Goal: Task Accomplishment & Management: Complete application form

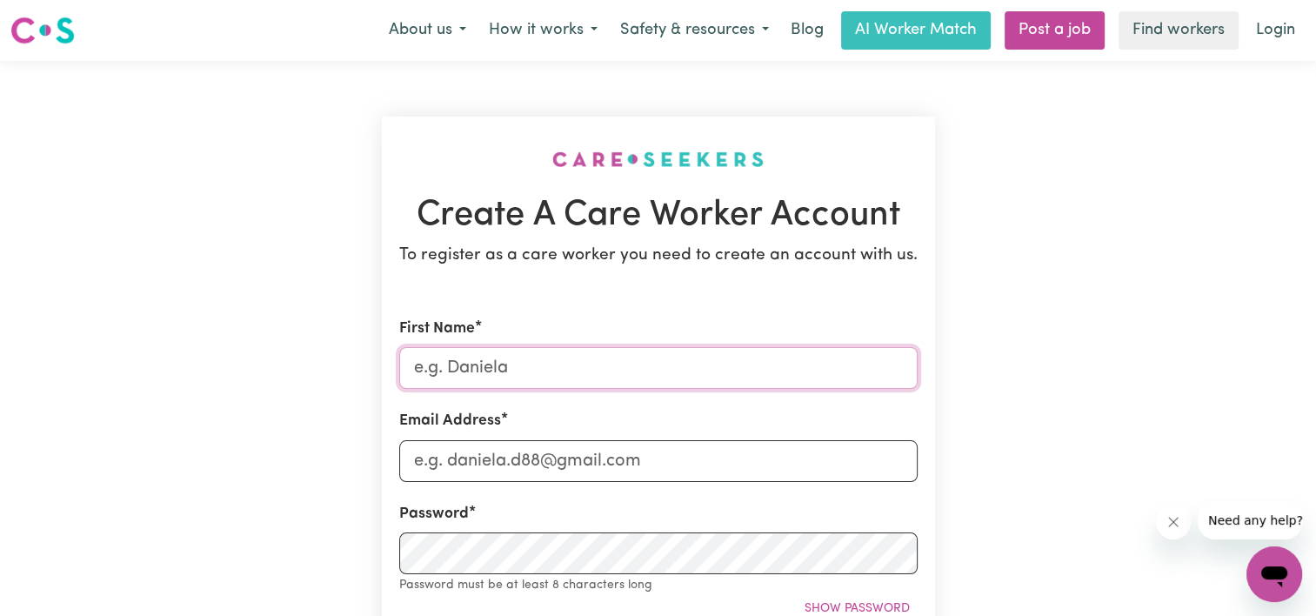
click at [530, 355] on input "First Name" at bounding box center [658, 368] width 518 height 42
type input "Rilji"
drag, startPoint x: 323, startPoint y: 443, endPoint x: 612, endPoint y: 416, distance: 289.9
click at [581, 454] on input "Email Address" at bounding box center [658, 461] width 518 height 42
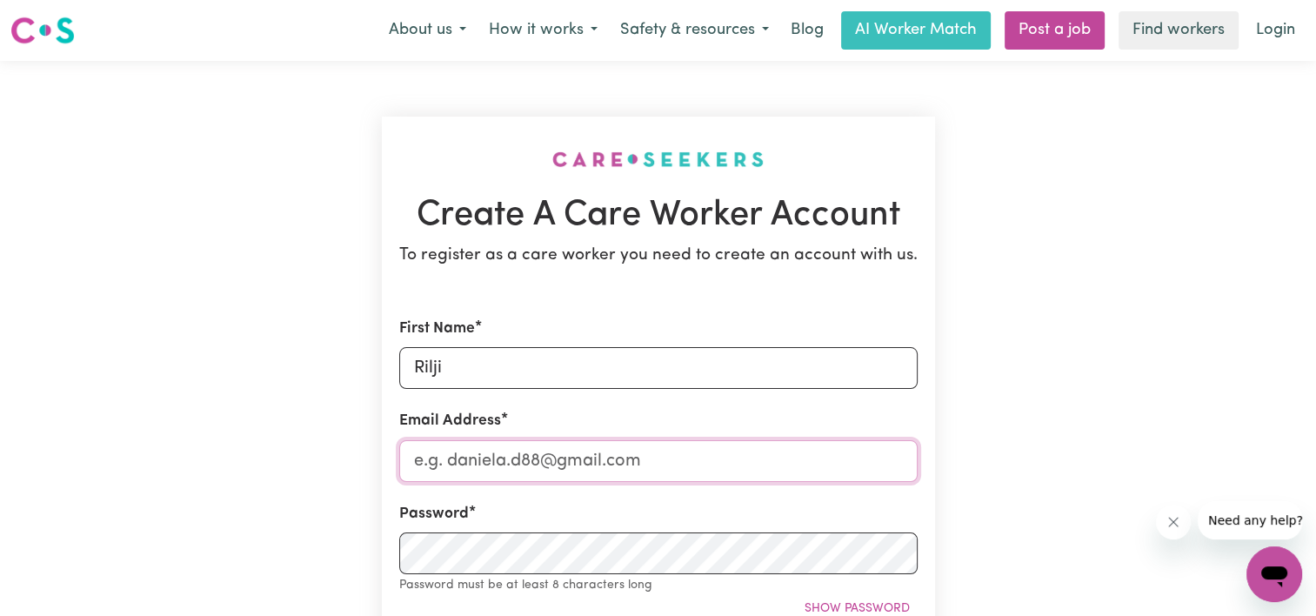
type input "[EMAIL_ADDRESS][DOMAIN_NAME]"
type input "0402425098"
type input "[STREET_ADDRESS]"
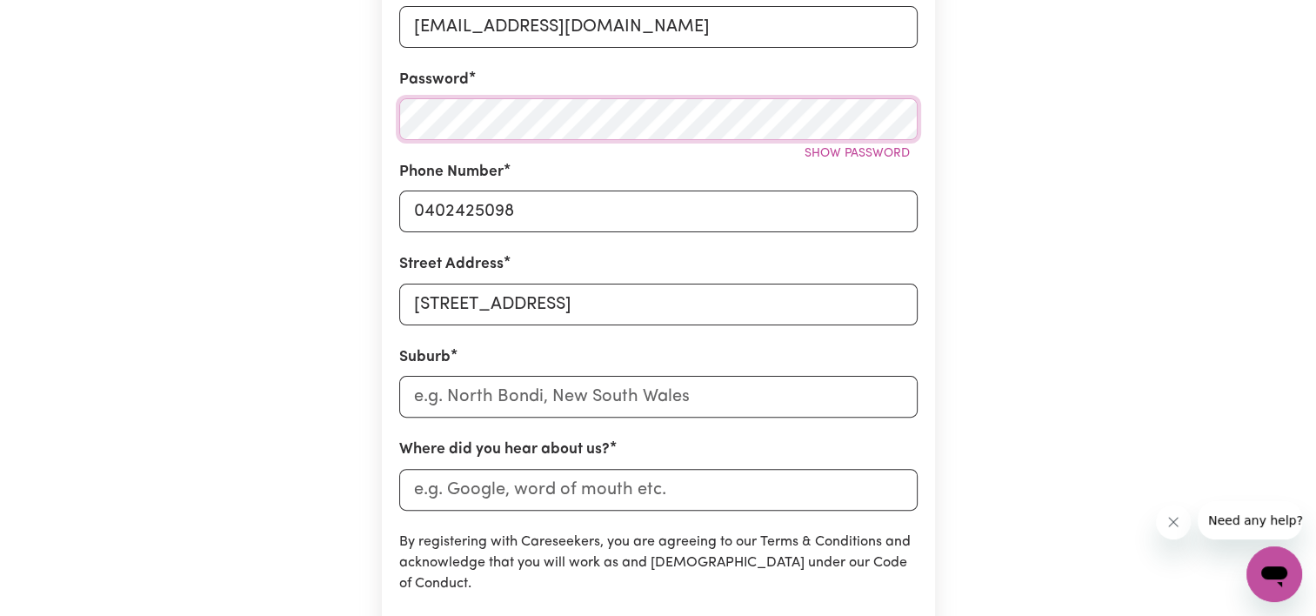
scroll to position [493, 0]
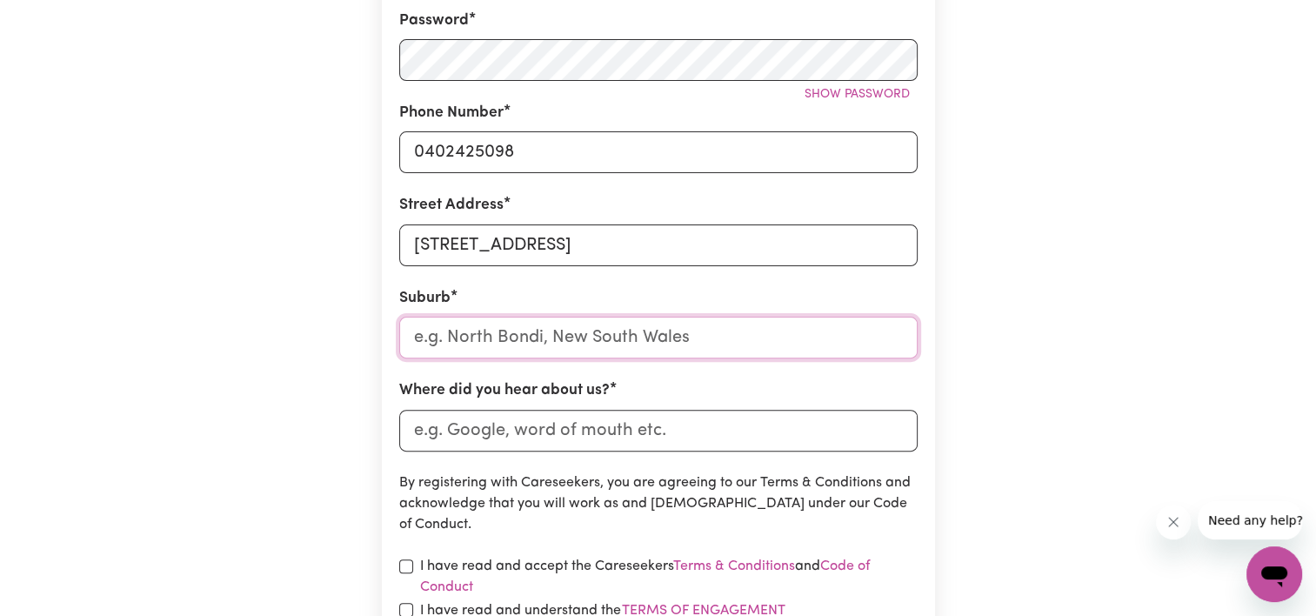
click at [543, 335] on input "text" at bounding box center [658, 337] width 518 height 42
type input "["
type input "Prest"
type input "PrestON, Queensland, 4352"
type input "Presto"
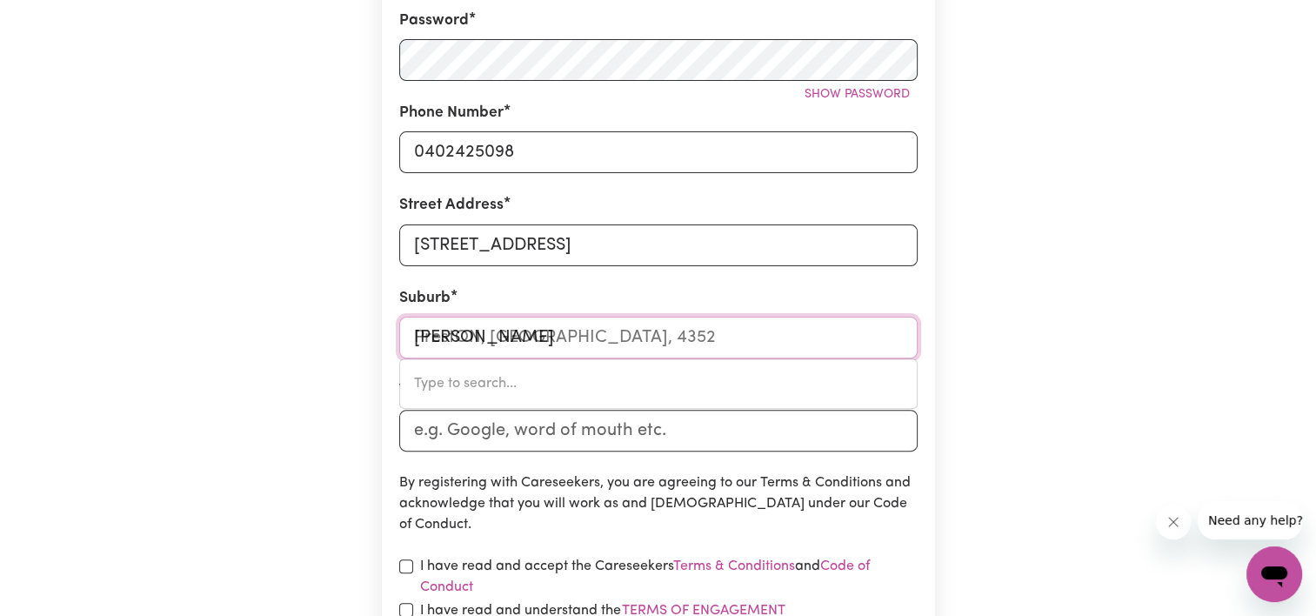
type input "PrestoN, Queensland, 4352"
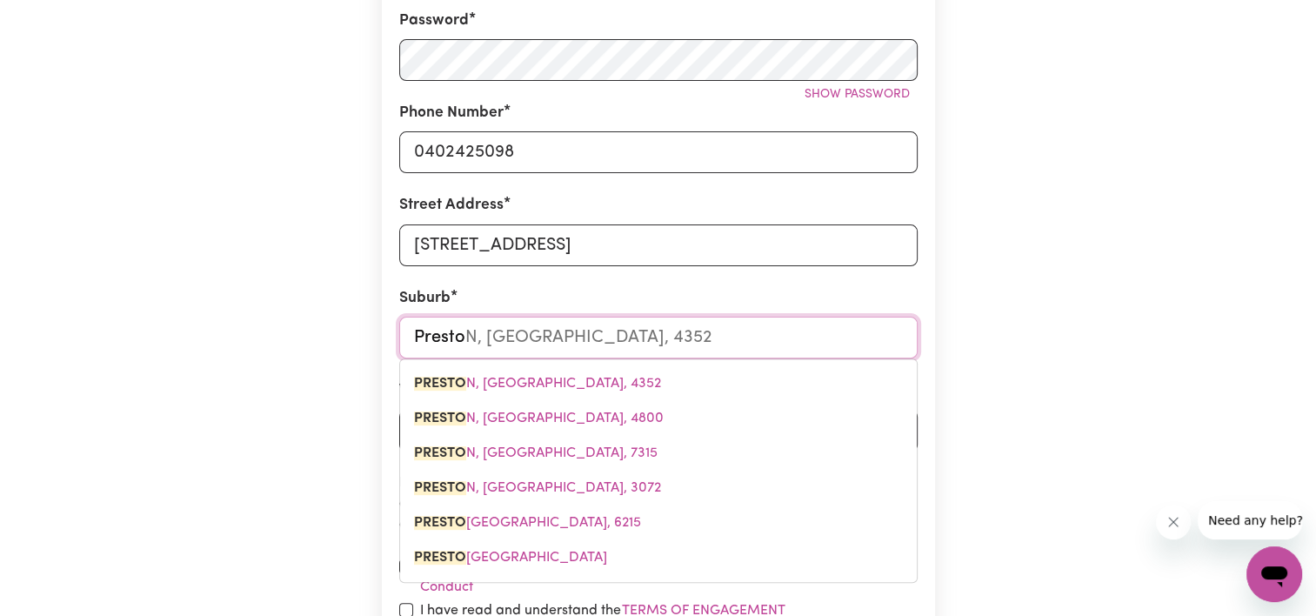
type input "Preston"
type input "Preston, Queensland, 4352"
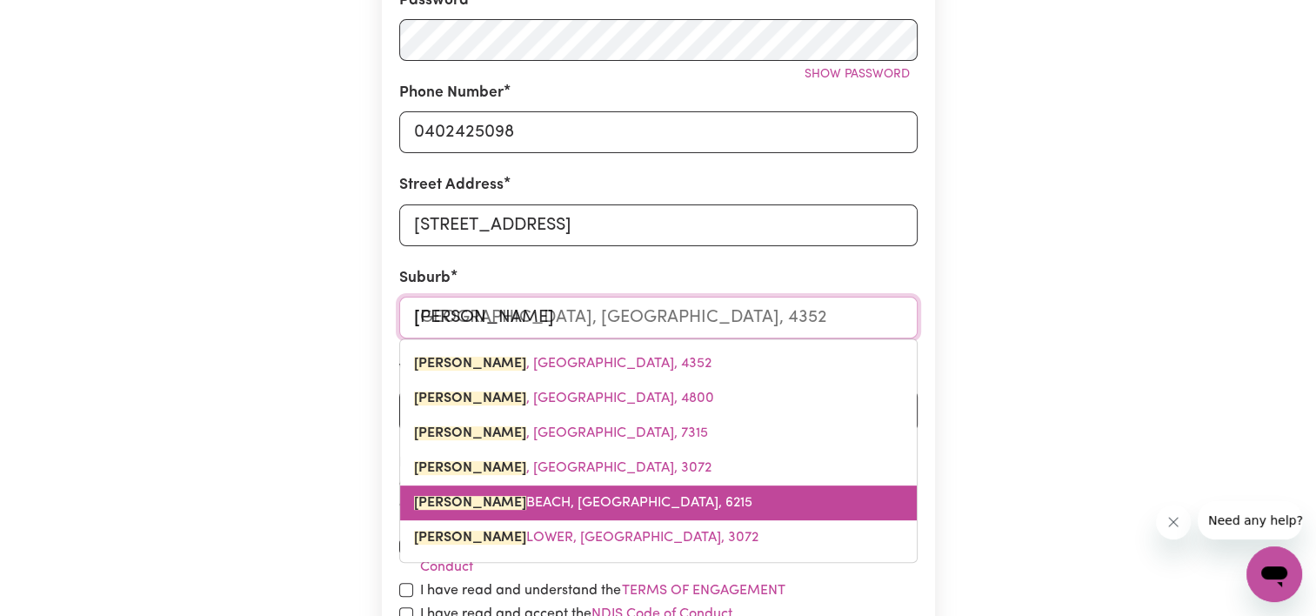
scroll to position [515, 0]
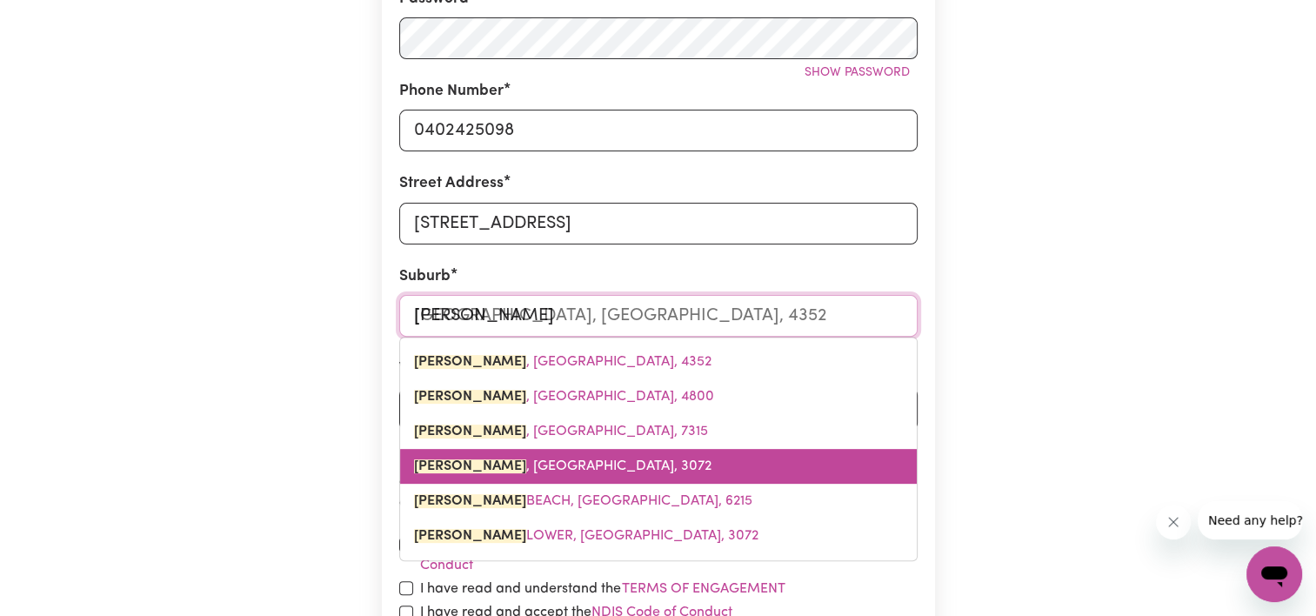
click at [550, 462] on span "PRESTON , Victoria, 3072" at bounding box center [562, 466] width 297 height 14
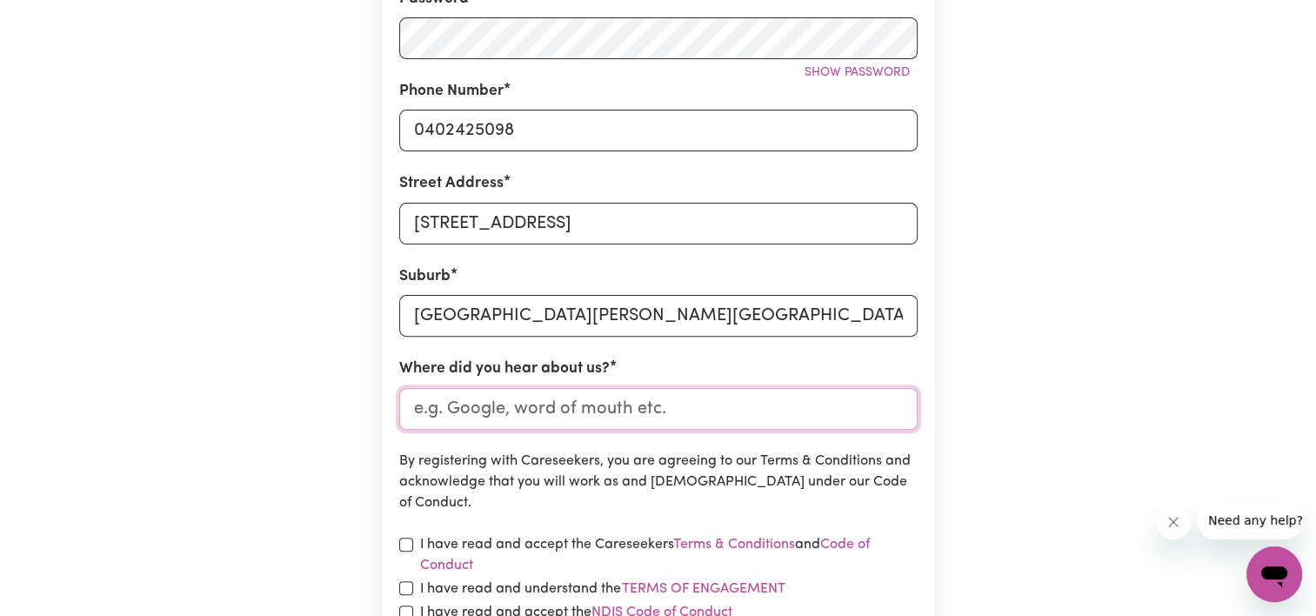
click at [471, 407] on input "Where did you hear about us?" at bounding box center [658, 409] width 518 height 42
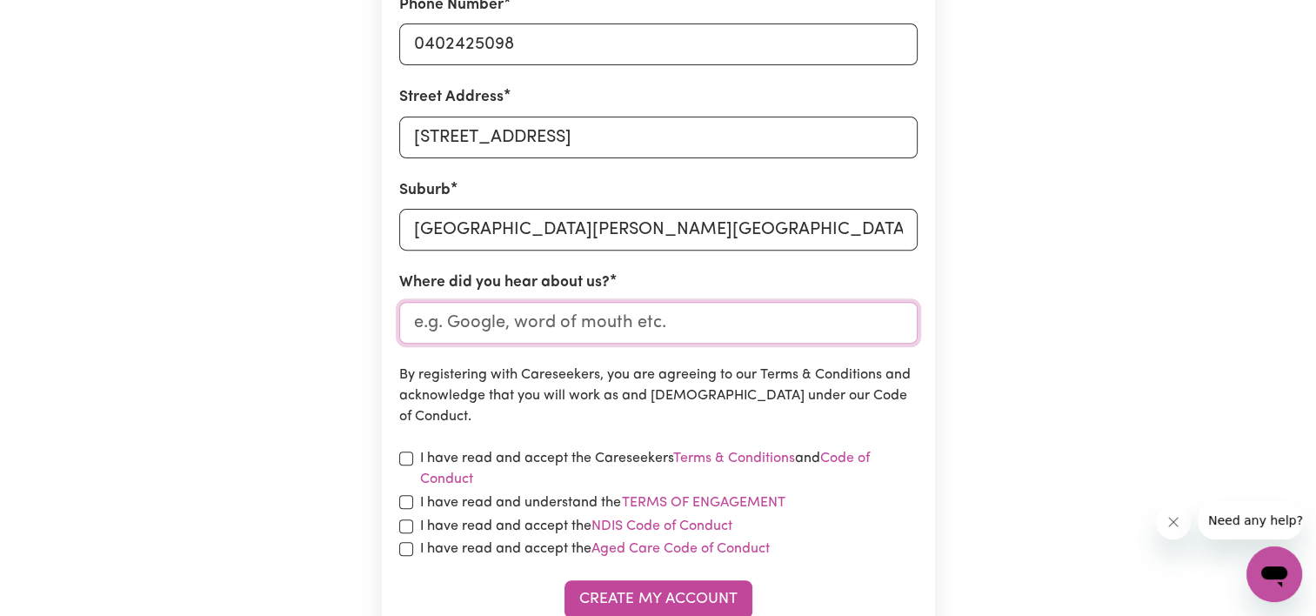
scroll to position [602, 0]
type input "Indeed"
click at [508, 463] on label "I have read and accept the Careseekers Terms & Conditions and Code of Conduct" at bounding box center [668, 468] width 497 height 42
click at [480, 503] on label "I have read and understand the Terms of Engagement" at bounding box center [603, 501] width 366 height 23
click at [621, 503] on button "Terms of Engagement" at bounding box center [703, 501] width 165 height 23
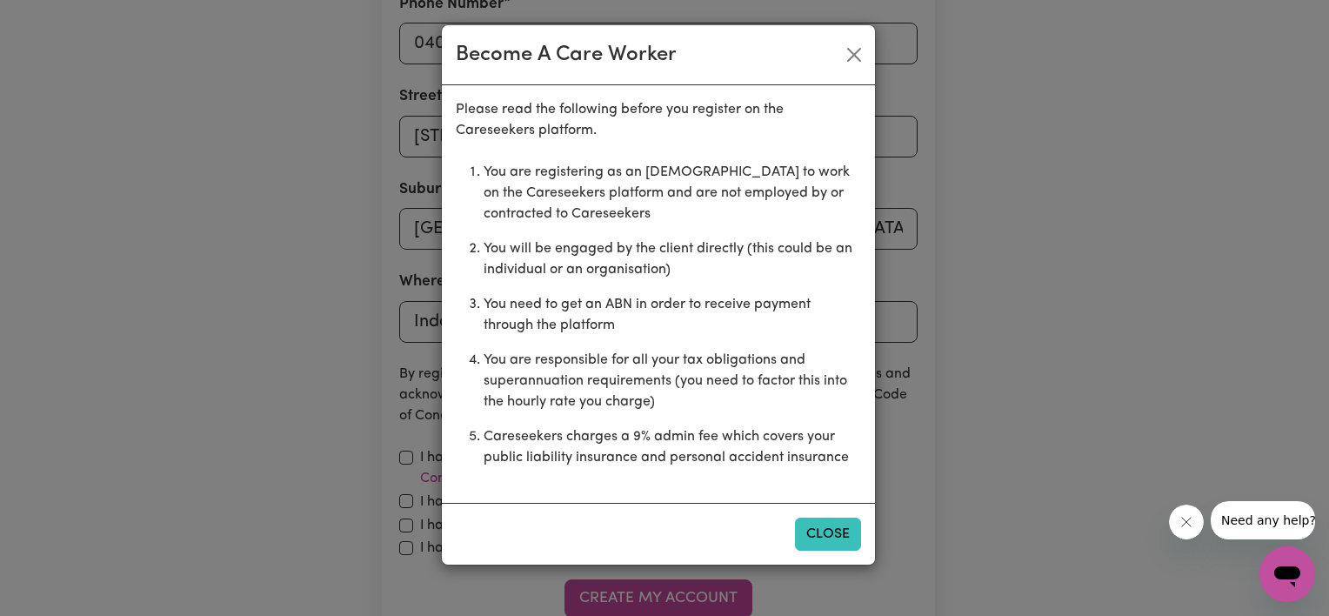
click at [850, 532] on button "Close" at bounding box center [828, 533] width 66 height 33
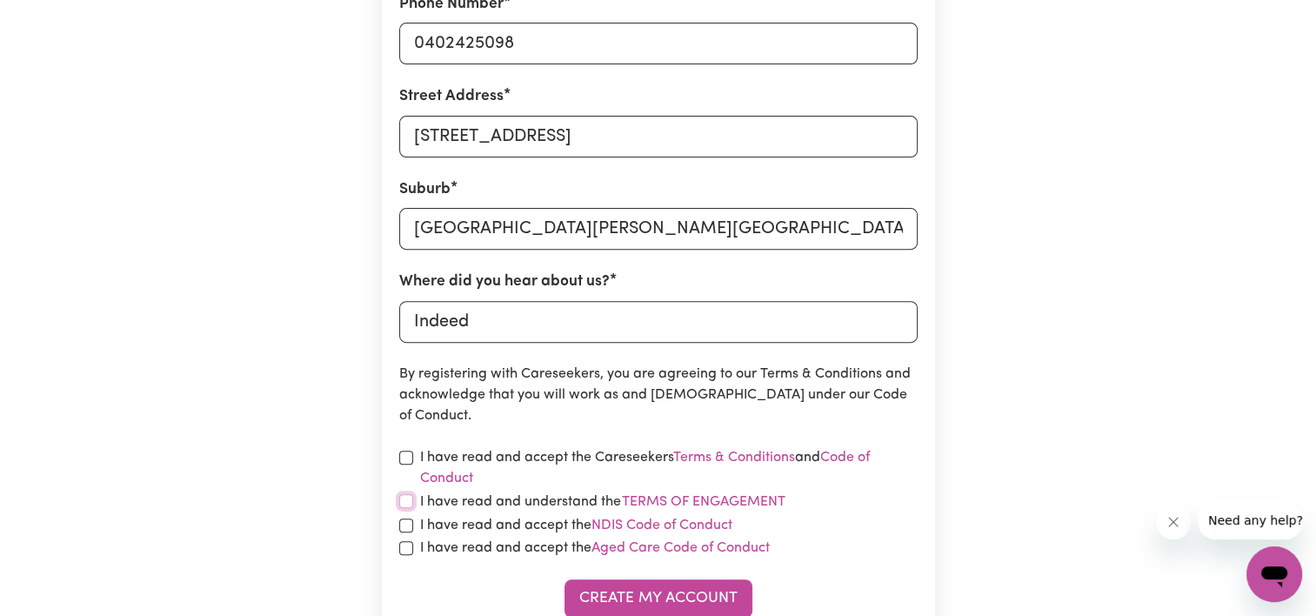
click at [407, 501] on input "checkbox" at bounding box center [406, 501] width 14 height 14
checkbox input "true"
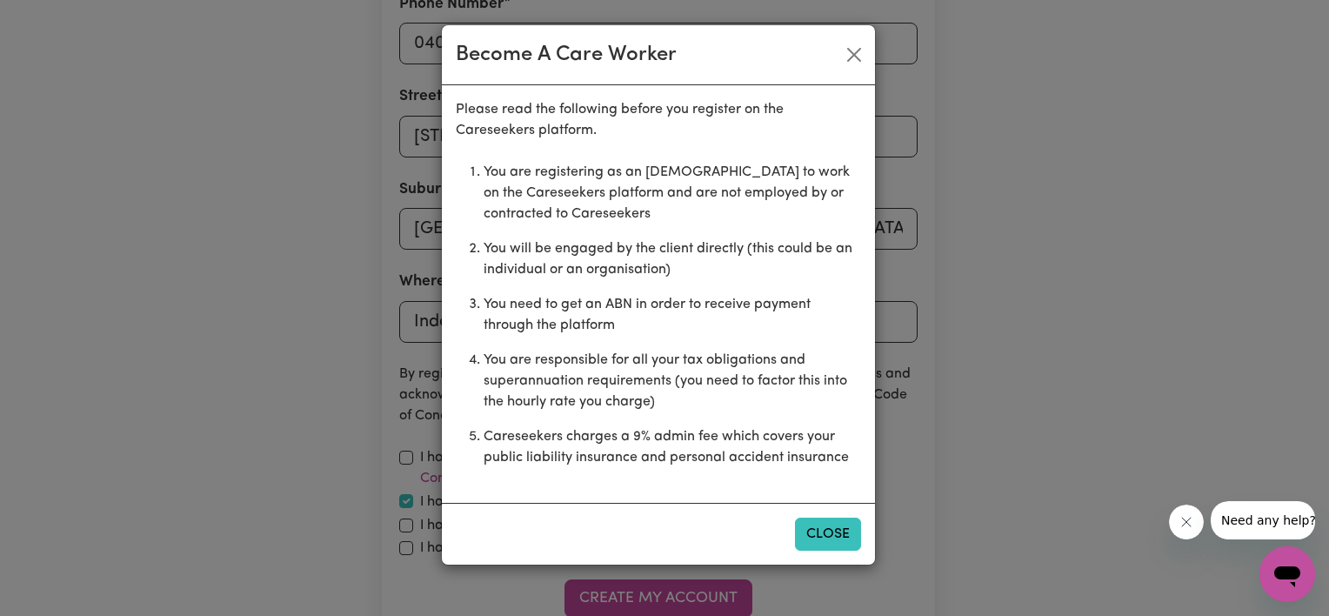
click at [831, 545] on button "Close" at bounding box center [828, 533] width 66 height 33
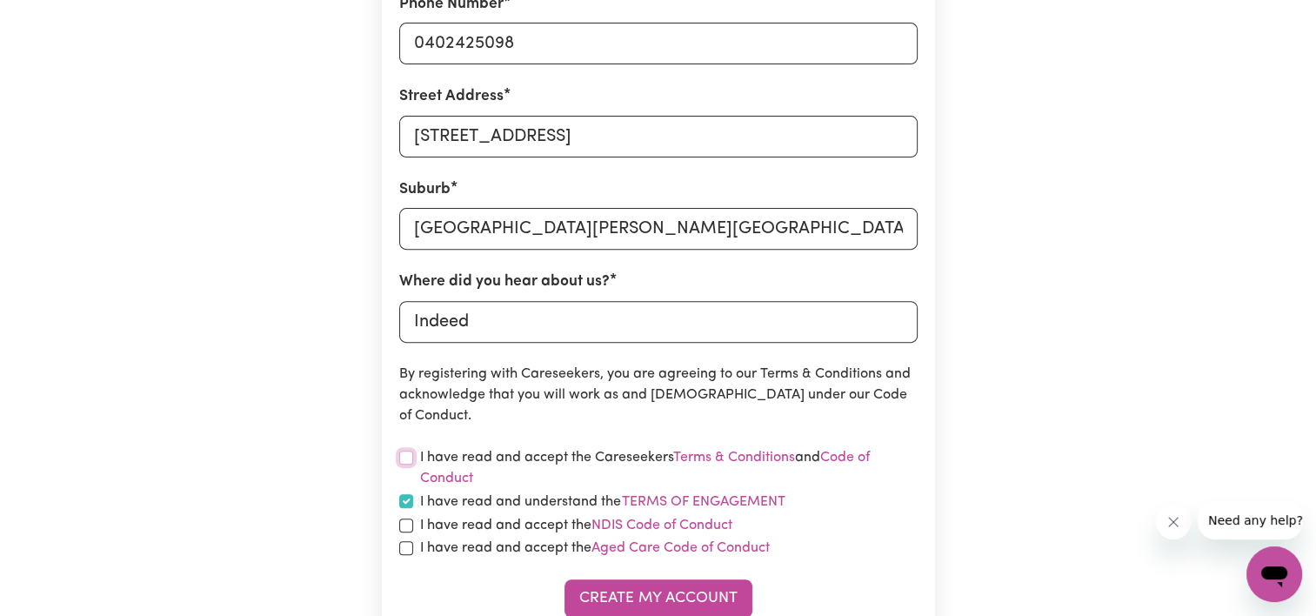
click at [399, 453] on input "checkbox" at bounding box center [406, 457] width 14 height 14
checkbox input "true"
click at [407, 519] on input "checkbox" at bounding box center [406, 525] width 14 height 14
checkbox input "true"
click at [402, 544] on input "checkbox" at bounding box center [406, 548] width 14 height 14
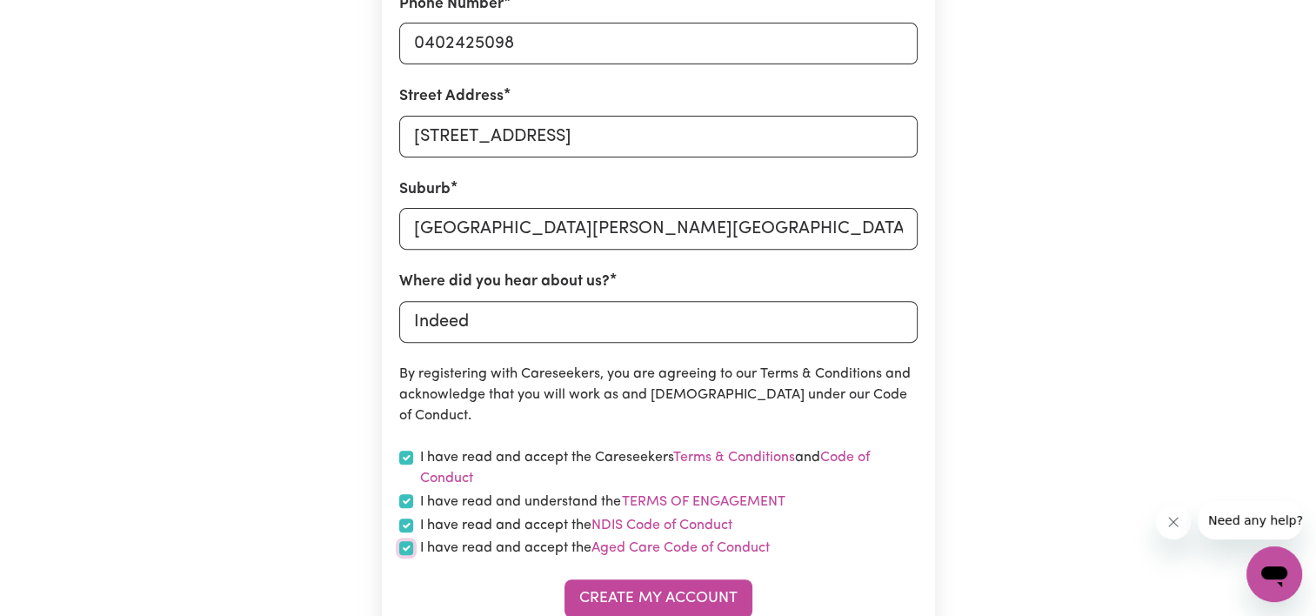
checkbox input "true"
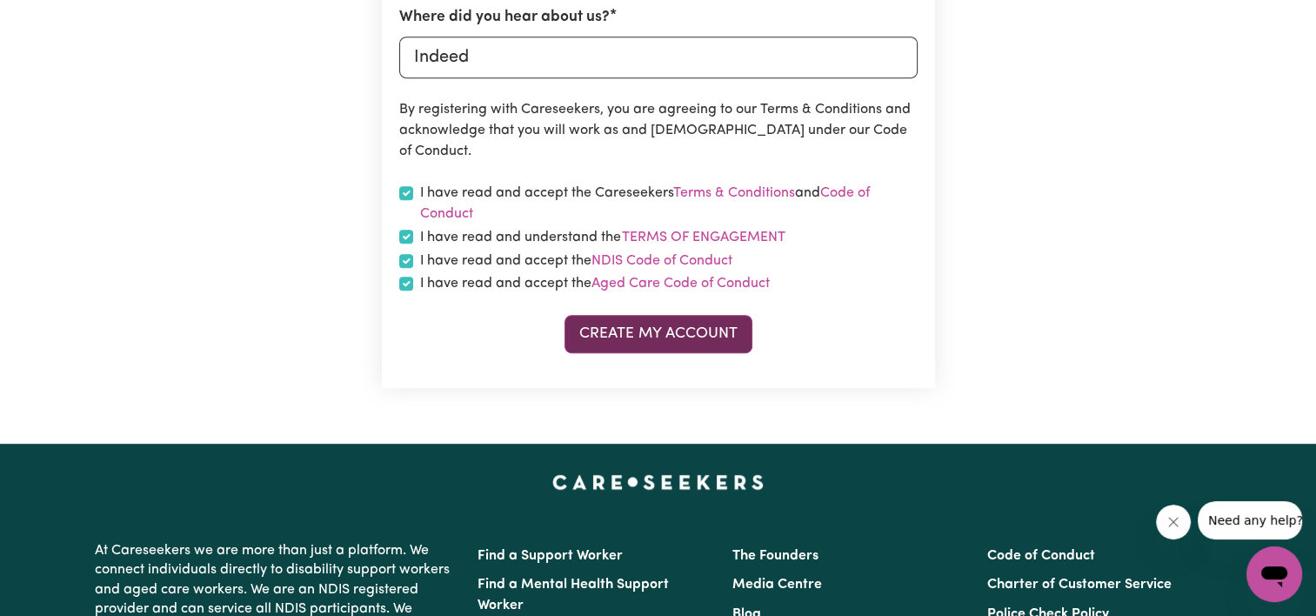
click at [640, 329] on button "Create My Account" at bounding box center [658, 334] width 188 height 38
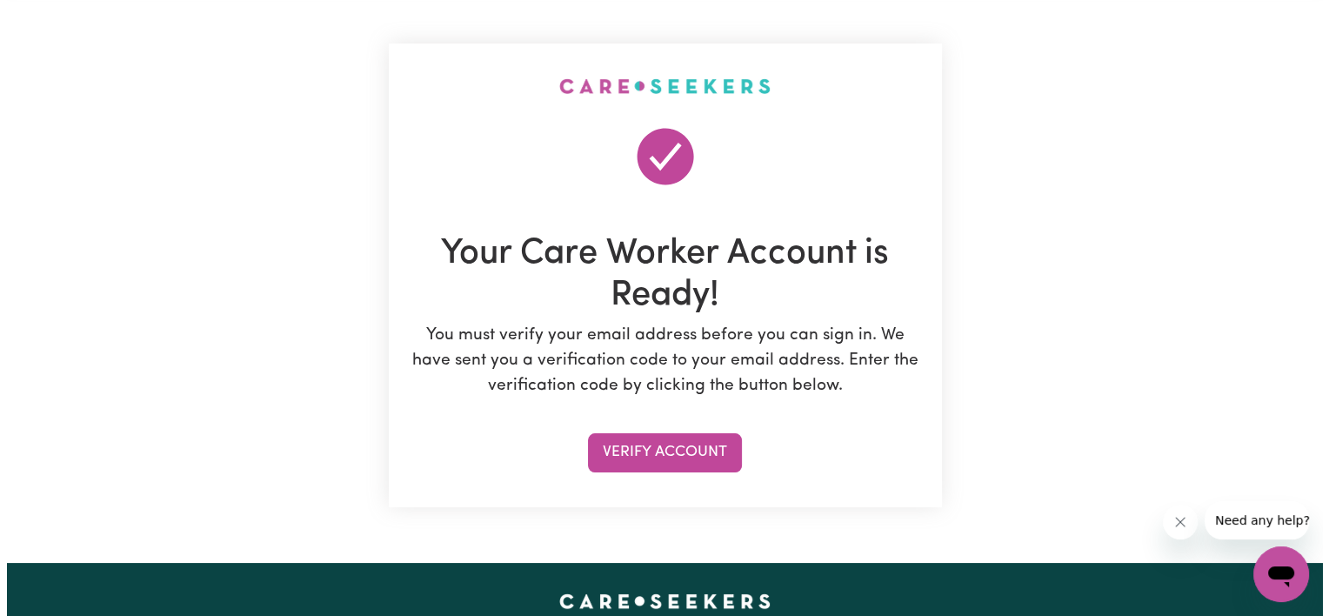
scroll to position [69, 0]
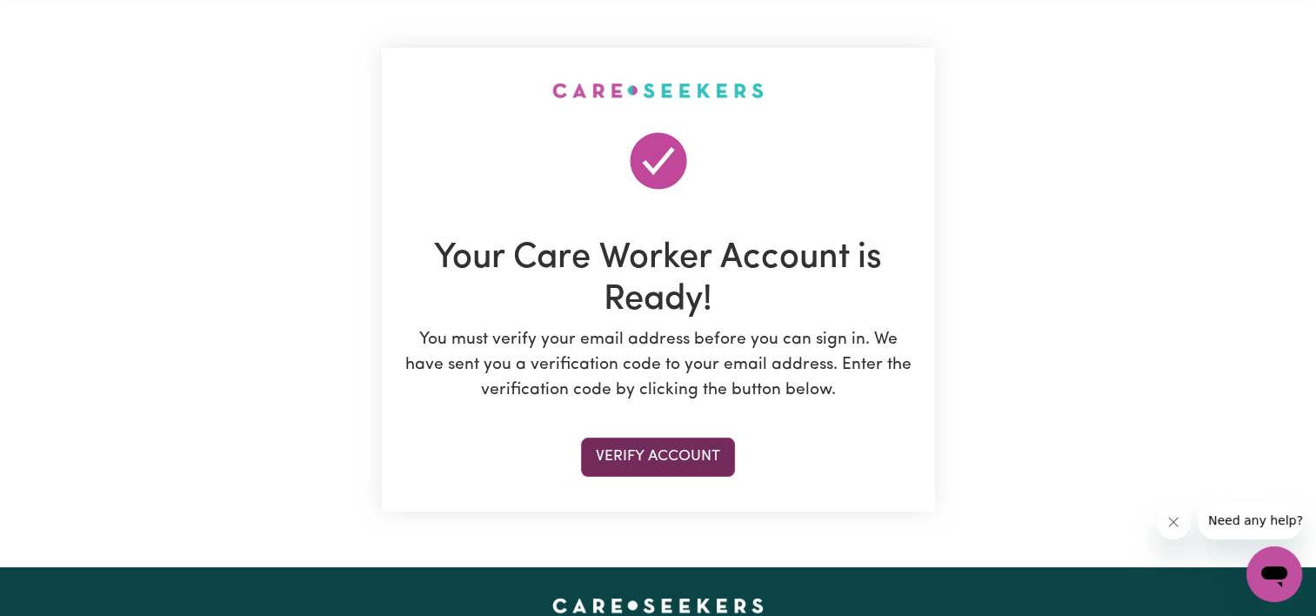
click at [632, 449] on button "Verify Account" at bounding box center [658, 456] width 154 height 38
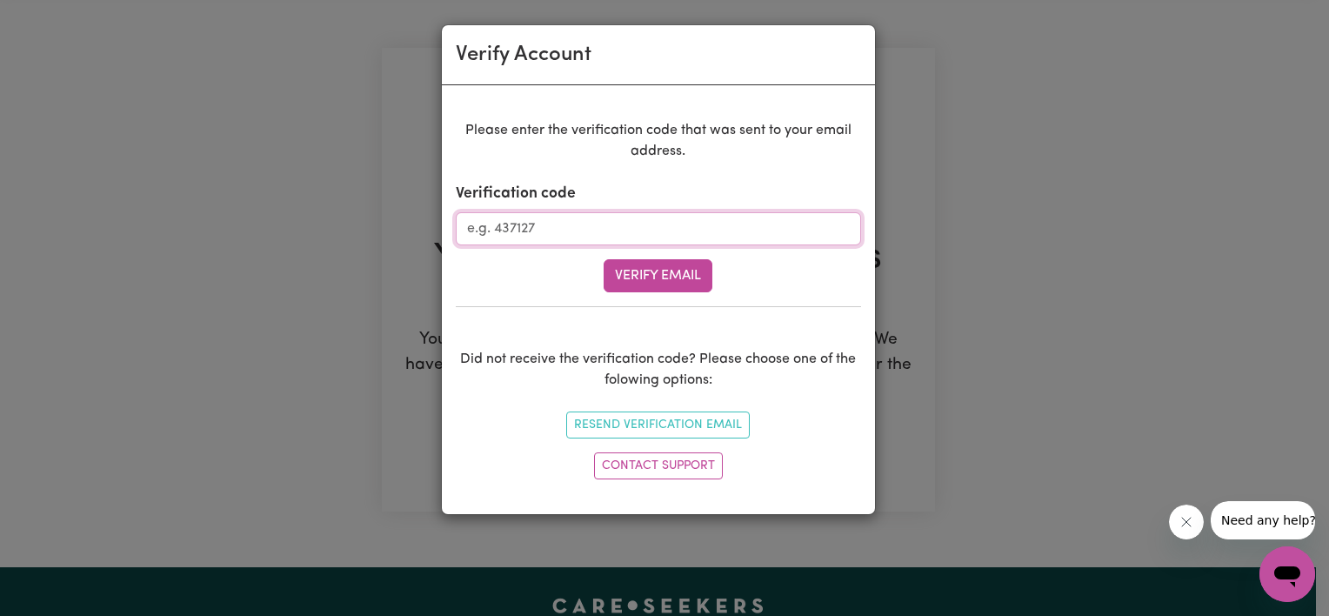
click at [613, 221] on input "Verification code" at bounding box center [658, 228] width 405 height 33
type input "484770"
click at [633, 262] on button "Verify Email" at bounding box center [657, 275] width 109 height 33
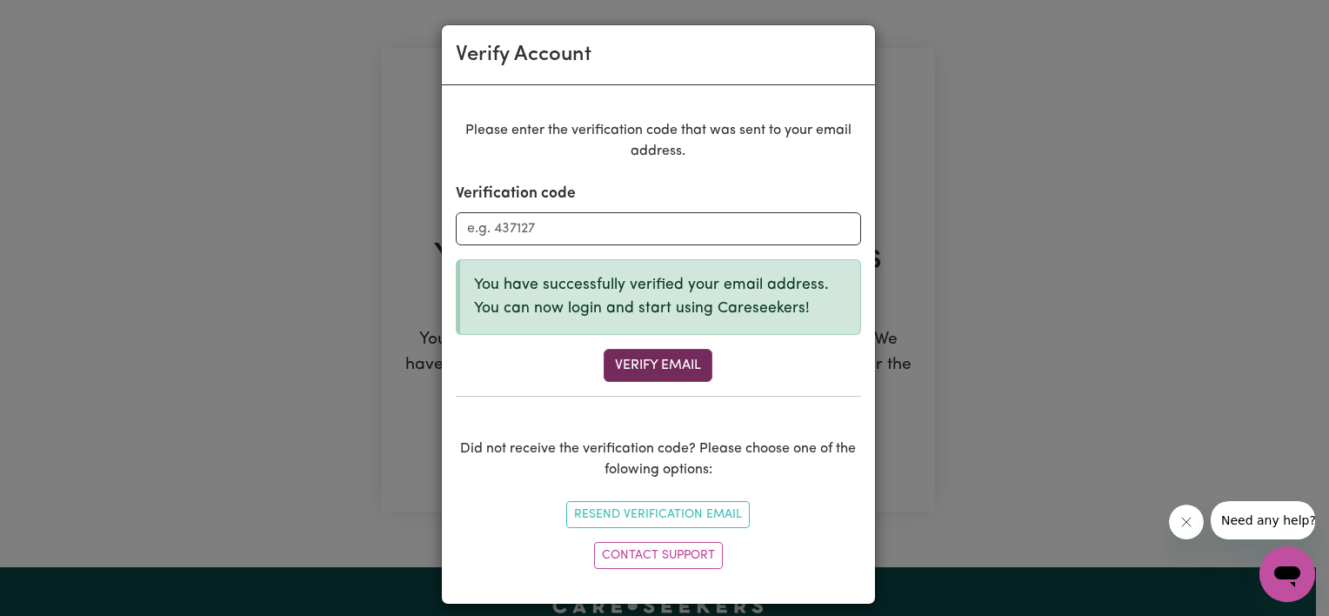
click at [640, 369] on button "Verify Email" at bounding box center [657, 365] width 109 height 33
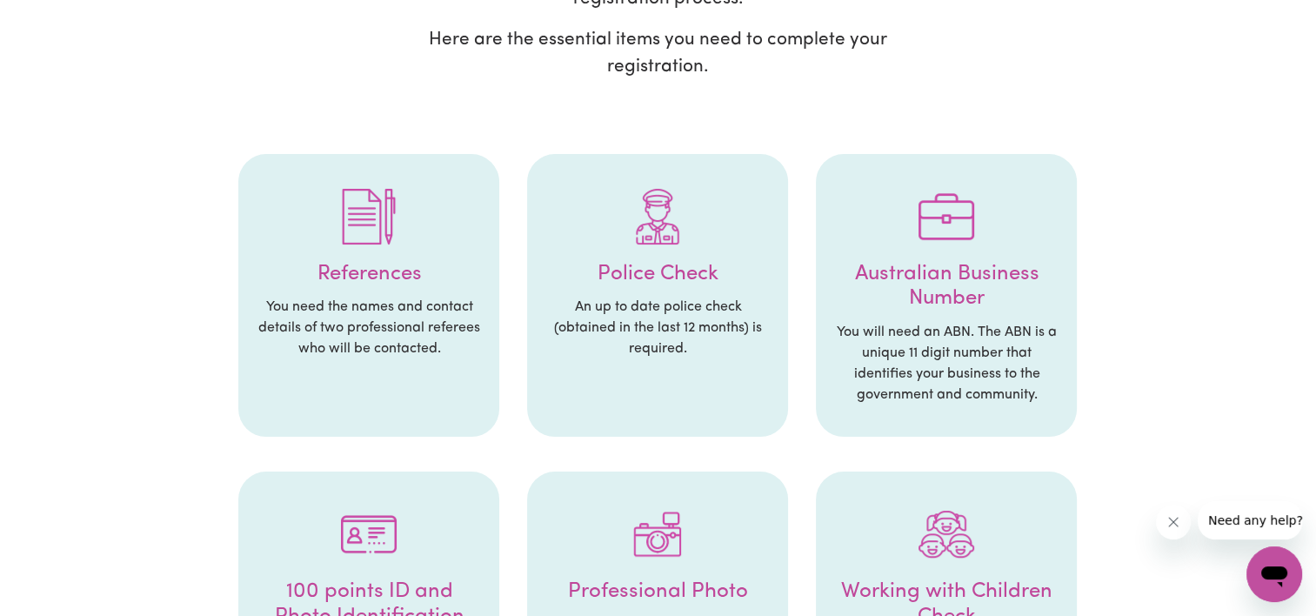
scroll to position [253, 0]
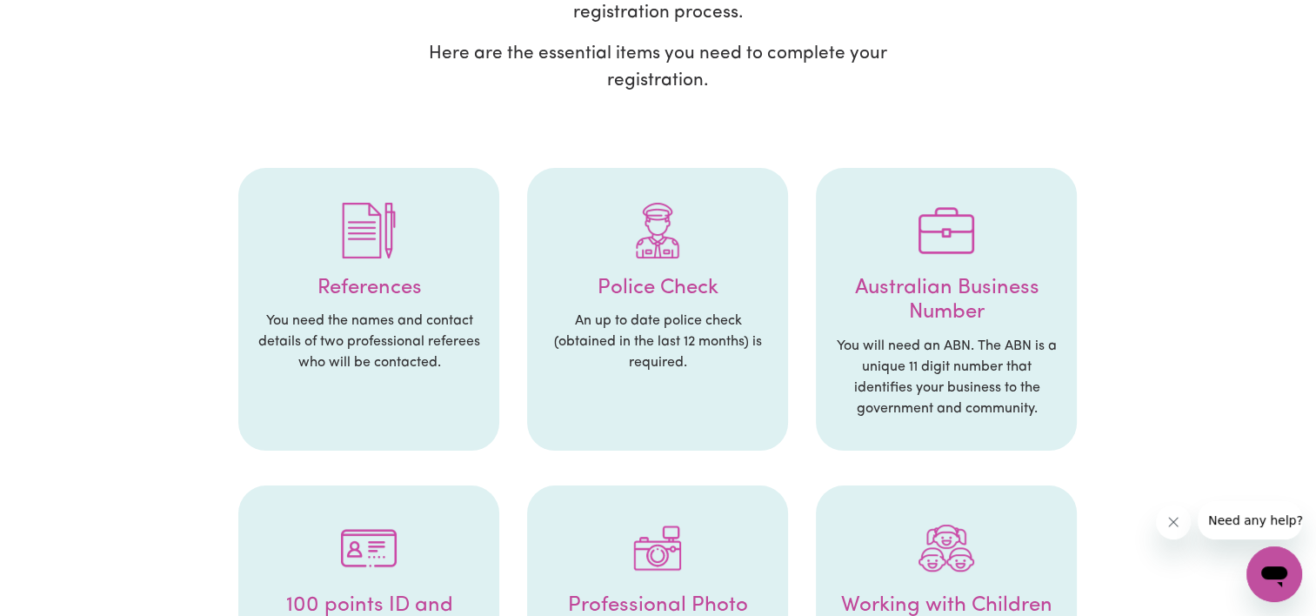
click at [350, 296] on h4 "References" at bounding box center [369, 288] width 226 height 25
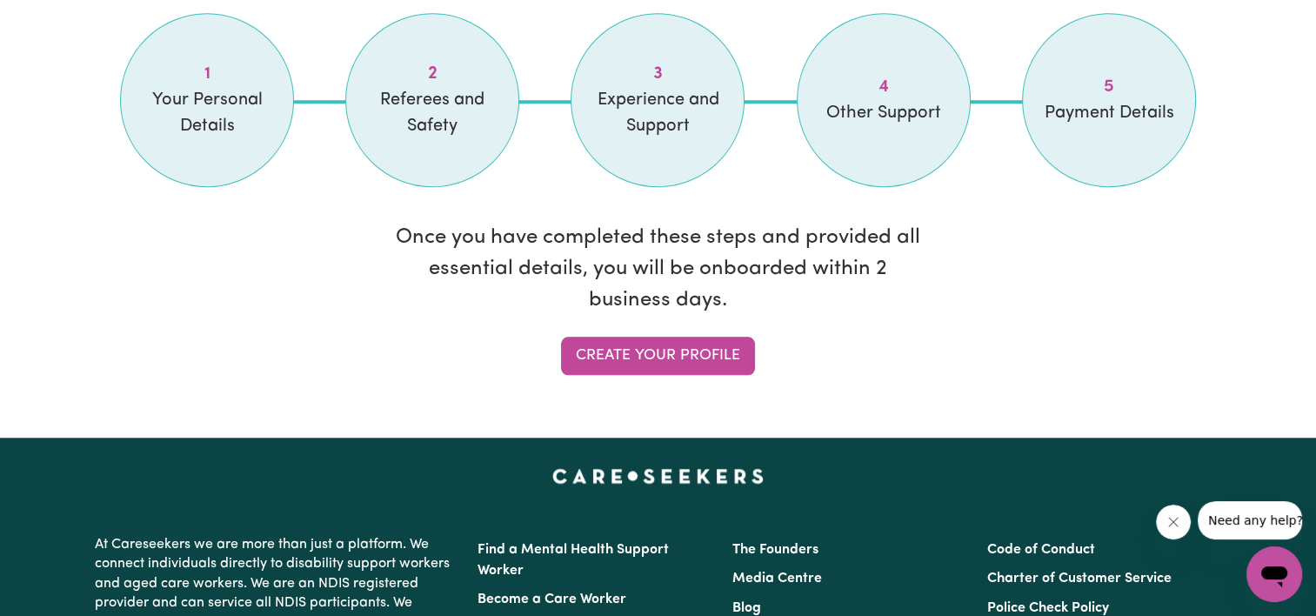
scroll to position [1541, 0]
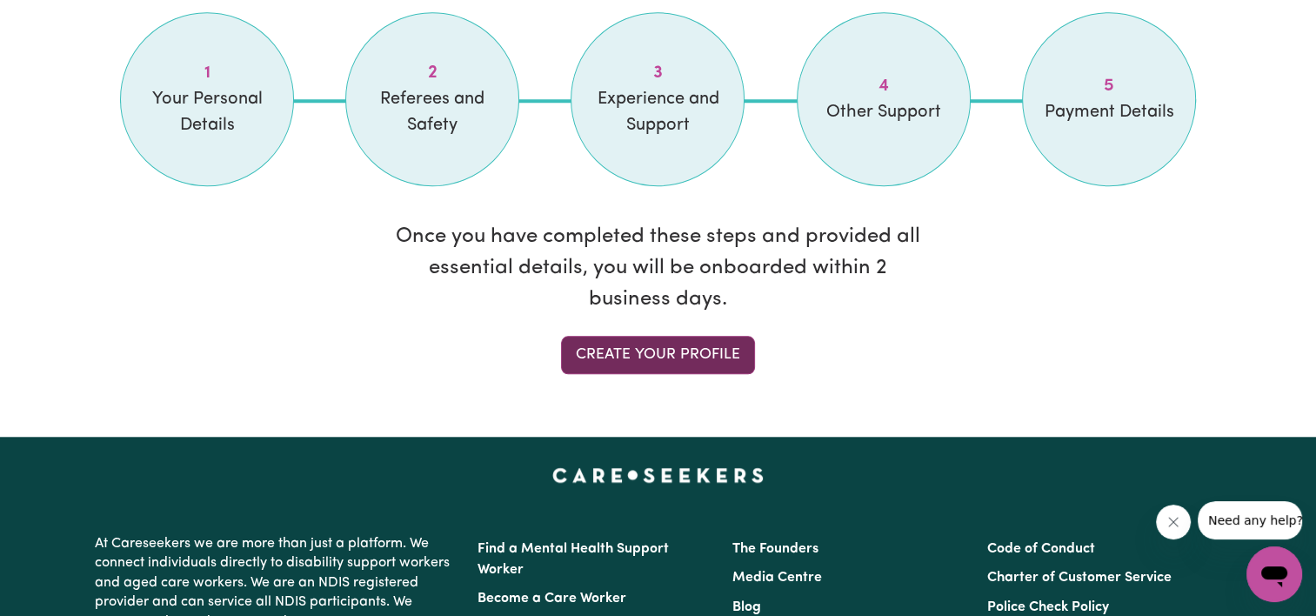
click at [616, 353] on link "Create your profile" at bounding box center [658, 355] width 194 height 38
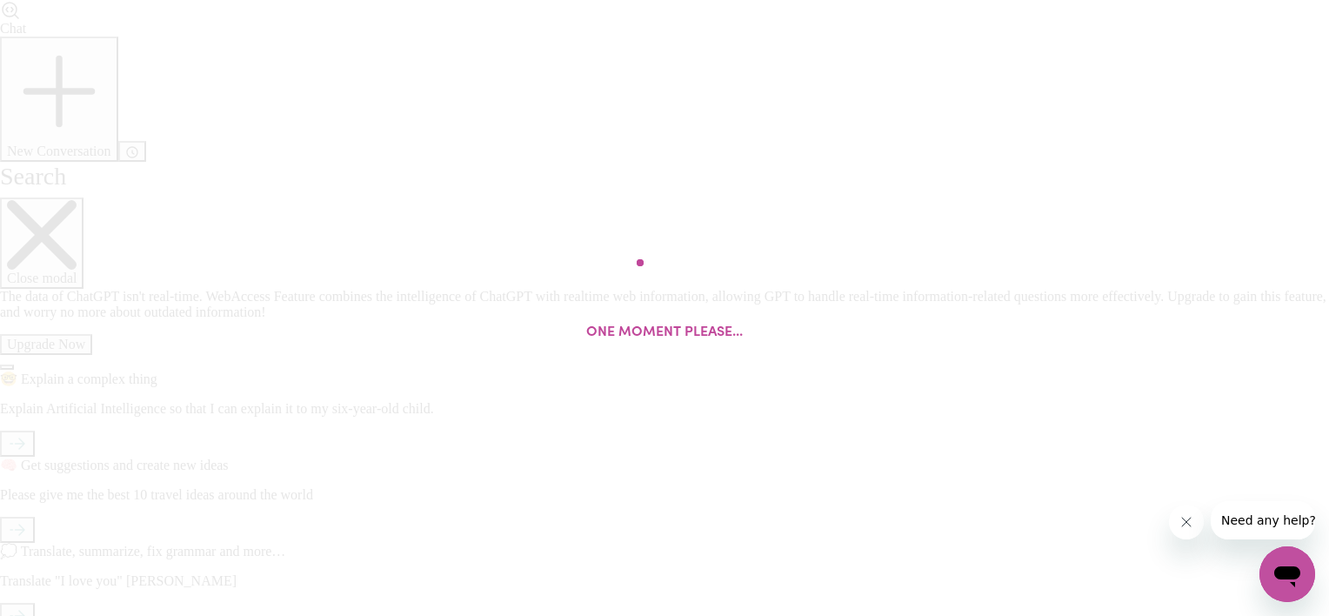
select select "Studying a healthcare related degree or qualification"
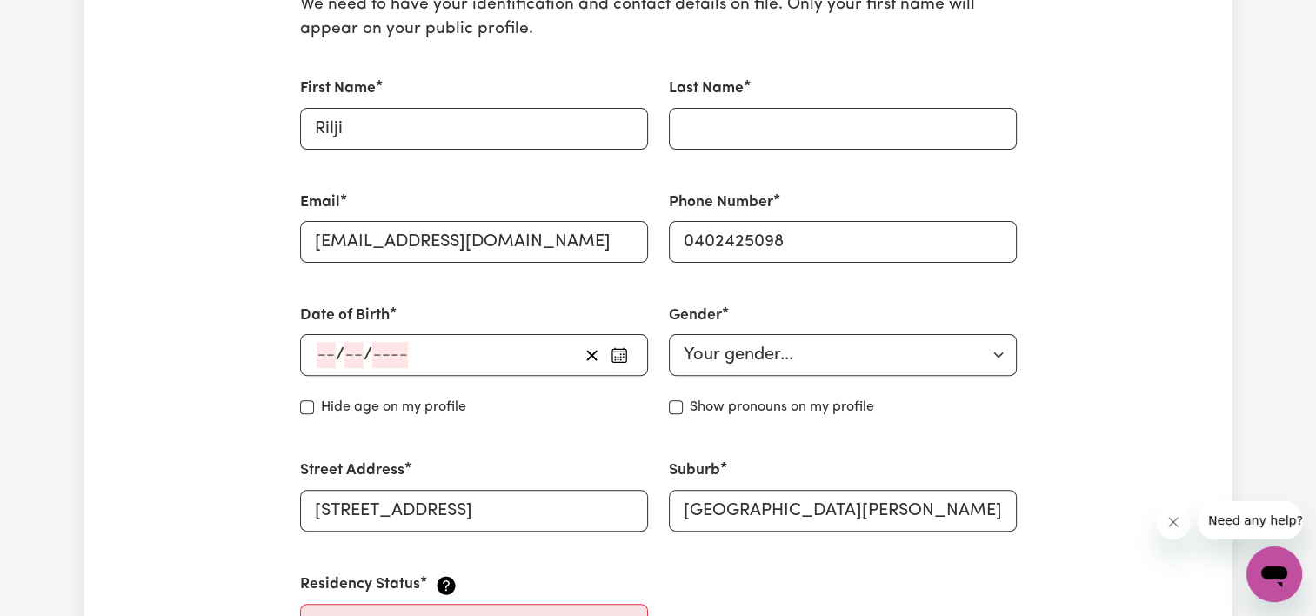
scroll to position [480, 0]
click at [740, 136] on input "Last Name" at bounding box center [843, 129] width 348 height 42
type input "[PERSON_NAME]"
click at [313, 351] on div "/ /" at bounding box center [474, 355] width 348 height 42
click at [320, 351] on input "number" at bounding box center [325, 355] width 19 height 26
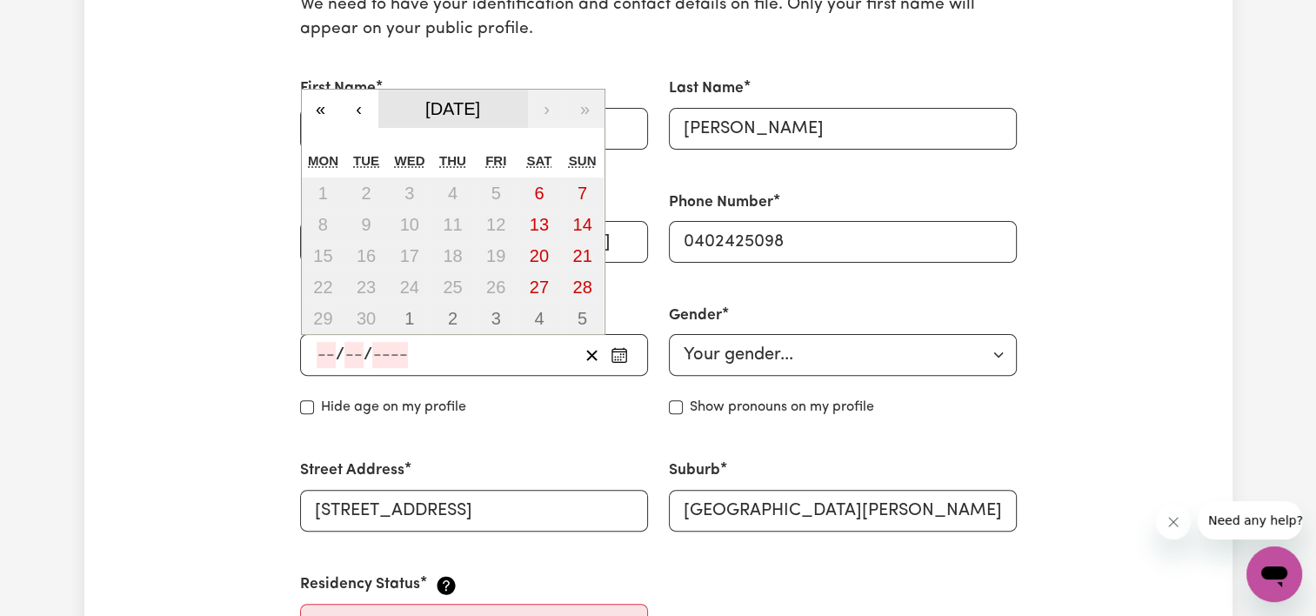
click at [446, 100] on span "September 2025" at bounding box center [452, 108] width 55 height 19
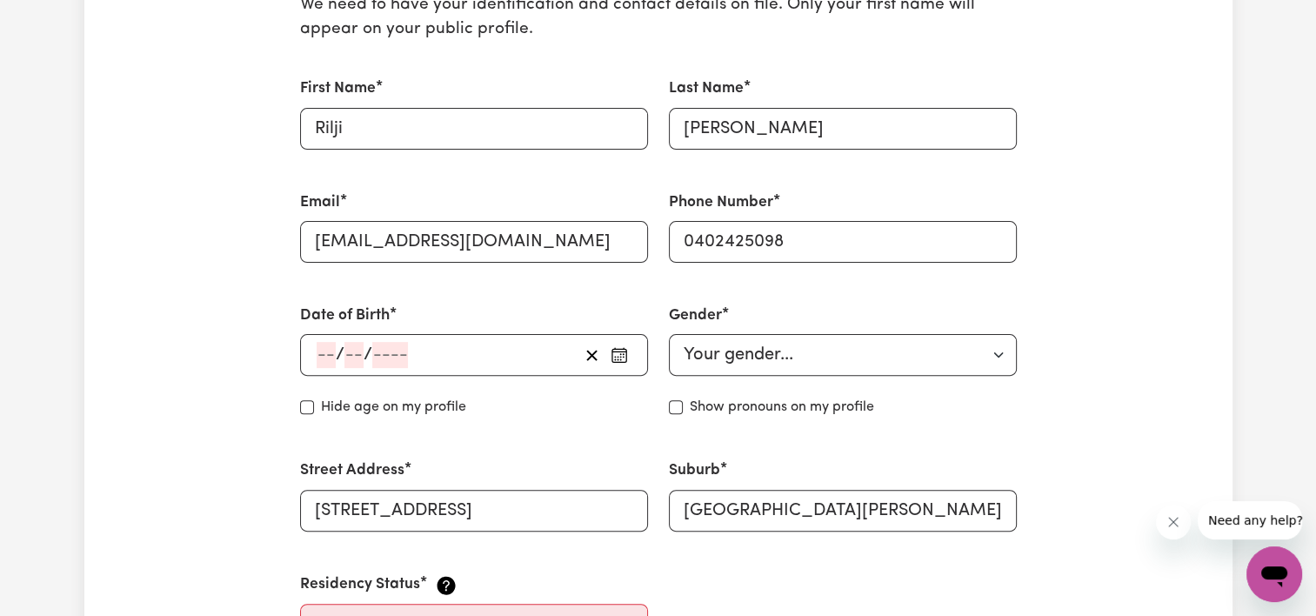
click at [494, 388] on div "Date of Birth / / « ‹ 2025 › » January February March April May June July Augus…" at bounding box center [474, 360] width 369 height 155
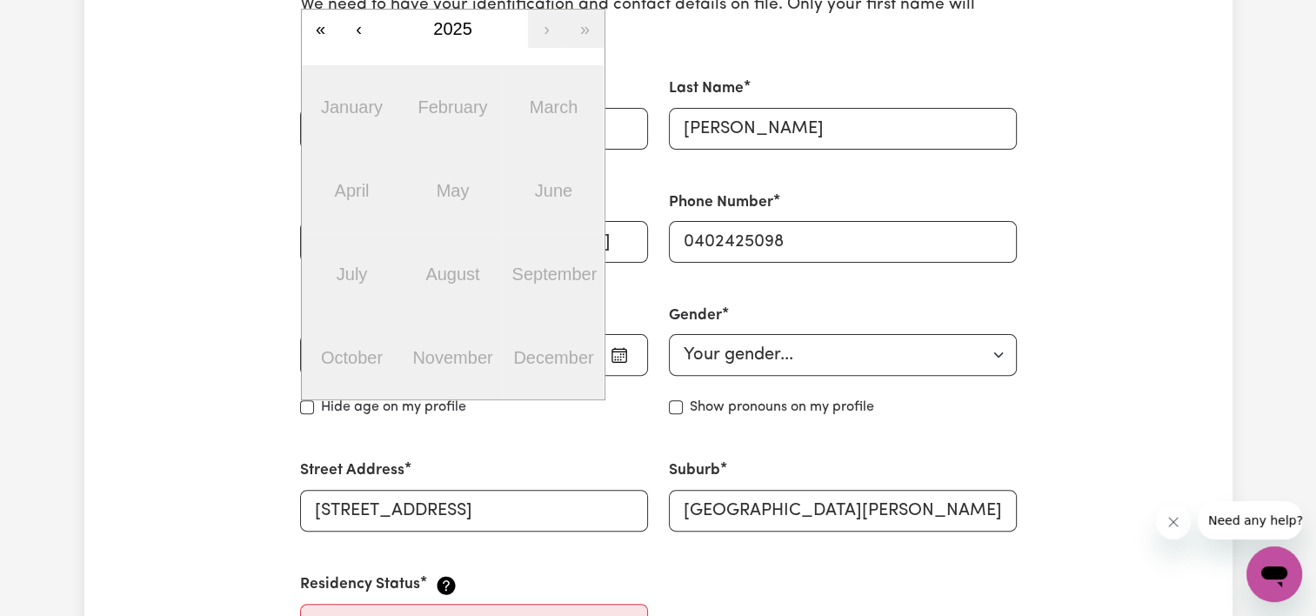
click at [323, 359] on div "/ / « ‹ 2025 › » January February March April May June July August September Oc…" at bounding box center [474, 355] width 348 height 42
click at [362, 30] on button "‹" at bounding box center [359, 29] width 38 height 38
drag, startPoint x: 362, startPoint y: 30, endPoint x: 313, endPoint y: 28, distance: 48.7
click at [313, 28] on div "« ‹ 2024 › »" at bounding box center [453, 29] width 303 height 38
click at [313, 28] on button "«" at bounding box center [321, 29] width 38 height 38
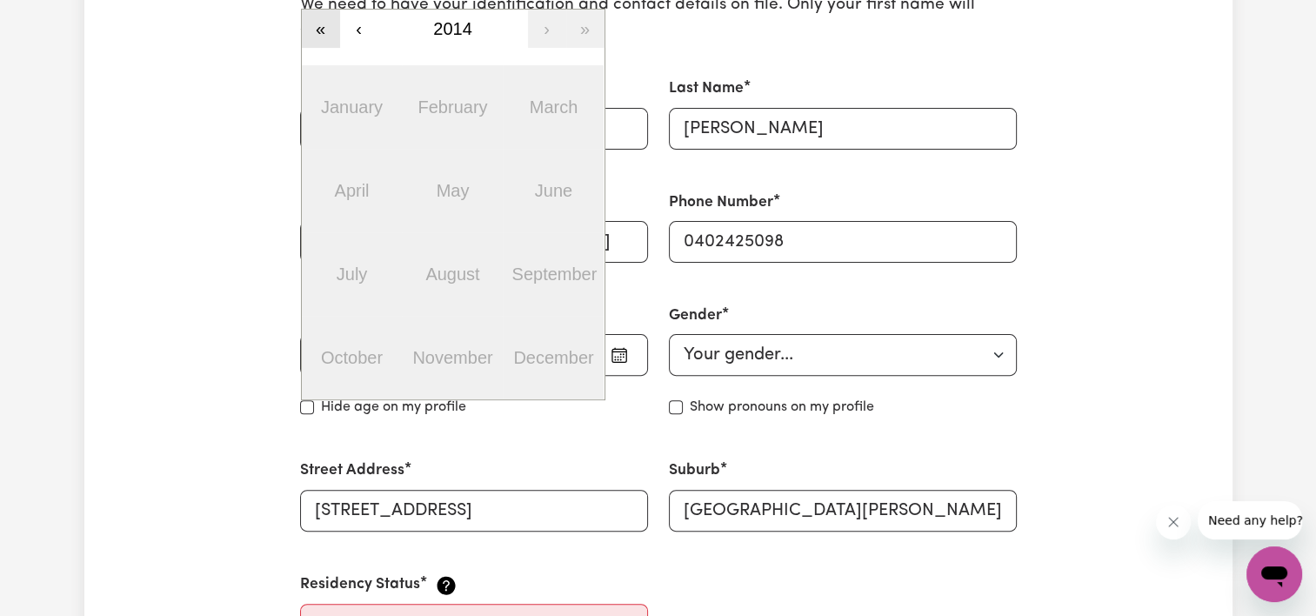
click at [313, 28] on button "«" at bounding box center [321, 29] width 38 height 38
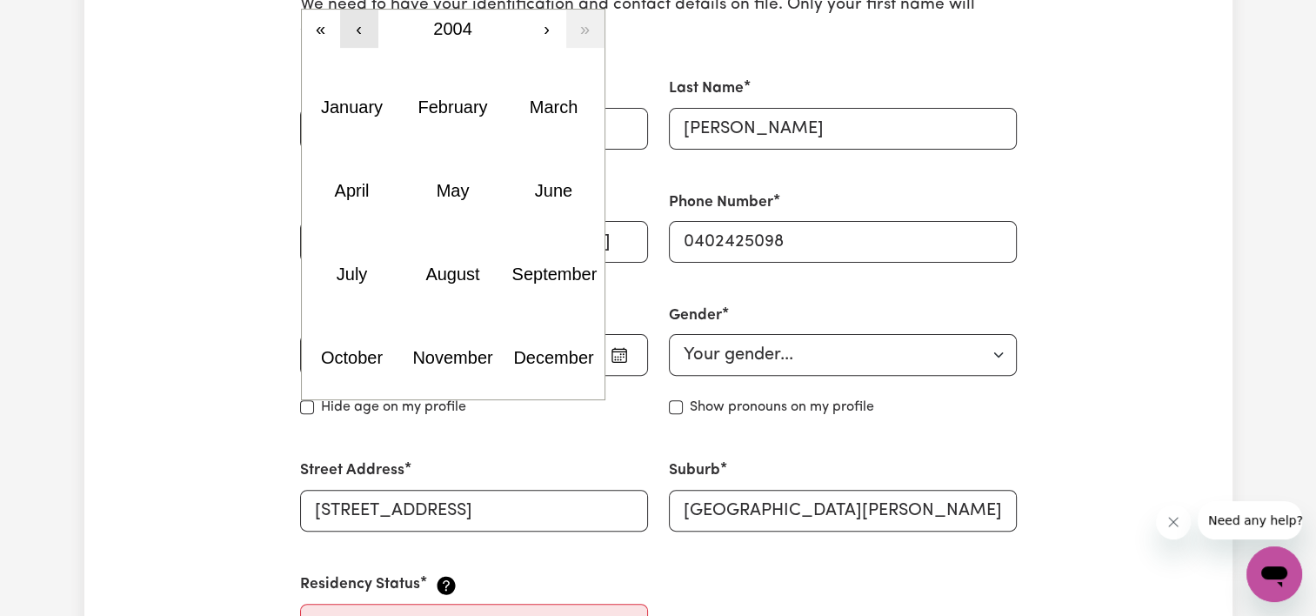
click at [356, 23] on button "‹" at bounding box center [359, 29] width 38 height 38
click at [542, 24] on button "›" at bounding box center [547, 29] width 38 height 38
click at [360, 353] on abbr "October" at bounding box center [352, 357] width 62 height 19
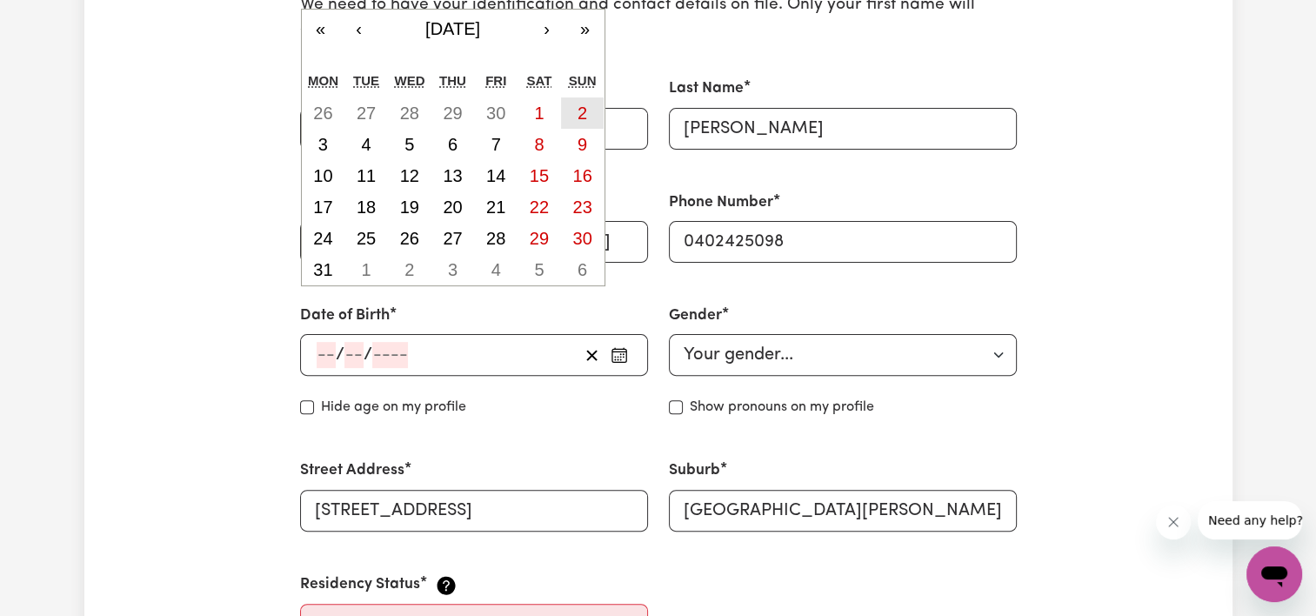
click at [572, 115] on button "2" at bounding box center [582, 112] width 43 height 31
type input "[DATE]"
type input "2"
type input "10"
type input "2005"
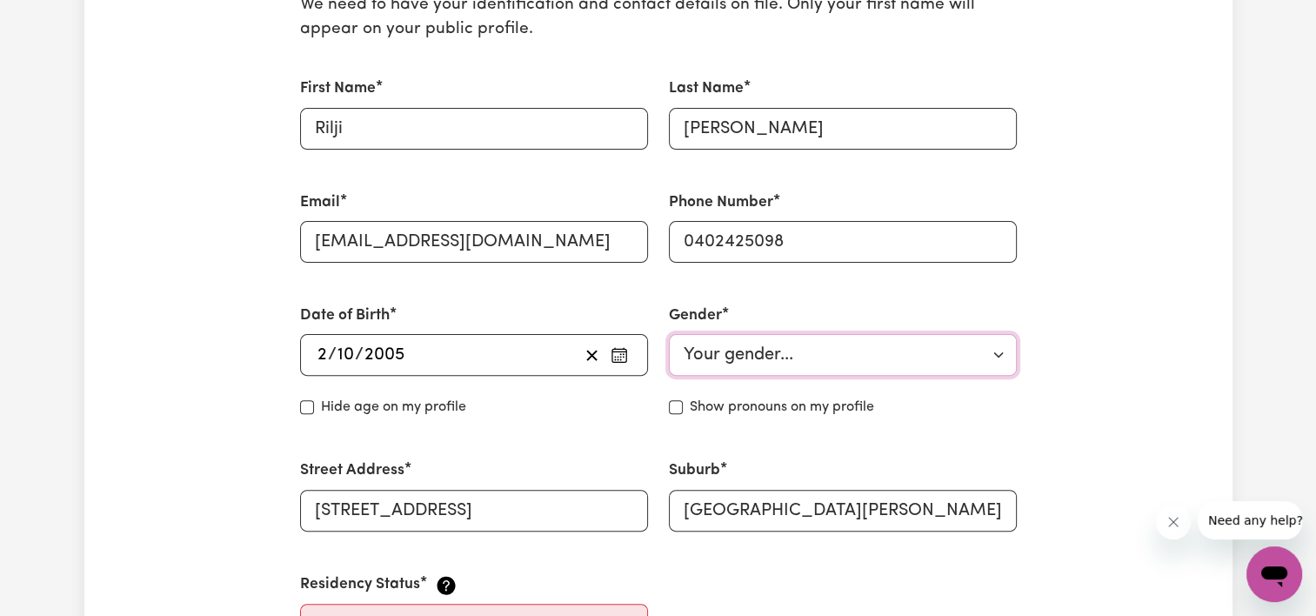
click at [711, 356] on select "Your gender... Female Male Non-binary Other Prefer not to say" at bounding box center [843, 355] width 348 height 42
select select "[DEMOGRAPHIC_DATA]"
click at [669, 334] on select "Your gender... Female Male Non-binary Other Prefer not to say" at bounding box center [843, 355] width 348 height 42
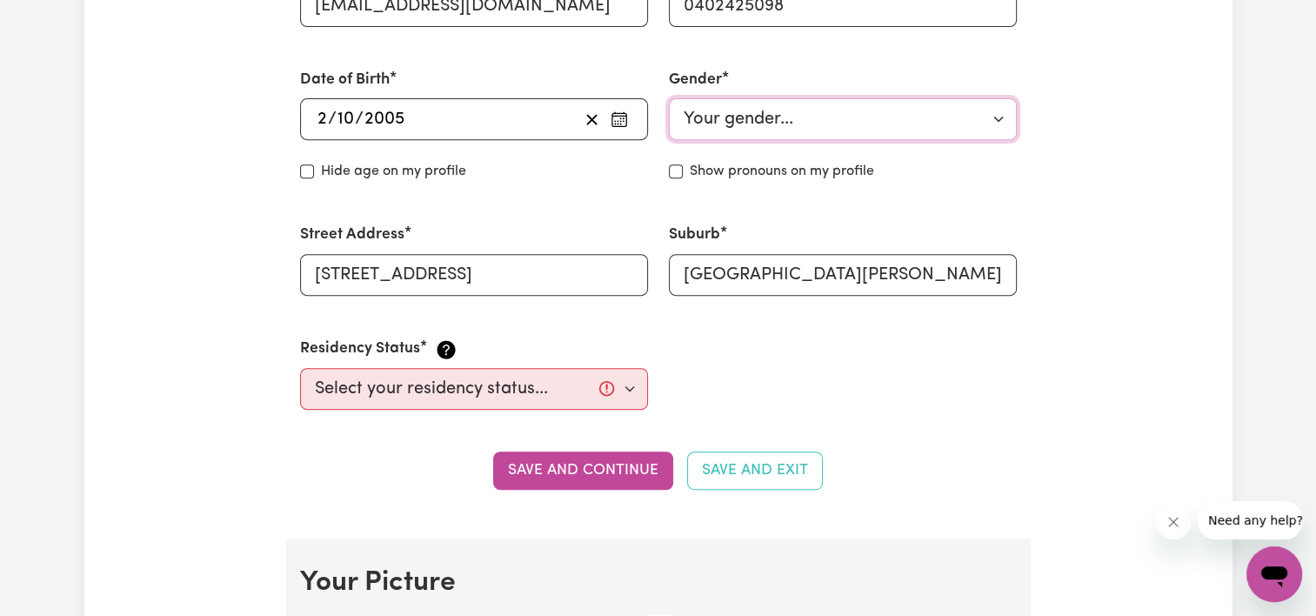
scroll to position [716, 0]
click at [520, 385] on select "Select your residency status... Australian citizen Australian PR Temporary Work…" at bounding box center [474, 388] width 348 height 42
select select "Student Visa"
click at [300, 367] on select "Select your residency status... Australian citizen Australian PR Temporary Work…" at bounding box center [474, 388] width 348 height 42
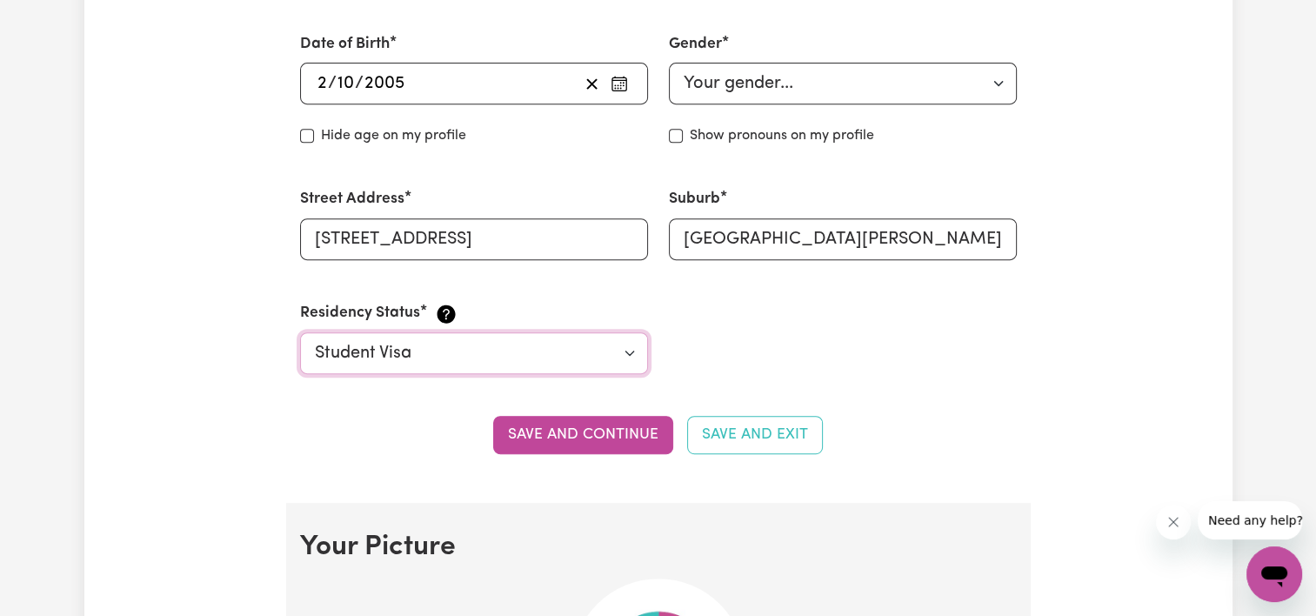
scroll to position [751, 0]
click at [603, 421] on button "Save and continue" at bounding box center [583, 435] width 180 height 38
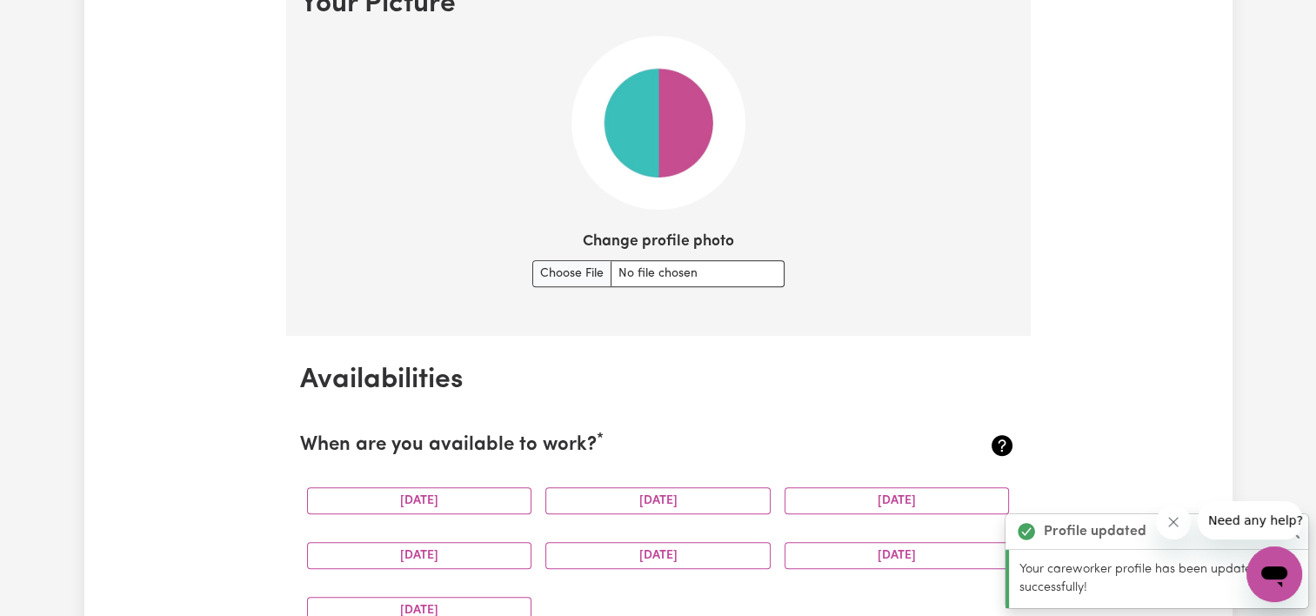
scroll to position [1291, 0]
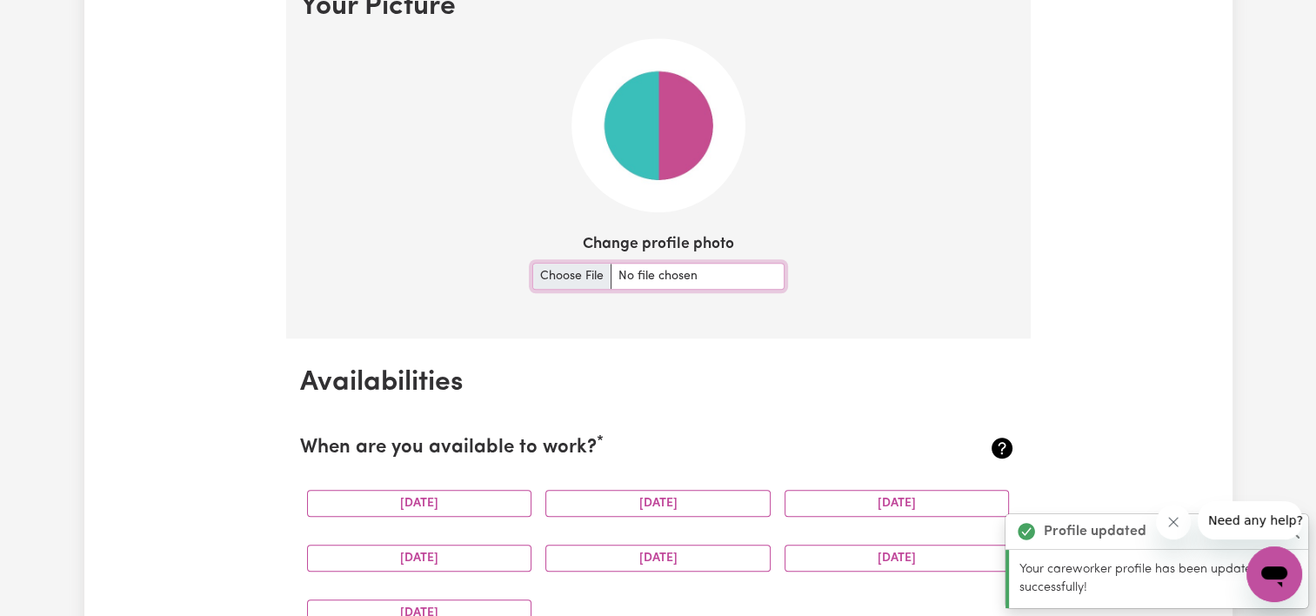
click at [578, 268] on input "Change profile photo" at bounding box center [658, 276] width 252 height 27
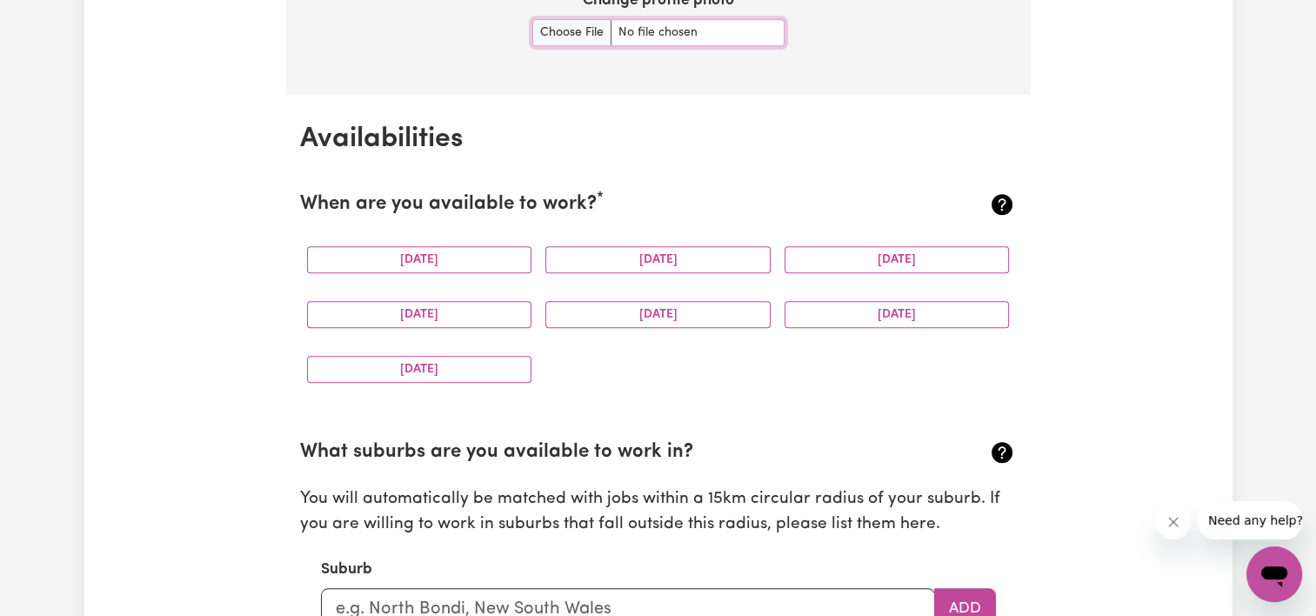
scroll to position [1536, 0]
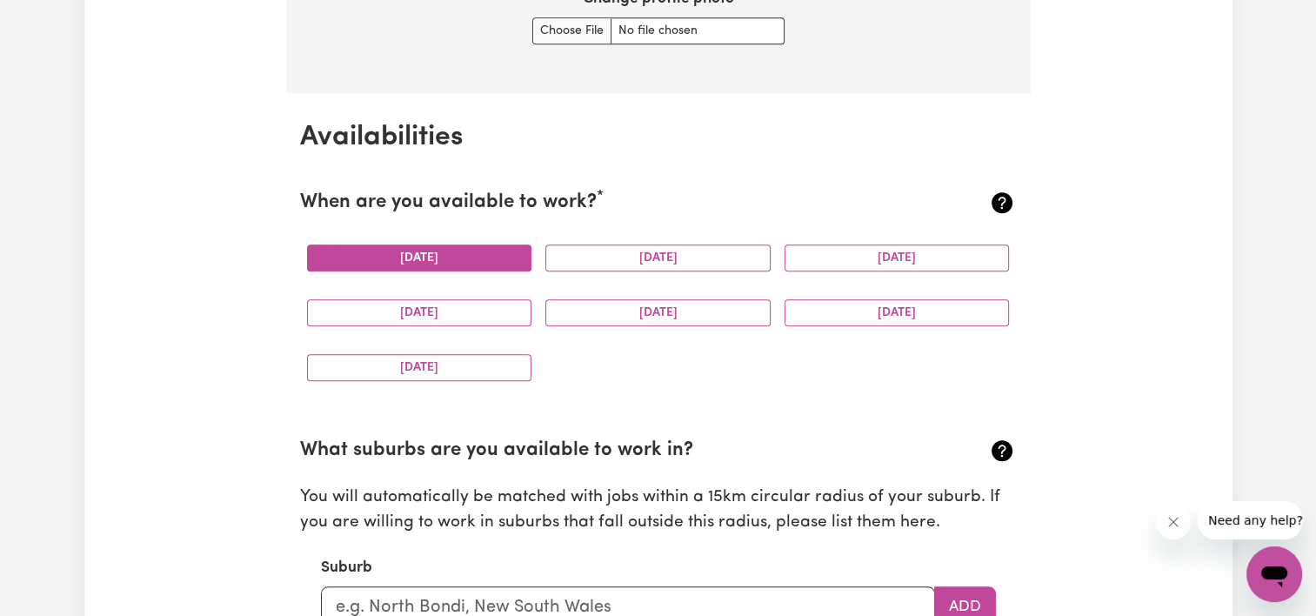
click at [500, 261] on button "[DATE]" at bounding box center [419, 257] width 225 height 27
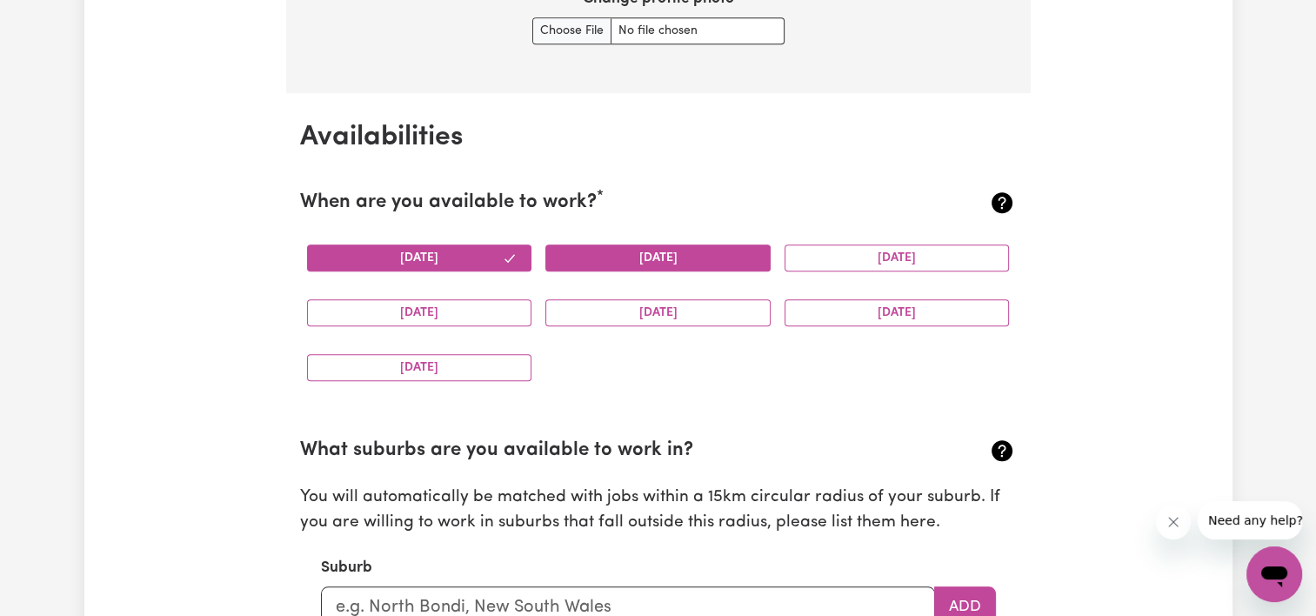
click at [603, 268] on button "[DATE]" at bounding box center [657, 257] width 225 height 27
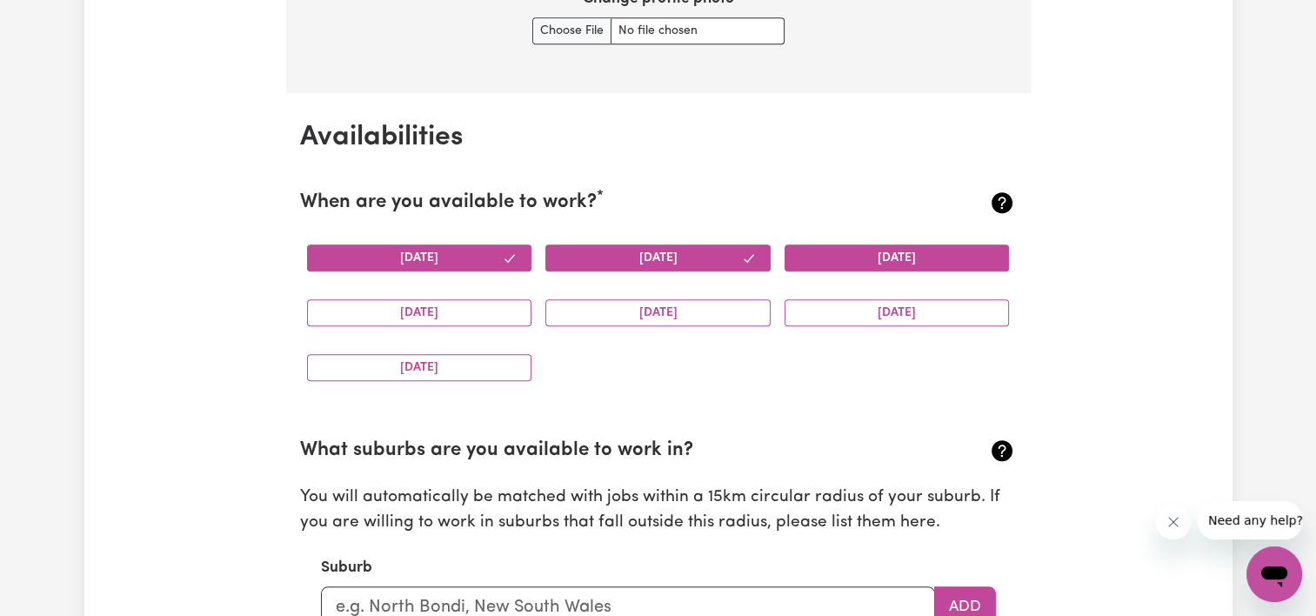
click at [826, 250] on button "[DATE]" at bounding box center [896, 257] width 225 height 27
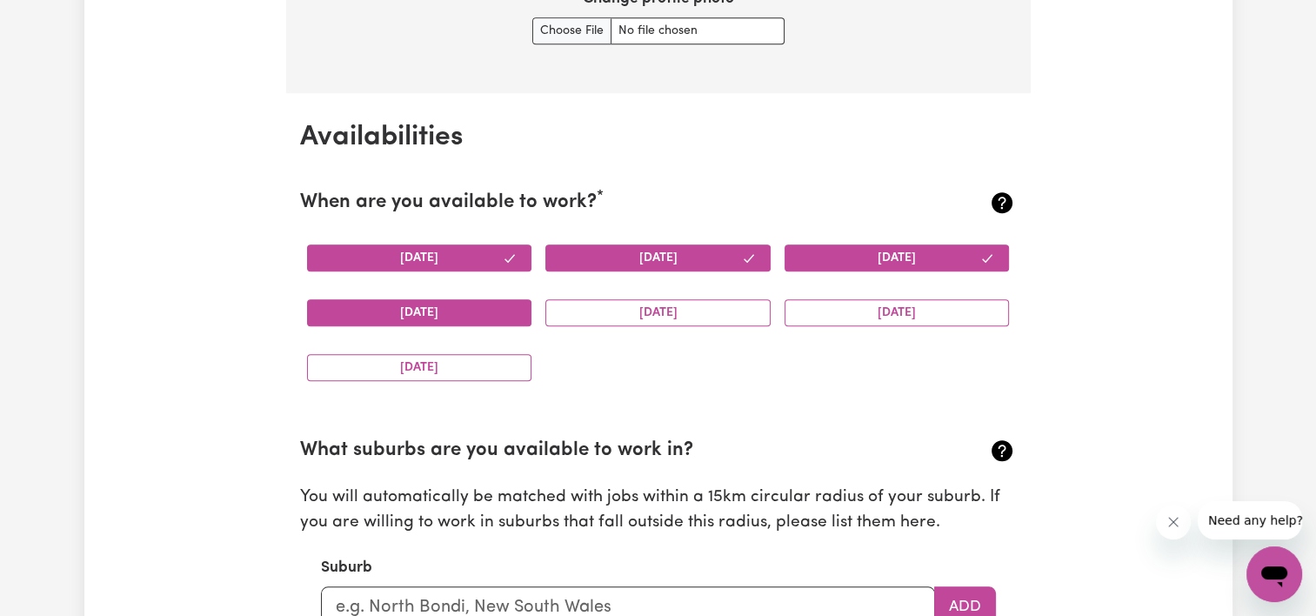
click at [467, 304] on button "[DATE]" at bounding box center [419, 312] width 225 height 27
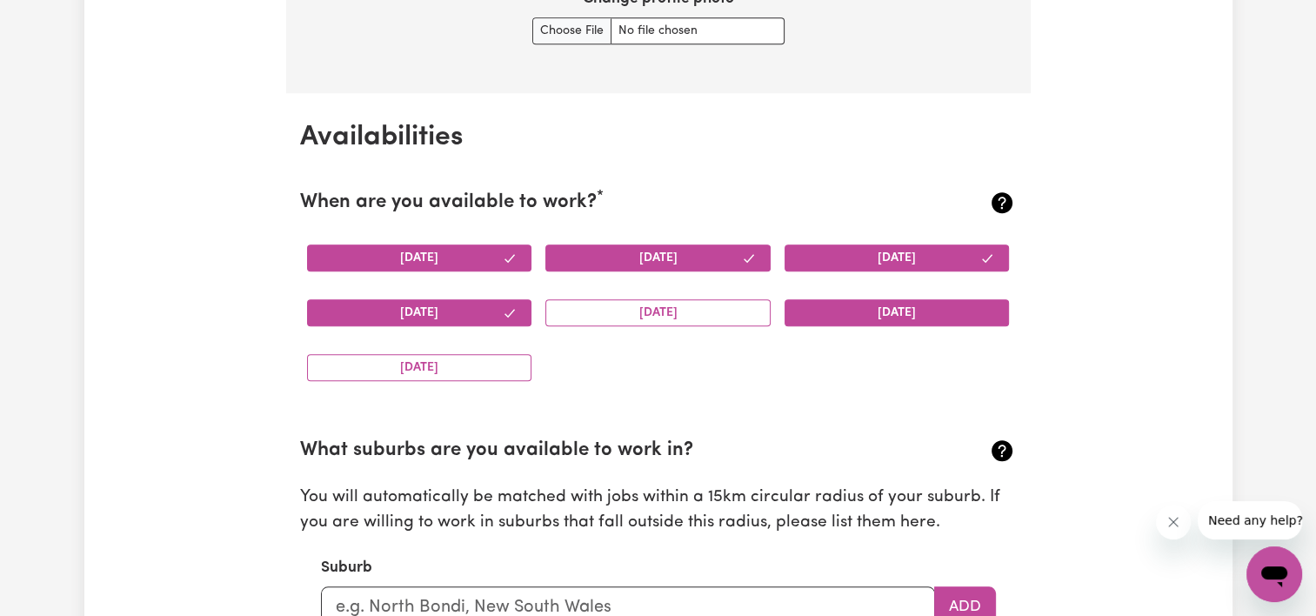
click at [893, 321] on button "[DATE]" at bounding box center [896, 312] width 225 height 27
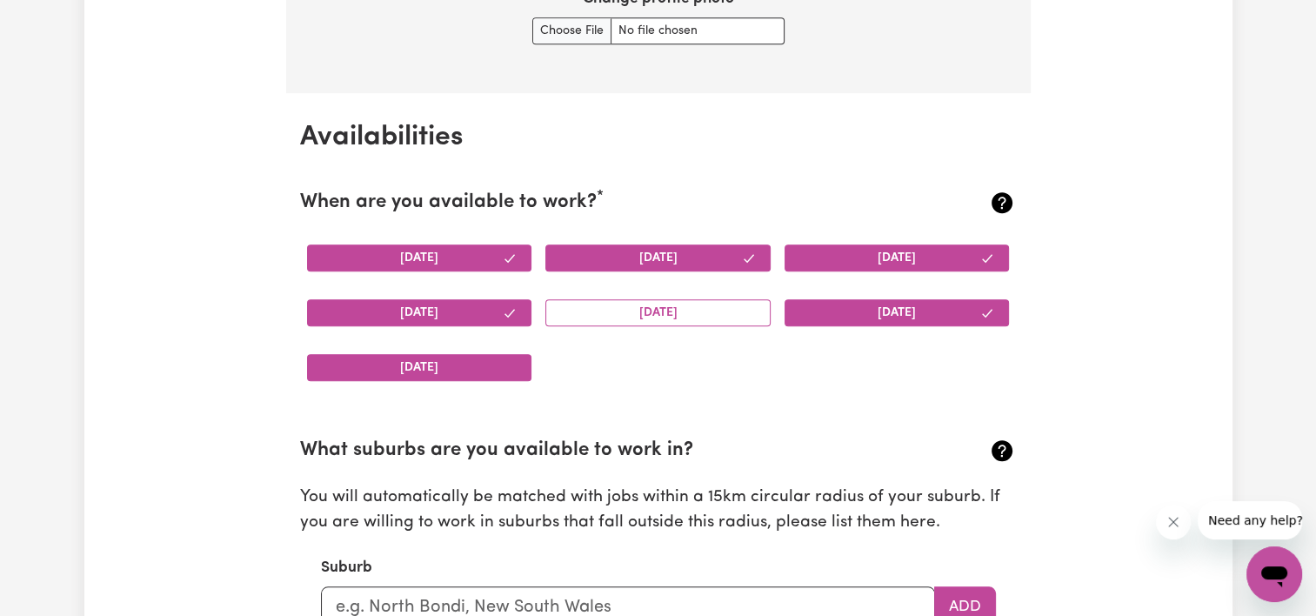
click at [470, 367] on button "[DATE]" at bounding box center [419, 367] width 225 height 27
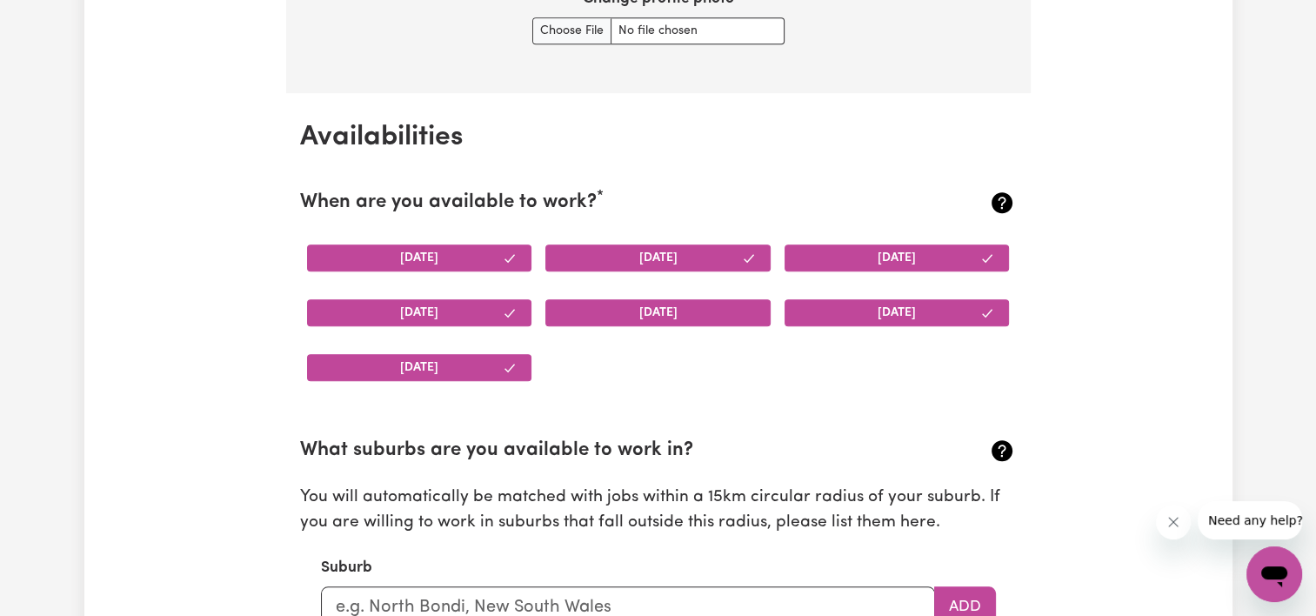
click at [647, 310] on button "[DATE]" at bounding box center [657, 312] width 225 height 27
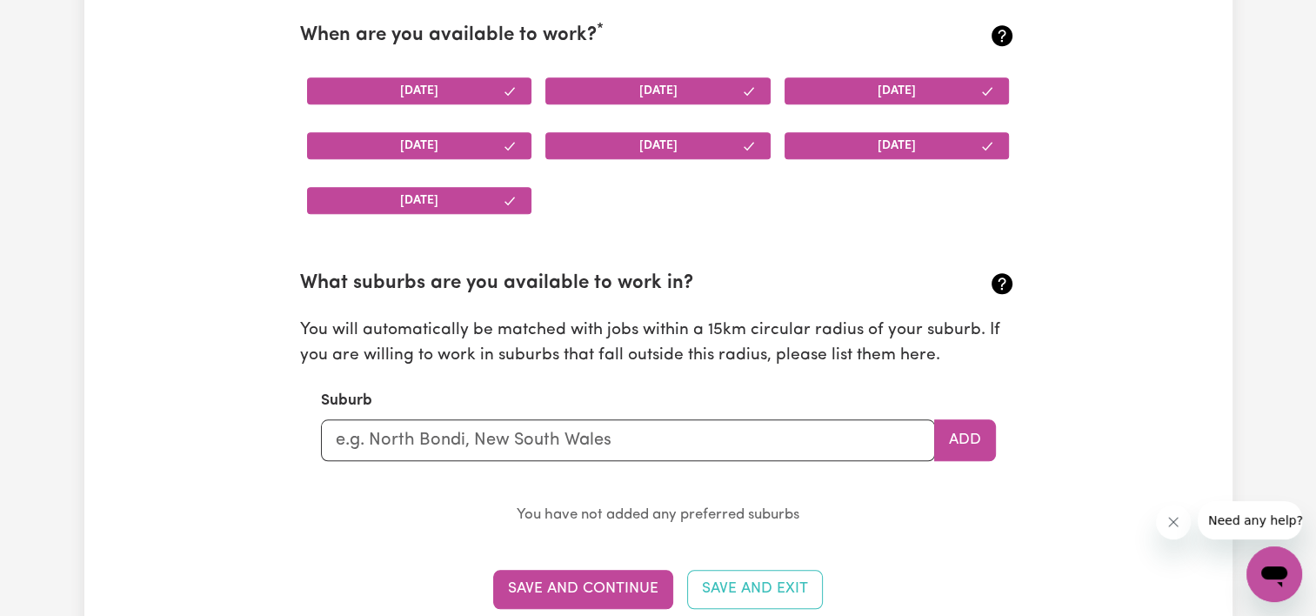
scroll to position [1708, 0]
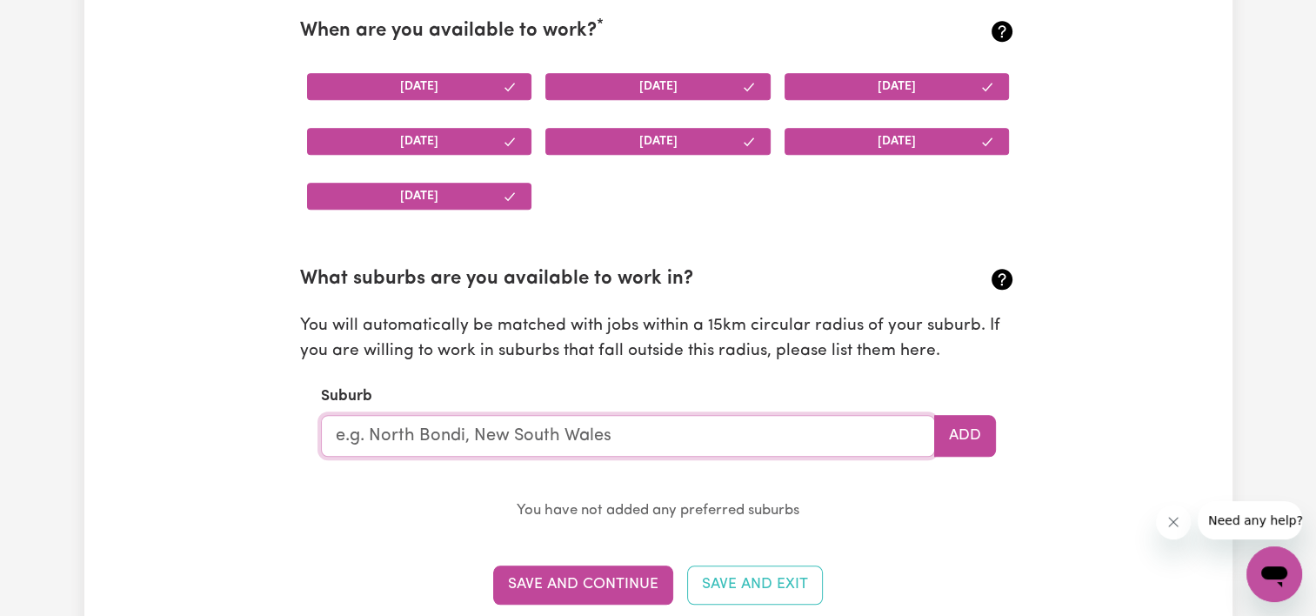
click at [558, 448] on input "text" at bounding box center [628, 436] width 614 height 42
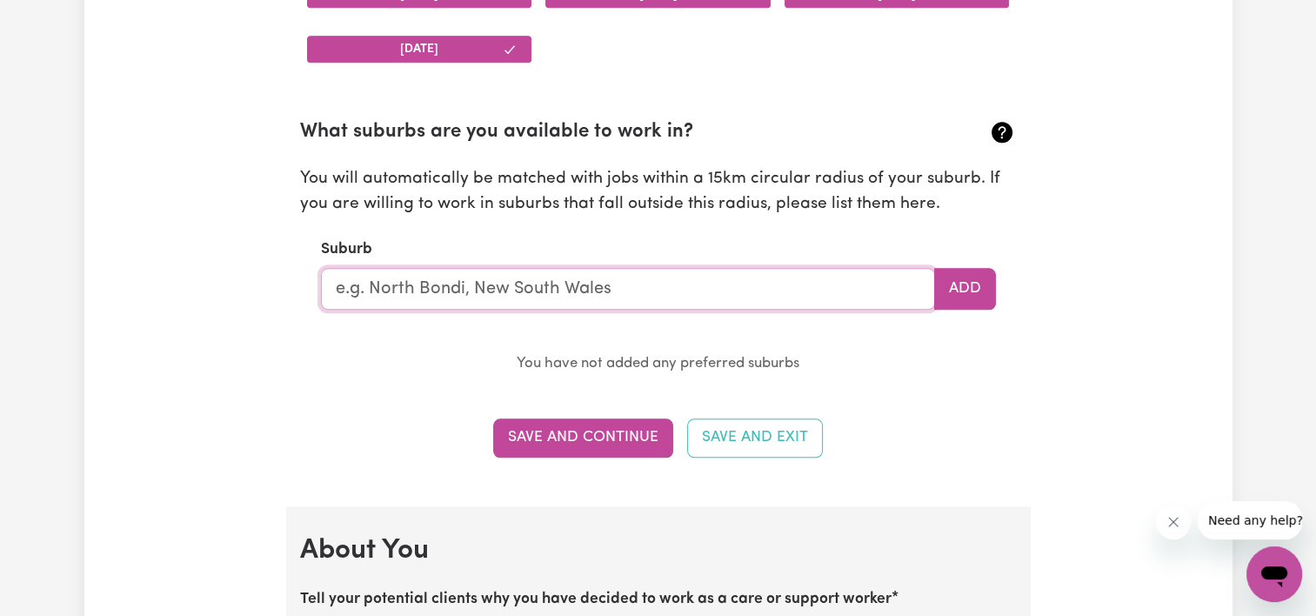
scroll to position [1856, 0]
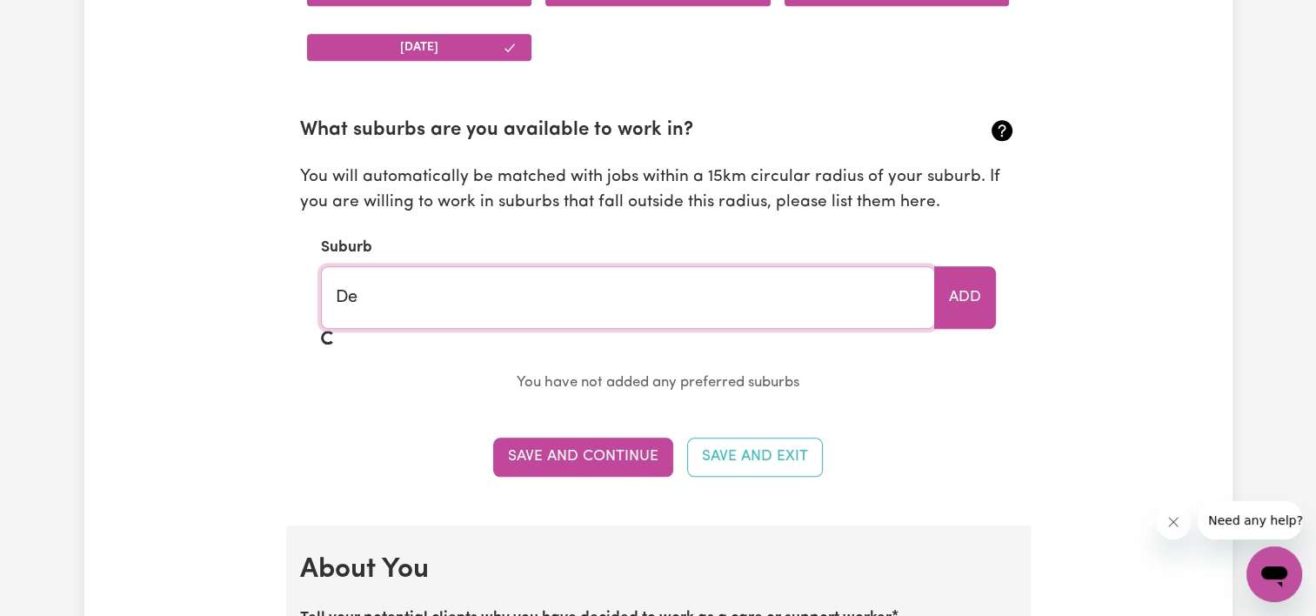
type input "D"
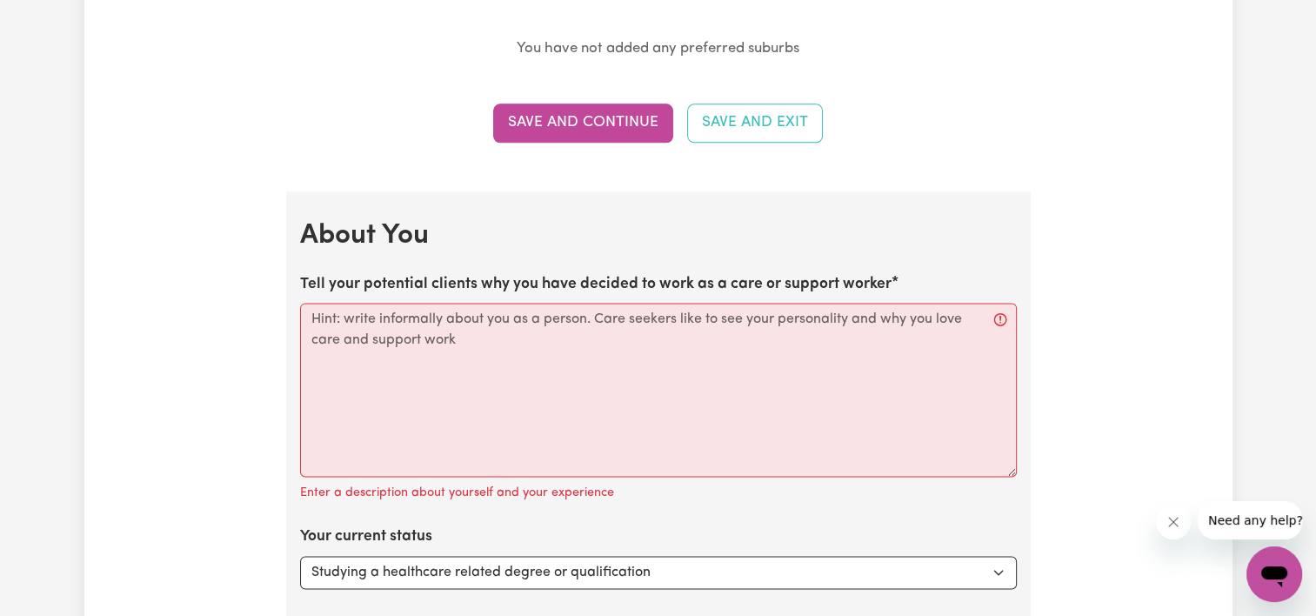
scroll to position [2167, 0]
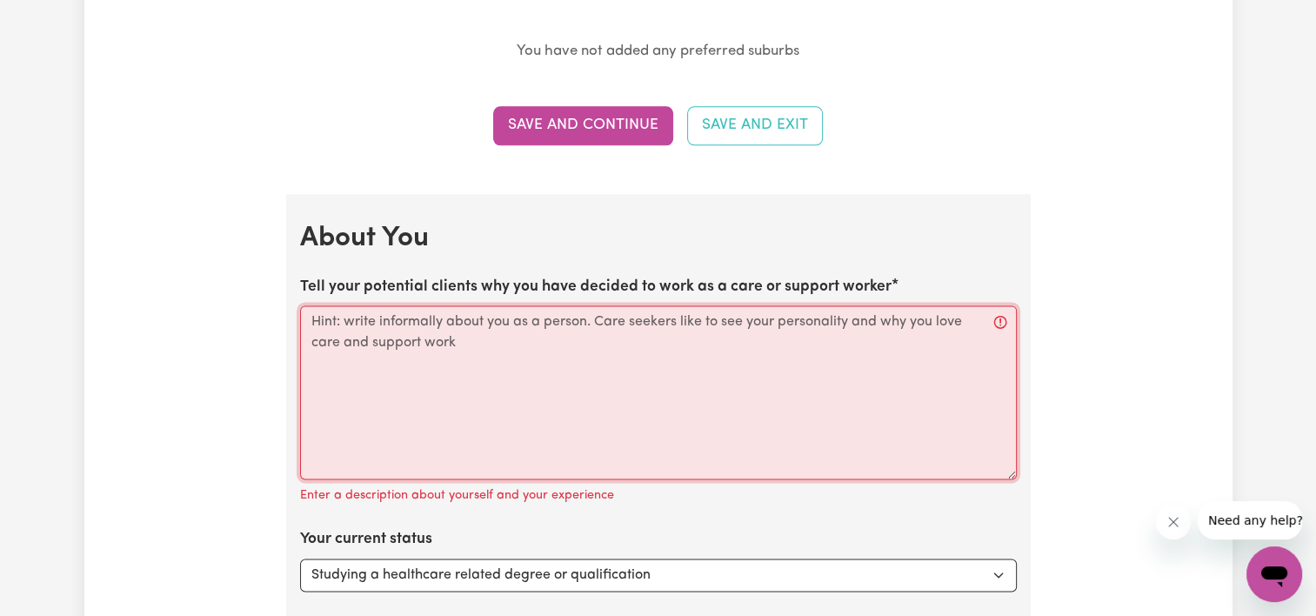
click at [732, 350] on textarea "Tell your potential clients why you have decided to work as a care or support w…" at bounding box center [658, 392] width 716 height 174
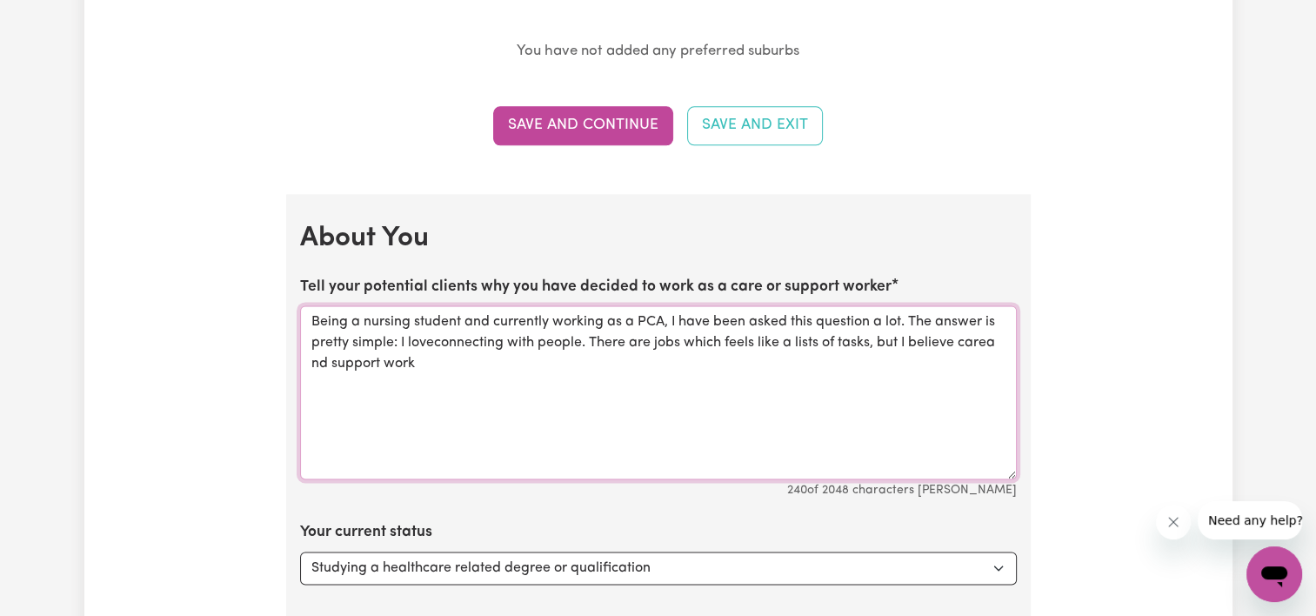
click at [984, 341] on textarea "Being a nursing student and currently working as a PCA, I have been asked this …" at bounding box center [658, 392] width 716 height 174
click at [561, 364] on textarea "Being a nursing student and currently working as a PCA, I have been asked this …" at bounding box center [658, 392] width 716 height 174
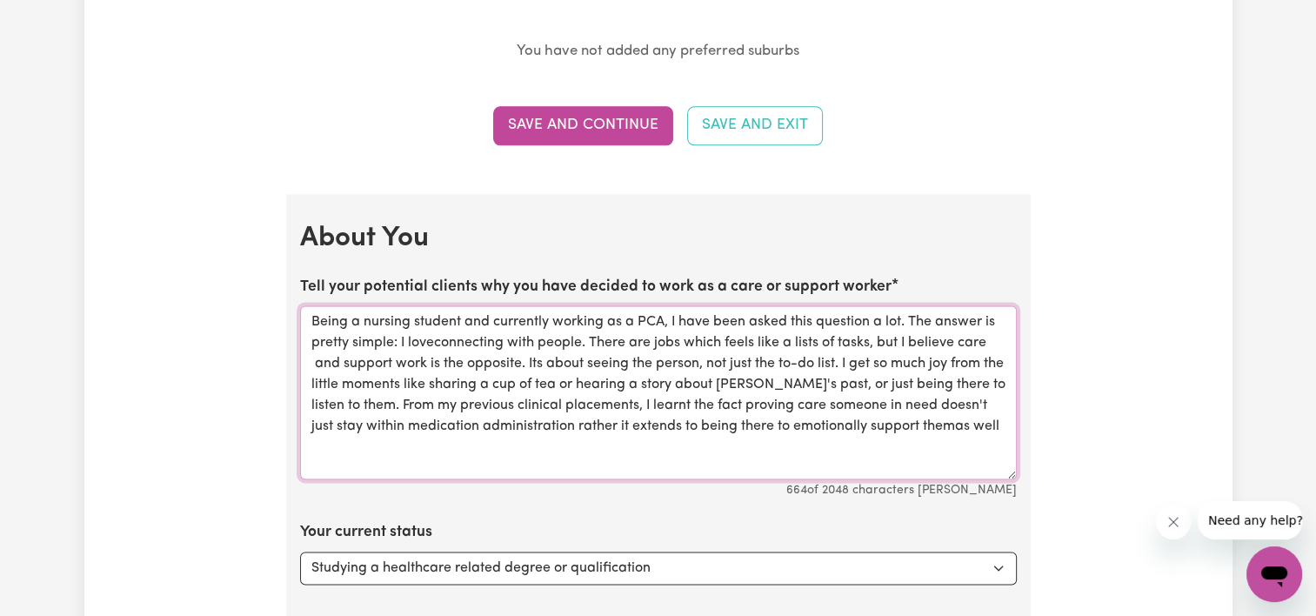
click at [964, 425] on textarea "Being a nursing student and currently working as a PCA, I have been asked this …" at bounding box center [658, 392] width 716 height 174
click at [1009, 424] on textarea "Being a nursing student and currently working as a PCA, I have been asked this …" at bounding box center [658, 392] width 716 height 174
click at [0, 0] on span "love connecting" at bounding box center [0, 0] width 0 height 0
click at [0, 0] on span "moments" at bounding box center [0, 0] width 0 height 0
click at [0, 0] on span "It's" at bounding box center [0, 0] width 0 height 0
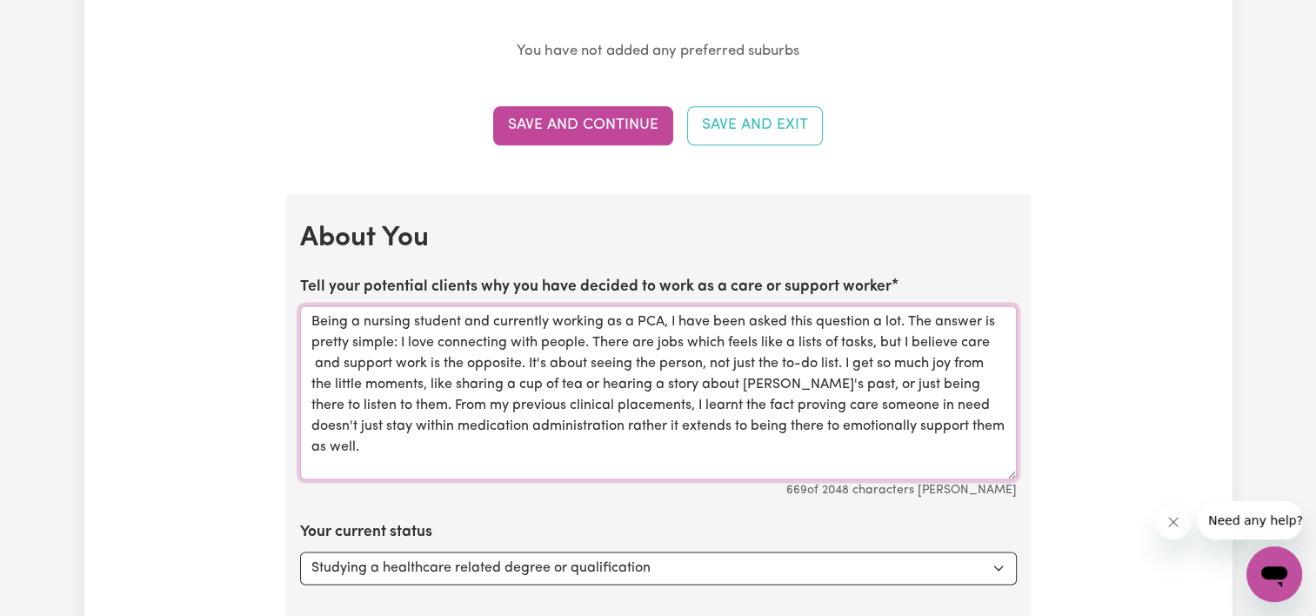
click at [0, 0] on qb-div "Replace with that feel" at bounding box center [0, 0] width 0 height 0
click at [0, 0] on div "someone's" at bounding box center [0, 0] width 0 height 0
click at [0, 0] on span "care" at bounding box center [0, 0] width 0 height 0
click at [0, 0] on qb-div "Add a word fact that" at bounding box center [0, 0] width 0 height 0
click at [0, 0] on span "learned" at bounding box center [0, 0] width 0 height 0
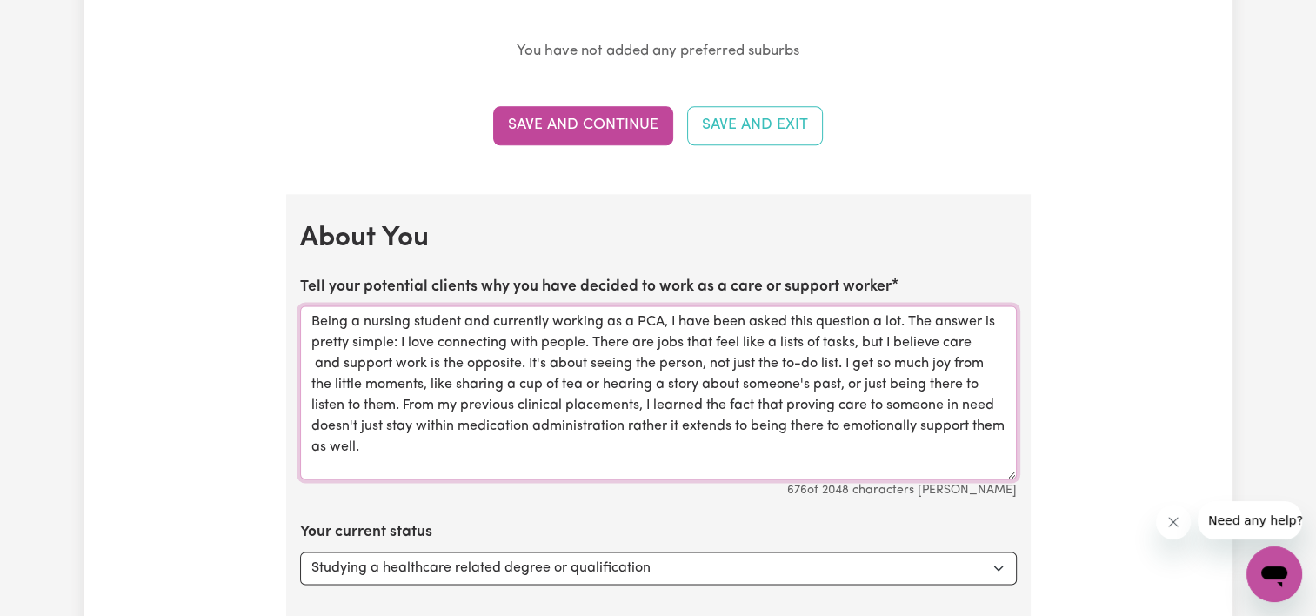
click at [0, 0] on span "rather" at bounding box center [0, 0] width 0 height 0
click at [486, 454] on textarea "Being a nursing student and currently working as a PCA, I have been asked this …" at bounding box center [658, 392] width 716 height 174
click at [0, 0] on span "That's" at bounding box center [0, 0] width 0 height 0
click at [0, 0] on span "—it" at bounding box center [0, 0] width 0 height 0
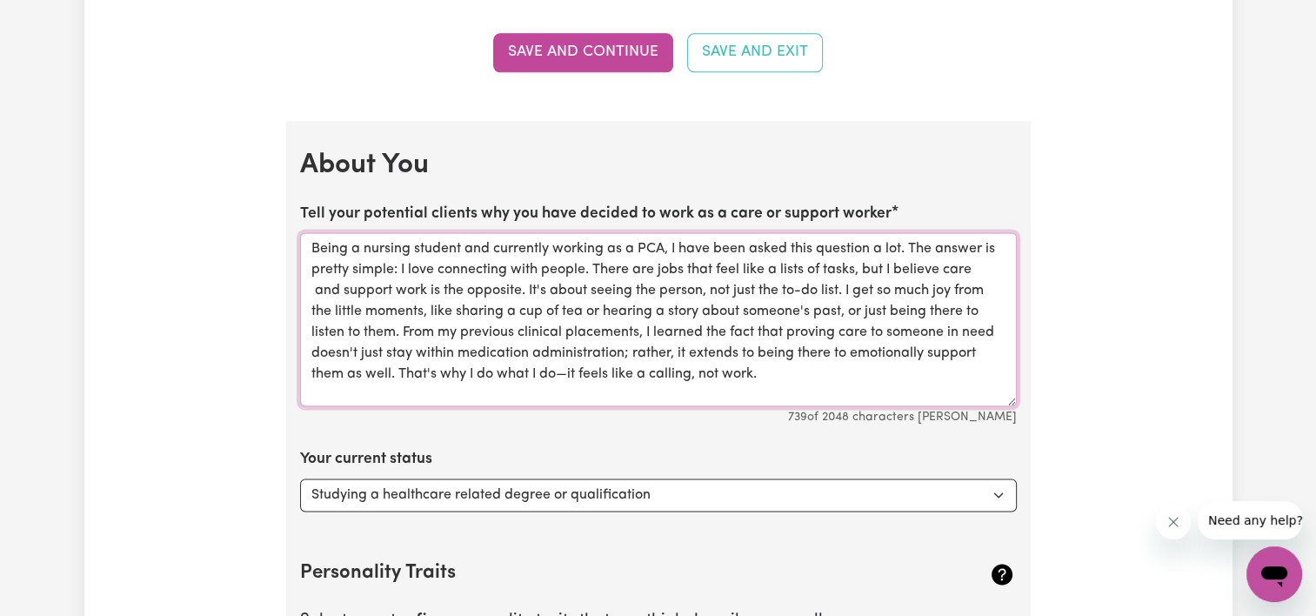
click at [0, 0] on div "providing" at bounding box center [0, 0] width 0 height 0
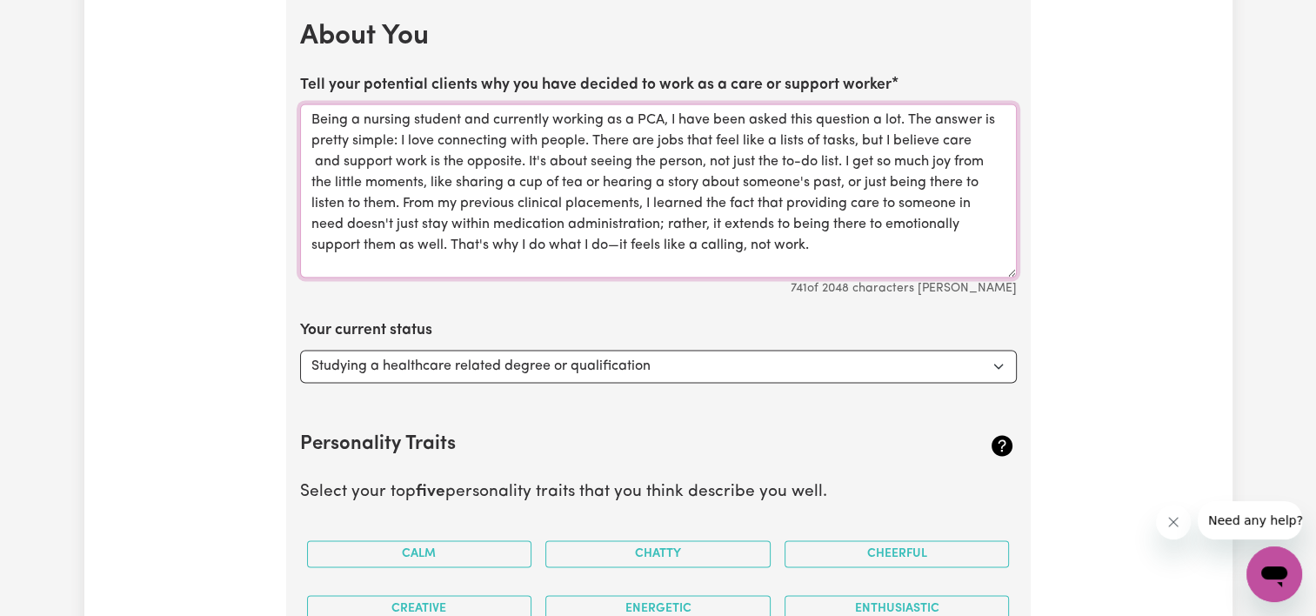
type textarea "Being a nursing student and currently working as a PCA, I have been asked this …"
click at [596, 359] on select "Select... Studying a healthcare related degree or qualification Studying a non-…" at bounding box center [658, 366] width 716 height 33
click at [300, 350] on select "Select... Studying a healthcare related degree or qualification Studying a non-…" at bounding box center [658, 366] width 716 height 33
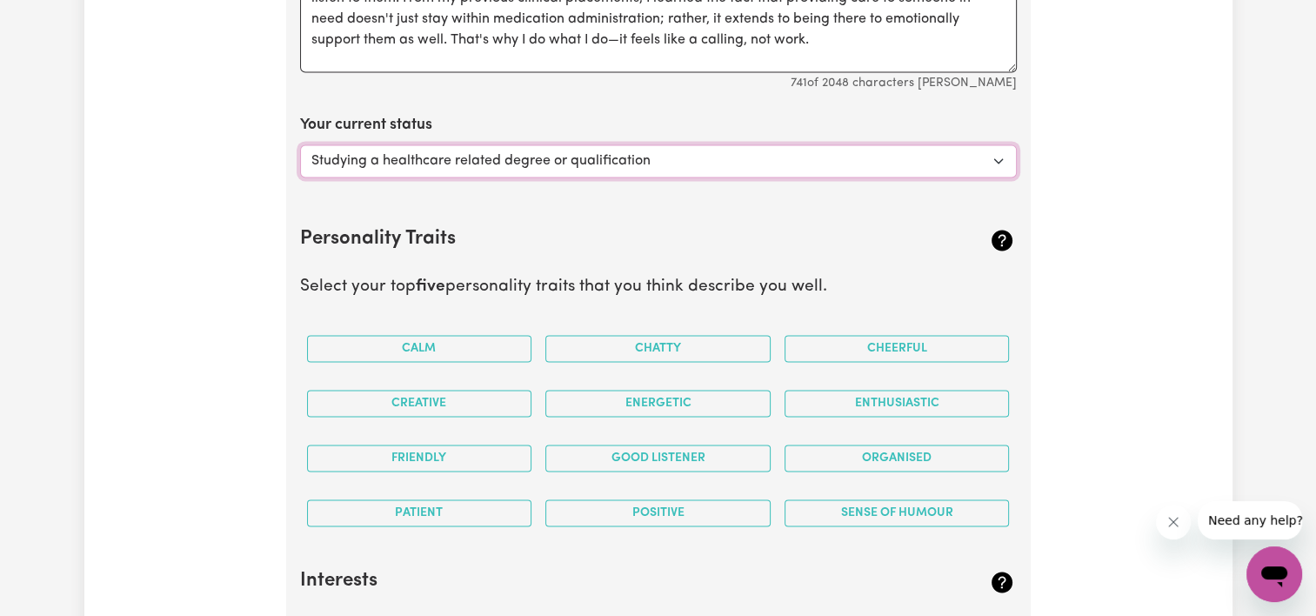
scroll to position [2633, 0]
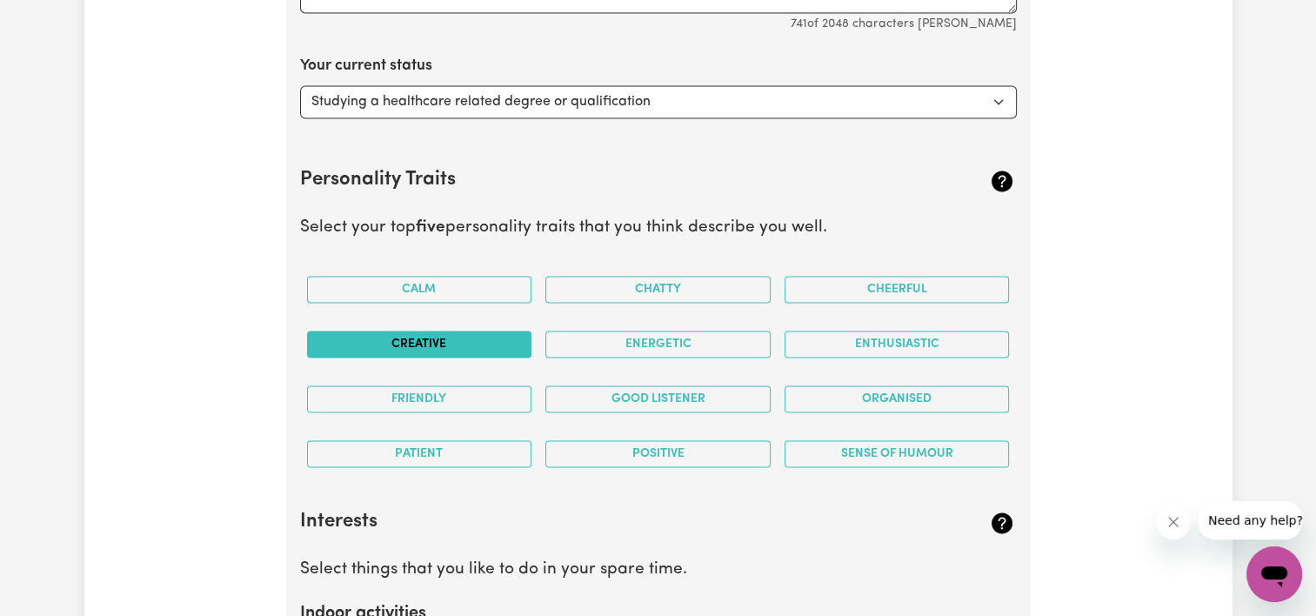
click at [450, 335] on button "Creative" at bounding box center [419, 343] width 225 height 27
click at [465, 270] on div "Calm" at bounding box center [419, 289] width 239 height 55
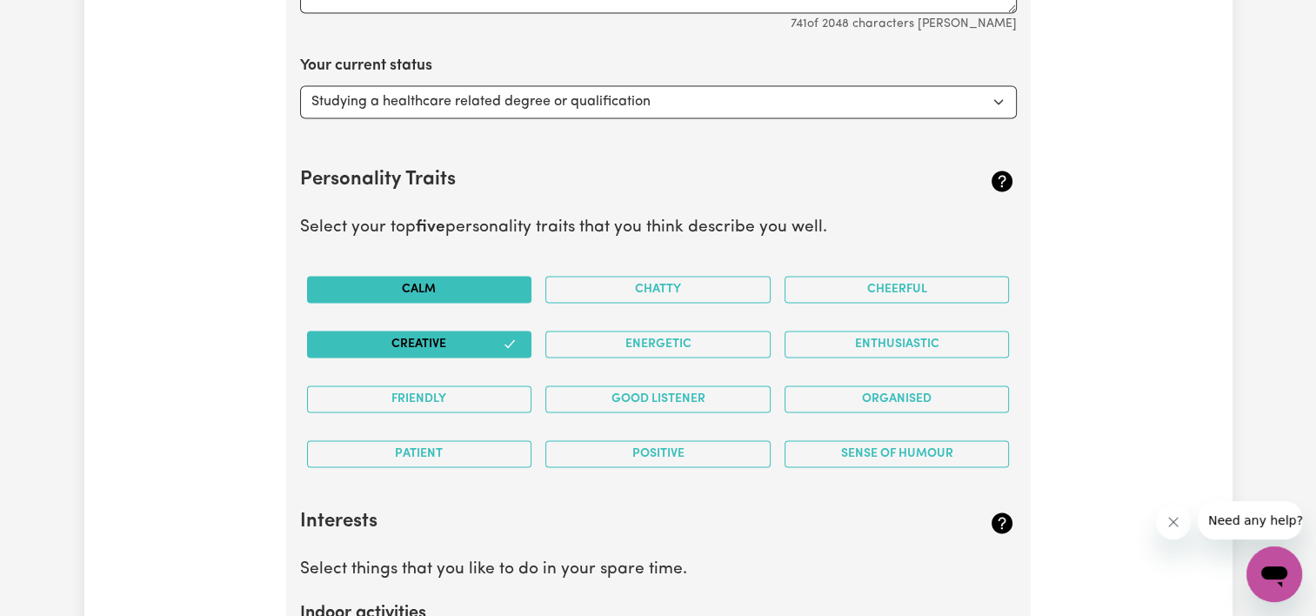
click at [461, 285] on button "Calm" at bounding box center [419, 289] width 225 height 27
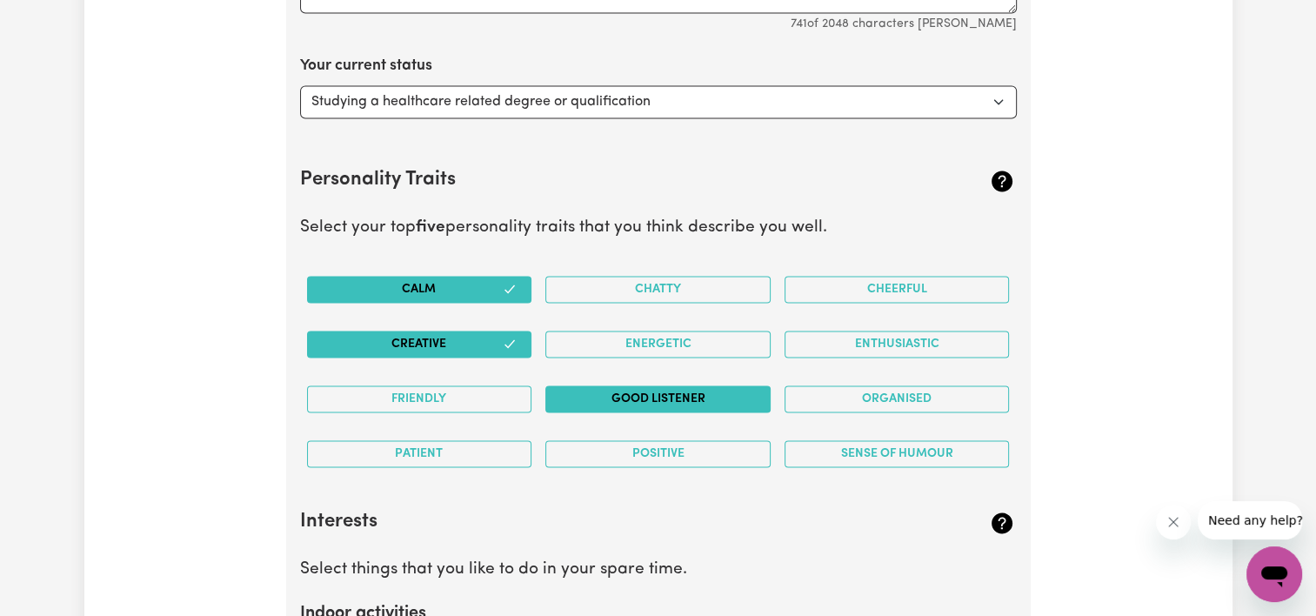
click at [590, 390] on button "Good Listener" at bounding box center [657, 398] width 225 height 27
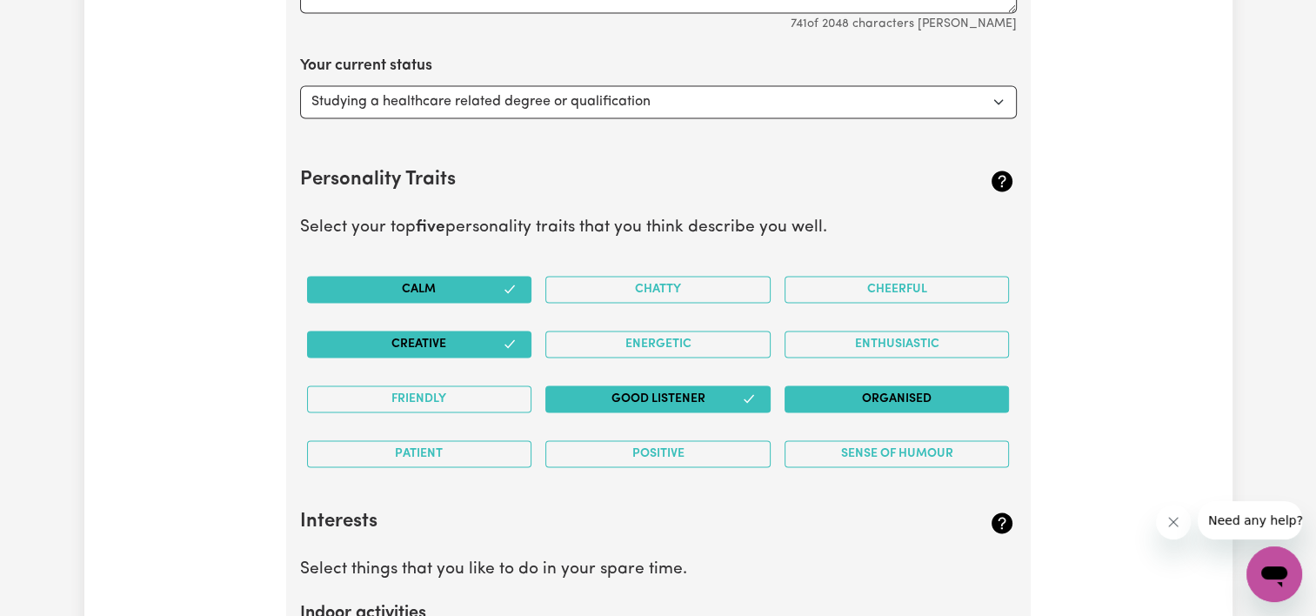
click at [816, 390] on button "Organised" at bounding box center [896, 398] width 225 height 27
click at [497, 284] on button "Calm" at bounding box center [419, 289] width 225 height 27
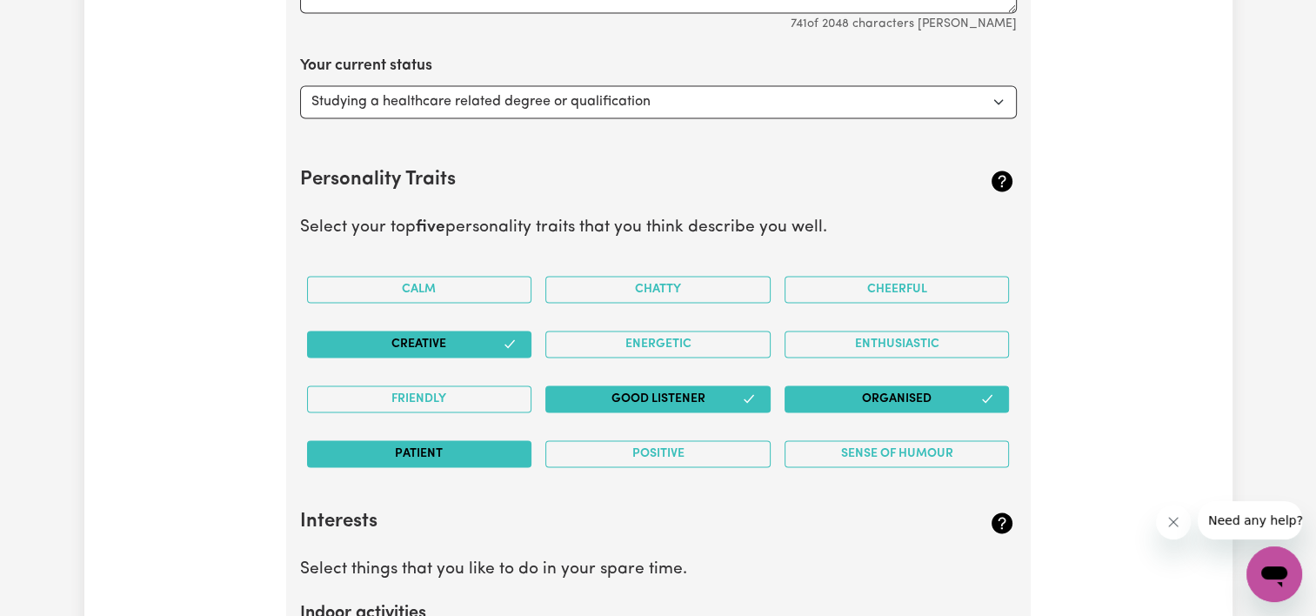
click at [459, 445] on button "Patient" at bounding box center [419, 453] width 225 height 27
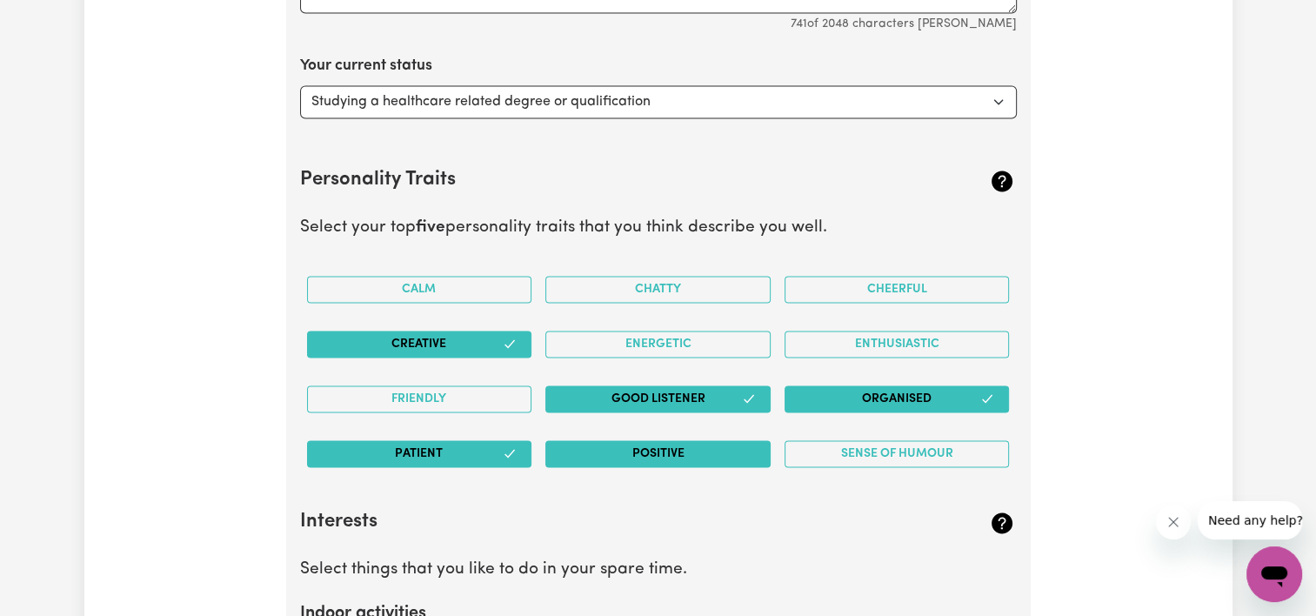
click at [661, 452] on button "Positive" at bounding box center [657, 453] width 225 height 27
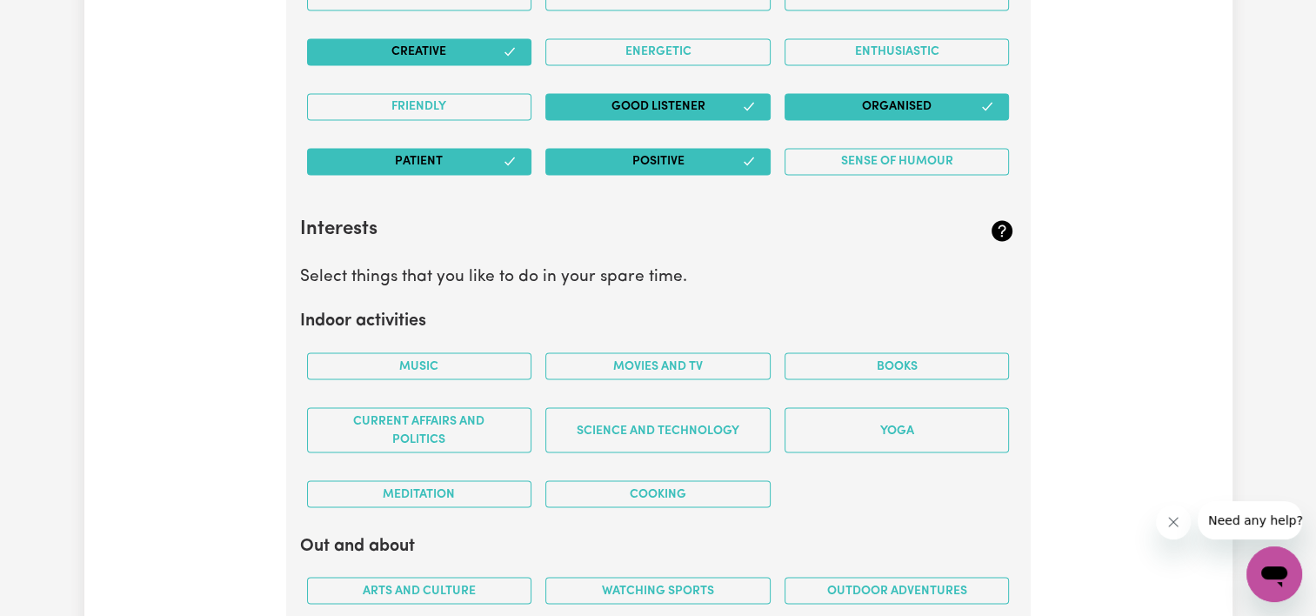
scroll to position [2925, 0]
click at [460, 368] on button "Music" at bounding box center [419, 365] width 225 height 27
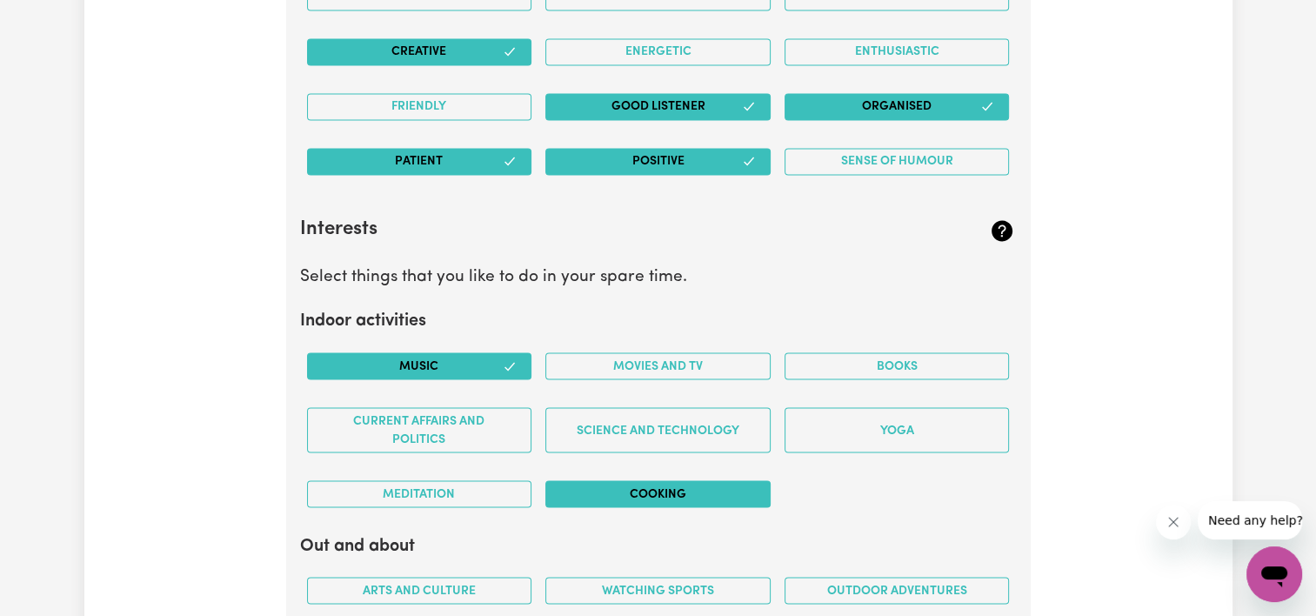
click at [621, 494] on button "Cooking" at bounding box center [657, 493] width 225 height 27
click at [756, 360] on button "Movies and TV" at bounding box center [657, 365] width 225 height 27
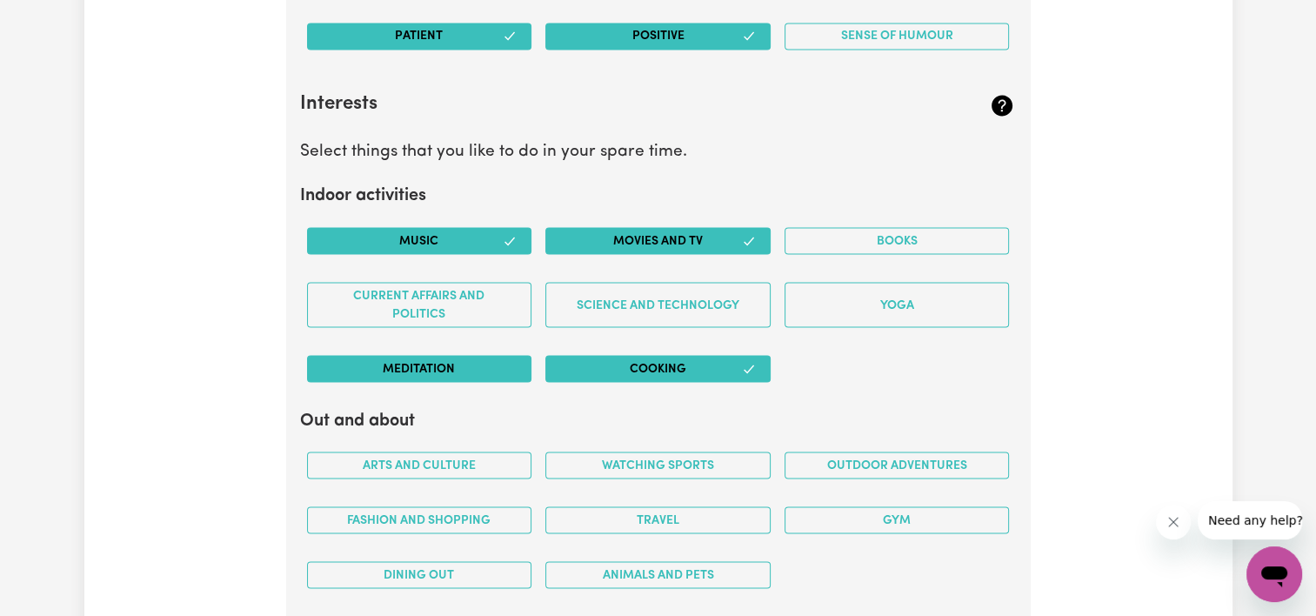
click at [443, 358] on button "Meditation" at bounding box center [419, 368] width 225 height 27
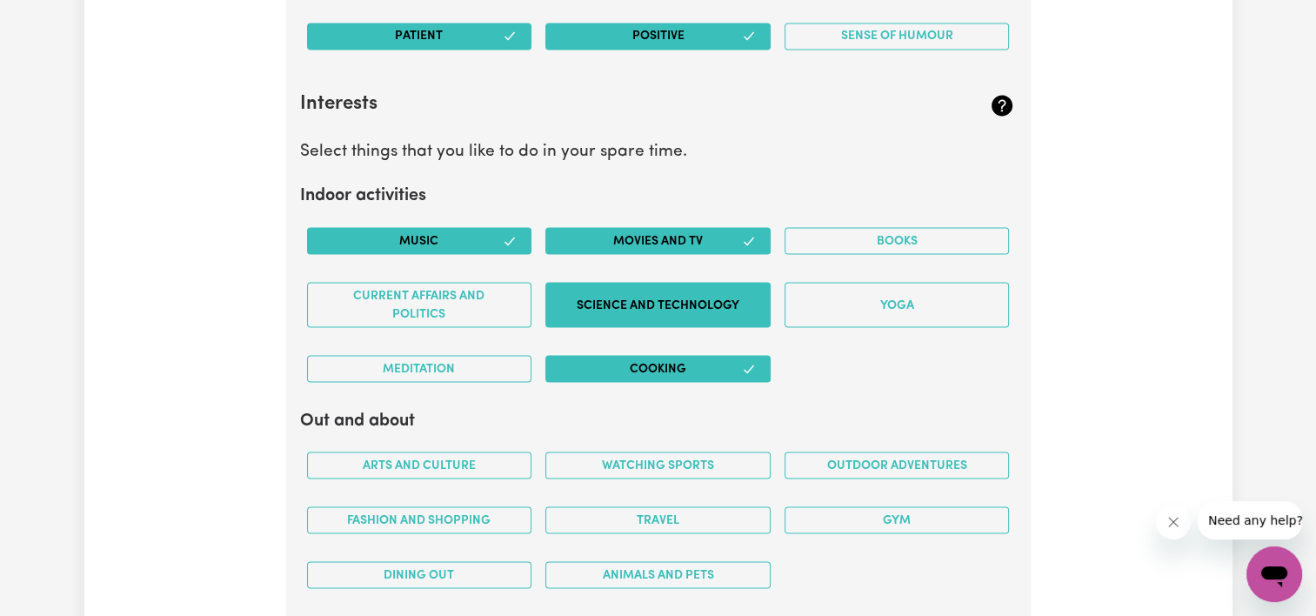
click at [628, 282] on button "Science and Technology" at bounding box center [657, 304] width 225 height 45
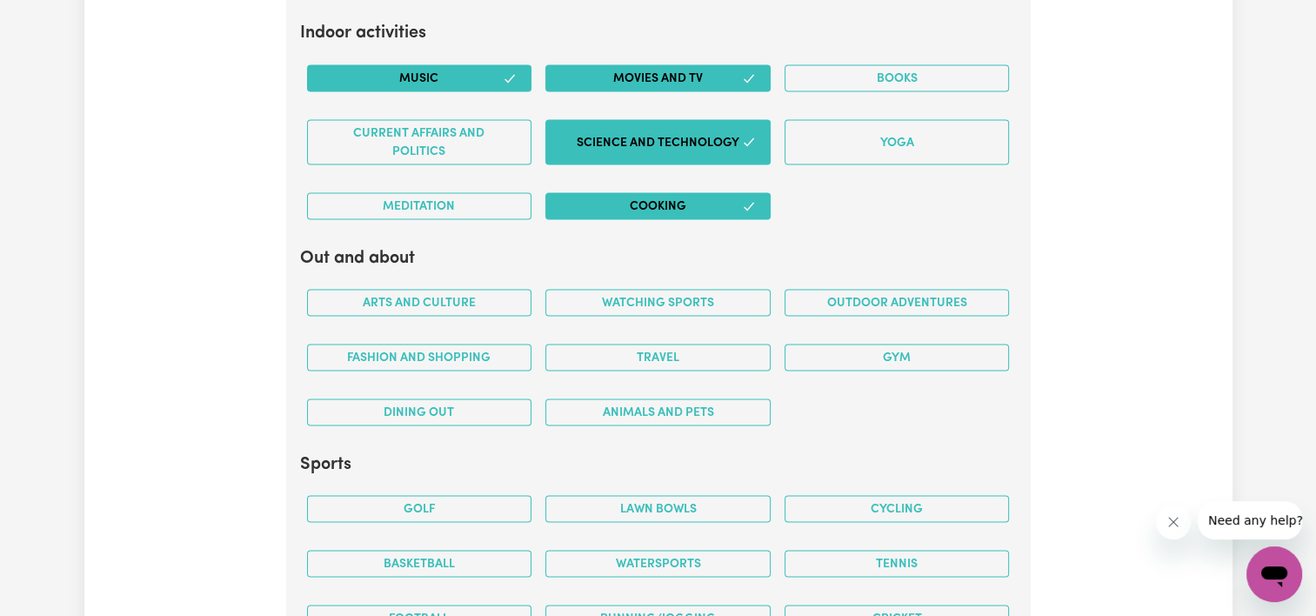
scroll to position [3221, 0]
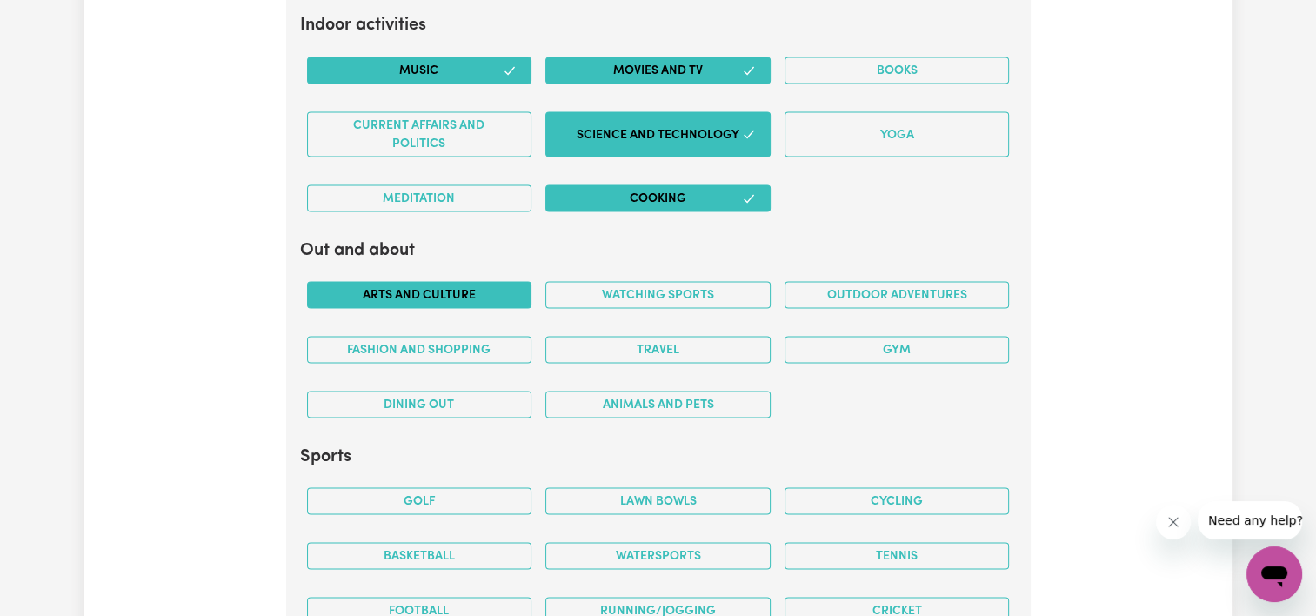
click at [480, 289] on button "Arts and Culture" at bounding box center [419, 294] width 225 height 27
click at [652, 350] on button "Travel" at bounding box center [657, 349] width 225 height 27
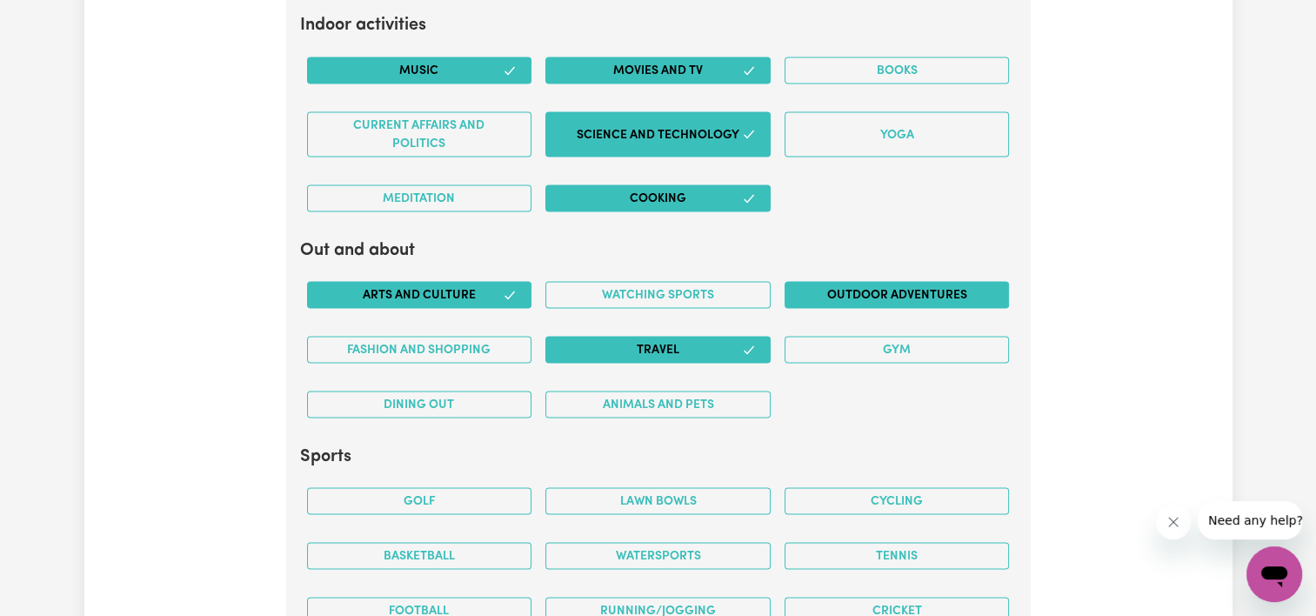
click at [828, 288] on button "Outdoor adventures" at bounding box center [896, 294] width 225 height 27
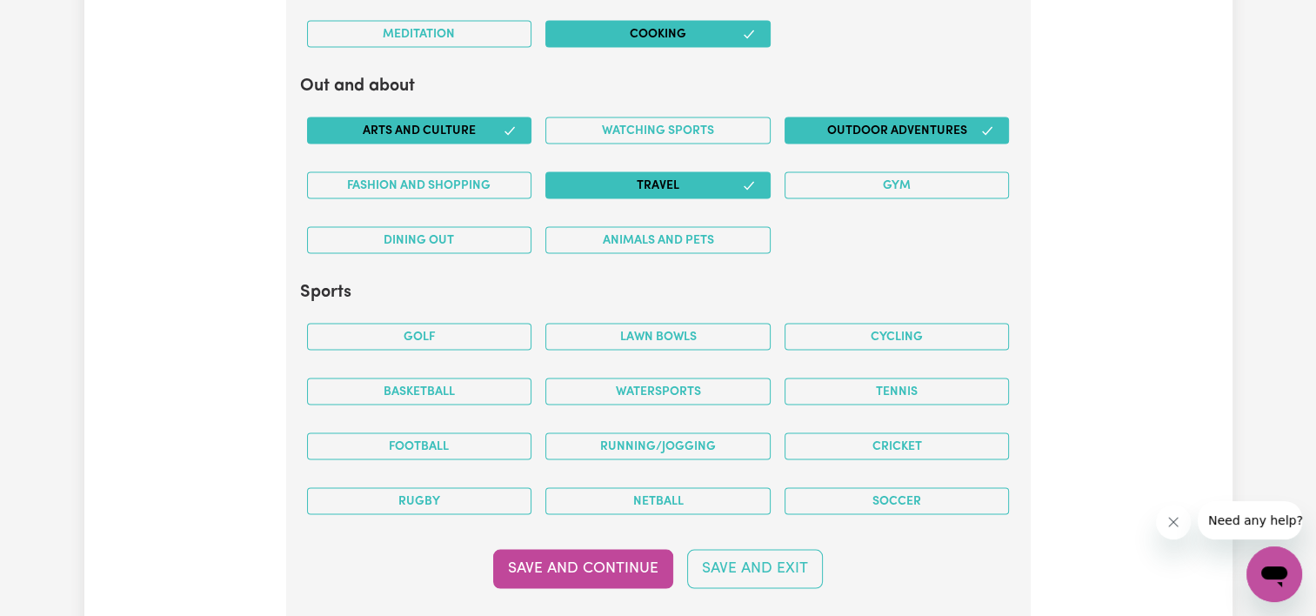
scroll to position [3493, 0]
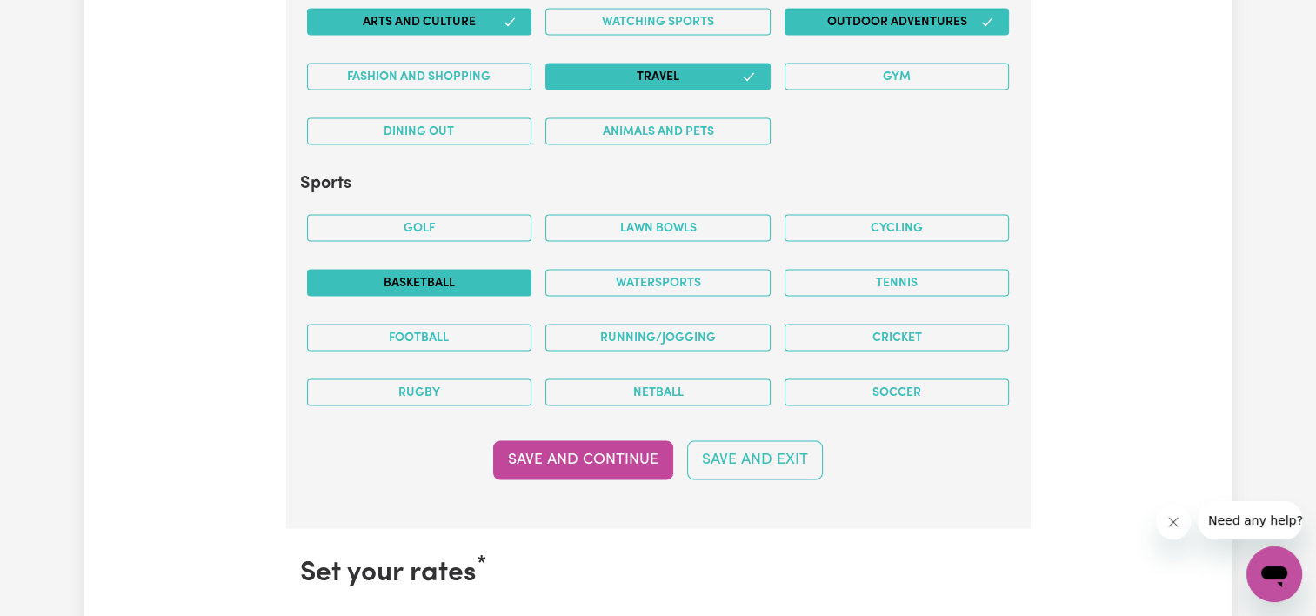
click at [492, 278] on button "Basketball" at bounding box center [419, 283] width 225 height 27
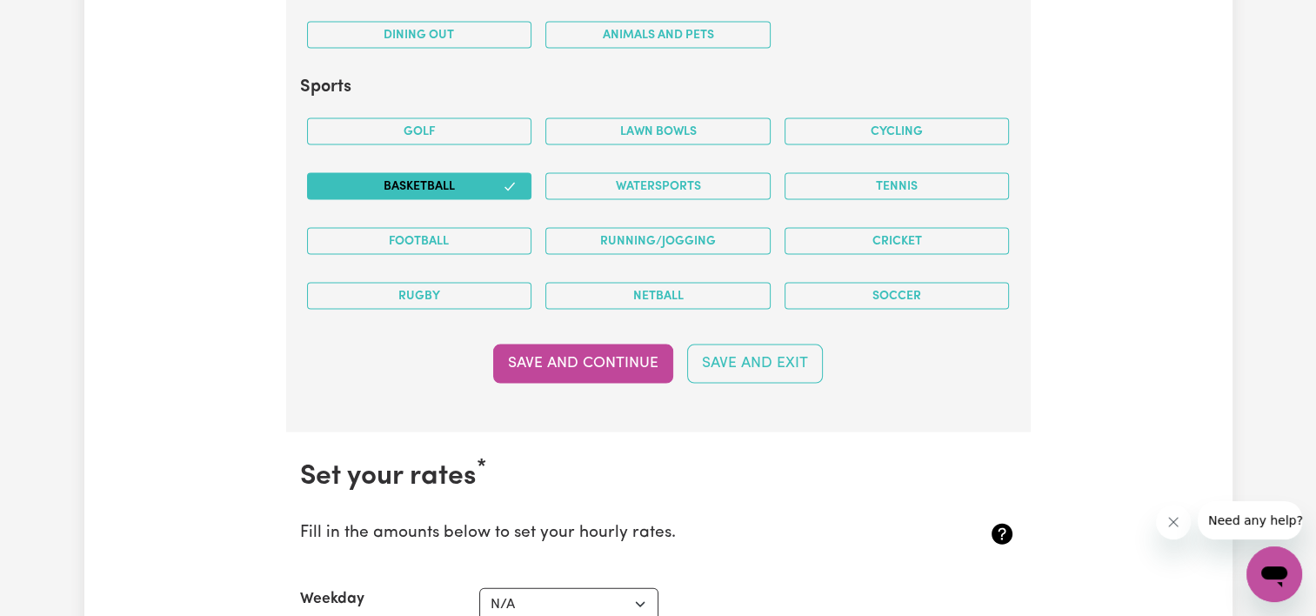
scroll to position [3729, 0]
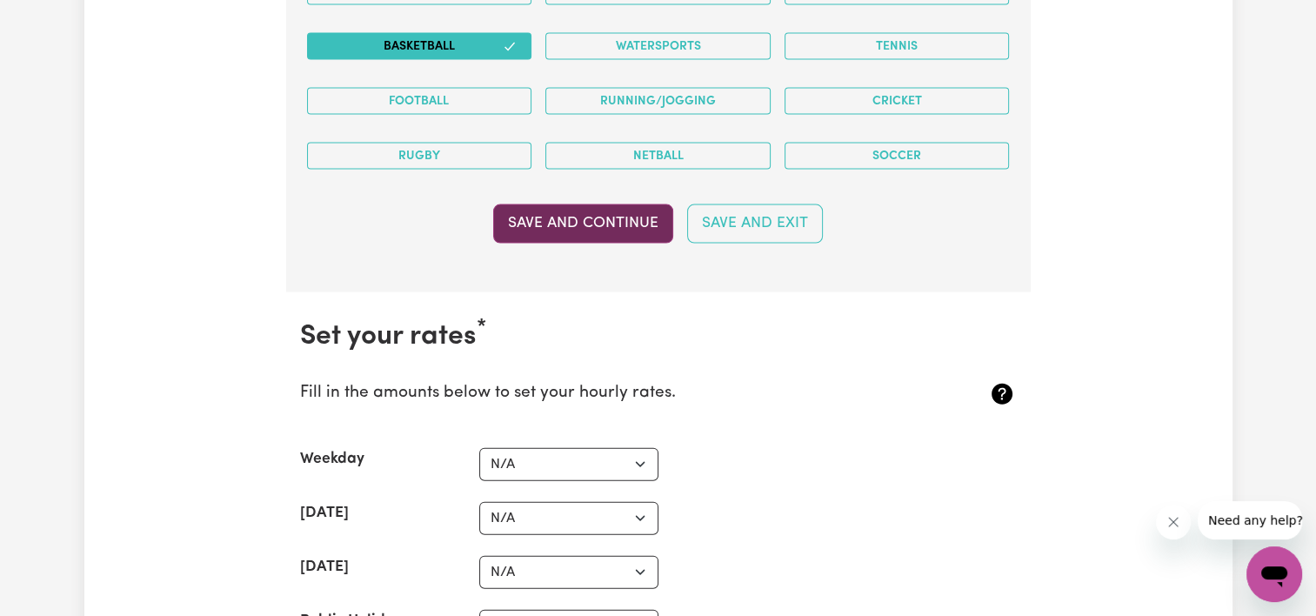
click at [602, 212] on button "Save and Continue" at bounding box center [583, 223] width 180 height 38
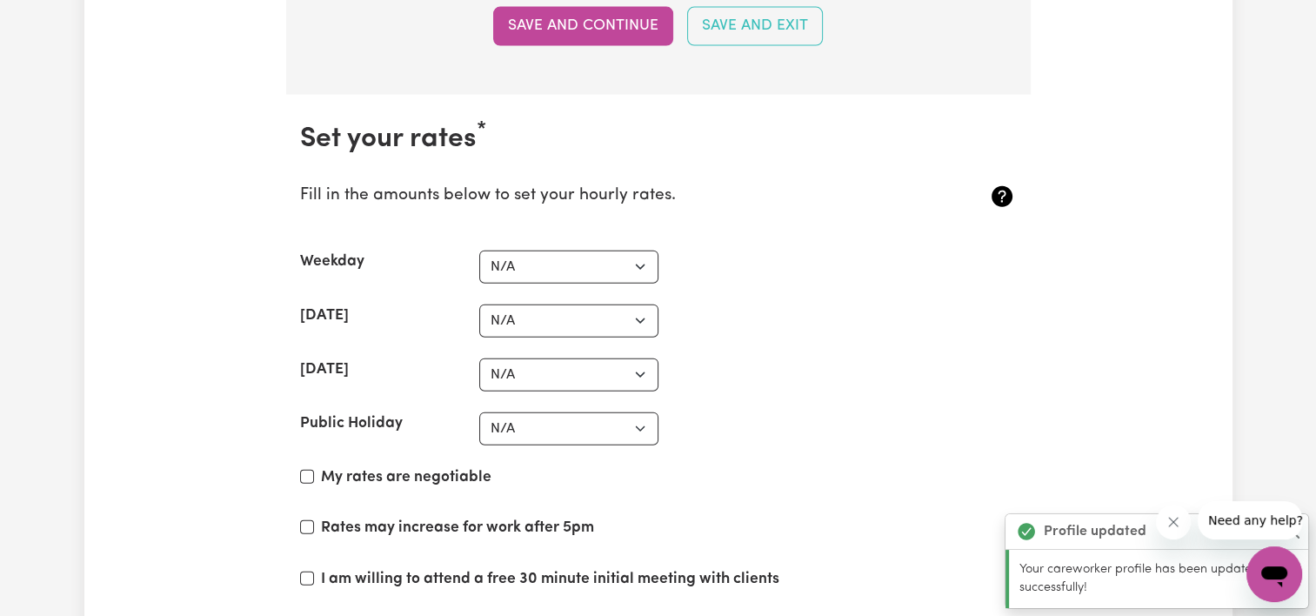
scroll to position [4014, 0]
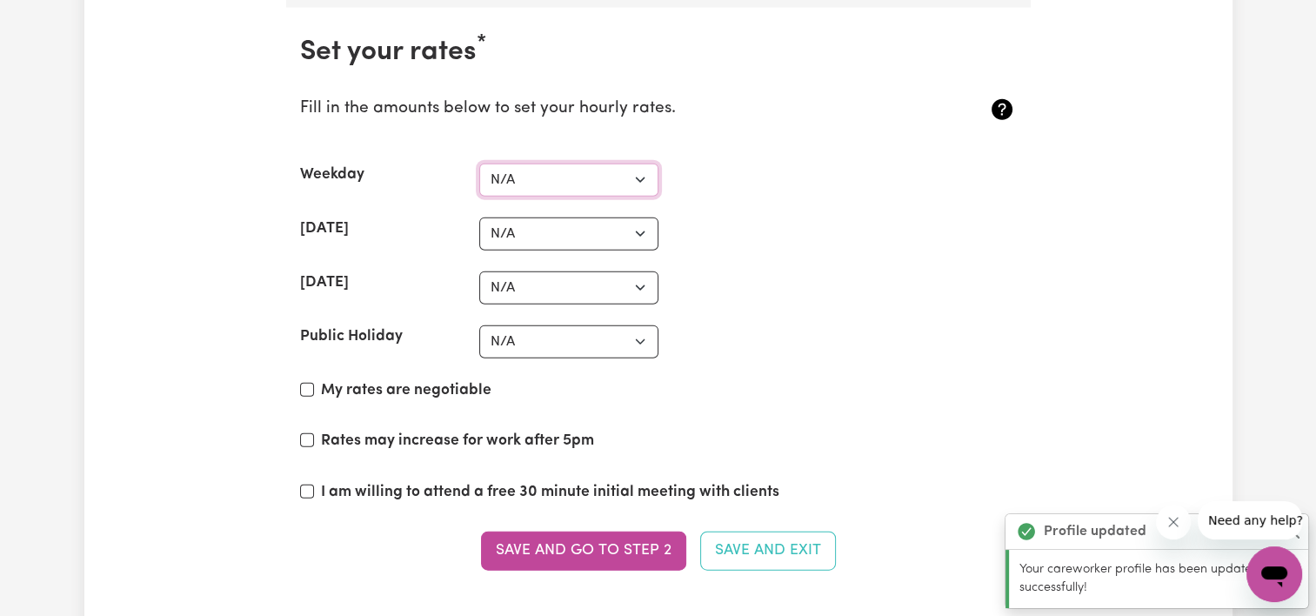
click at [568, 163] on select "N/A $37 $38 $39 $40 $41 $42 $43 $44 $45 $46 $47 $48 $49 $50 $51 $52 $53 $54 $55…" at bounding box center [568, 179] width 179 height 33
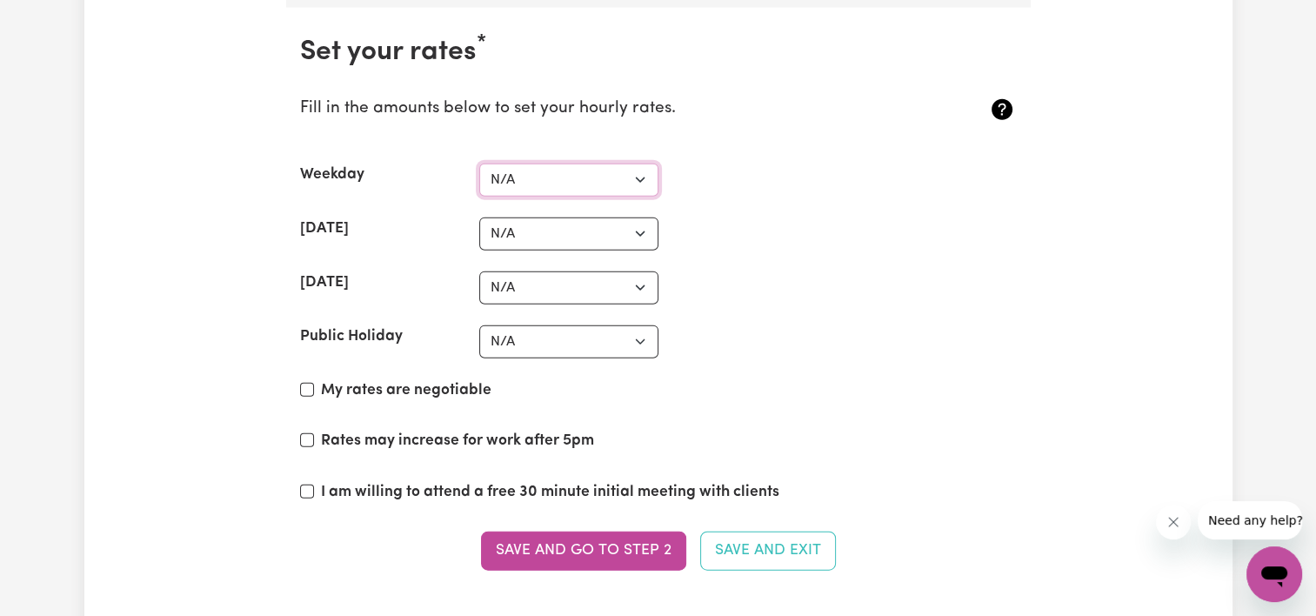
select select "40"
click at [479, 163] on select "N/A $37 $38 $39 $40 $41 $42 $43 $44 $45 $46 $47 $48 $49 $50 $51 $52 $53 $54 $55…" at bounding box center [568, 179] width 179 height 33
click at [525, 217] on select "N/A $37 $38 $39 $40 $41 $42 $43 $44 $45 $46 $47 $48 $49 $50 $51 $52 $53 $54 $55…" at bounding box center [568, 233] width 179 height 33
select select "63"
click at [479, 217] on select "N/A $37 $38 $39 $40 $41 $42 $43 $44 $45 $46 $47 $48 $49 $50 $51 $52 $53 $54 $55…" at bounding box center [568, 233] width 179 height 33
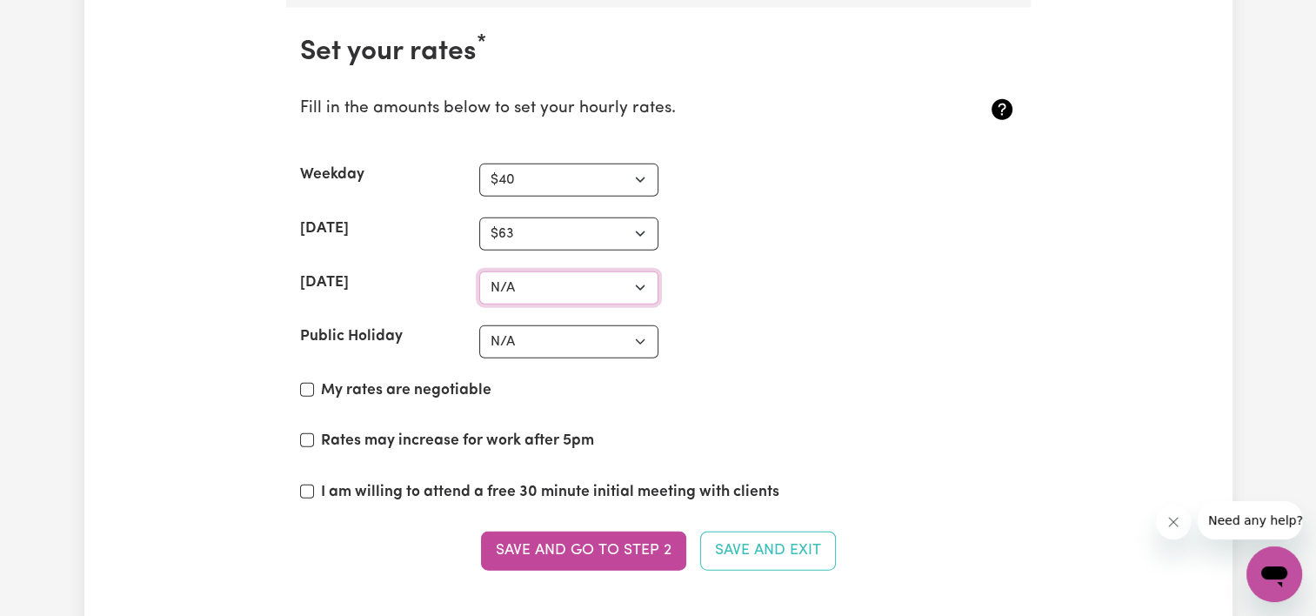
click at [537, 277] on select "N/A $37 $38 $39 $40 $41 $42 $43 $44 $45 $46 $47 $48 $49 $50 $51 $52 $53 $54 $55…" at bounding box center [568, 287] width 179 height 33
select select "75"
click at [479, 271] on select "N/A $37 $38 $39 $40 $41 $42 $43 $44 $45 $46 $47 $48 $49 $50 $51 $52 $53 $54 $55…" at bounding box center [568, 287] width 179 height 33
click at [504, 332] on select "N/A $37 $38 $39 $40 $41 $42 $43 $44 $45 $46 $47 $48 $49 $50 $51 $52 $53 $54 $55…" at bounding box center [568, 341] width 179 height 33
select select "100"
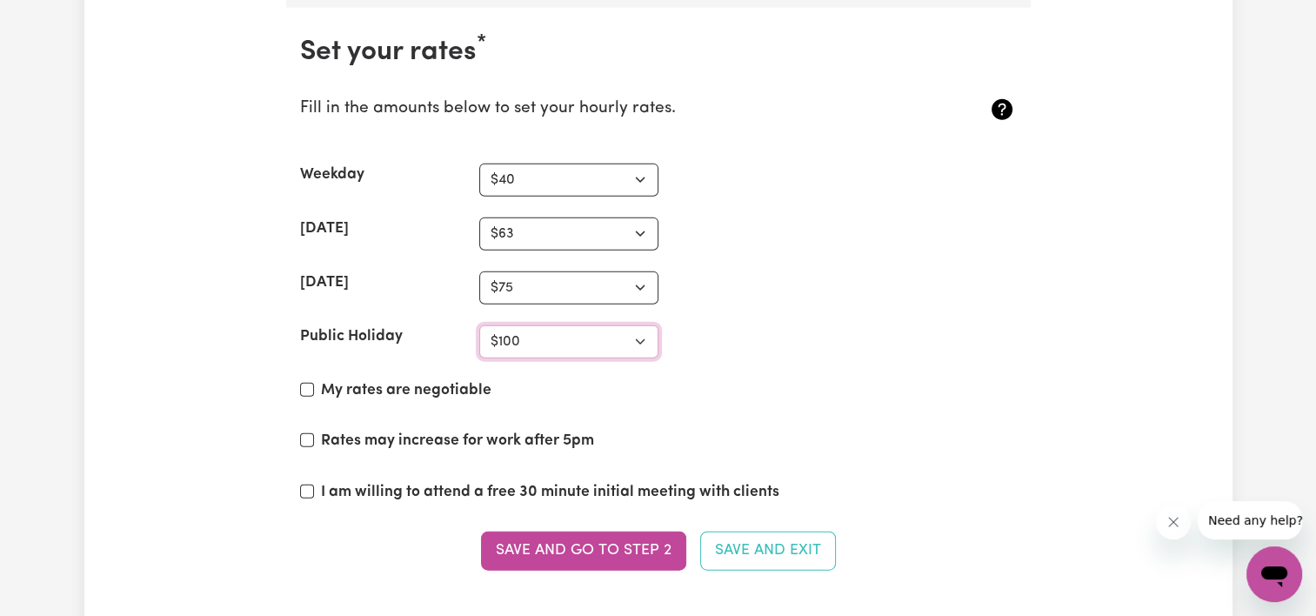
click at [479, 325] on select "N/A $37 $38 $39 $40 $41 $42 $43 $44 $45 $46 $47 $48 $49 $50 $51 $52 $53 $54 $55…" at bounding box center [568, 341] width 179 height 33
click at [447, 379] on label "My rates are negotiable" at bounding box center [406, 390] width 170 height 23
click at [314, 383] on input "My rates are negotiable" at bounding box center [307, 390] width 14 height 14
checkbox input "true"
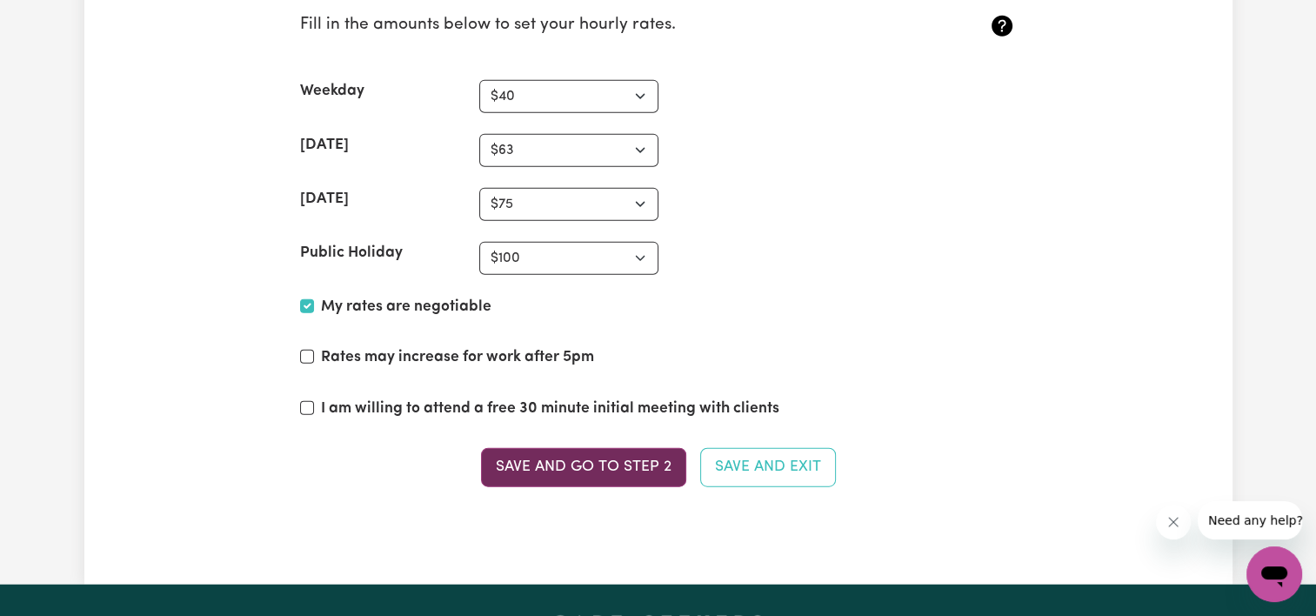
click at [634, 460] on button "Save and go to Step 2" at bounding box center [583, 467] width 205 height 38
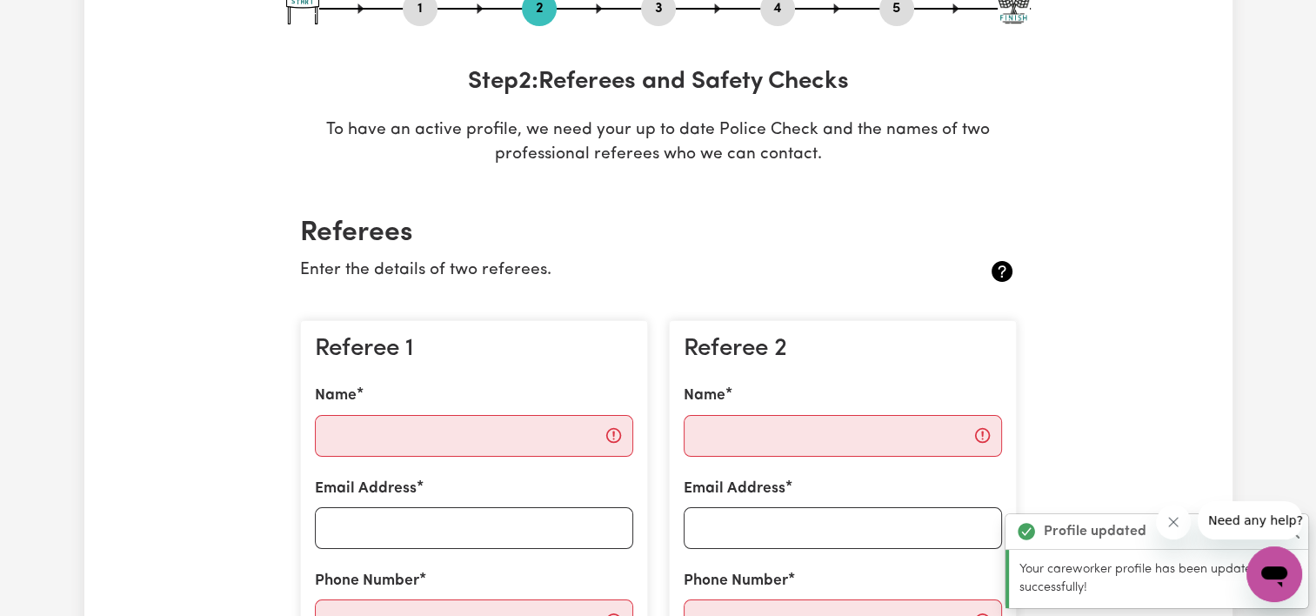
scroll to position [315, 0]
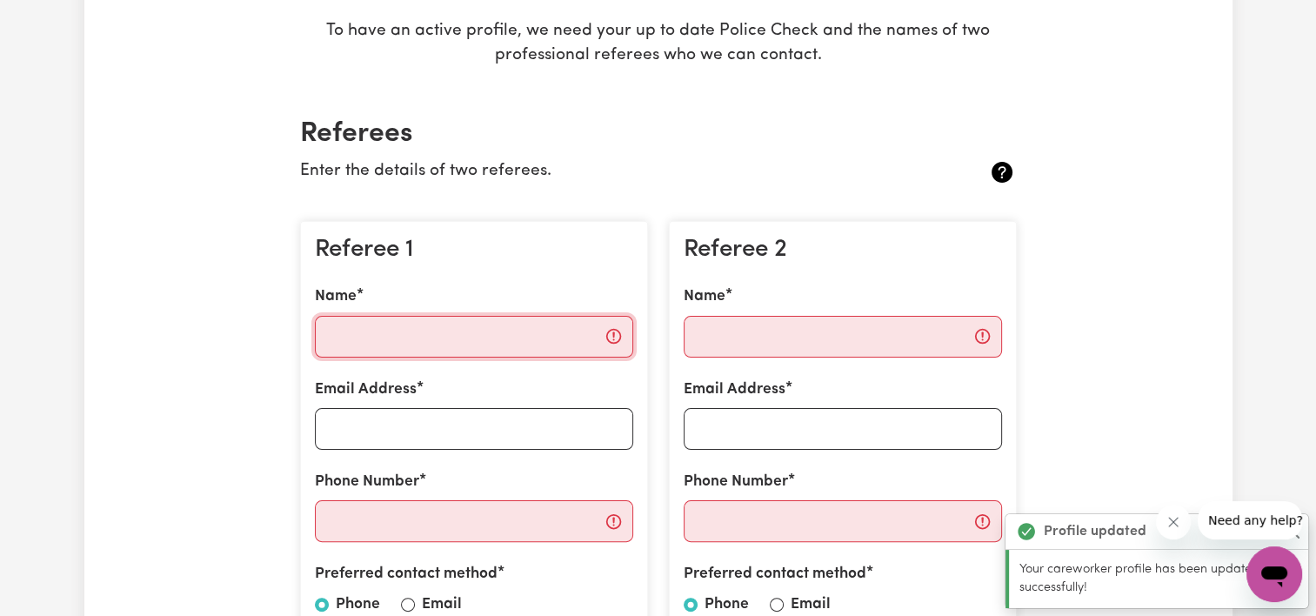
click at [534, 351] on input "Name" at bounding box center [474, 337] width 318 height 42
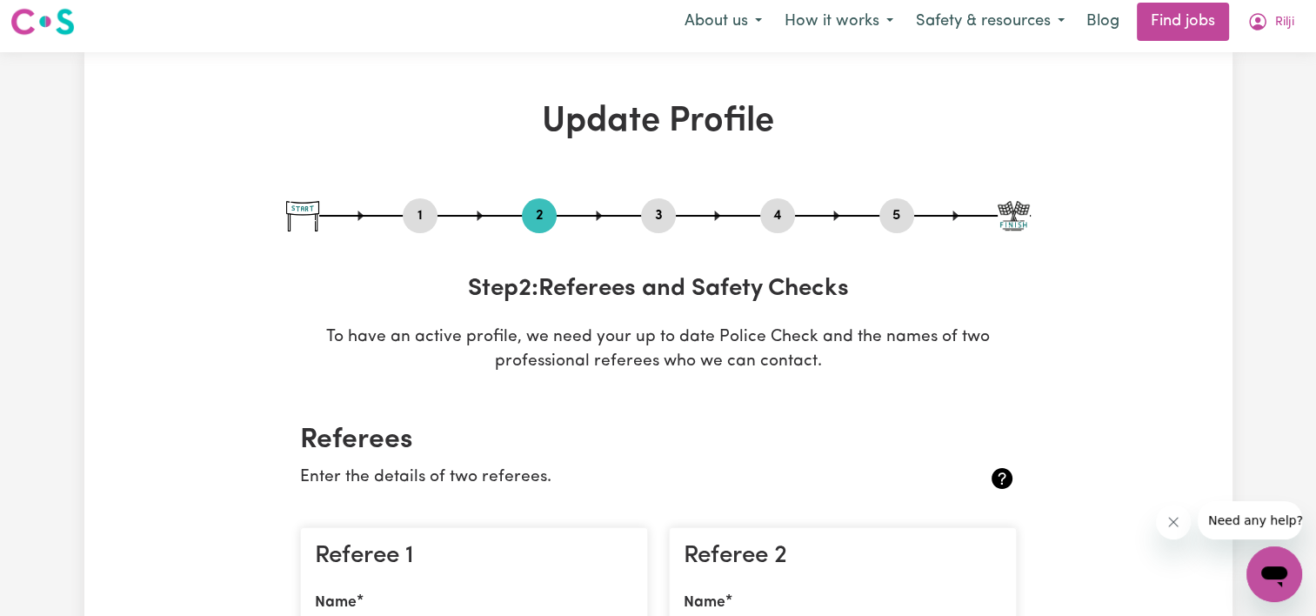
scroll to position [0, 0]
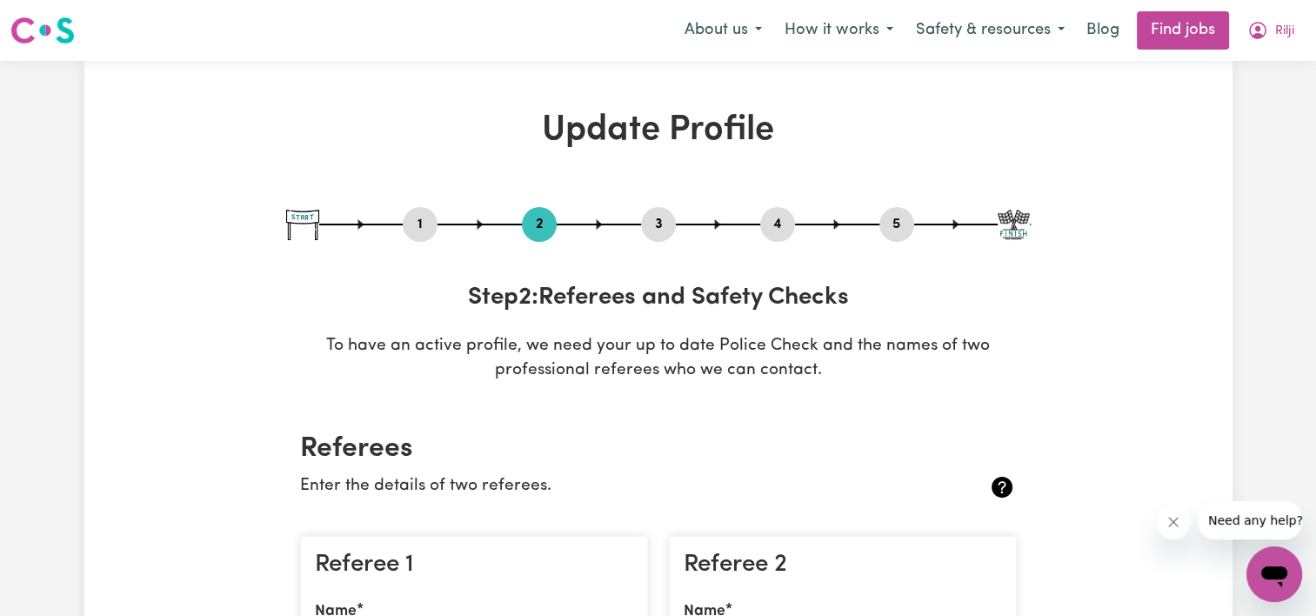
click at [657, 216] on button "3" at bounding box center [658, 224] width 35 height 23
select select "Certificate III (Individual Support)"
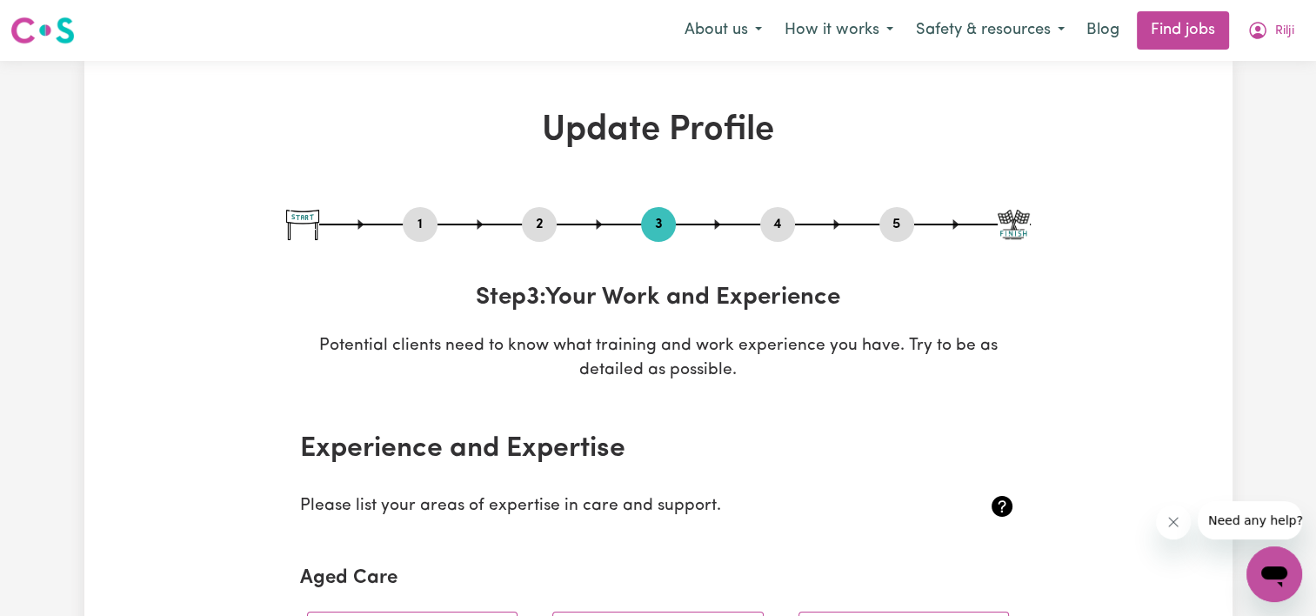
click at [784, 219] on button "4" at bounding box center [777, 224] width 35 height 23
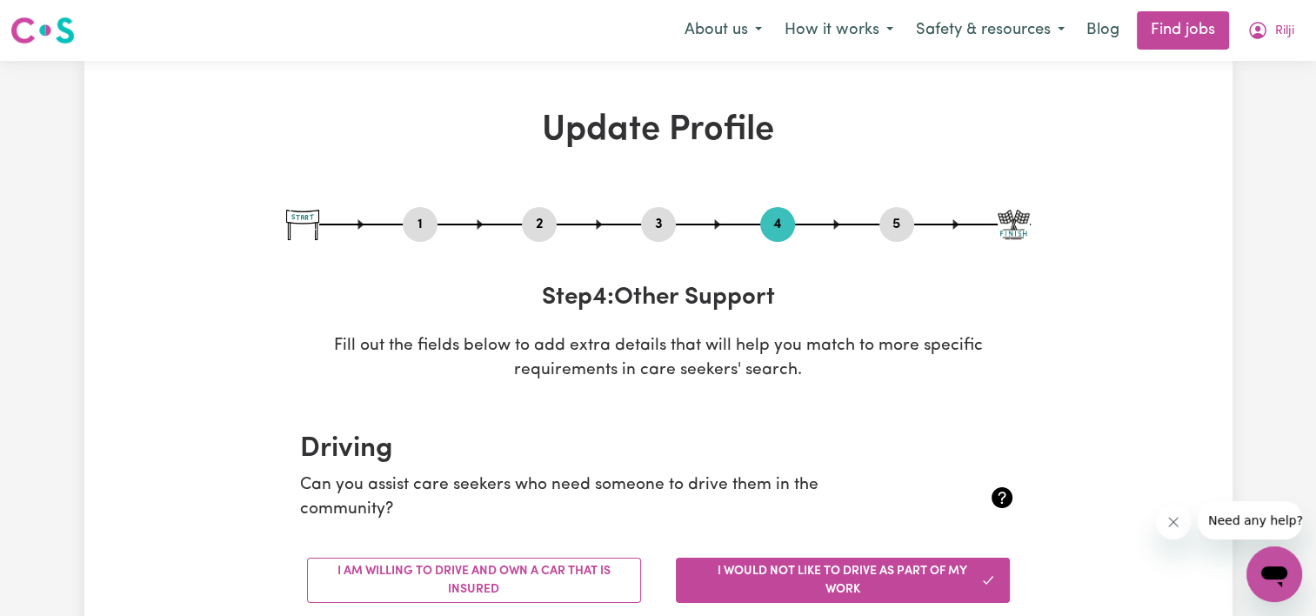
click at [890, 228] on button "5" at bounding box center [896, 224] width 35 height 23
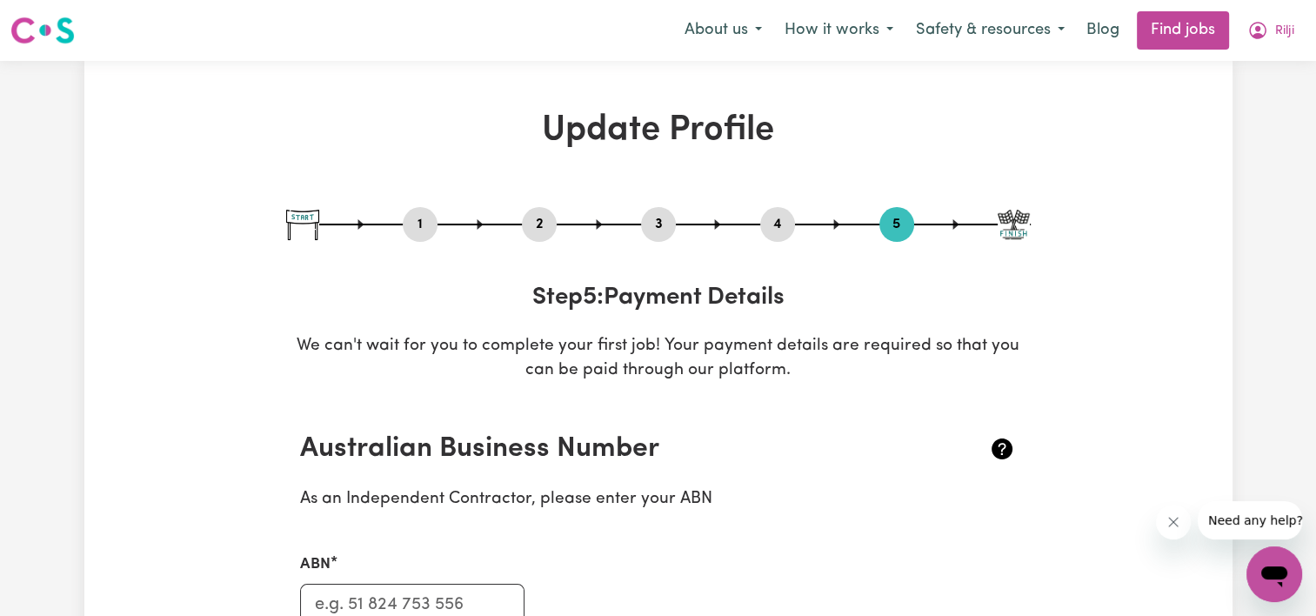
click at [529, 224] on button "2" at bounding box center [539, 224] width 35 height 23
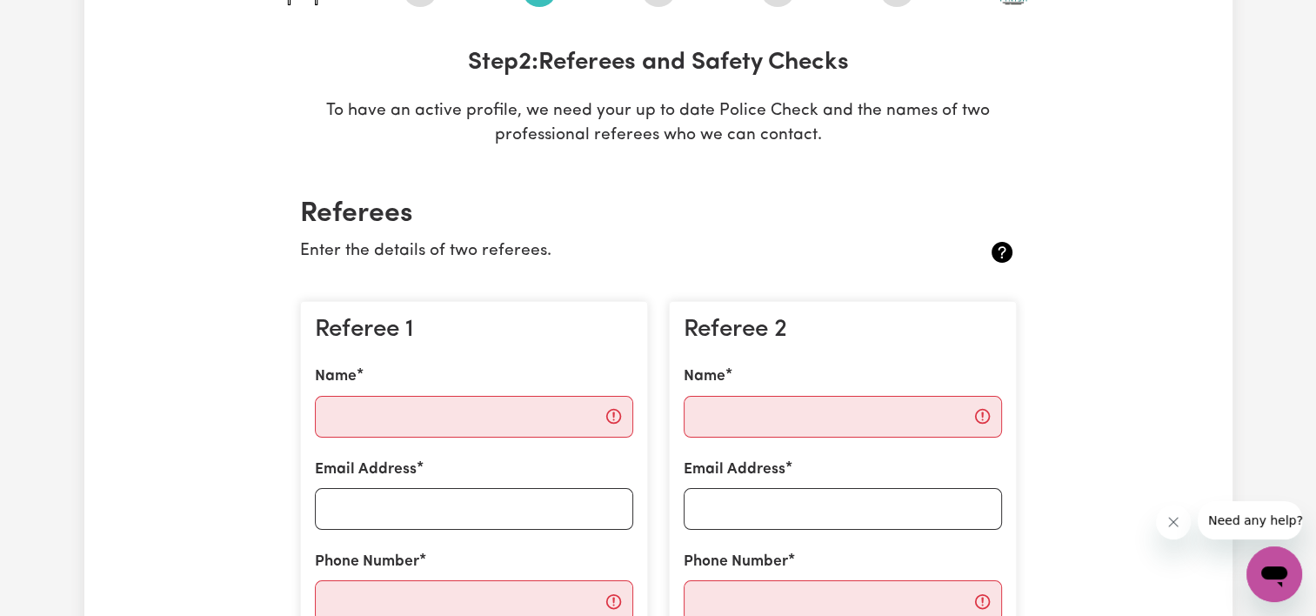
scroll to position [254, 0]
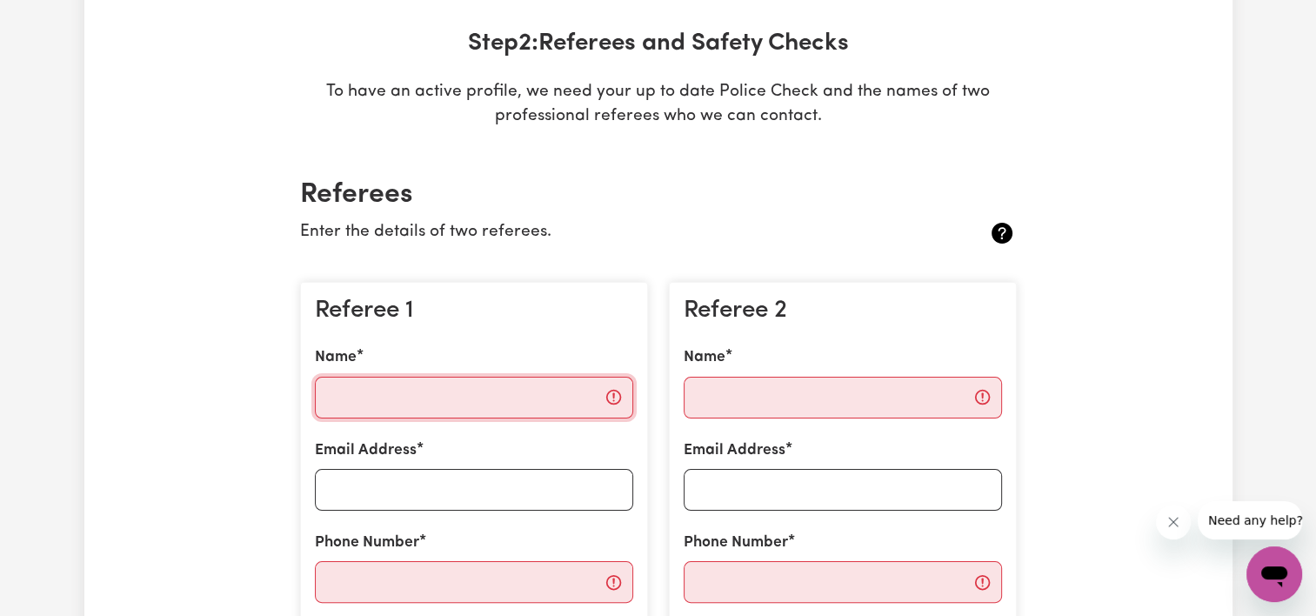
click at [503, 409] on input "Name" at bounding box center [474, 397] width 318 height 42
paste input "Clinical Educator michele.logogo@gmail.com 0410664896"
type input "Clinical Educator michele.logogo@gmail.com 0410664896"
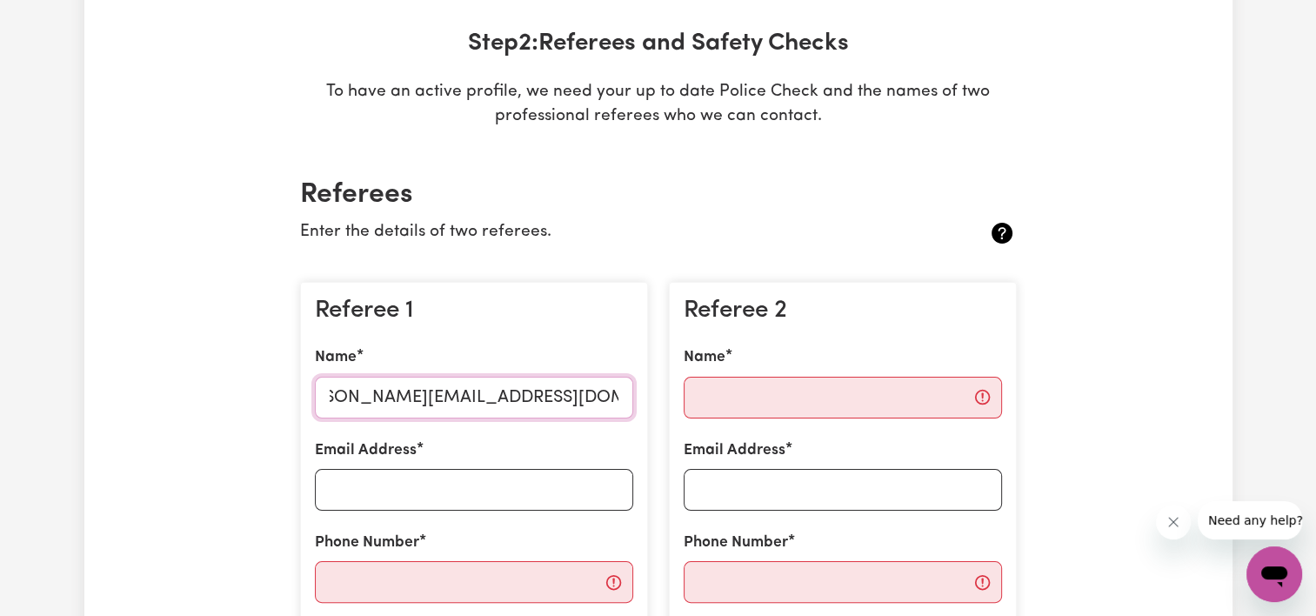
type textarea "410664896"
drag, startPoint x: 619, startPoint y: 399, endPoint x: 475, endPoint y: 400, distance: 144.3
click at [475, 400] on input "Clinical Educator michele.logogo@gmail.com 0410664896" at bounding box center [474, 397] width 318 height 42
type input "Clinical Educator"
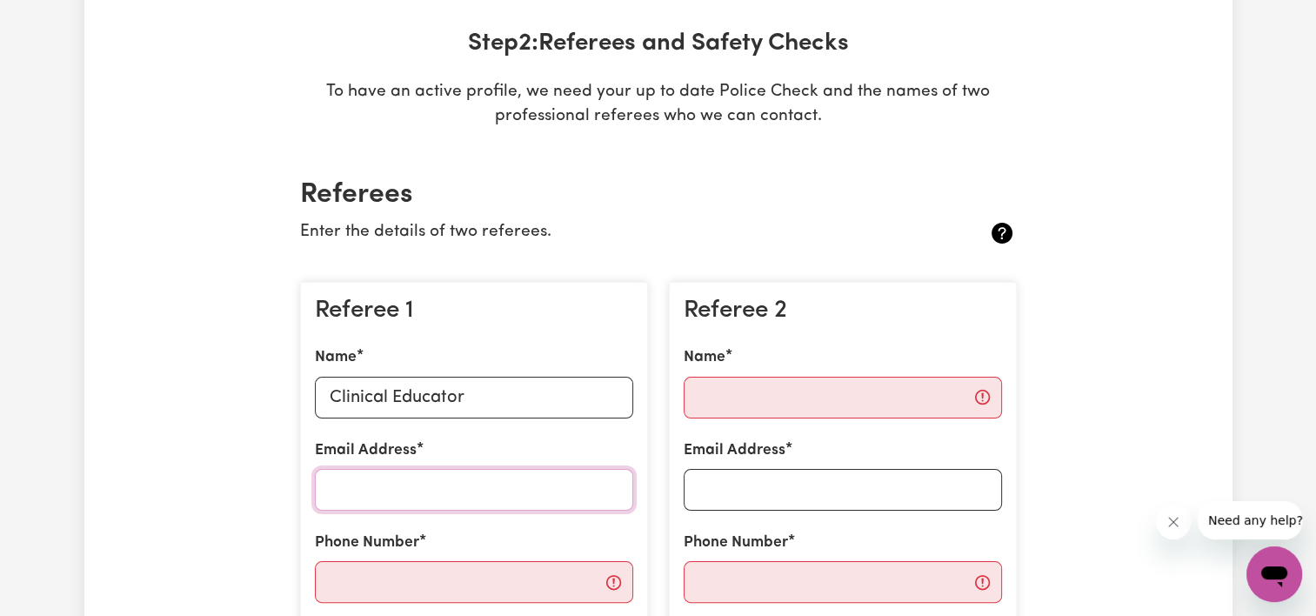
click at [442, 473] on input "Email Address" at bounding box center [474, 490] width 318 height 42
paste input "michele.logogo@gmail.com 0410664896"
drag, startPoint x: 523, startPoint y: 490, endPoint x: 667, endPoint y: 488, distance: 143.5
click at [667, 488] on div "Referee 1 Name Clinical Educator Email Address michele.logogo@gmail.com 0410664…" at bounding box center [658, 501] width 737 height 466
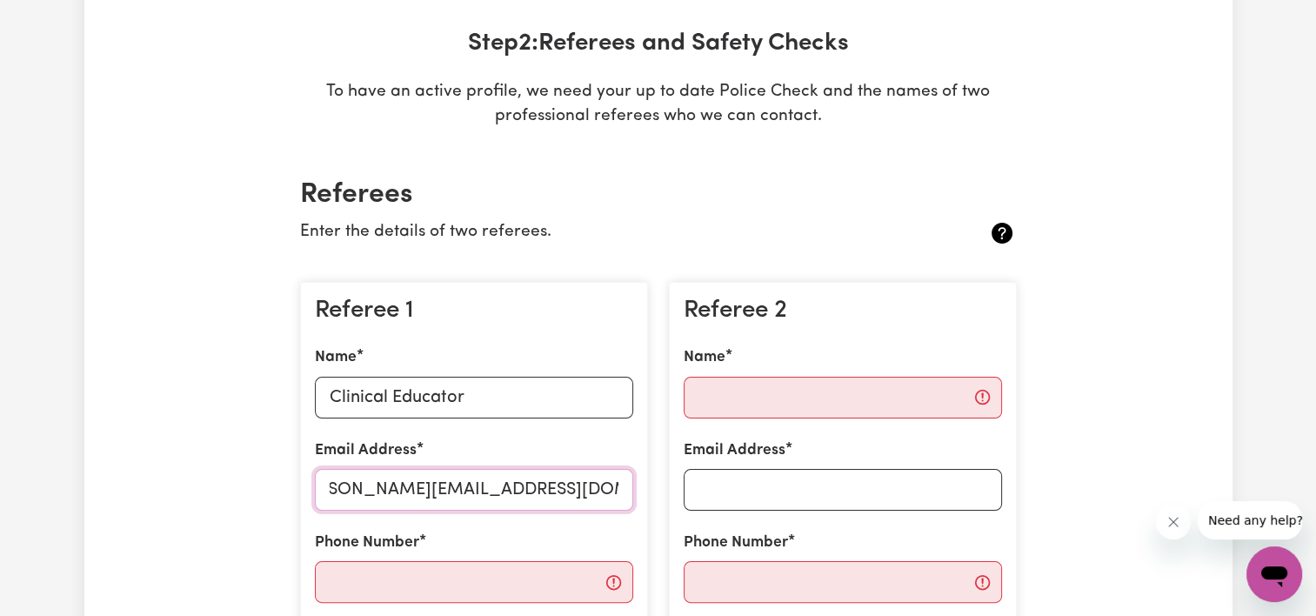
scroll to position [0, 0]
type input "[PERSON_NAME][EMAIL_ADDRESS][DOMAIN_NAME]"
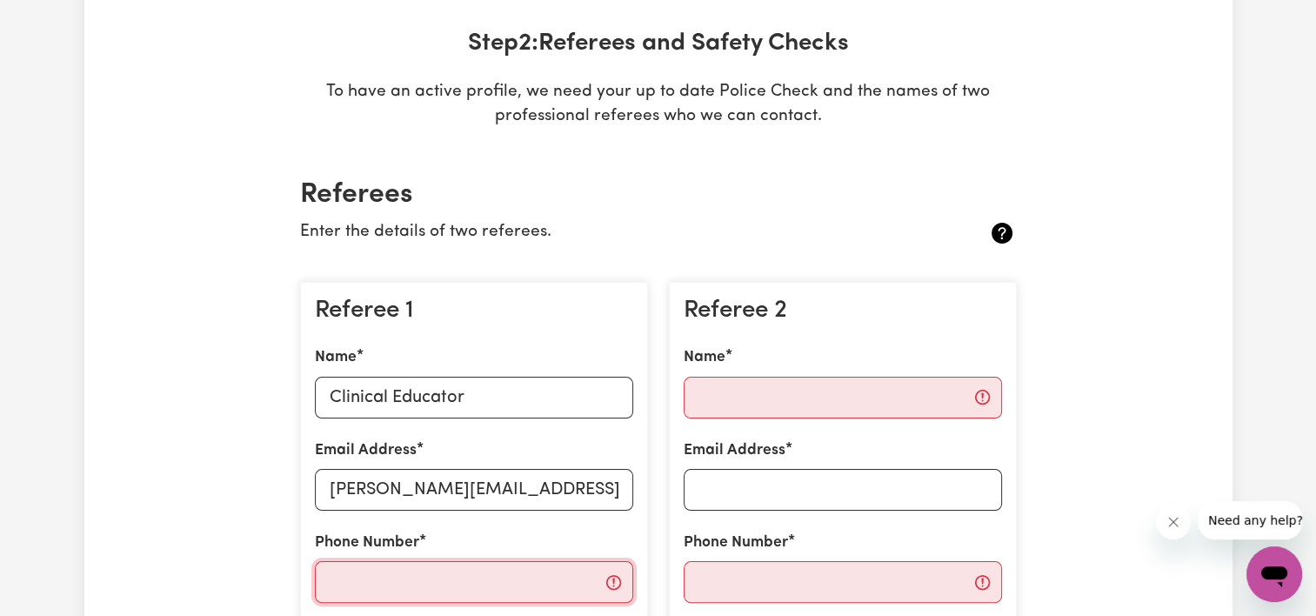
click at [530, 589] on input "Phone Number" at bounding box center [474, 582] width 318 height 42
paste input "0410664896"
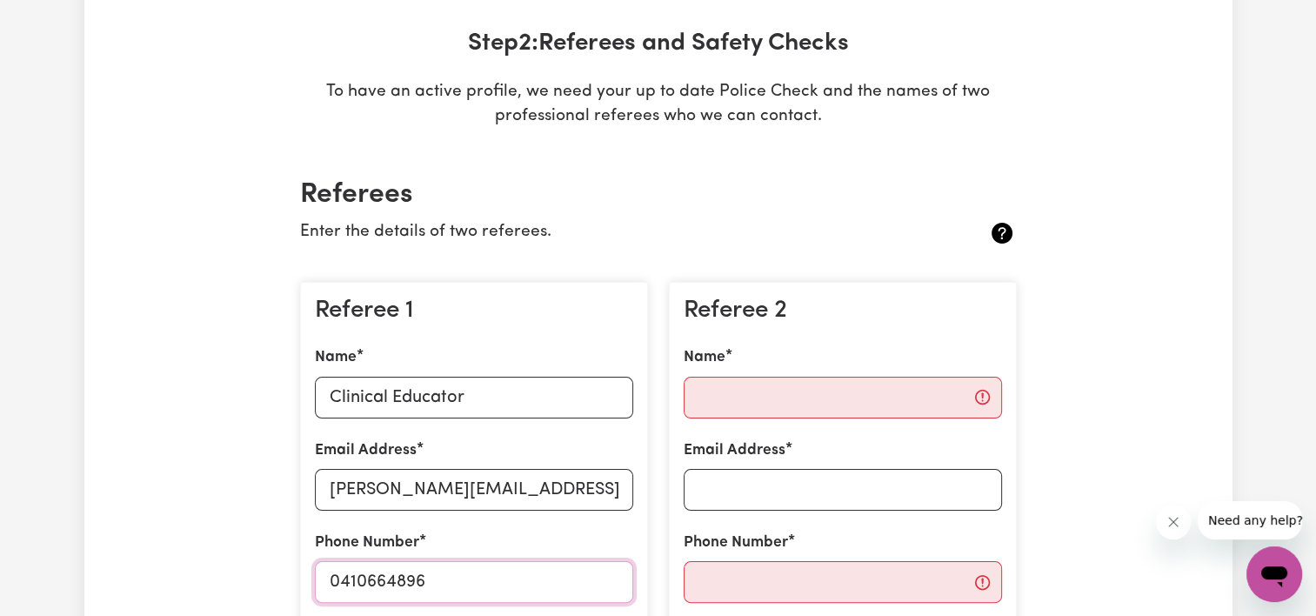
scroll to position [511, 0]
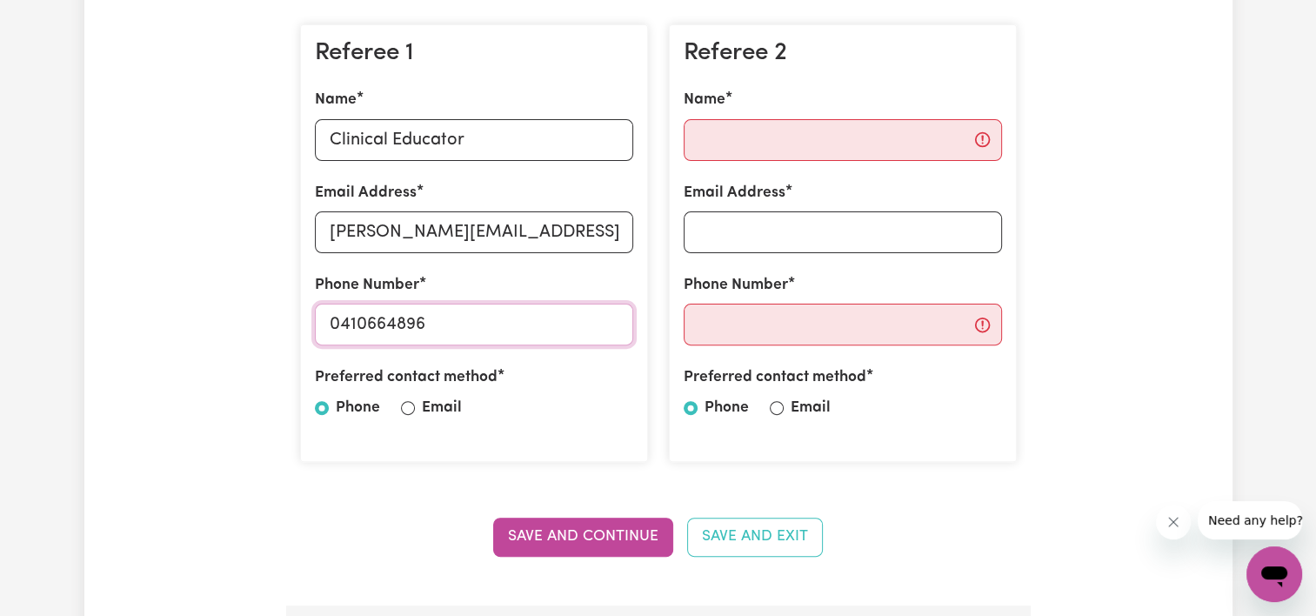
type input "0410664896"
click at [442, 414] on label "Email" at bounding box center [442, 407] width 40 height 23
click at [415, 414] on input "Email" at bounding box center [408, 408] width 14 height 14
radio input "true"
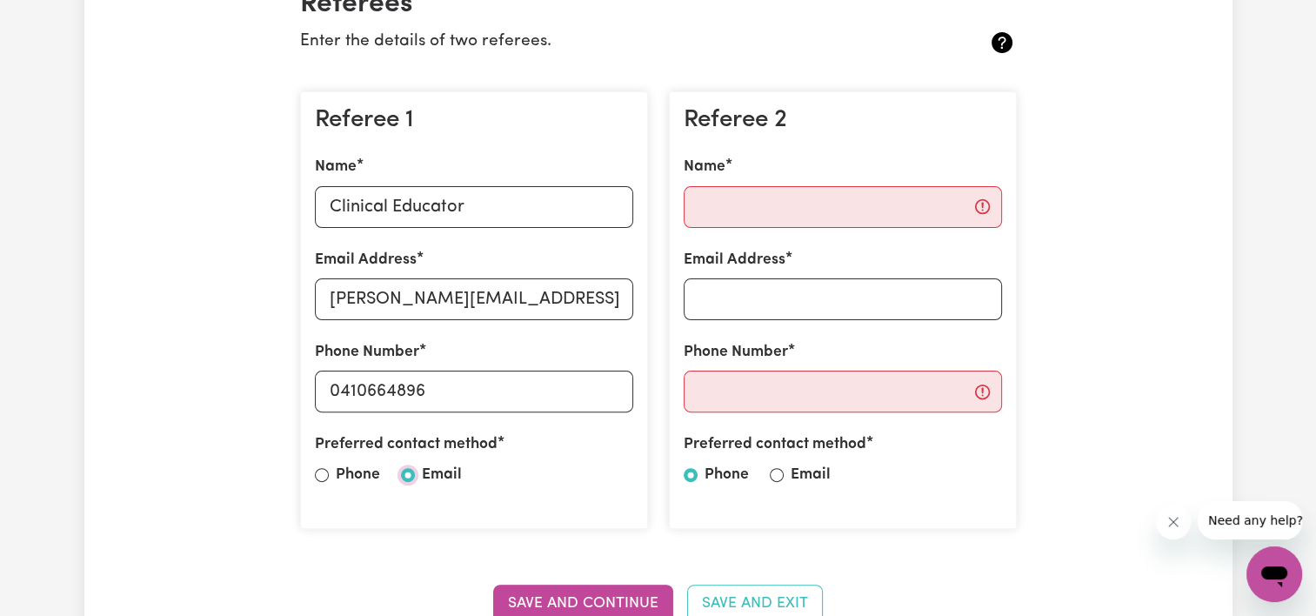
scroll to position [437, 0]
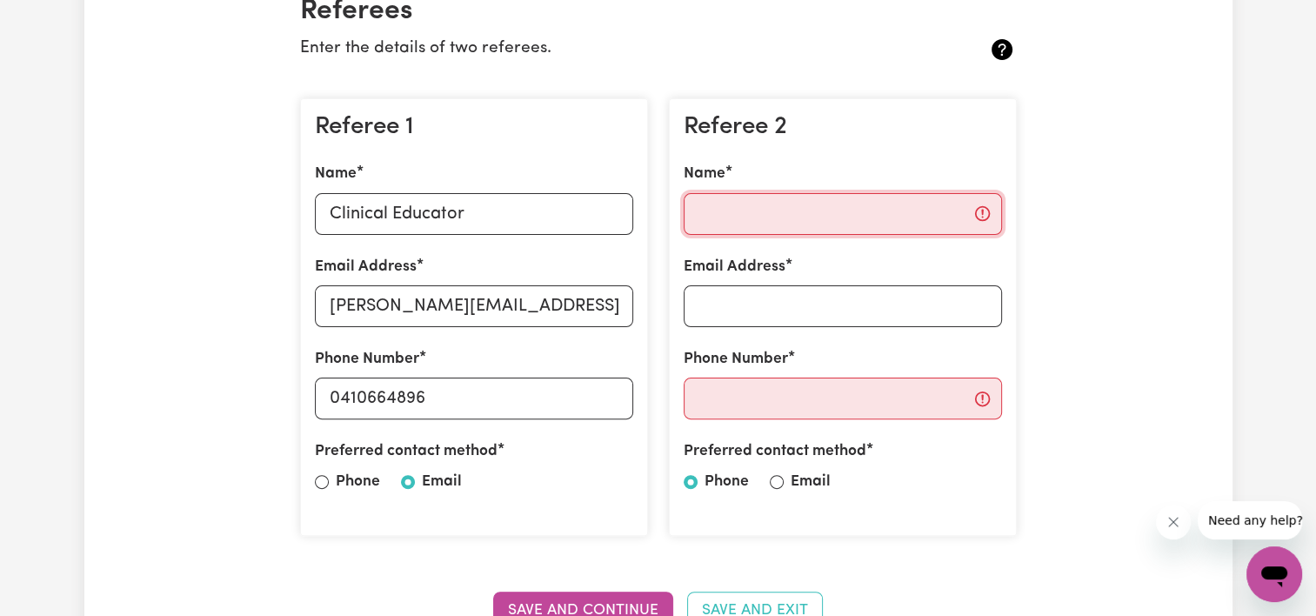
click at [737, 217] on input "Name" at bounding box center [842, 214] width 318 height 42
paste input "Hina Patel - BECC Clinical Educator becc-nursingeducation@nh.org.au 94953173"
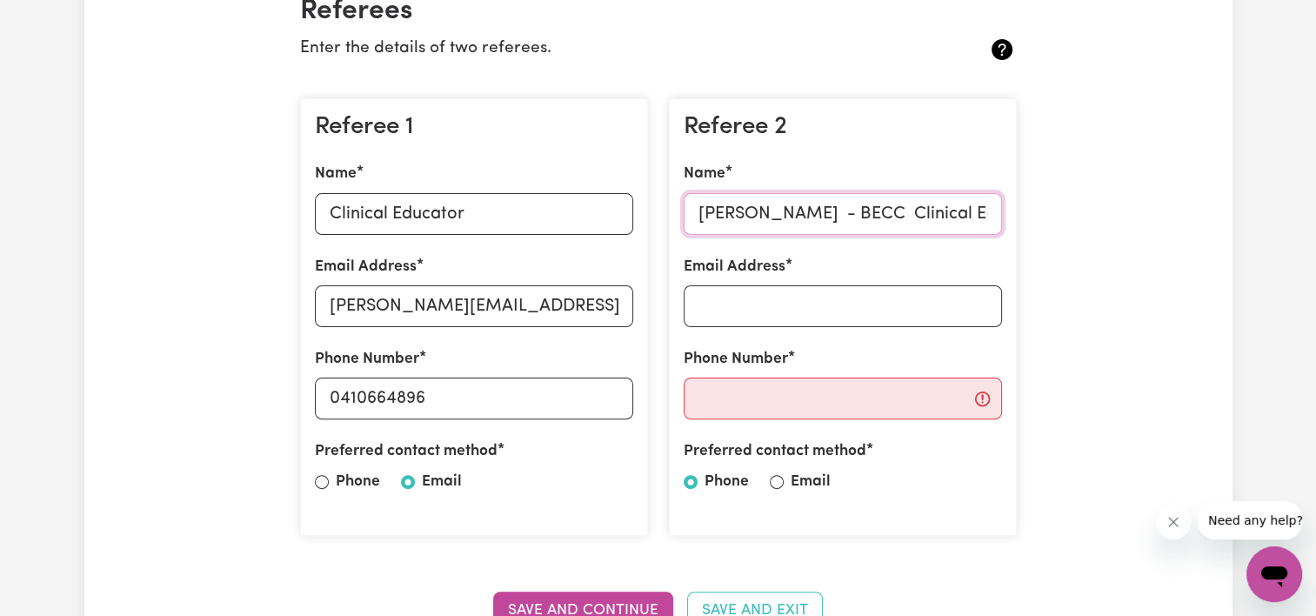
scroll to position [0, 375]
drag, startPoint x: 911, startPoint y: 210, endPoint x: 1019, endPoint y: 218, distance: 108.1
click at [1019, 218] on div "Referee 2 Name Hina Patel - BECC Clinical Educator becc-nursingeducation@nh.org…" at bounding box center [842, 317] width 369 height 466
type input "Hina Patel - BECC Clinical Educator becc-nursingeducation@nh.org.au"
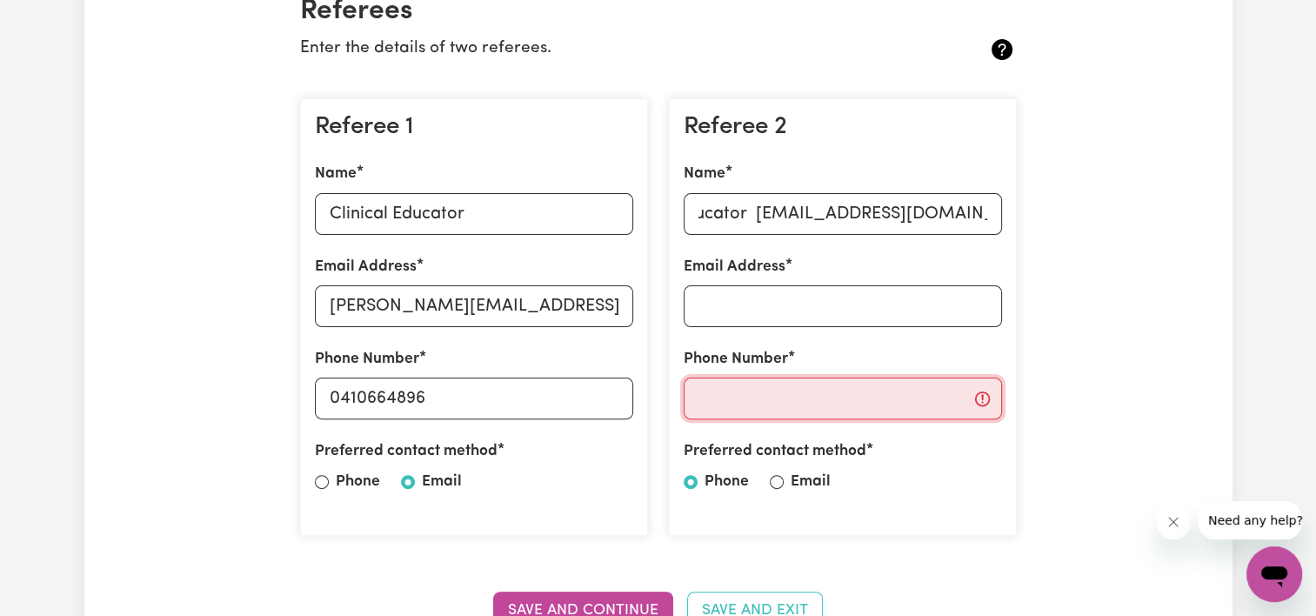
scroll to position [0, 0]
click at [818, 409] on input "Phone Number" at bounding box center [842, 398] width 318 height 42
paste input "94953173"
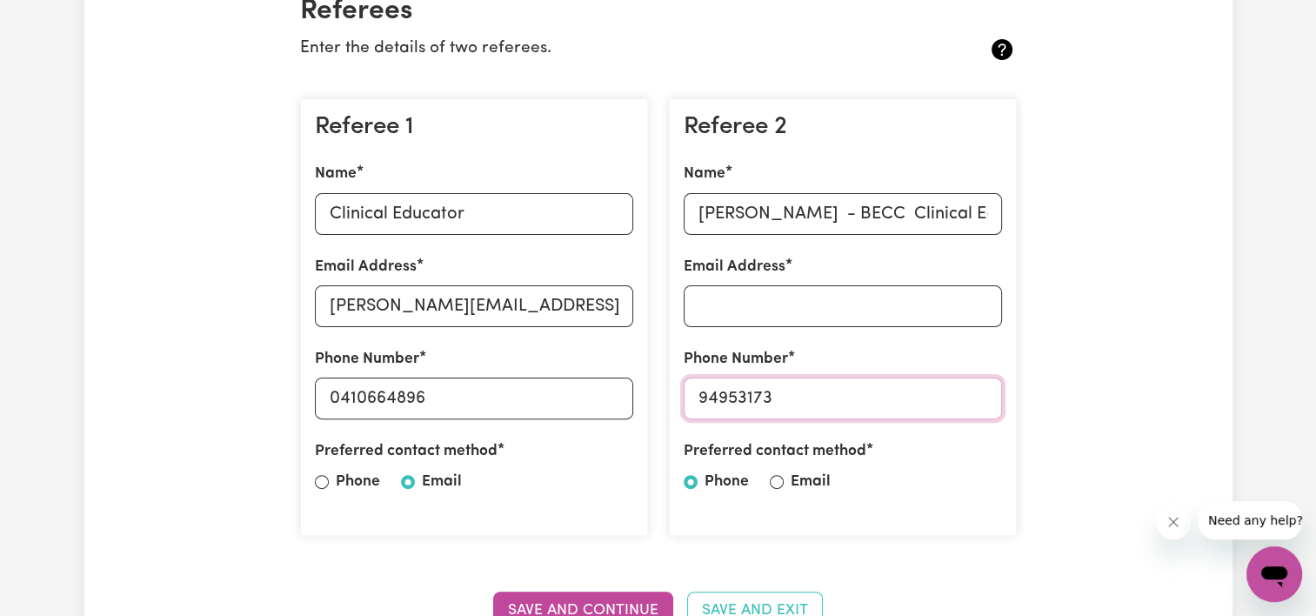
type input "94953173"
click at [800, 212] on input "Hina Patel - BECC Clinical Educator becc-nursingeducation@nh.org.au" at bounding box center [842, 214] width 318 height 42
drag, startPoint x: 794, startPoint y: 213, endPoint x: 836, endPoint y: 230, distance: 44.9
click at [836, 230] on input "Hina Patel - BECC Clinical Educator becc-nursingeducation@nh.org.au" at bounding box center [842, 214] width 318 height 42
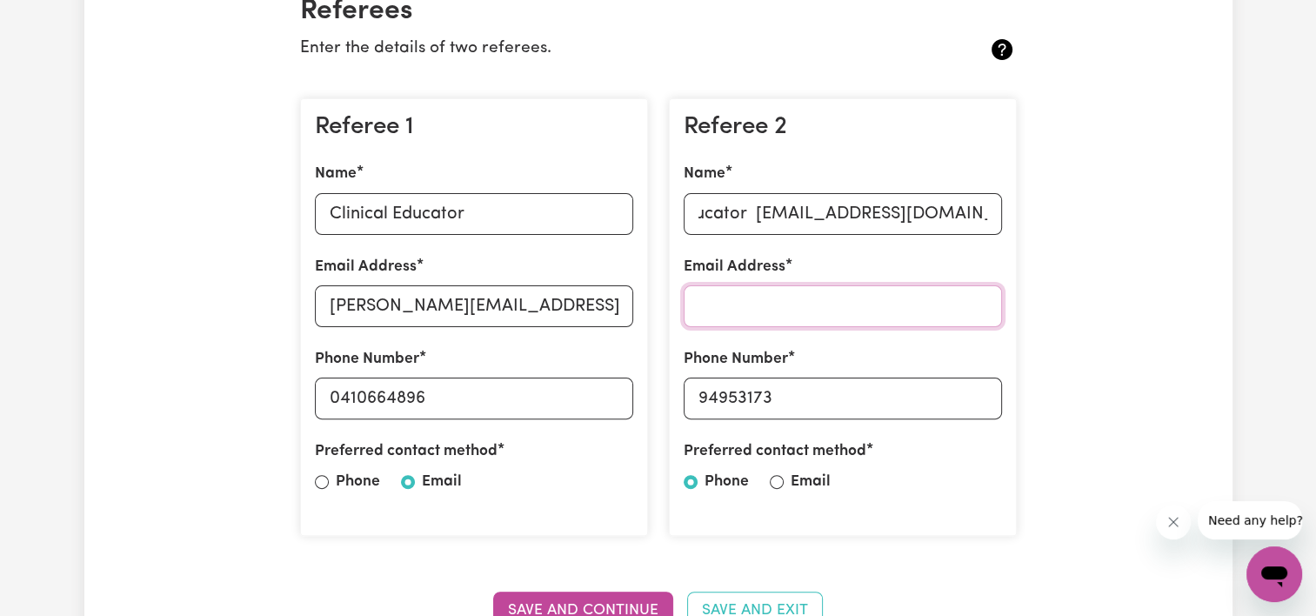
scroll to position [0, 0]
click at [941, 299] on input "Email Address" at bounding box center [842, 306] width 318 height 42
drag, startPoint x: 888, startPoint y: 212, endPoint x: 1069, endPoint y: 212, distance: 181.7
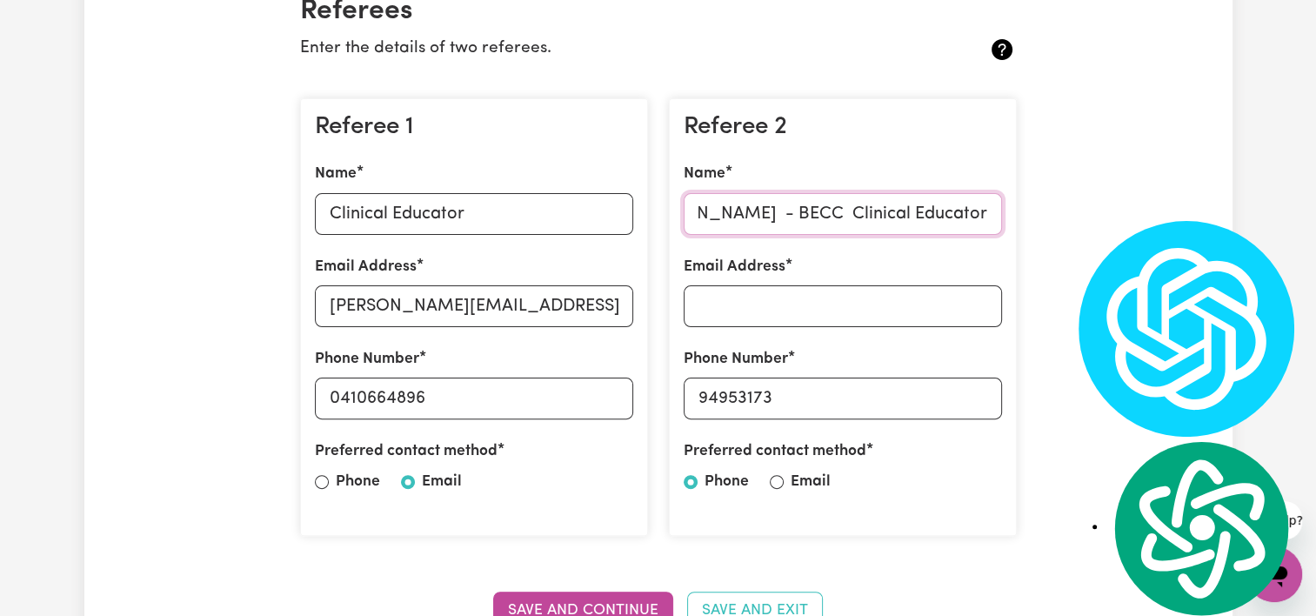
scroll to position [0, 10]
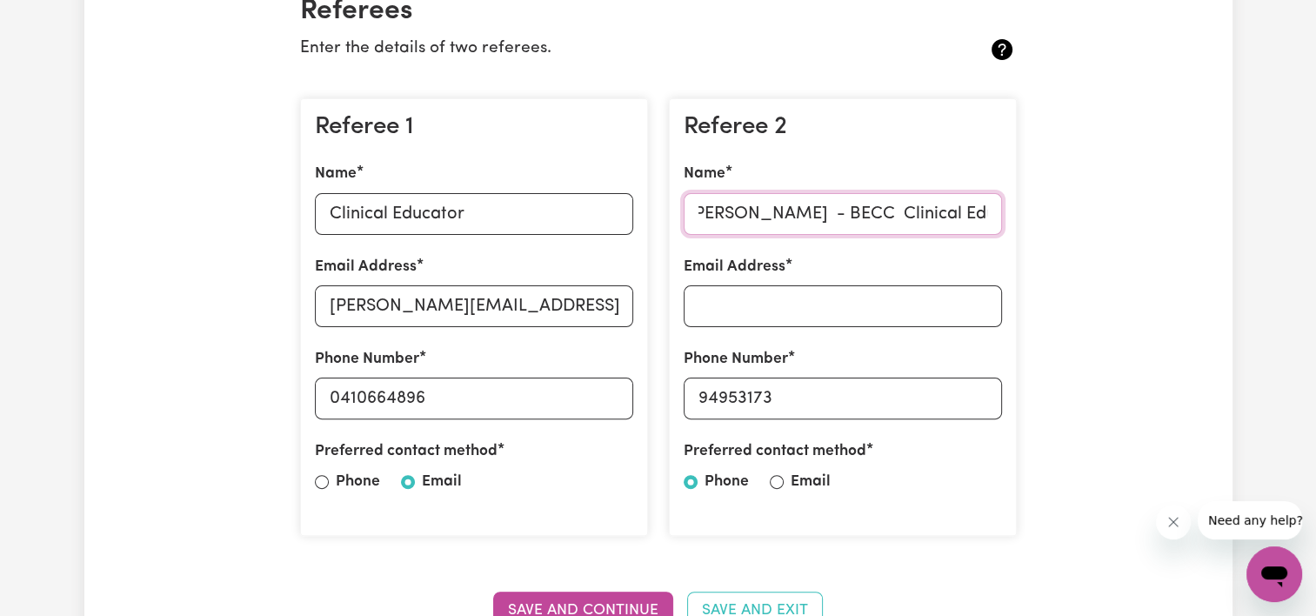
type input "Hina Patel - BECC Clinical Educator"
click at [733, 298] on input "Email Address" at bounding box center [842, 306] width 318 height 42
paste input "[EMAIL_ADDRESS][DOMAIN_NAME]"
type input "[EMAIL_ADDRESS][DOMAIN_NAME]"
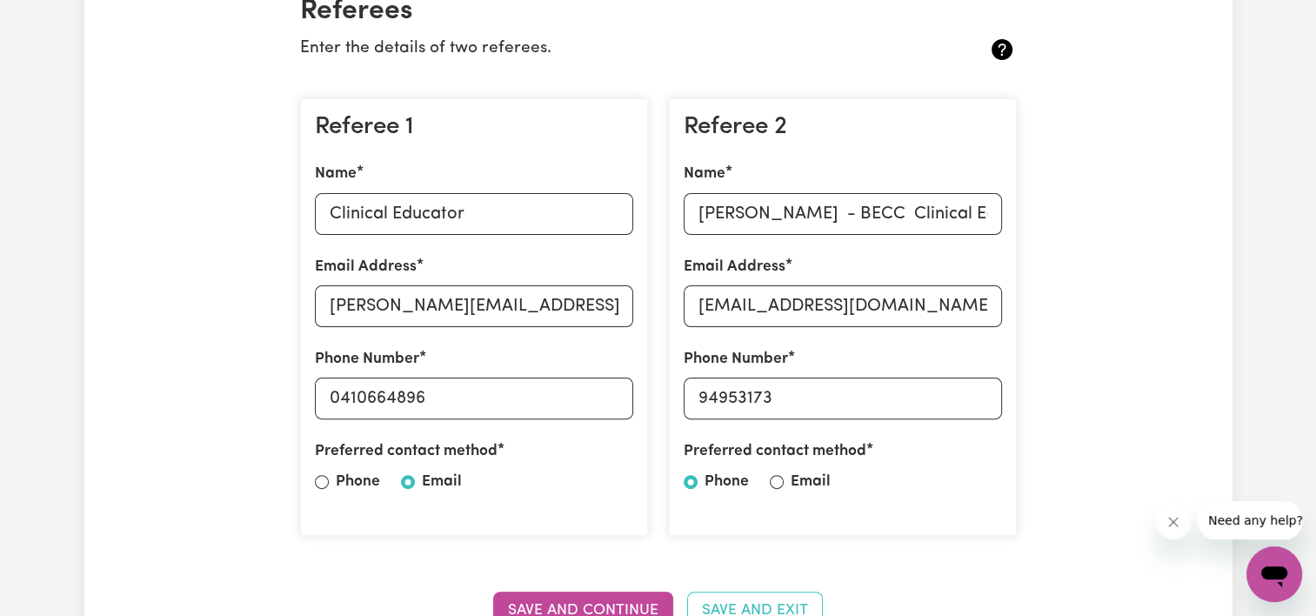
click at [807, 490] on label "Email" at bounding box center [810, 481] width 40 height 23
click at [783, 489] on input "Email" at bounding box center [777, 482] width 14 height 14
radio input "true"
drag, startPoint x: 793, startPoint y: 216, endPoint x: 1043, endPoint y: 216, distance: 249.5
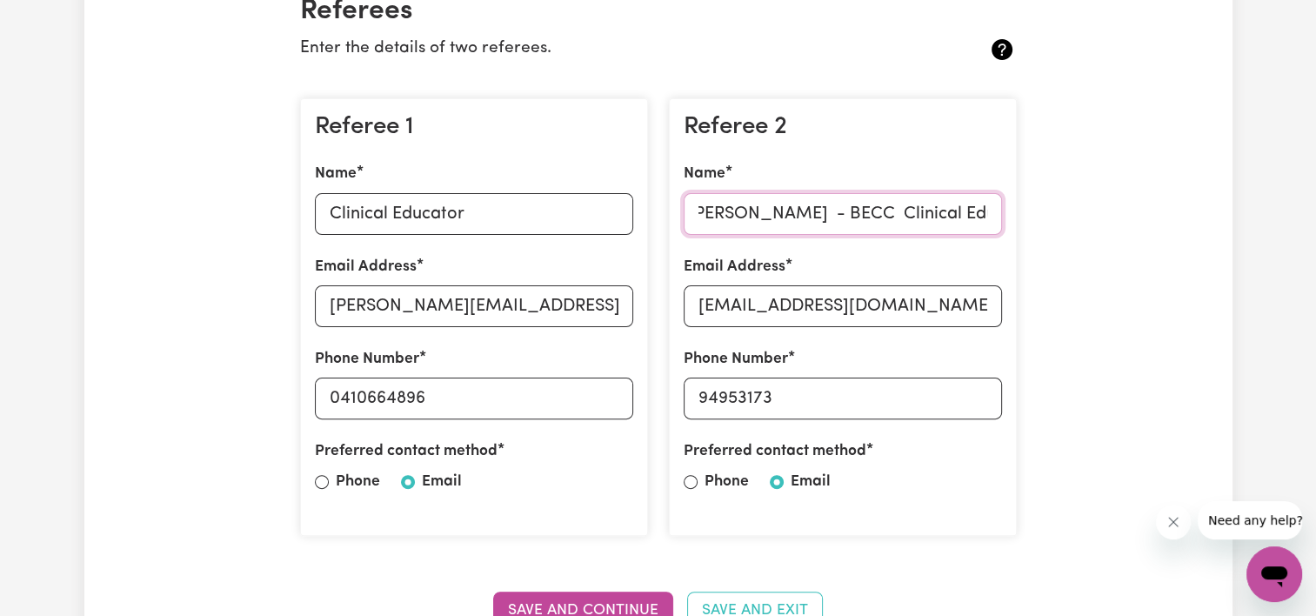
type input "[PERSON_NAME]"
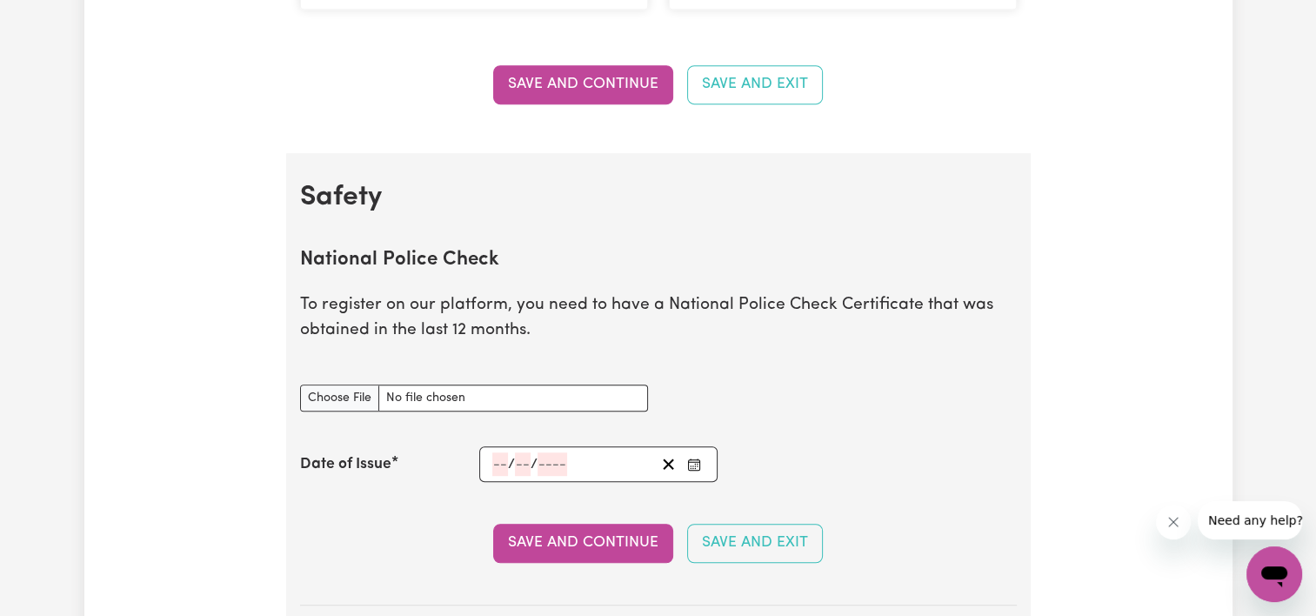
scroll to position [963, 0]
click at [597, 83] on button "Save and Continue" at bounding box center [583, 84] width 180 height 38
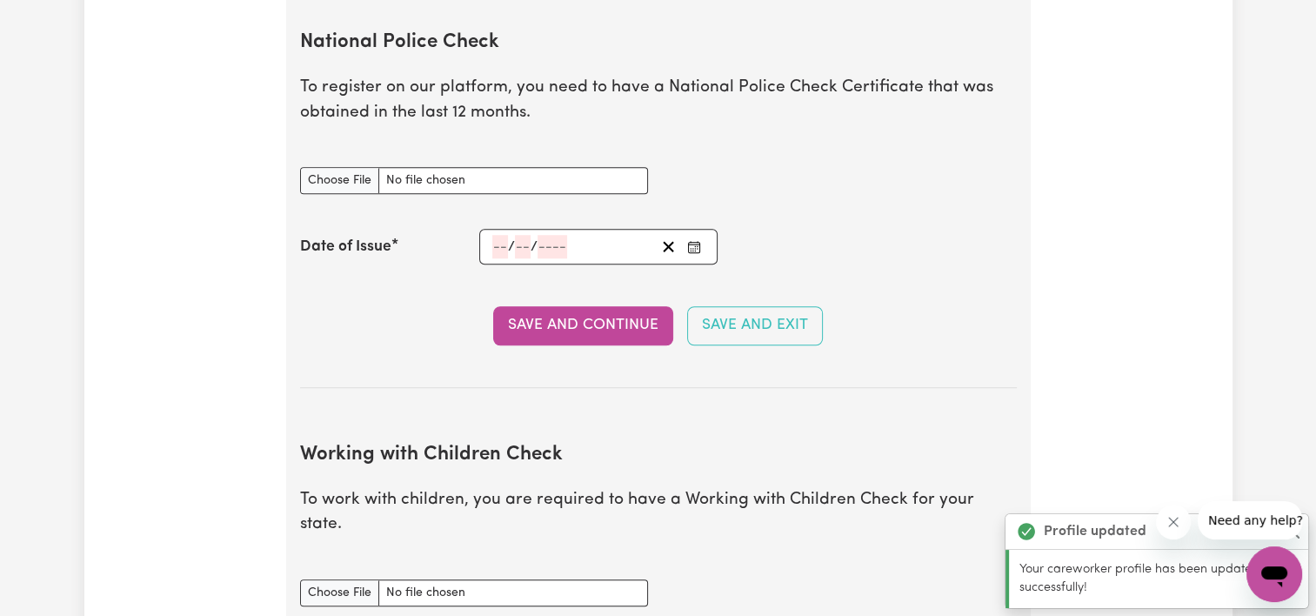
scroll to position [1209, 0]
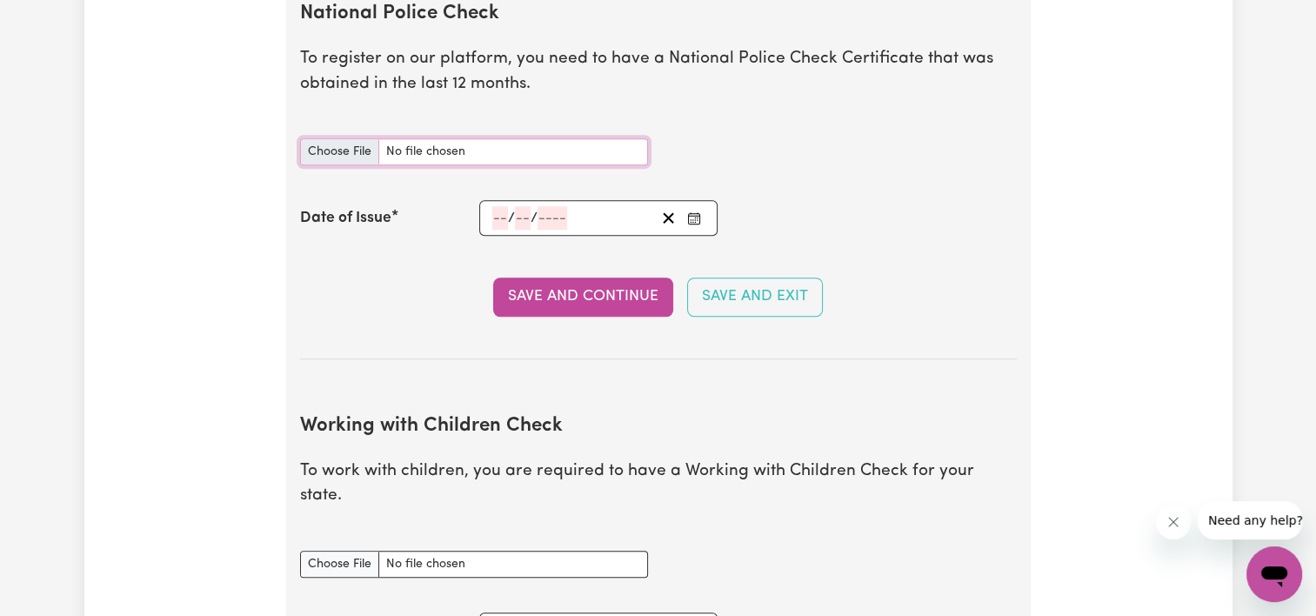
click at [485, 153] on input "National Police Check document" at bounding box center [474, 151] width 348 height 27
type input "C:\fakepath\SummaryReport_7128942.pdf"
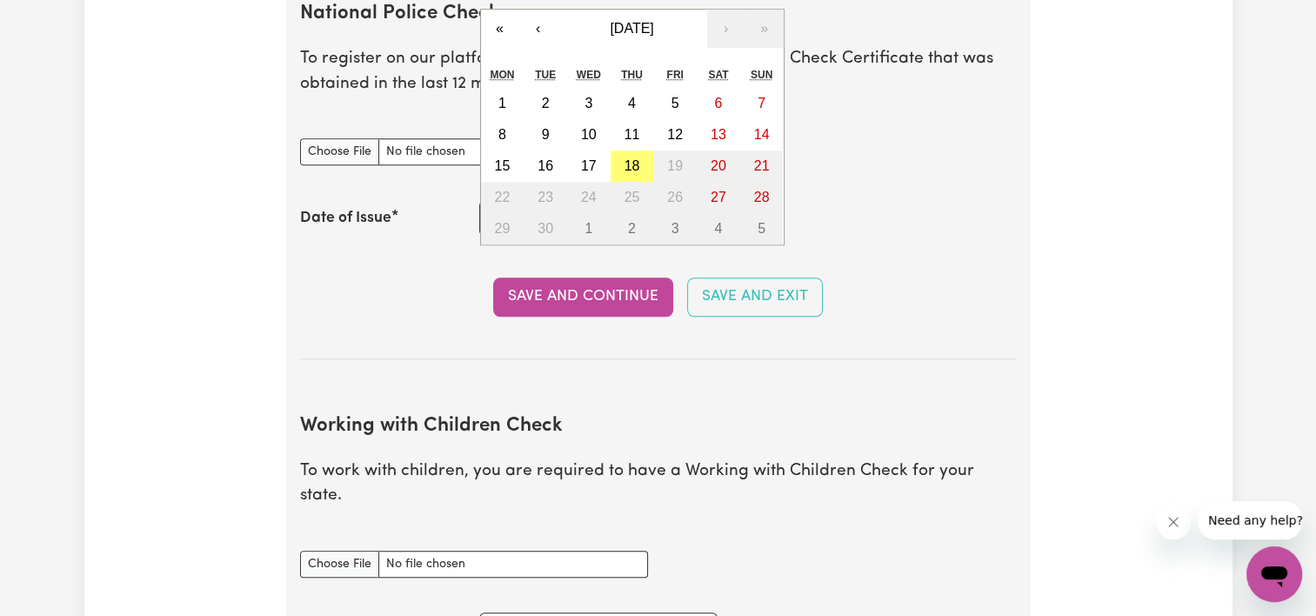
click at [497, 216] on div "/ / « ‹ September 2025 › » Mon Tue Wed Thu Fri Sat Sun 1 2 3 4 5 6 7 8 9 10 11 …" at bounding box center [598, 218] width 239 height 36
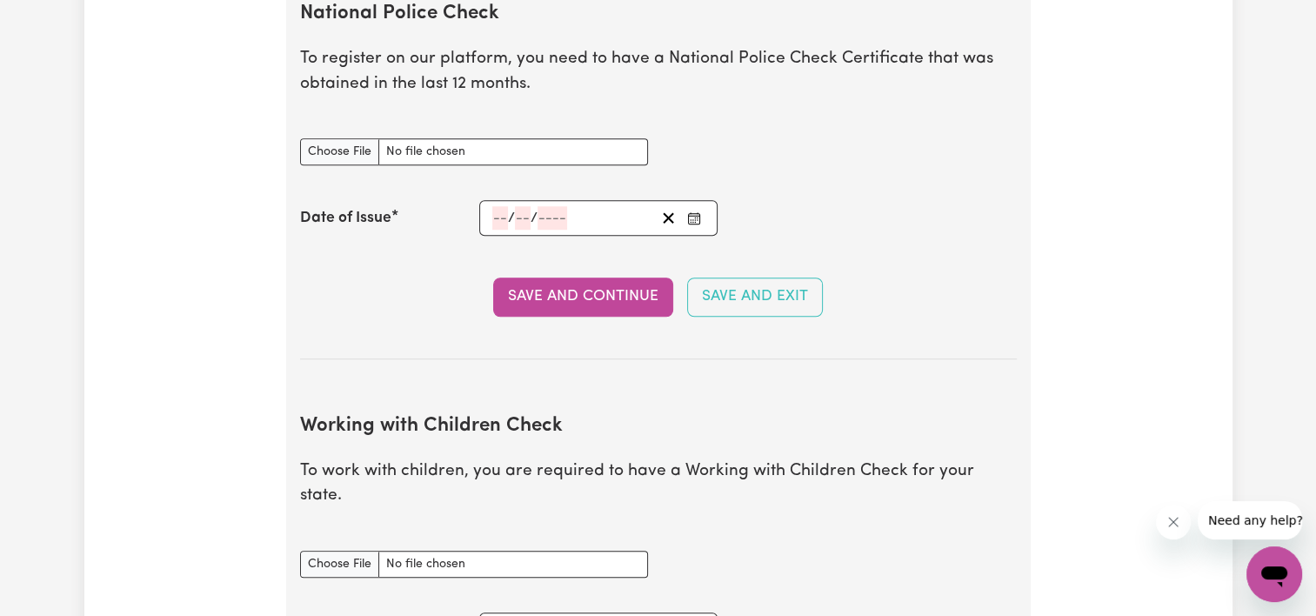
click at [438, 291] on div "Save and Continue Save and Exit" at bounding box center [658, 296] width 716 height 38
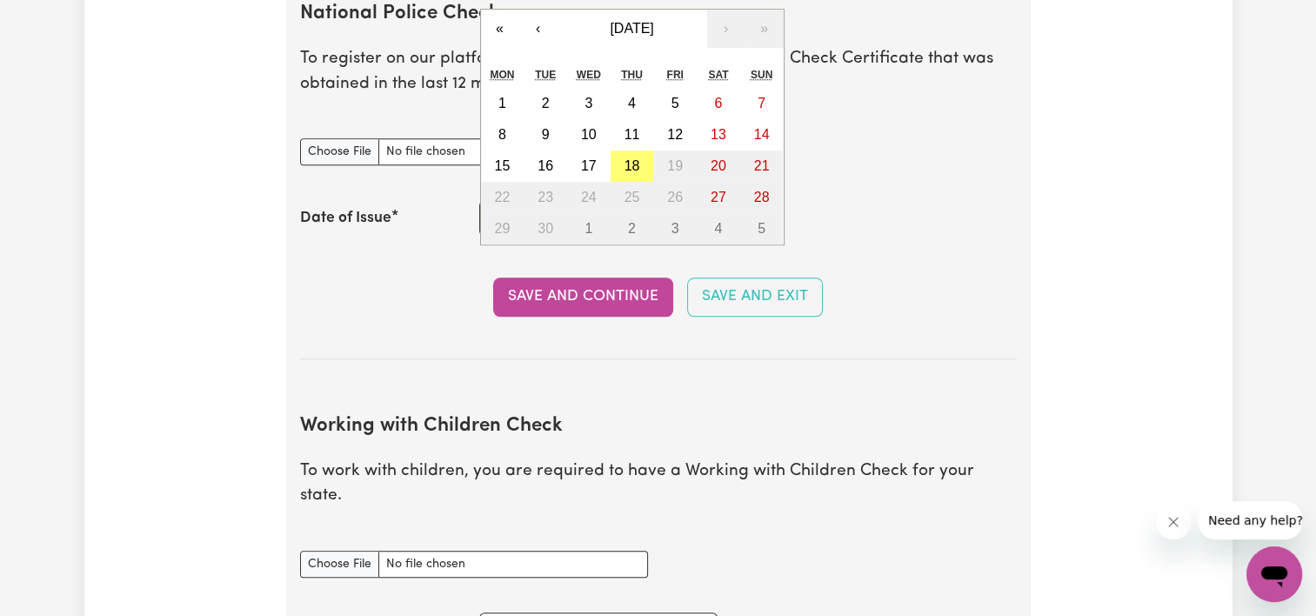
click at [493, 223] on div "/ / « ‹ September 2025 › » Mon Tue Wed Thu Fri Sat Sun 1 2 3 4 5 6 7 8 9 10 11 …" at bounding box center [598, 218] width 239 height 36
click at [543, 34] on button "‹" at bounding box center [538, 29] width 38 height 38
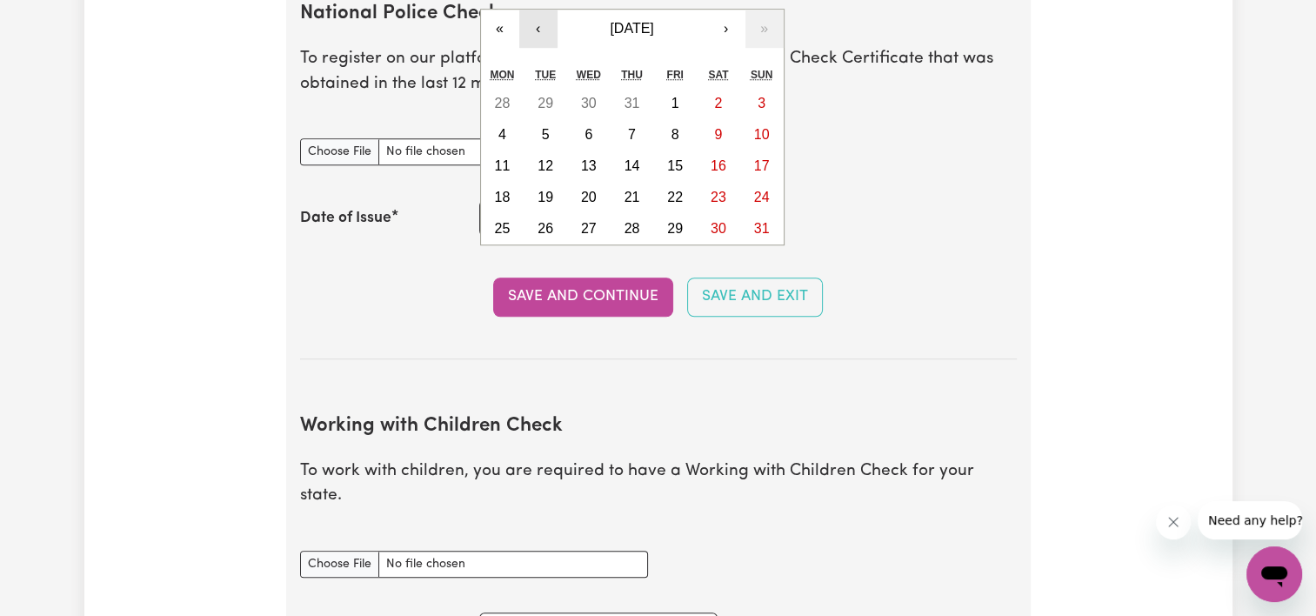
click at [539, 22] on button "‹" at bounding box center [538, 29] width 38 height 38
click at [584, 163] on abbr "16" at bounding box center [589, 165] width 16 height 15
type input "[DATE]"
type input "16"
type input "7"
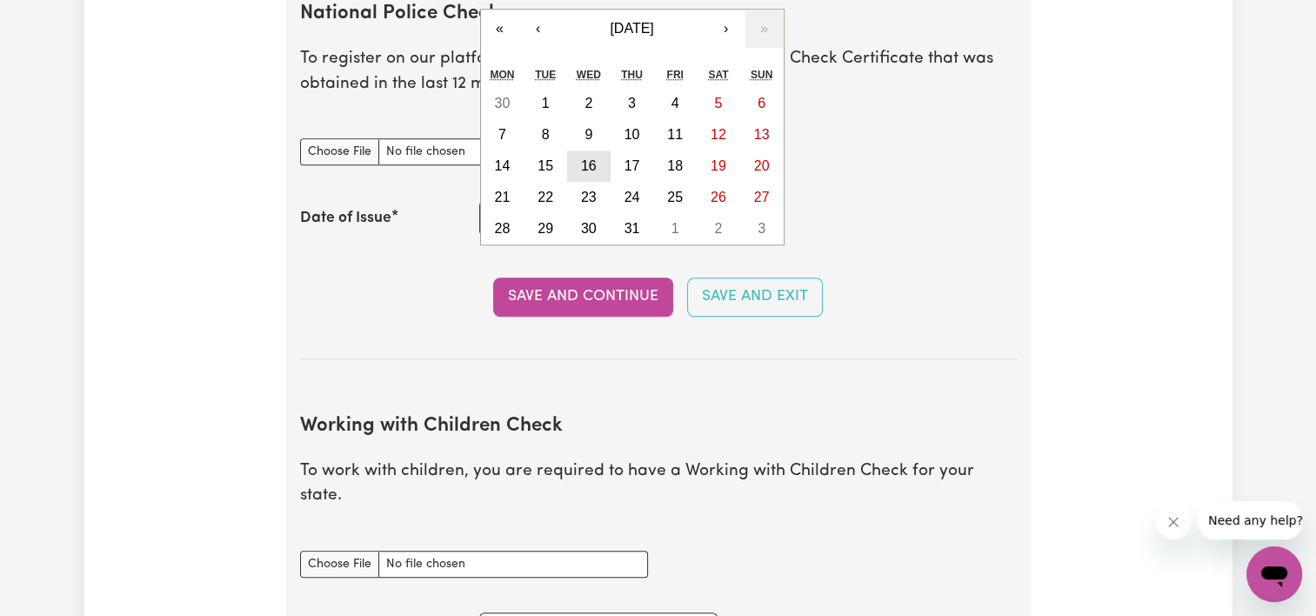
type input "2025"
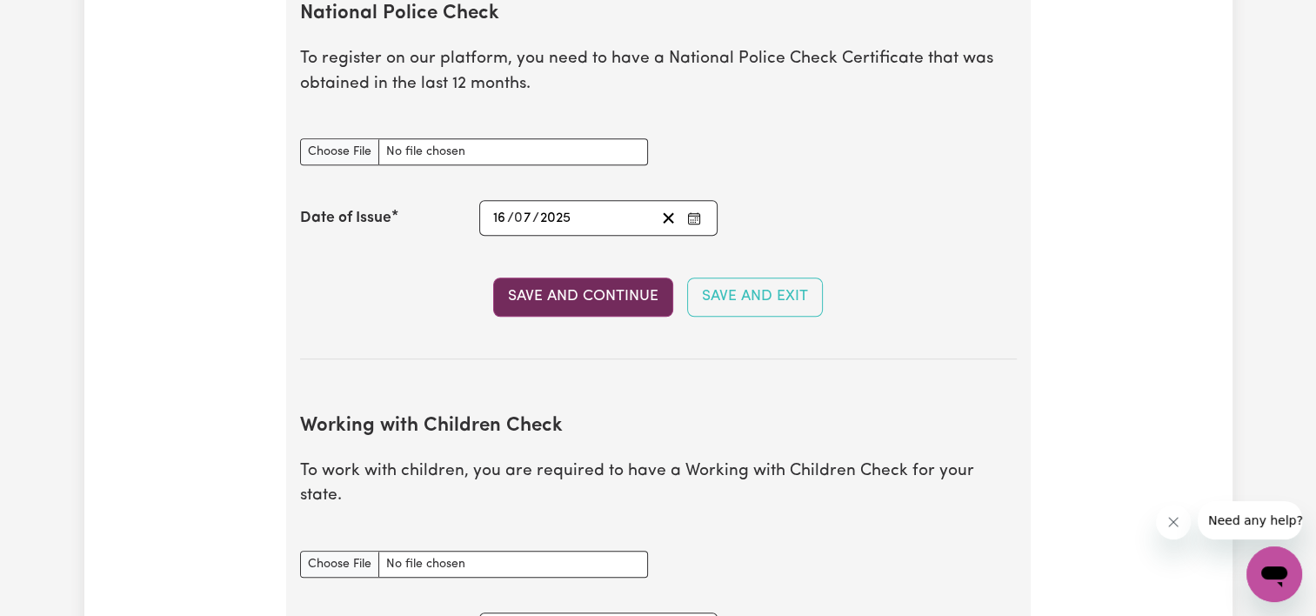
click at [593, 293] on button "Save and Continue" at bounding box center [583, 296] width 180 height 38
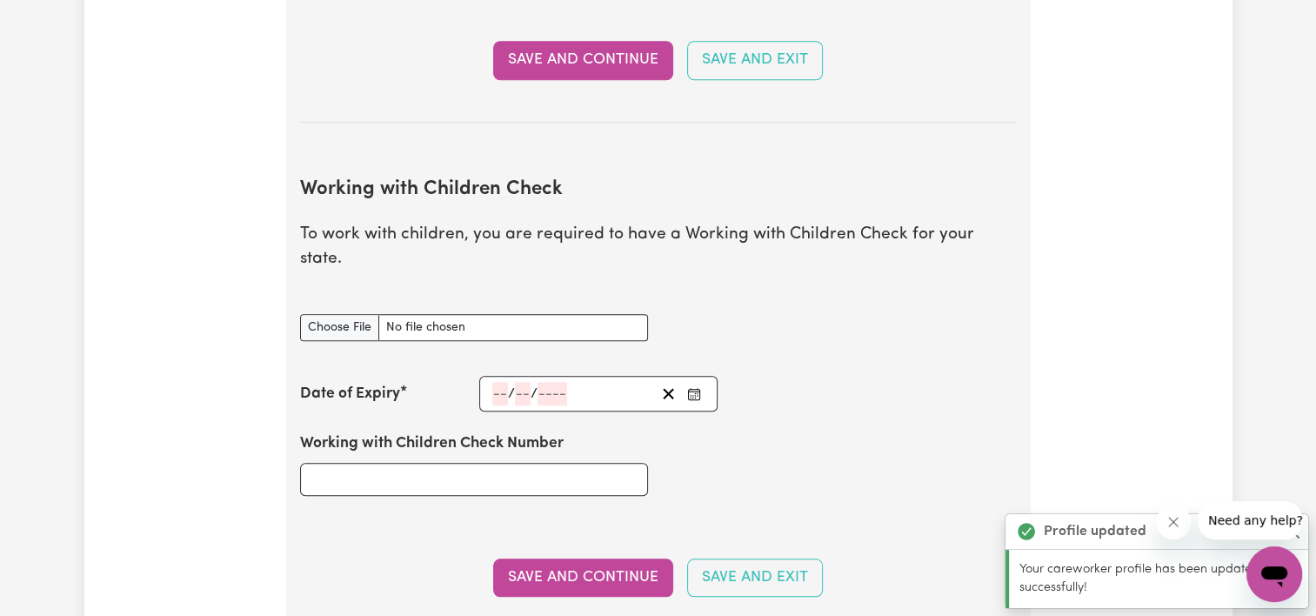
scroll to position [1595, 0]
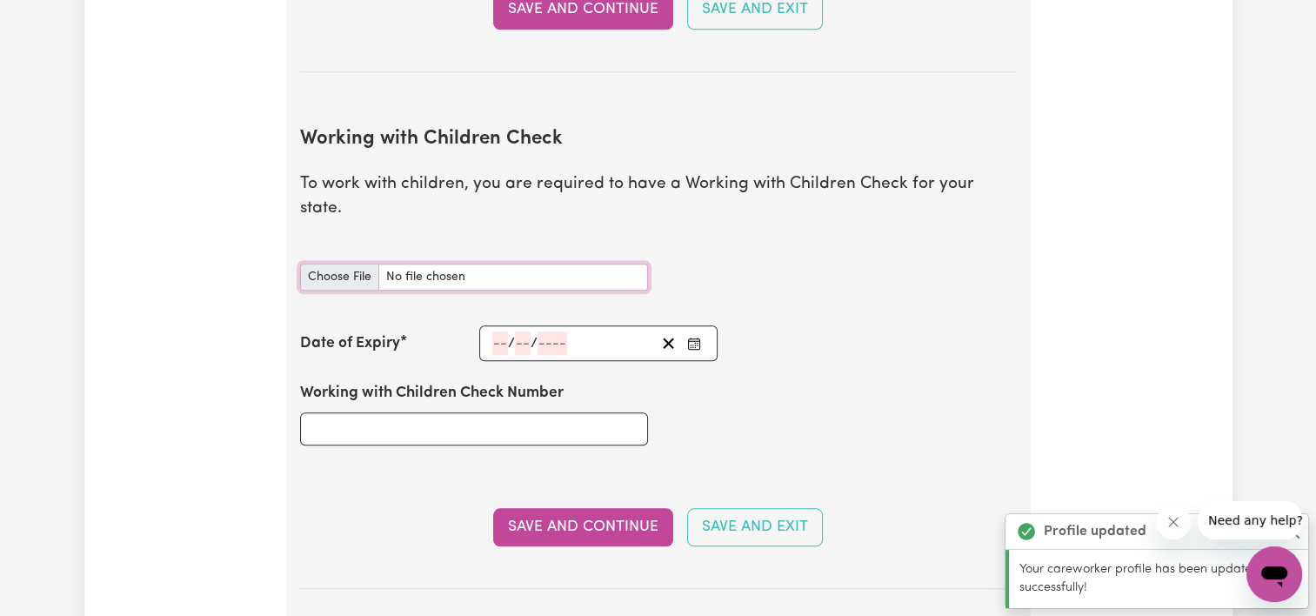
click at [339, 263] on input "Working with Children Check document" at bounding box center [474, 276] width 348 height 27
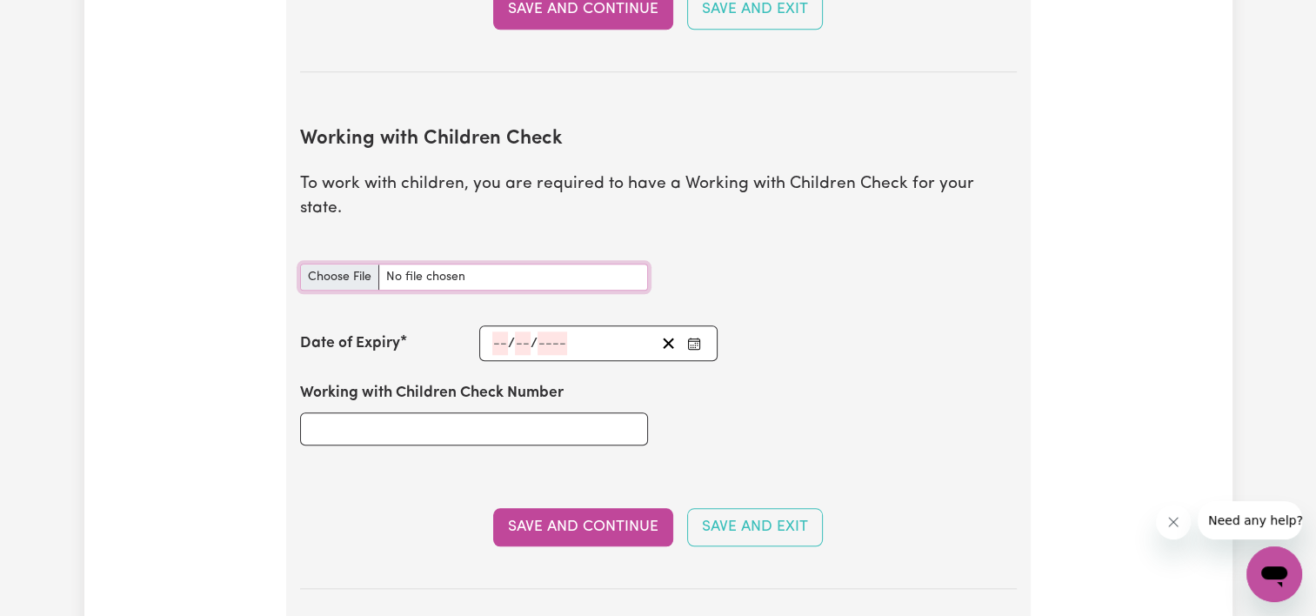
type input "C:\fakepath\s4052223_WWCC.pdf"
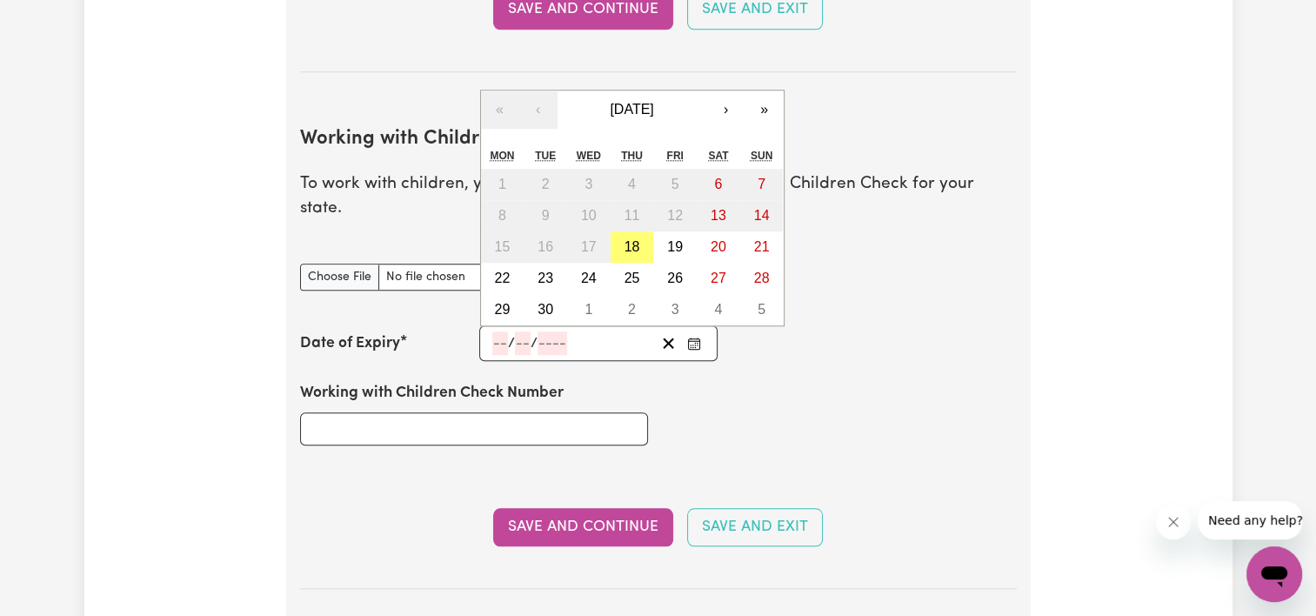
click at [496, 331] on input "number" at bounding box center [500, 342] width 16 height 23
click at [737, 90] on button "›" at bounding box center [726, 109] width 38 height 38
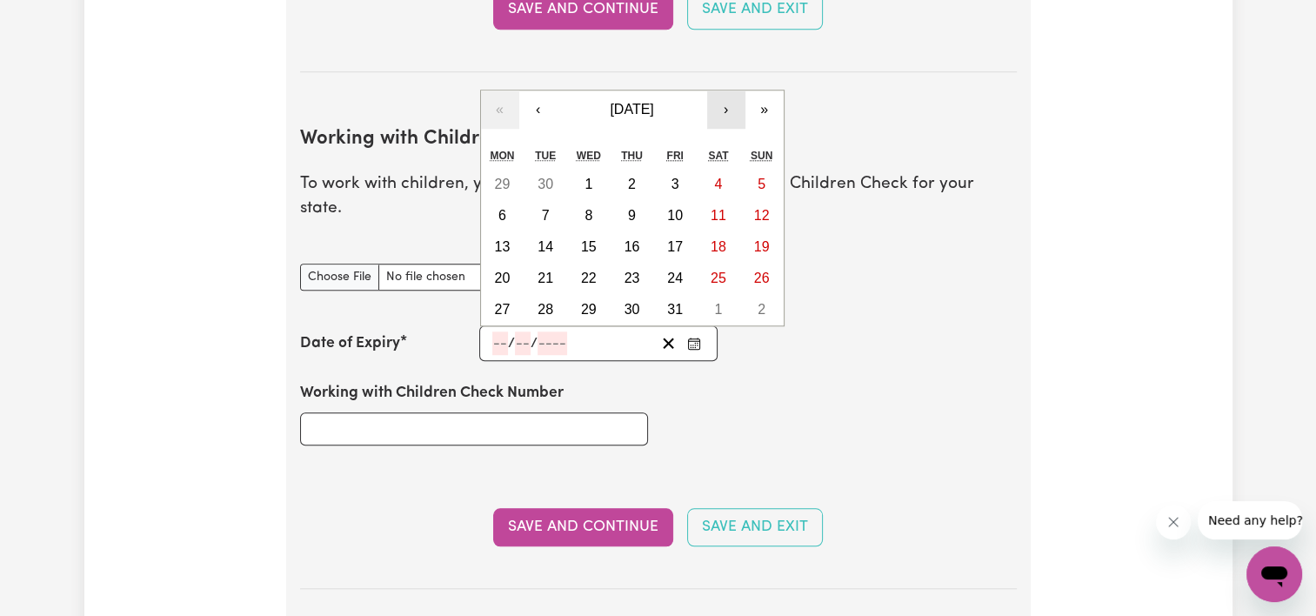
click at [737, 90] on button "›" at bounding box center [726, 109] width 38 height 38
click at [653, 102] on span "January 2026" at bounding box center [631, 109] width 43 height 15
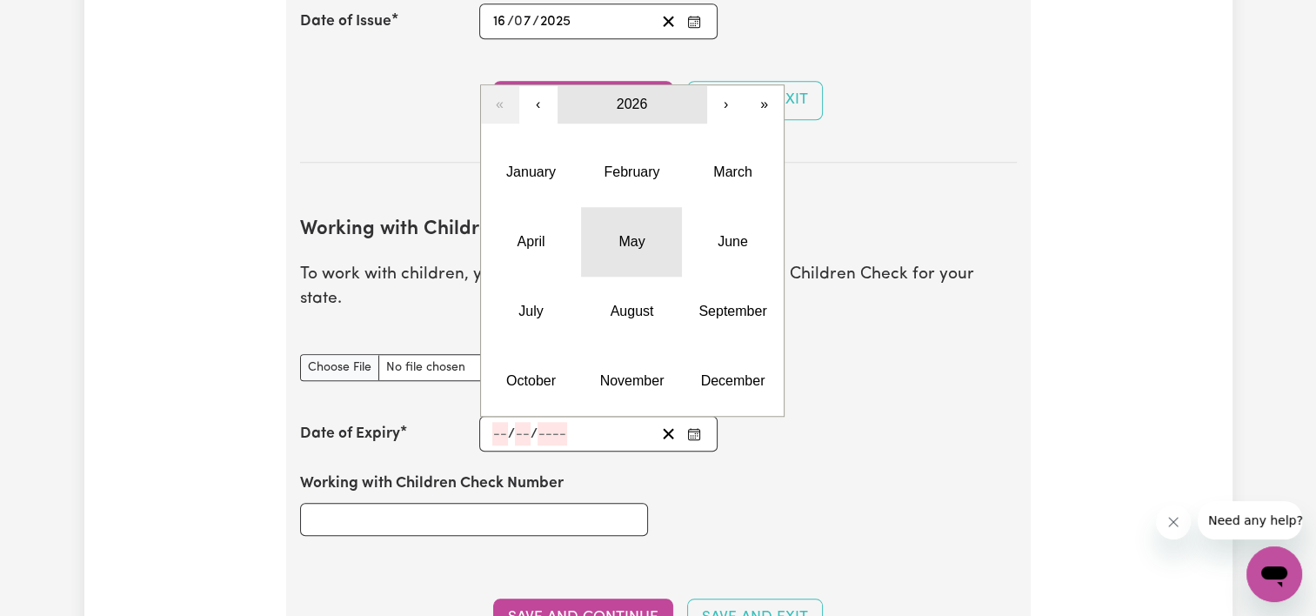
scroll to position [1473, 0]
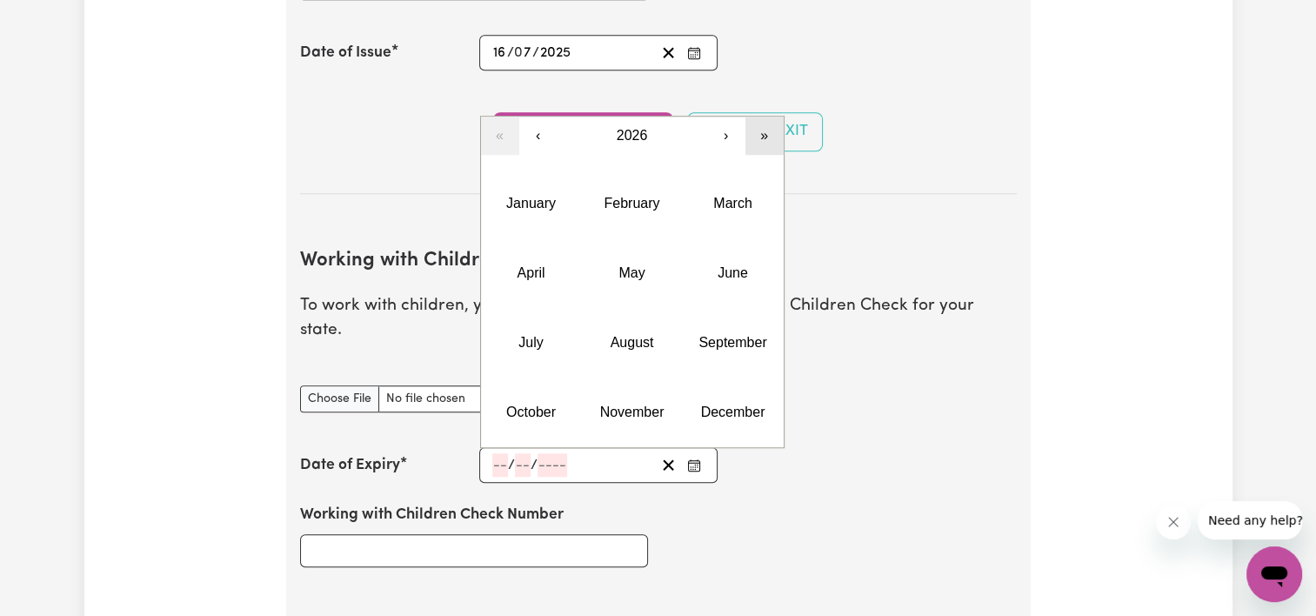
click at [758, 117] on button "»" at bounding box center [764, 136] width 38 height 38
click at [503, 117] on button "«" at bounding box center [500, 136] width 38 height 38
click at [728, 117] on button "›" at bounding box center [726, 136] width 38 height 38
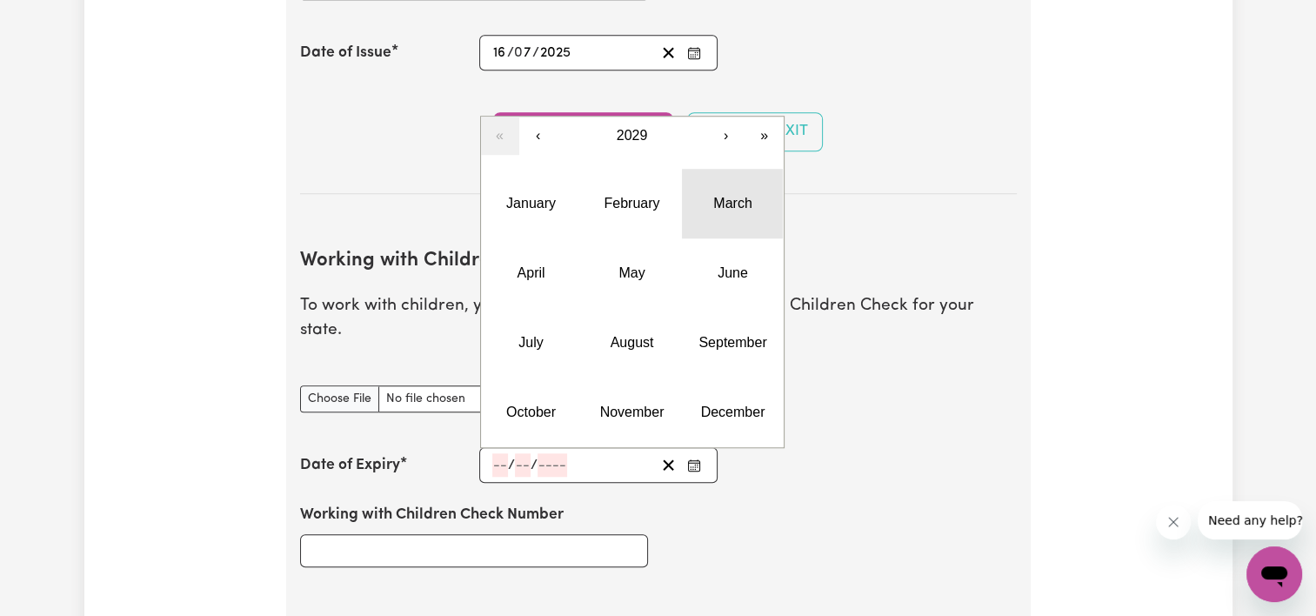
click at [723, 198] on button "March" at bounding box center [732, 204] width 101 height 70
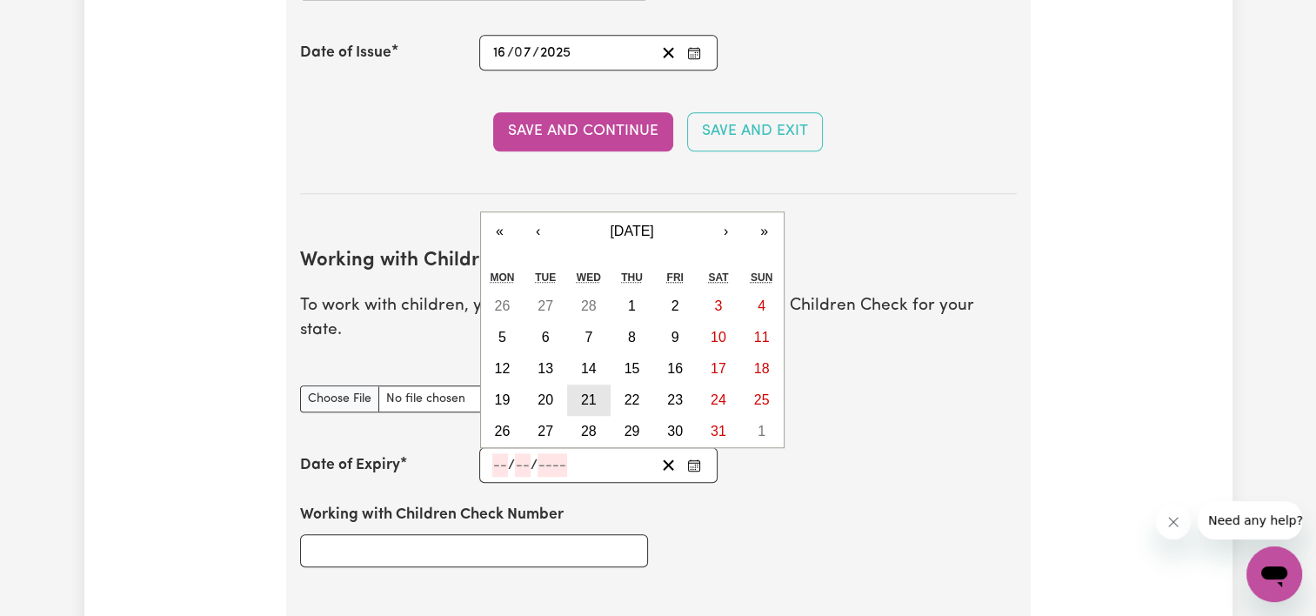
click at [583, 392] on abbr "21" at bounding box center [589, 399] width 16 height 15
type input "[DATE]"
type input "21"
type input "3"
type input "2029"
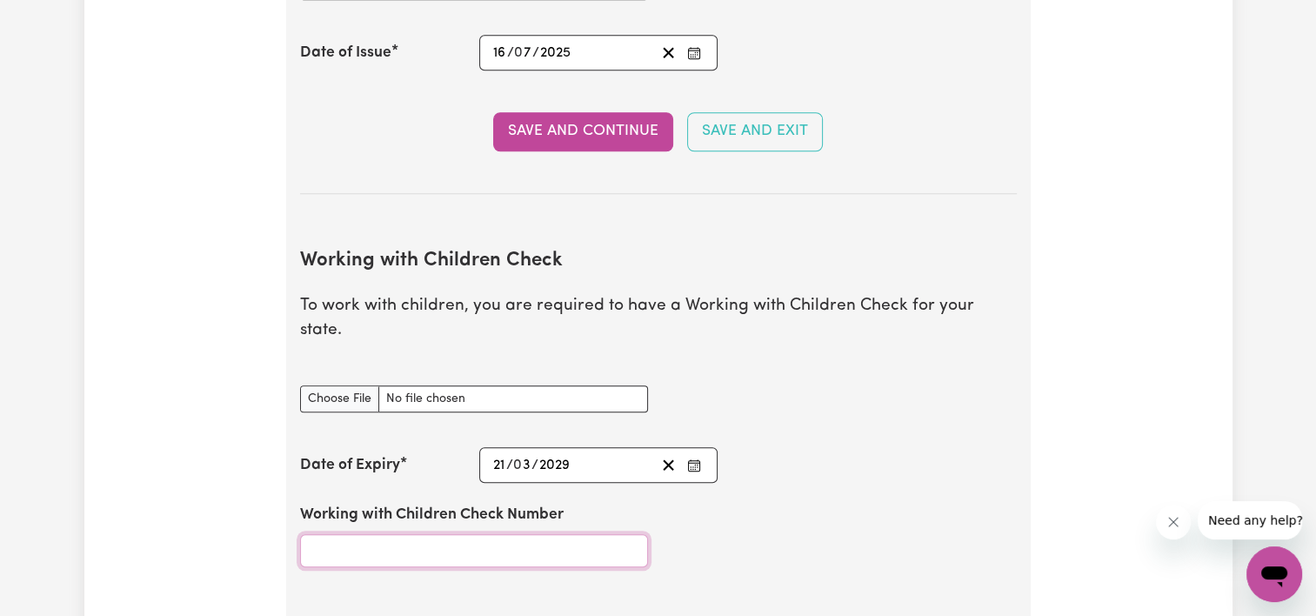
click at [452, 534] on input "Working with Children Check Number" at bounding box center [474, 550] width 348 height 33
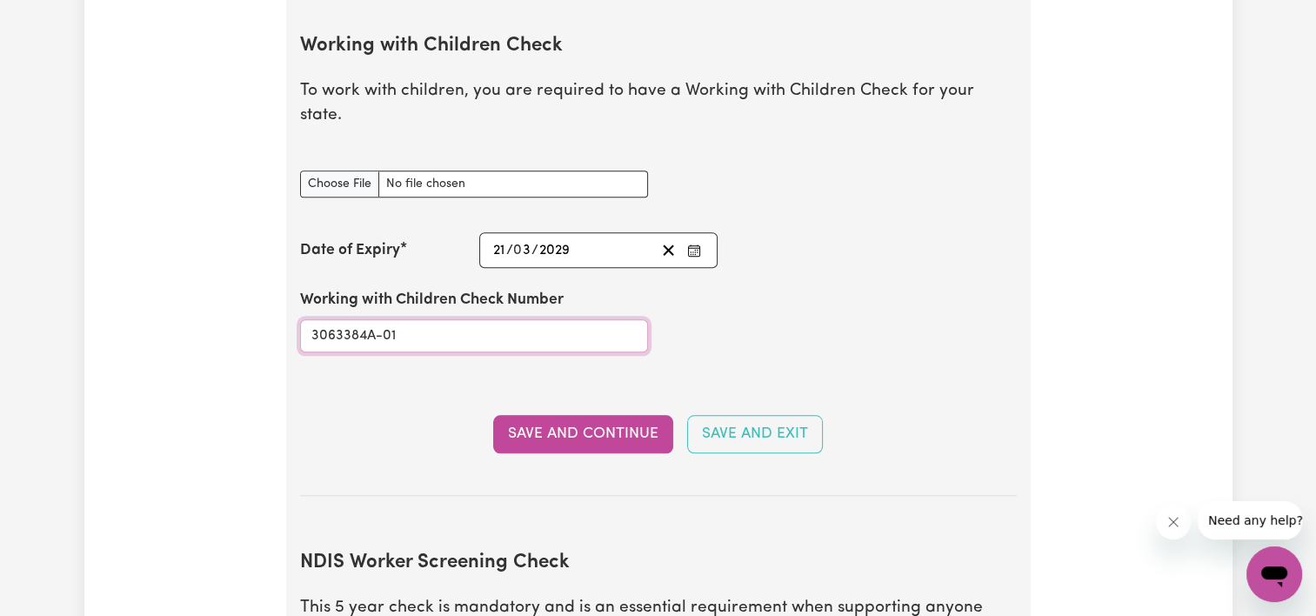
scroll to position [1692, 0]
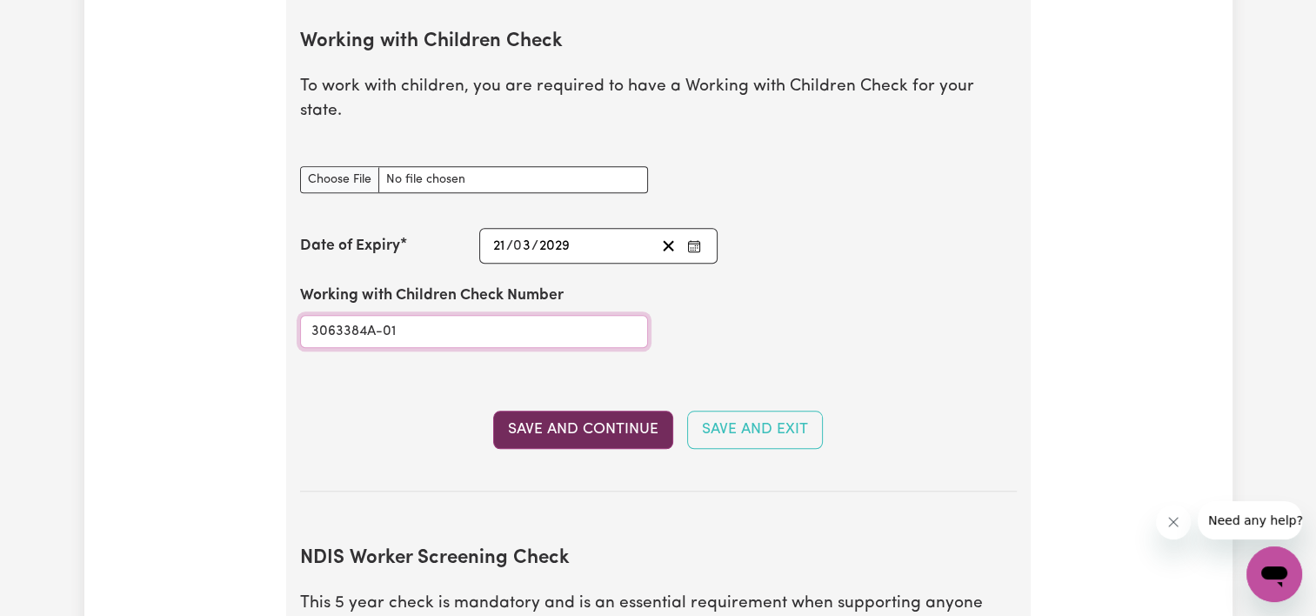
type input "3063384A-01"
click at [551, 414] on button "Save and Continue" at bounding box center [583, 429] width 180 height 38
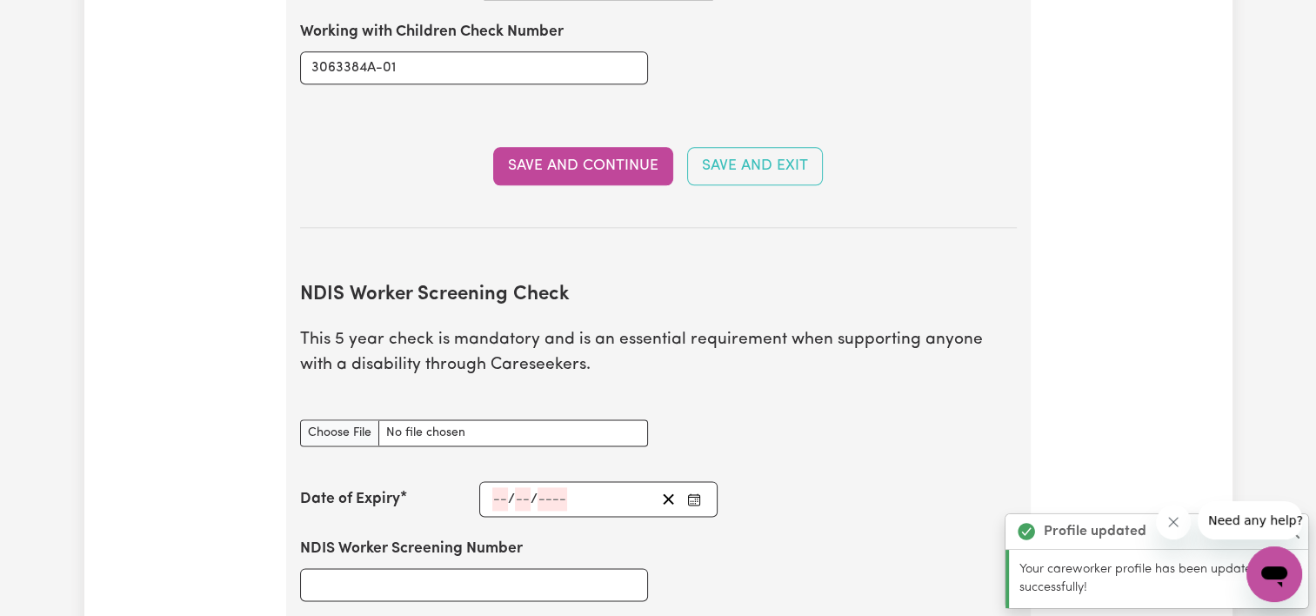
scroll to position [2135, 0]
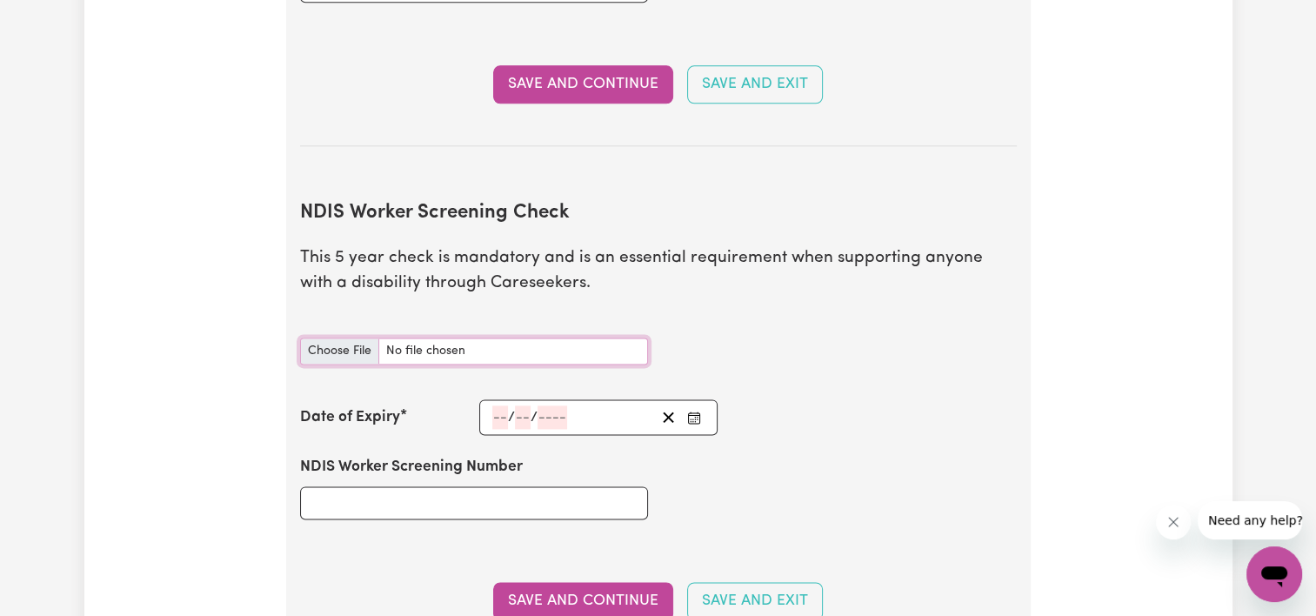
click at [339, 337] on input "NDIS Worker Screening Check document" at bounding box center [474, 350] width 348 height 27
type input "C:\fakepath\s4052223_NDIS Clearance (2).pdf"
click at [498, 405] on input "number" at bounding box center [500, 416] width 16 height 23
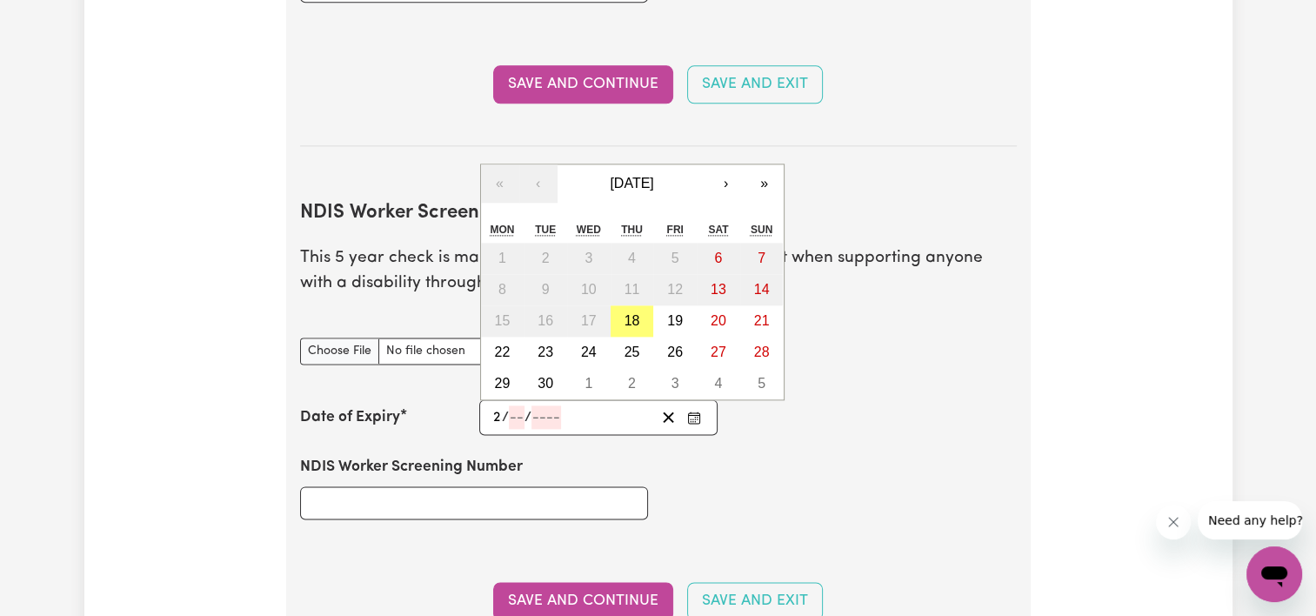
type input "23"
type input "07"
type input "2029"
type input "[DATE]"
type input "7"
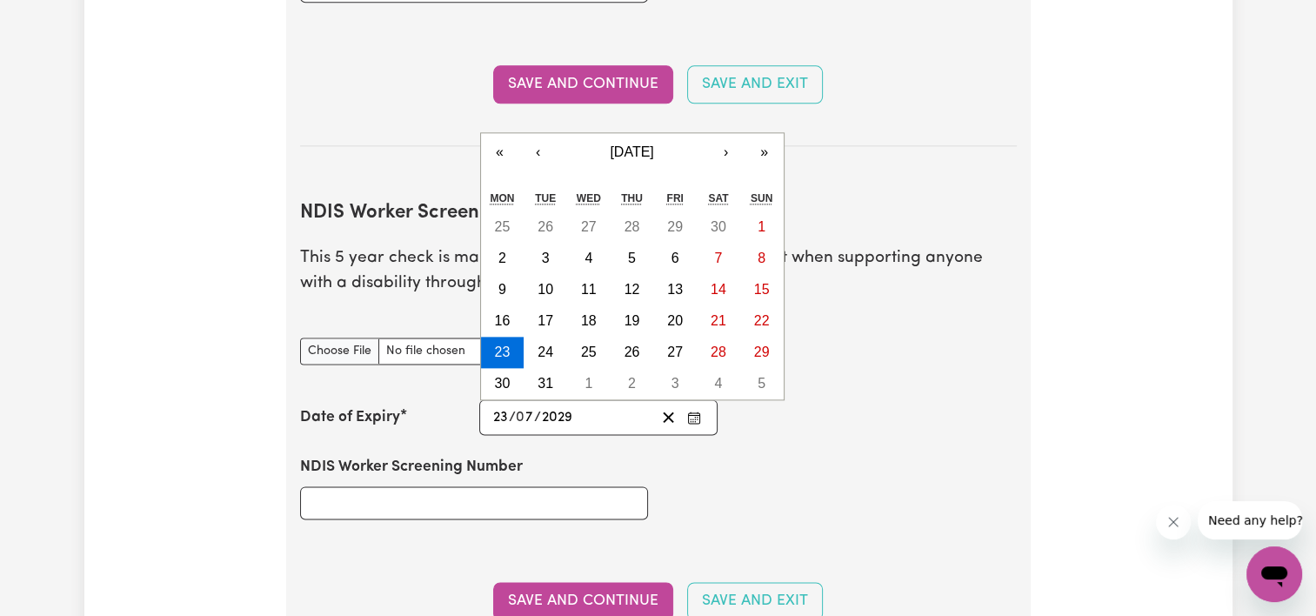
type input "2029"
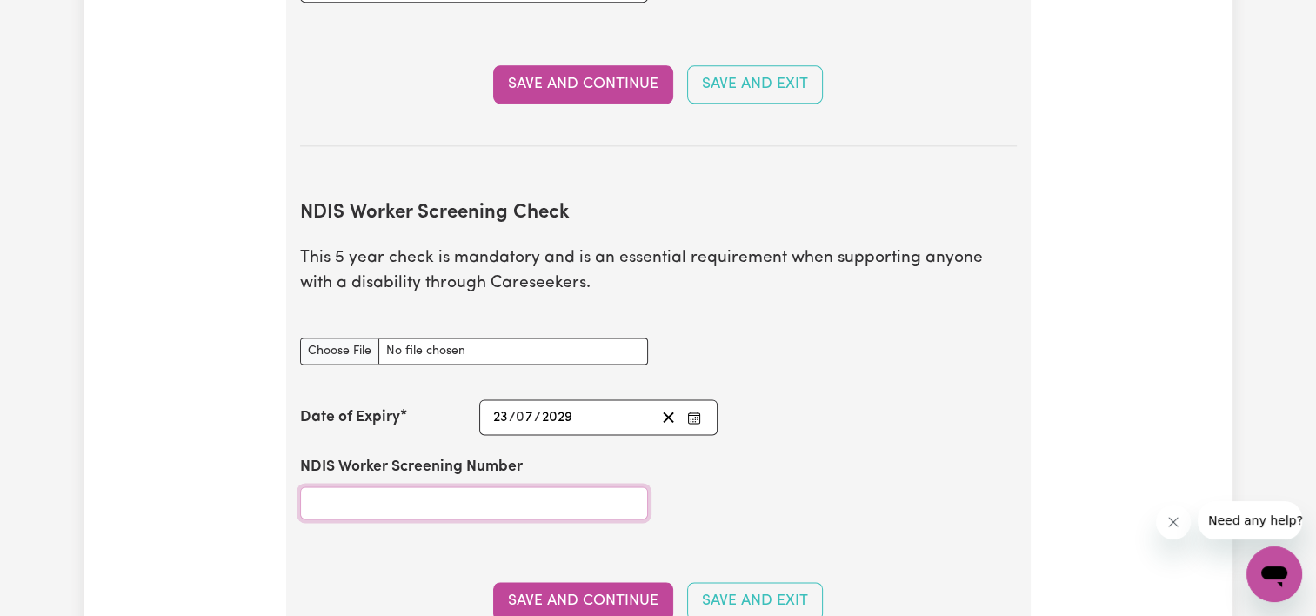
click at [403, 486] on input "NDIS Worker Screening Number" at bounding box center [474, 502] width 348 height 33
type input "45453423"
click at [542, 582] on button "Save and Continue" at bounding box center [583, 601] width 180 height 38
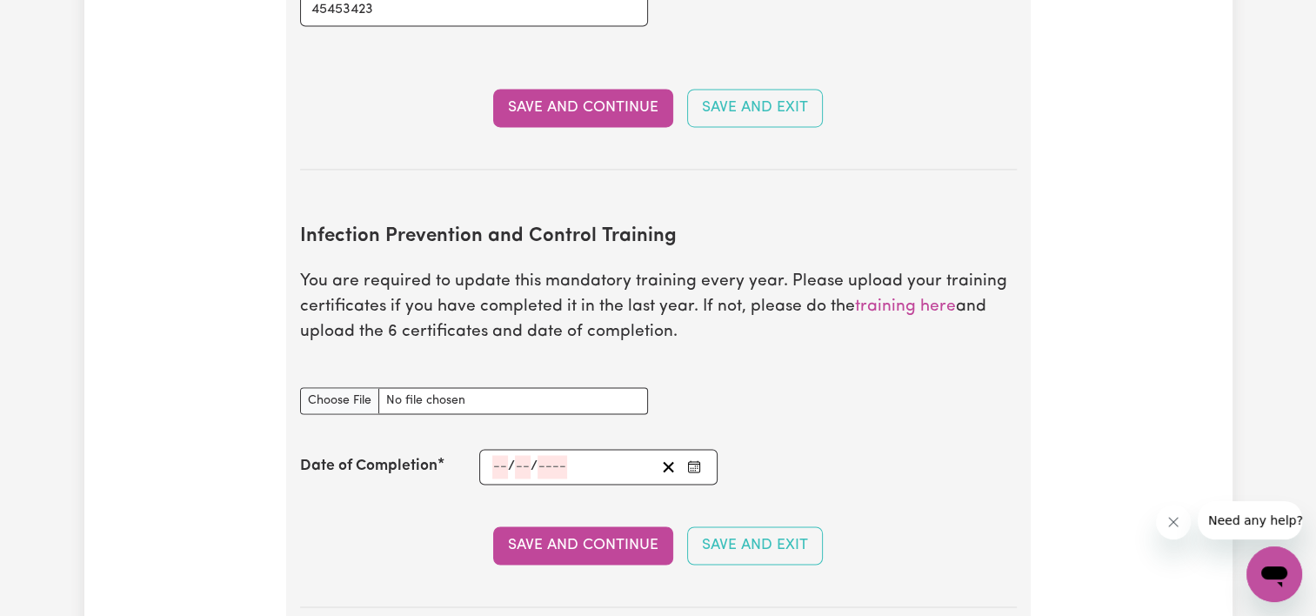
scroll to position [2634, 0]
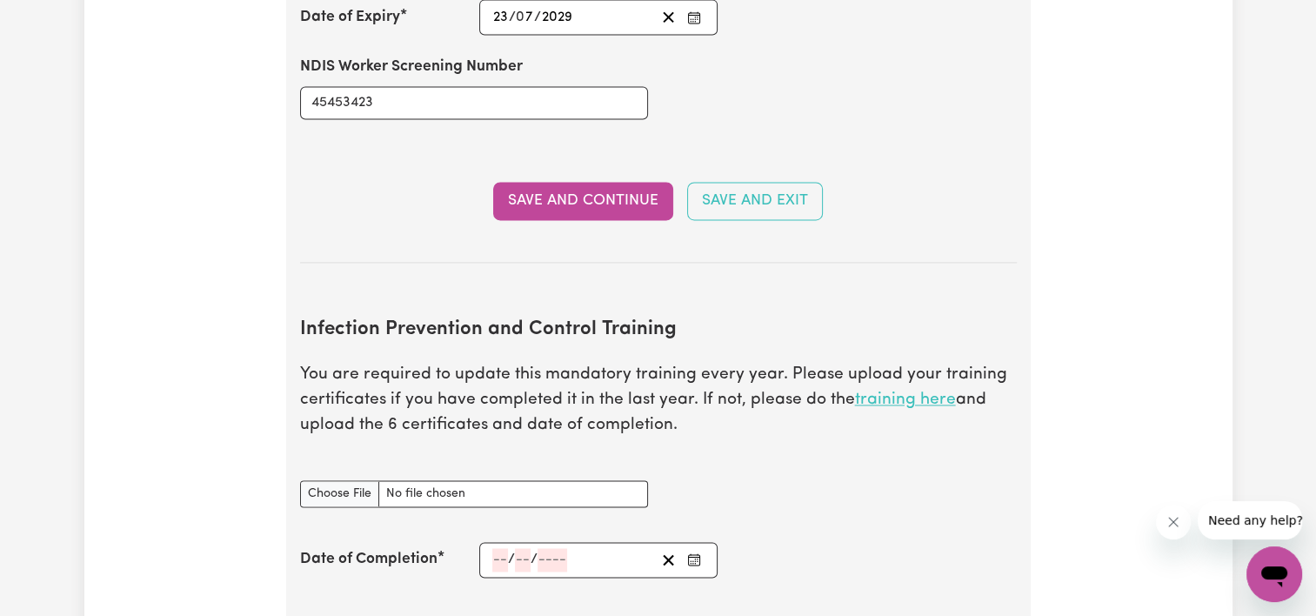
click at [901, 391] on link "training here" at bounding box center [905, 399] width 101 height 17
click at [902, 391] on link "training here" at bounding box center [905, 399] width 101 height 17
click at [344, 480] on input "Infection Prevention and Control Training document" at bounding box center [474, 493] width 348 height 27
type input "C:\fakepath\certificate (1).pdf"
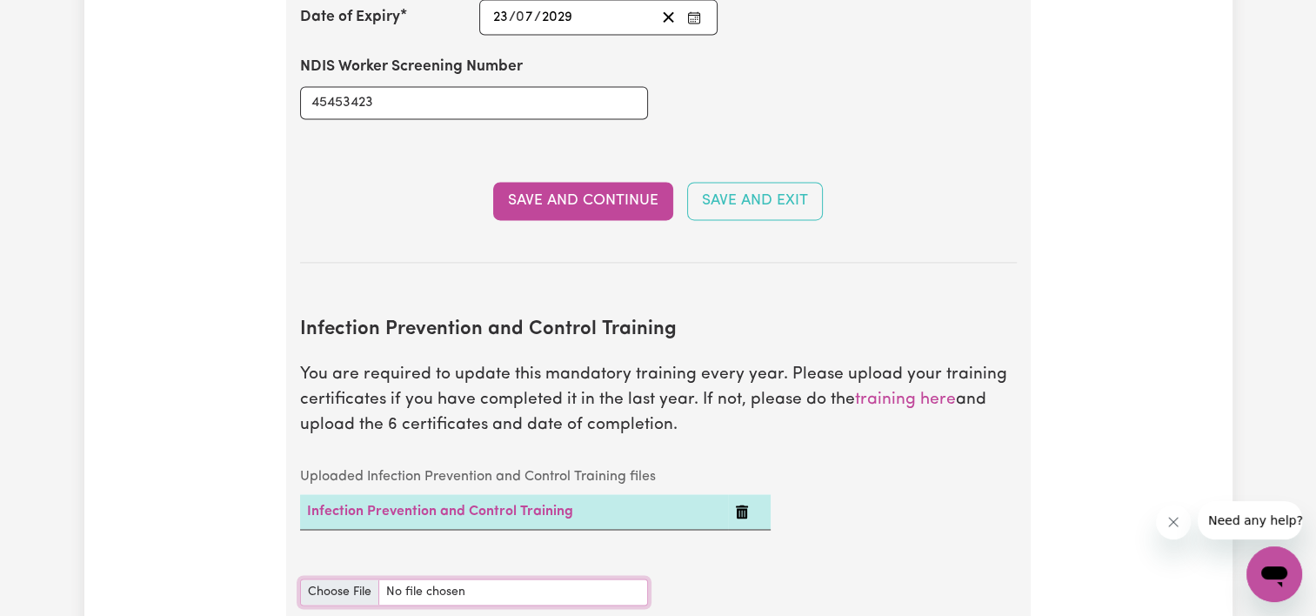
click at [334, 578] on input "Infection Prevention and Control Training document" at bounding box center [474, 591] width 348 height 27
type input "C:\fakepath\certificate (2).pdf"
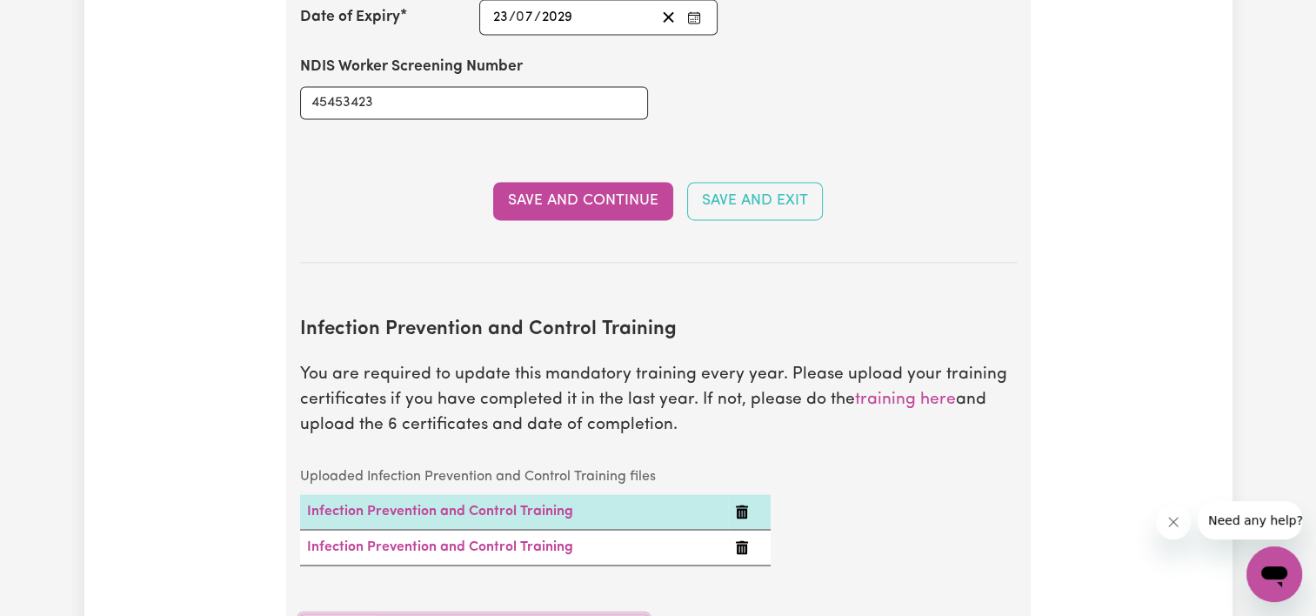
click at [327, 614] on input "Infection Prevention and Control Training document" at bounding box center [474, 627] width 348 height 27
type input "C:\fakepath\certificate (3).pdf"
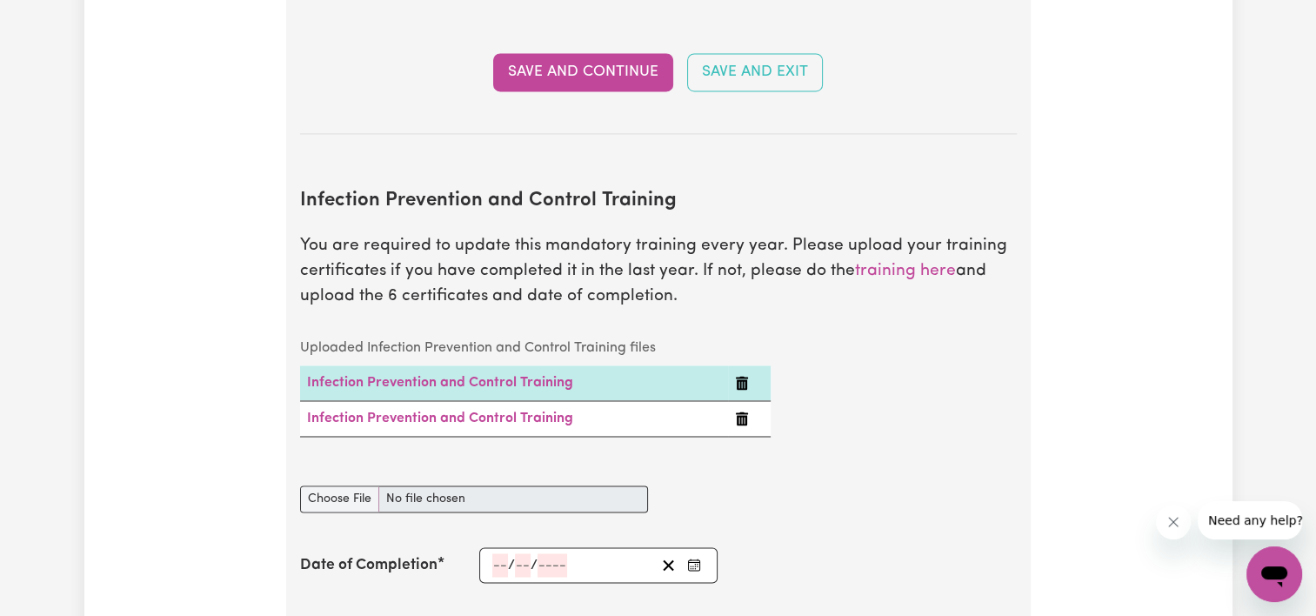
scroll to position [2766, 0]
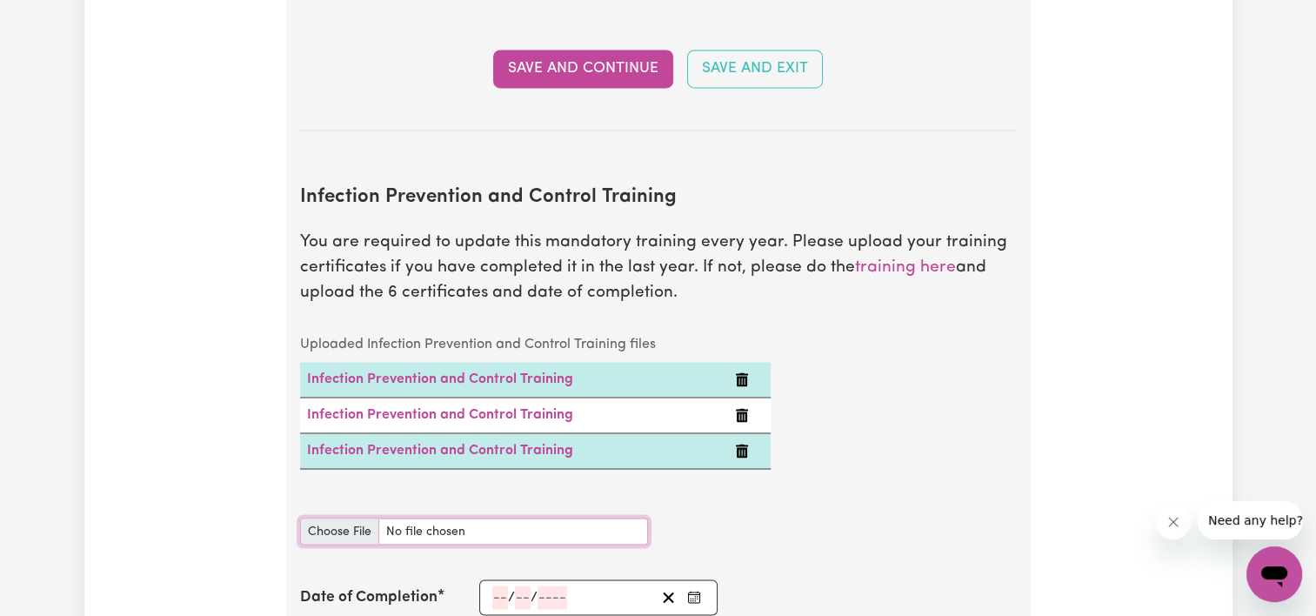
click at [333, 517] on input "Infection Prevention and Control Training document" at bounding box center [474, 530] width 348 height 27
type input "C:\fakepath\certificate (4).pdf"
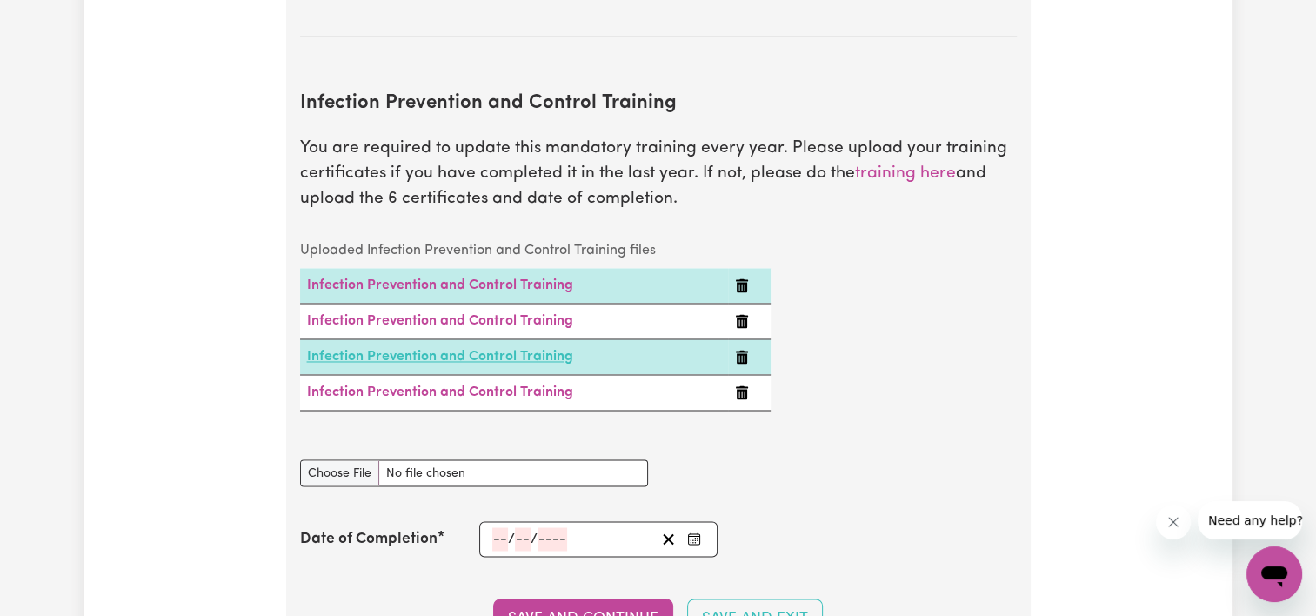
scroll to position [2870, 0]
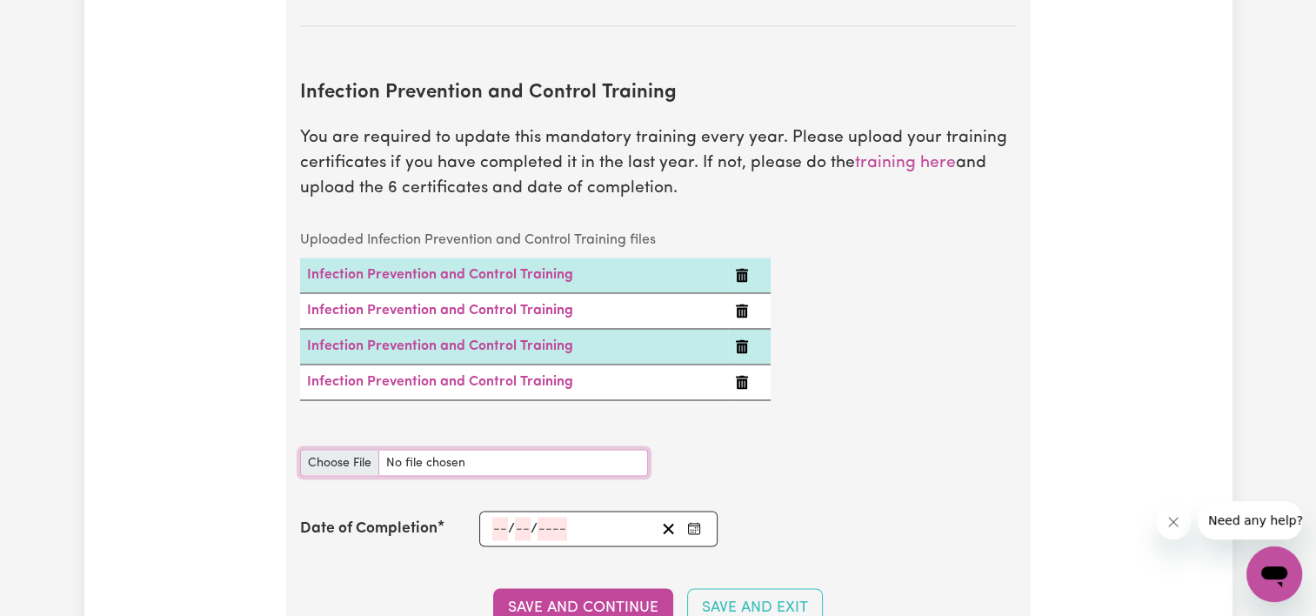
click at [358, 449] on input "Infection Prevention and Control Training document" at bounding box center [474, 462] width 348 height 27
type input "C:\fakepath\certificate (5).pdf"
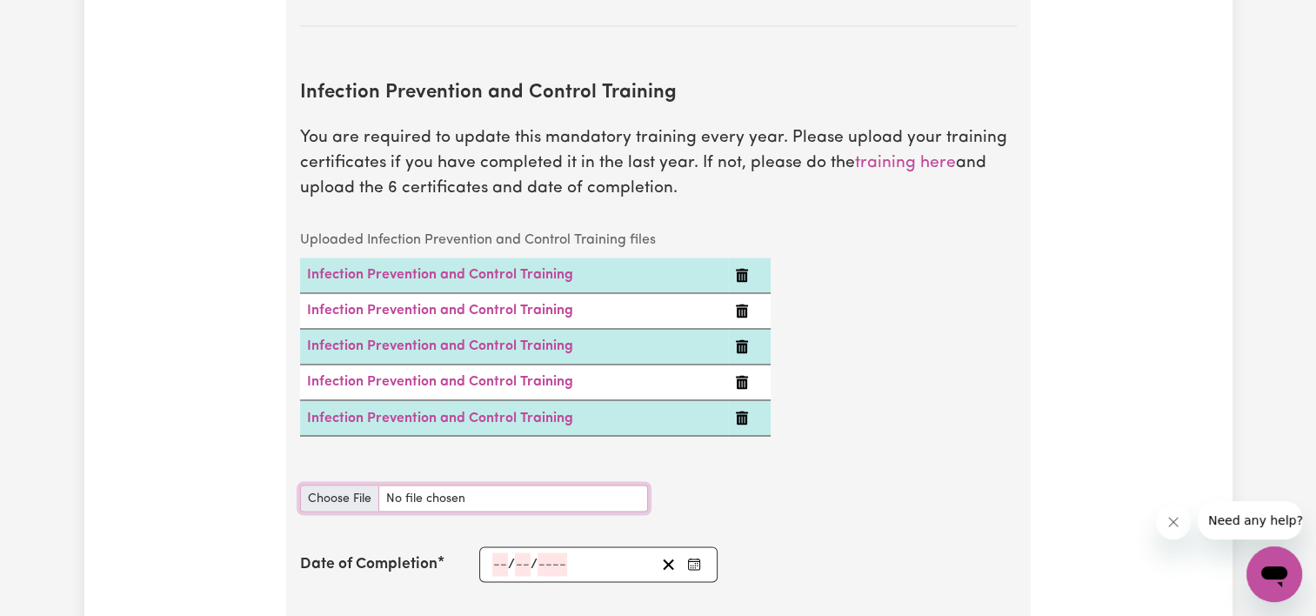
click at [326, 484] on input "Infection Prevention and Control Training document" at bounding box center [474, 497] width 348 height 27
type input "C:\fakepath\certificate (6).pdf"
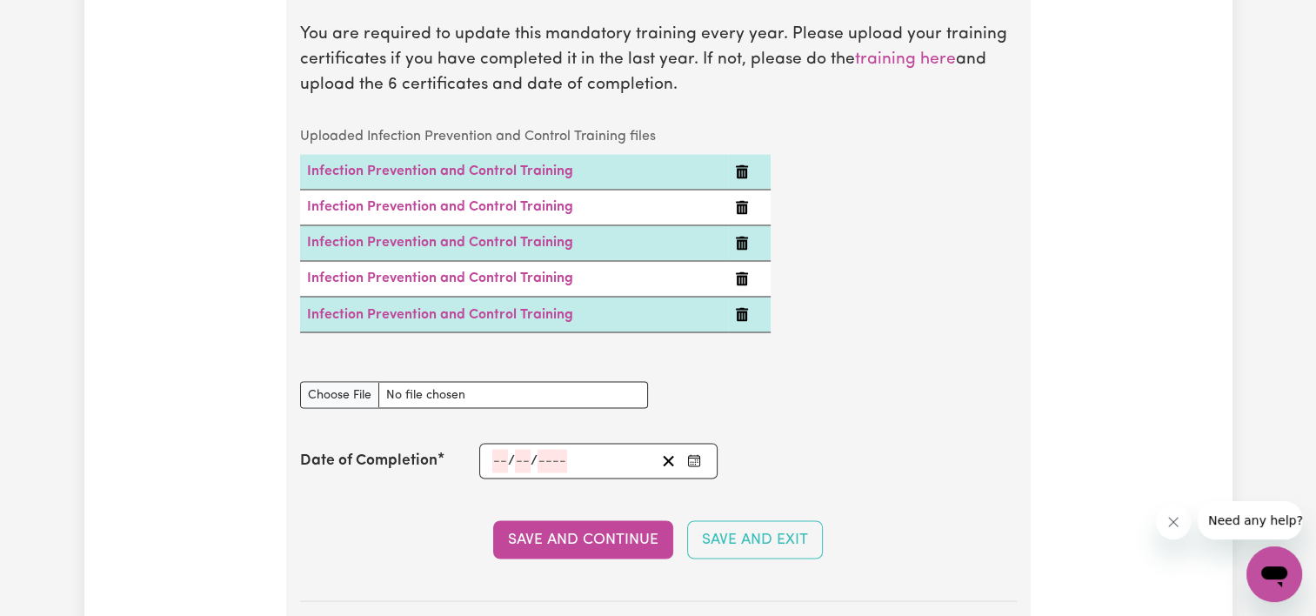
scroll to position [2974, 0]
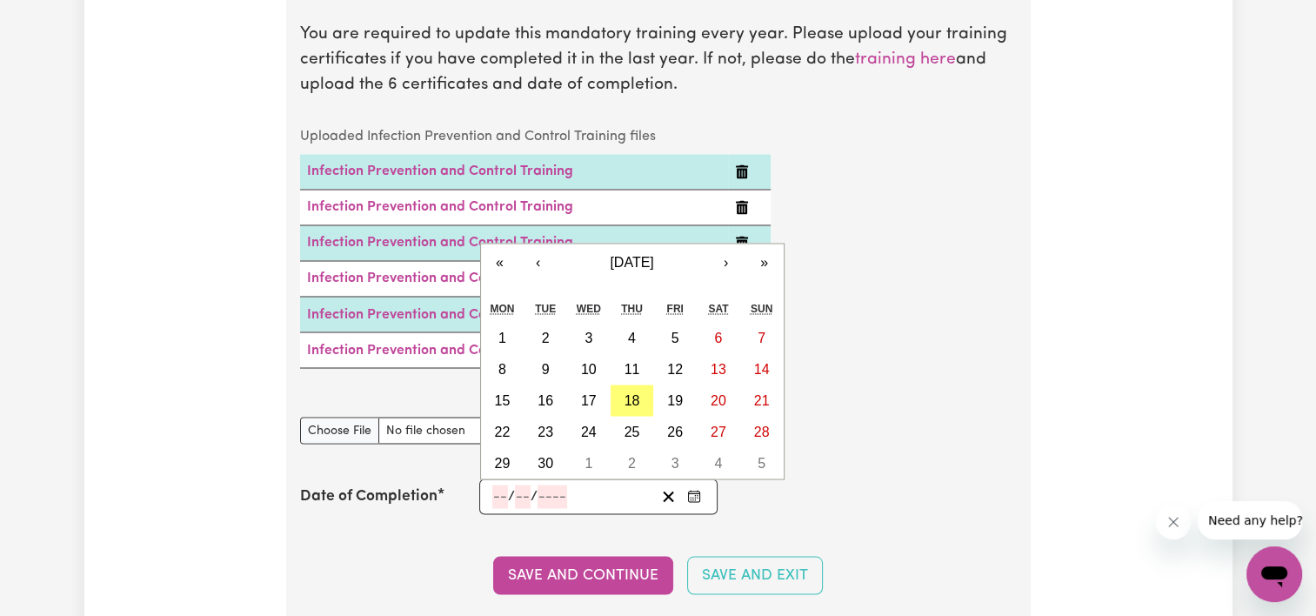
click at [496, 484] on input "number" at bounding box center [500, 495] width 16 height 23
click at [634, 392] on abbr "18" at bounding box center [632, 399] width 16 height 15
type input "[DATE]"
type input "18"
type input "9"
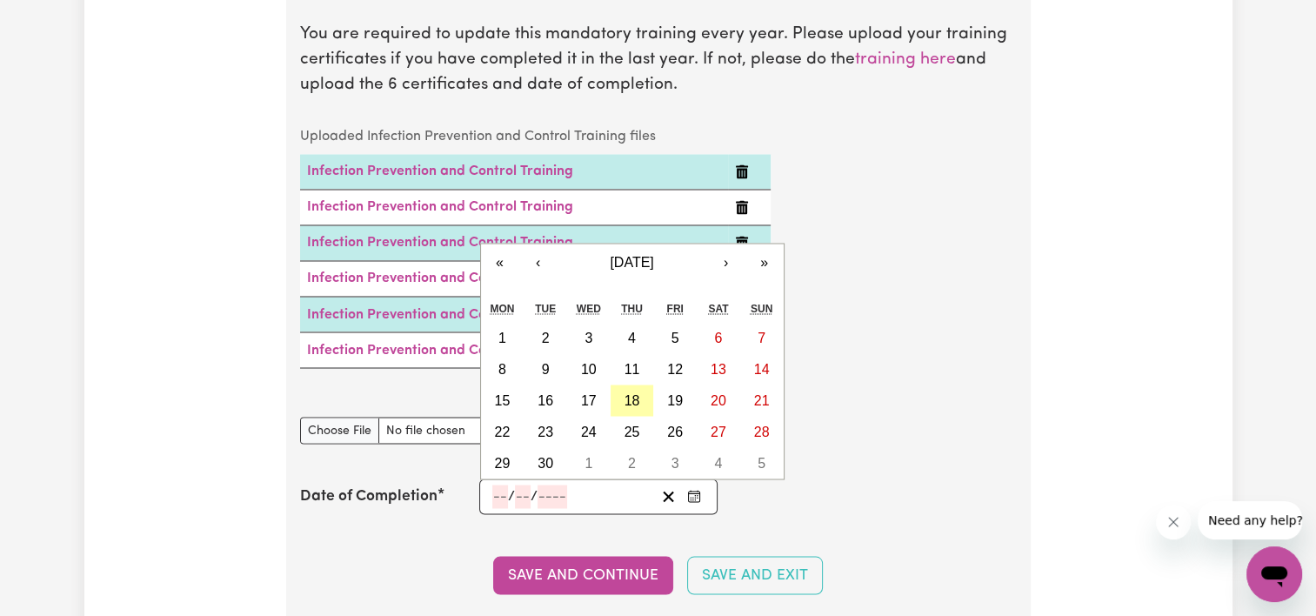
type input "2025"
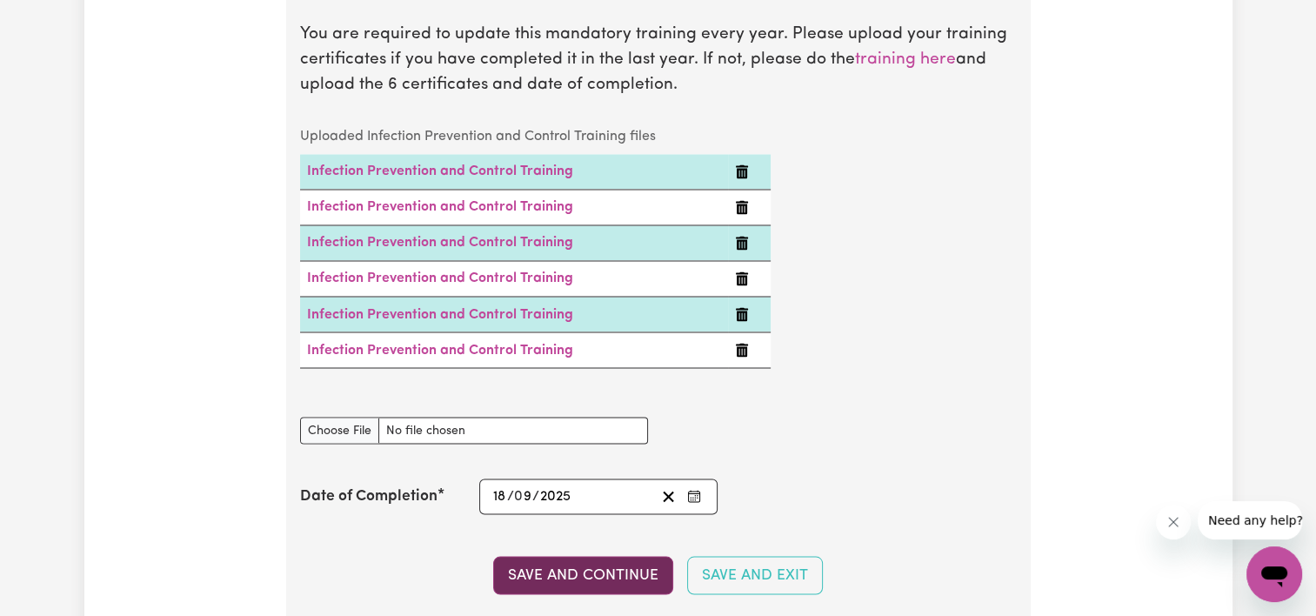
click at [613, 556] on button "Save and Continue" at bounding box center [583, 575] width 180 height 38
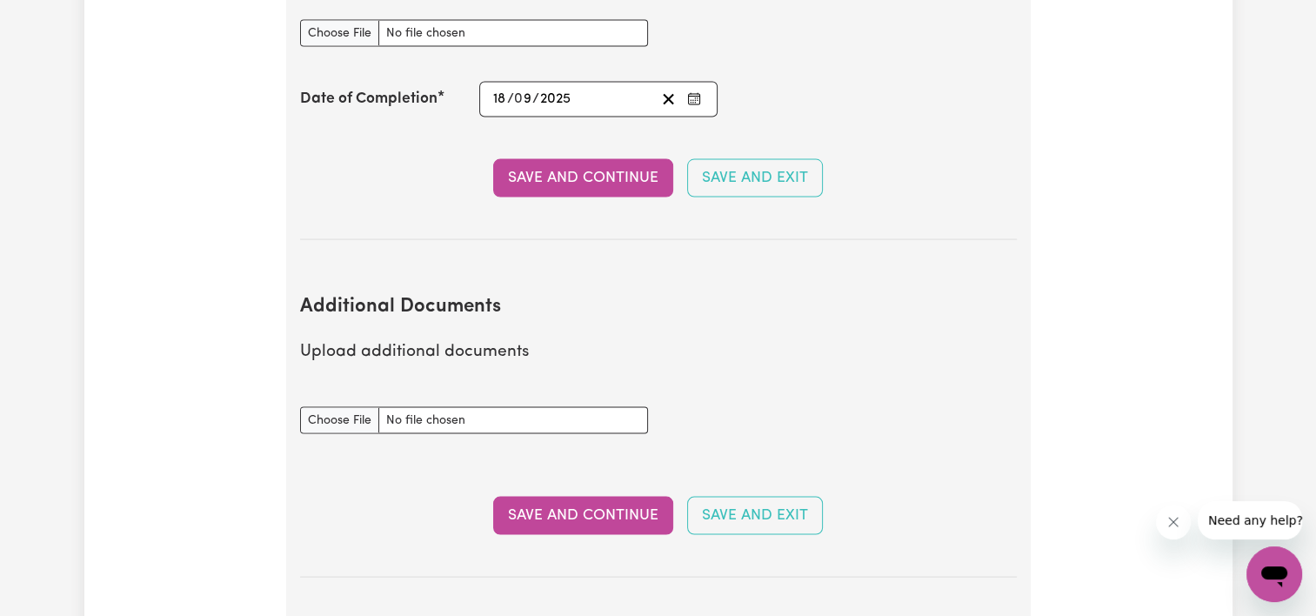
scroll to position [3373, 0]
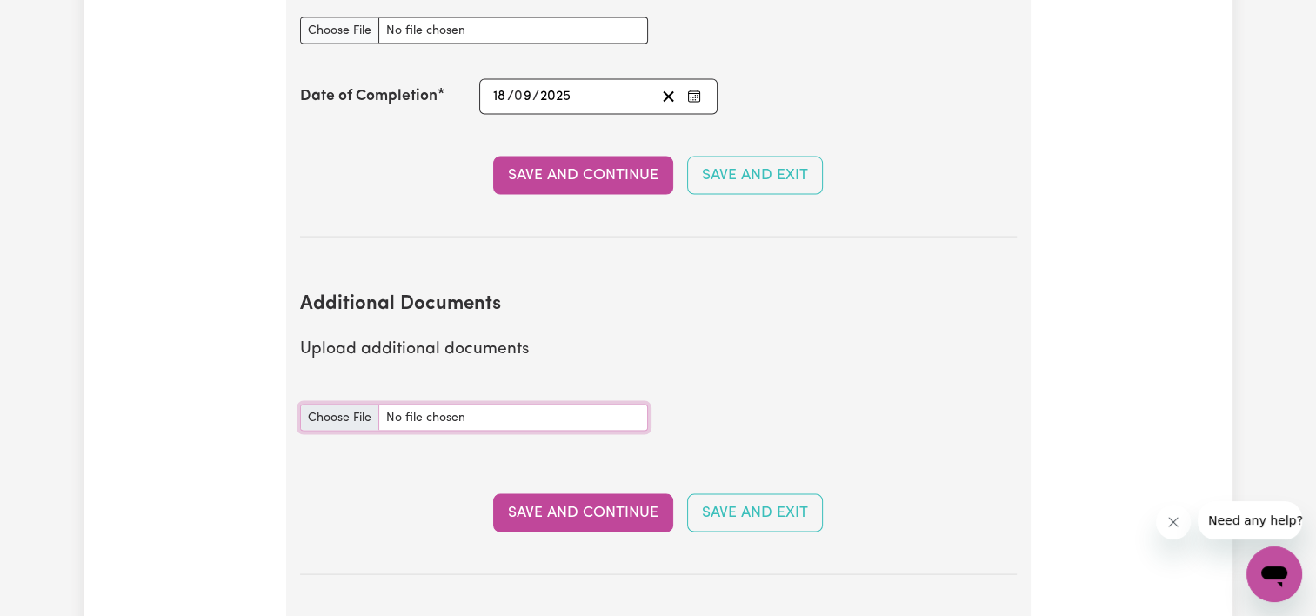
click at [344, 404] on input "Additional Documents document" at bounding box center [474, 417] width 348 height 27
click at [335, 404] on input "Additional Documents document" at bounding box center [474, 417] width 348 height 27
type input "C:\fakepath\doc (1).pdf"
click at [605, 494] on button "Save and Continue" at bounding box center [583, 513] width 180 height 38
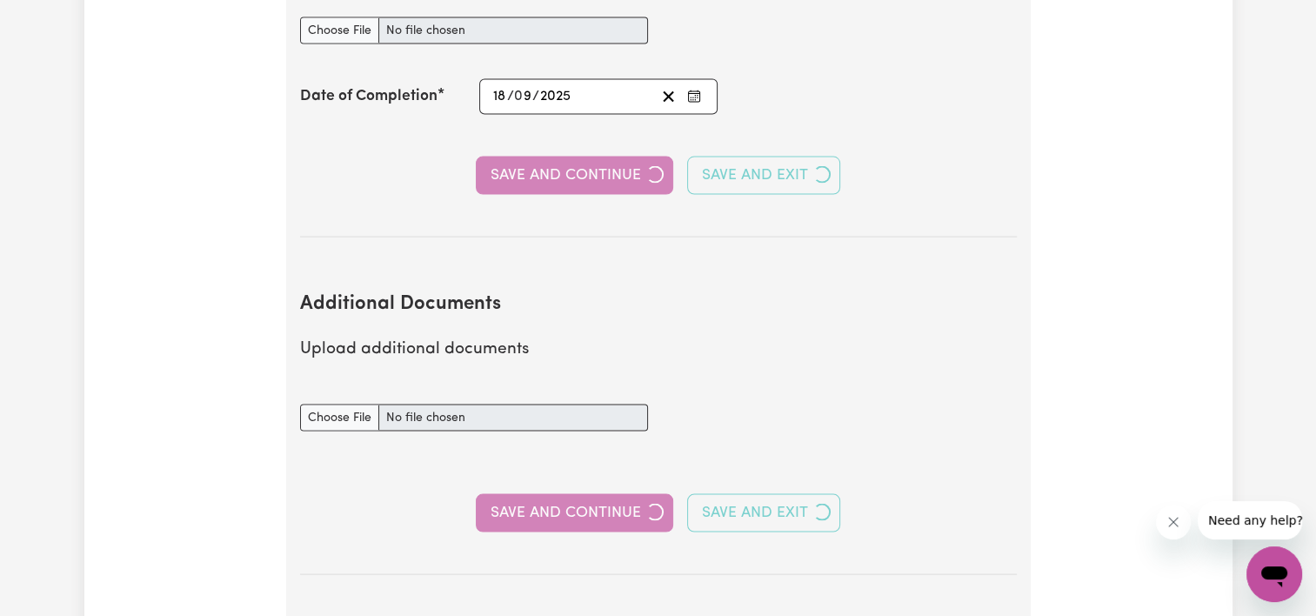
select select "Certificate III (Individual Support)"
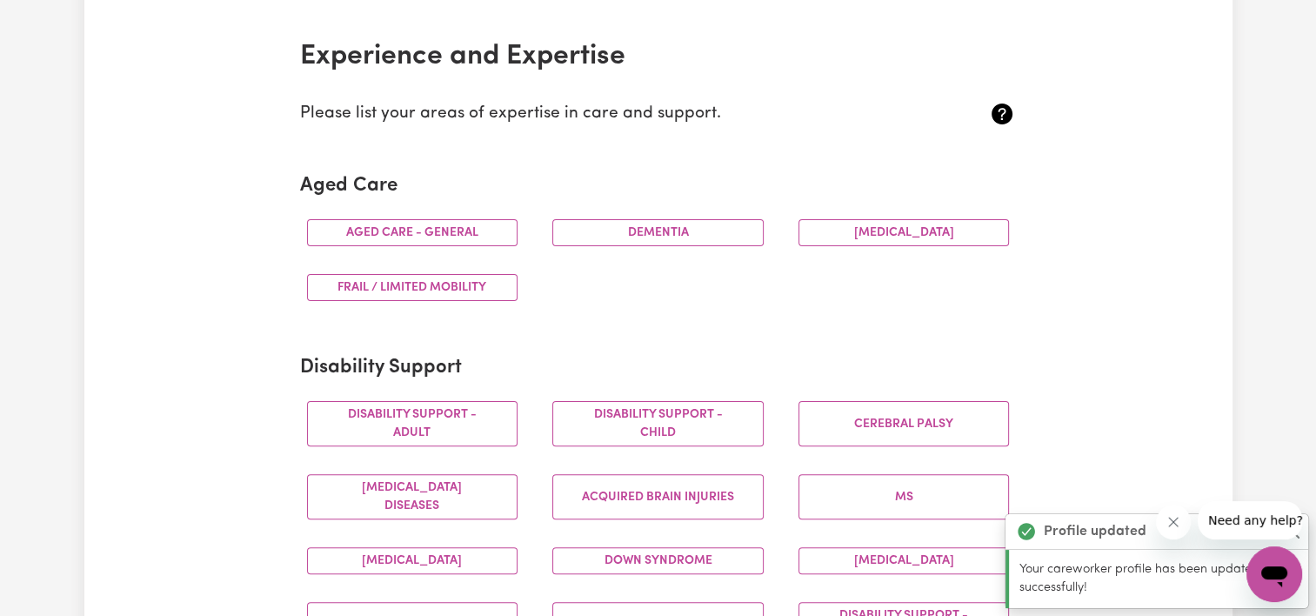
scroll to position [396, 0]
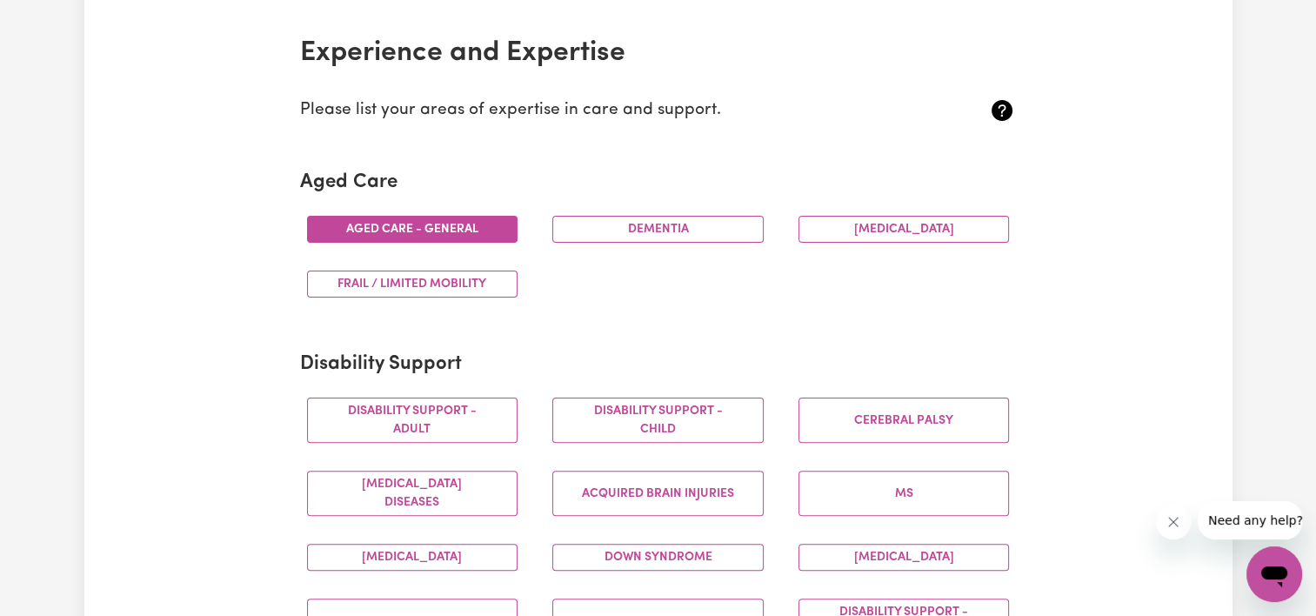
click at [459, 230] on button "Aged care - General" at bounding box center [412, 229] width 211 height 27
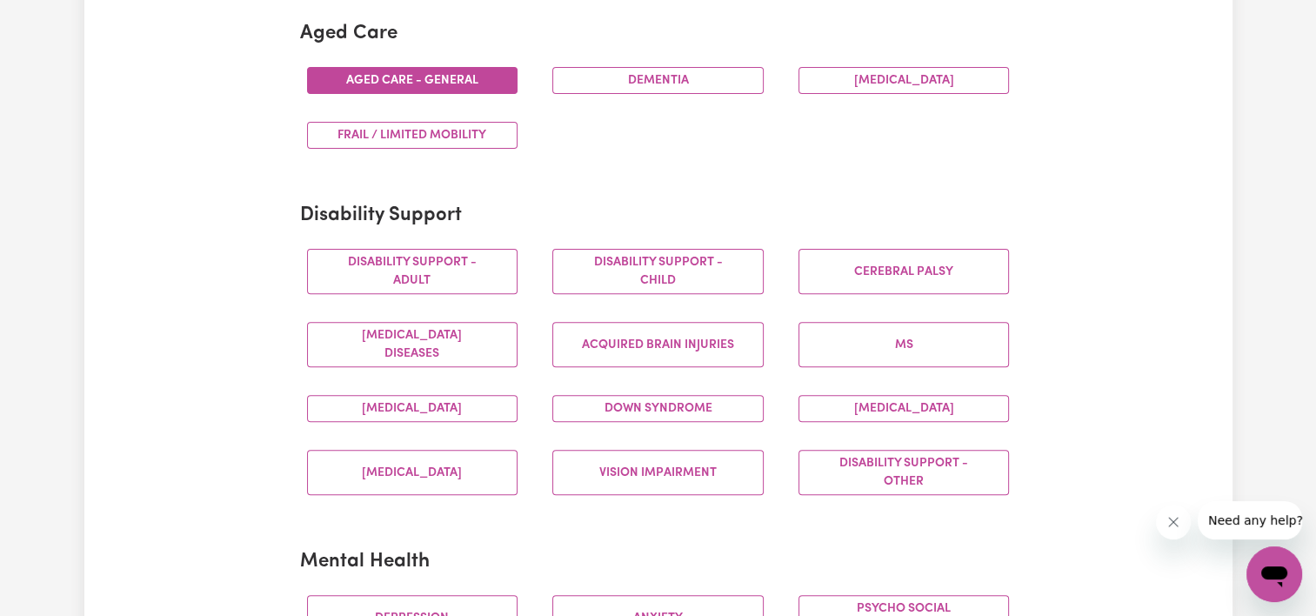
scroll to position [551, 0]
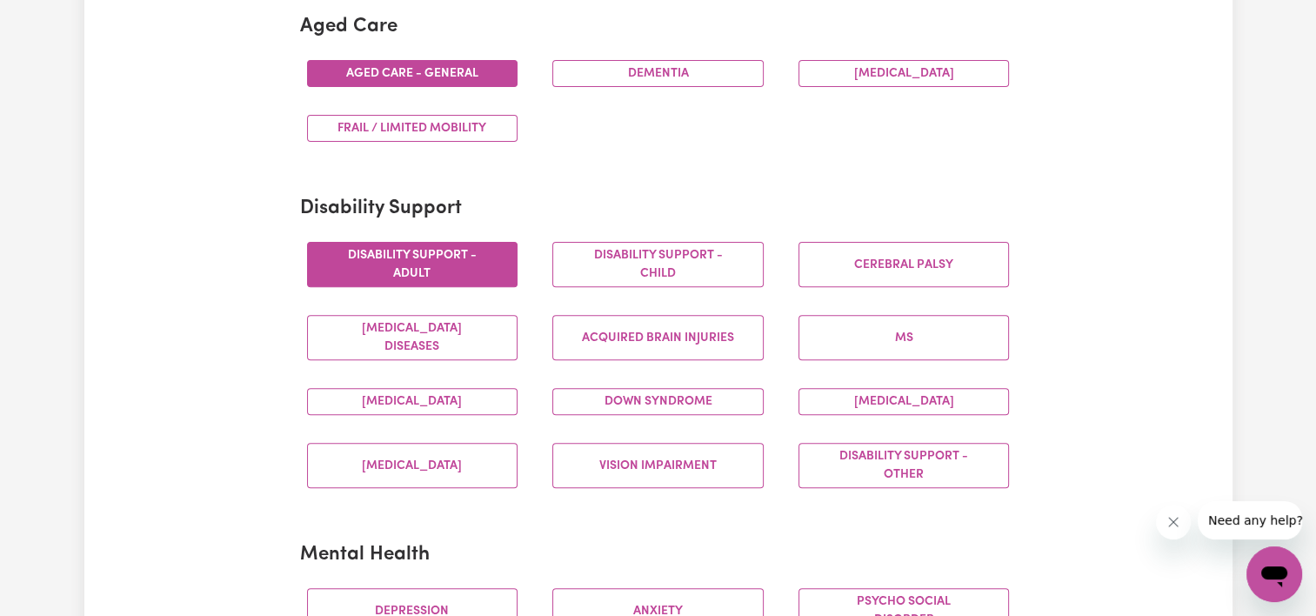
click at [466, 275] on button "Disability support - Adult" at bounding box center [412, 264] width 211 height 45
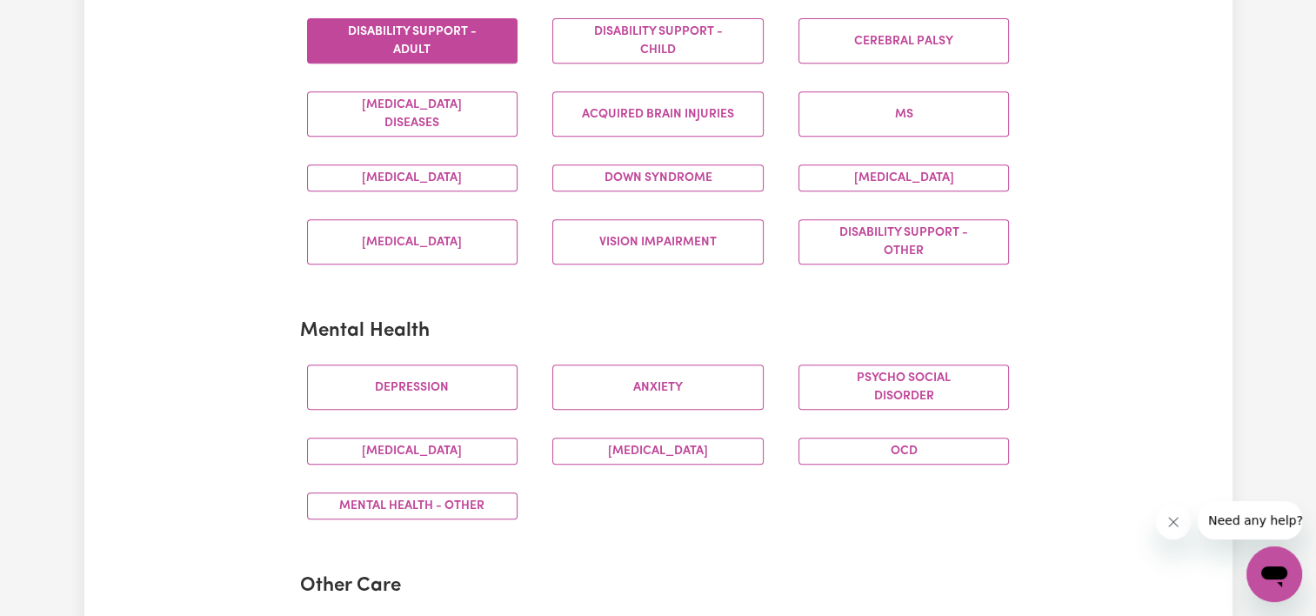
scroll to position [796, 0]
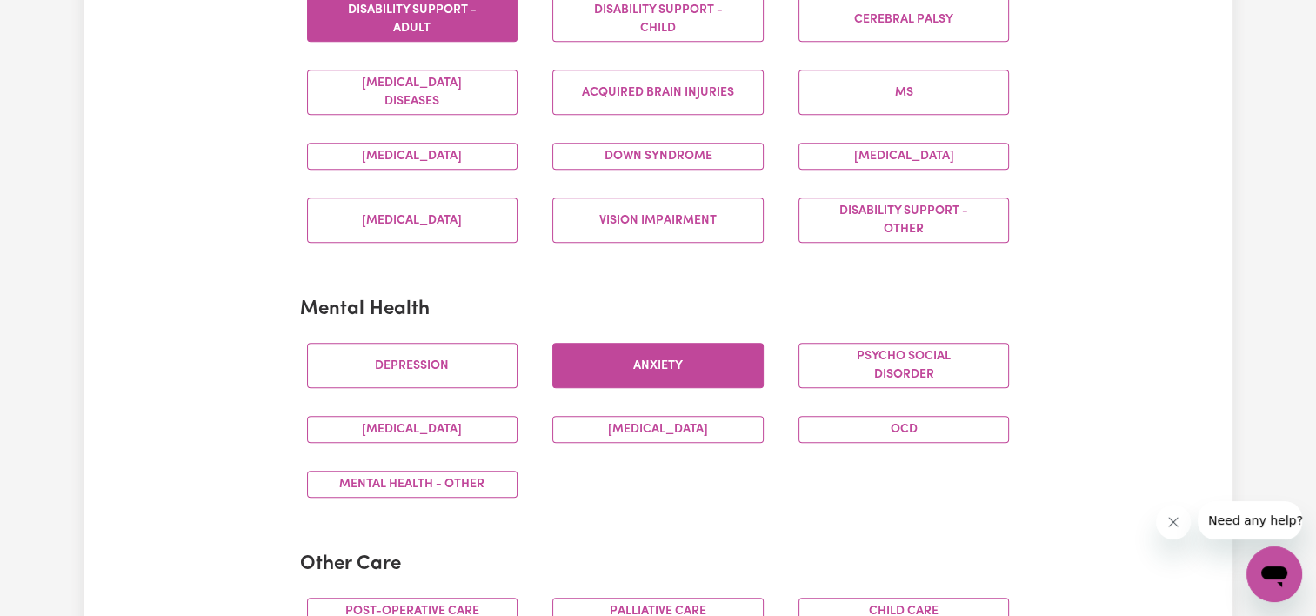
click at [699, 368] on button "Anxiety" at bounding box center [657, 365] width 211 height 45
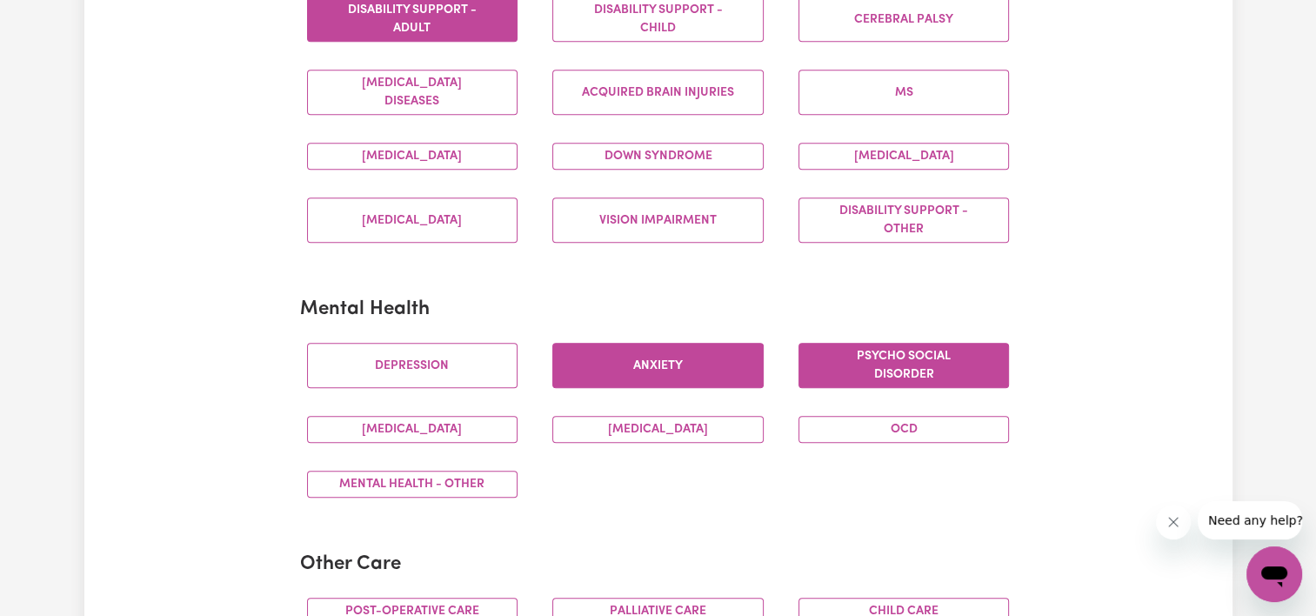
click at [825, 364] on button "Psycho social disorder" at bounding box center [903, 365] width 211 height 45
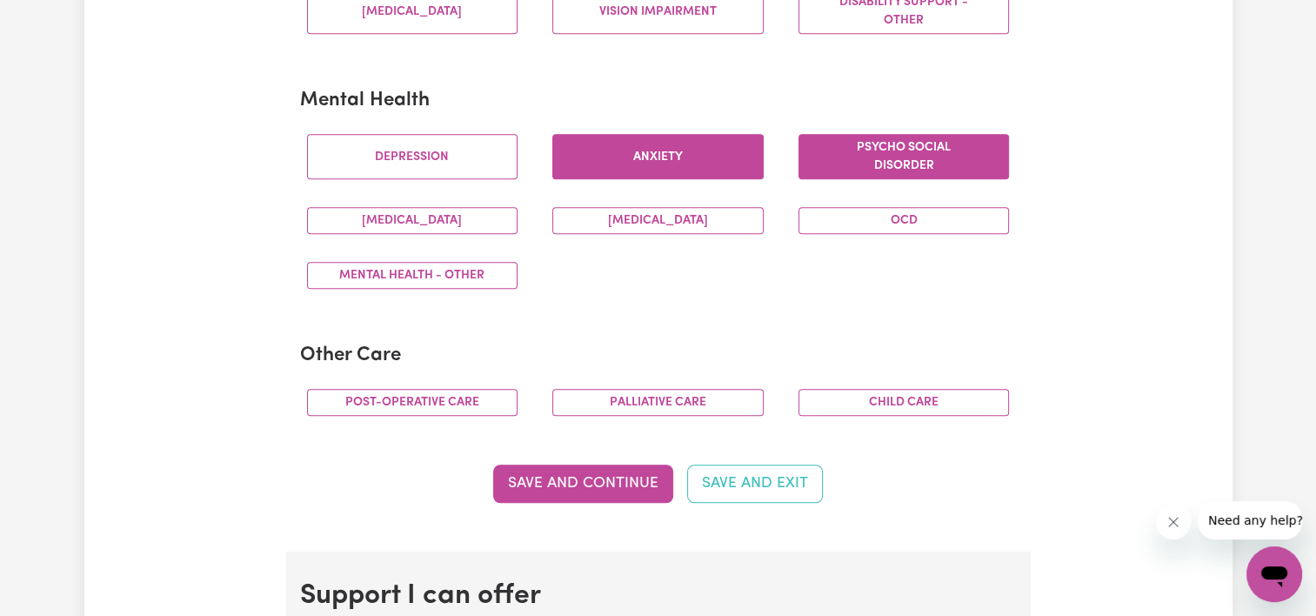
scroll to position [1099, 0]
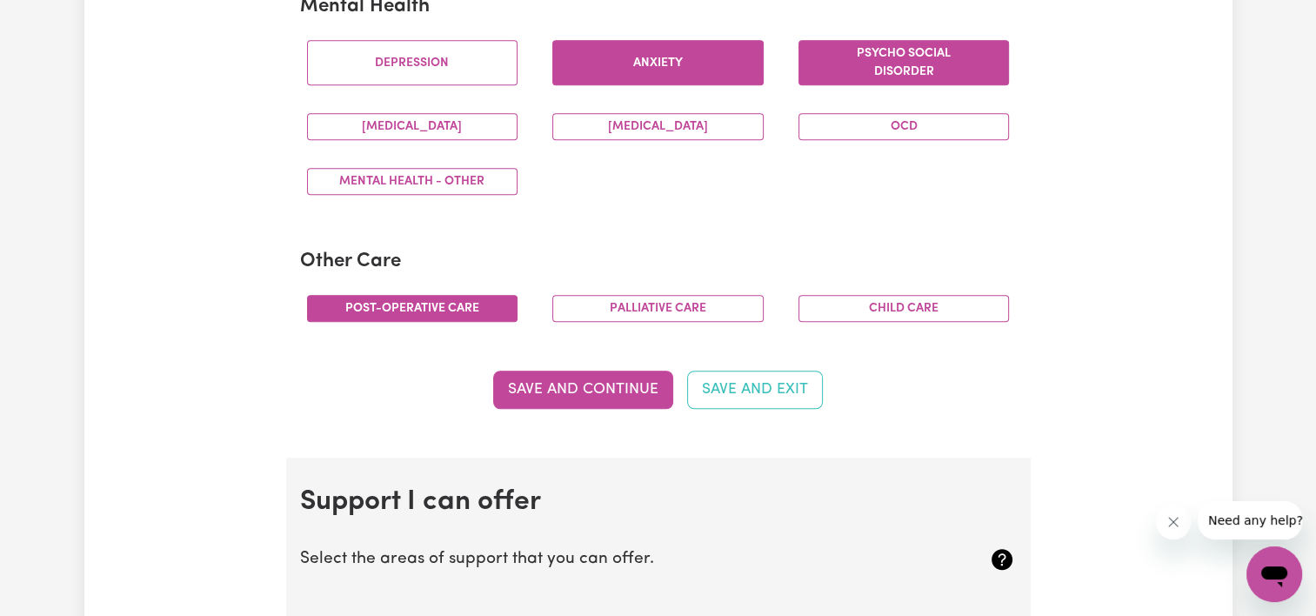
click at [459, 296] on button "Post-operative care" at bounding box center [412, 308] width 211 height 27
click at [625, 376] on button "Save and Continue" at bounding box center [583, 389] width 180 height 38
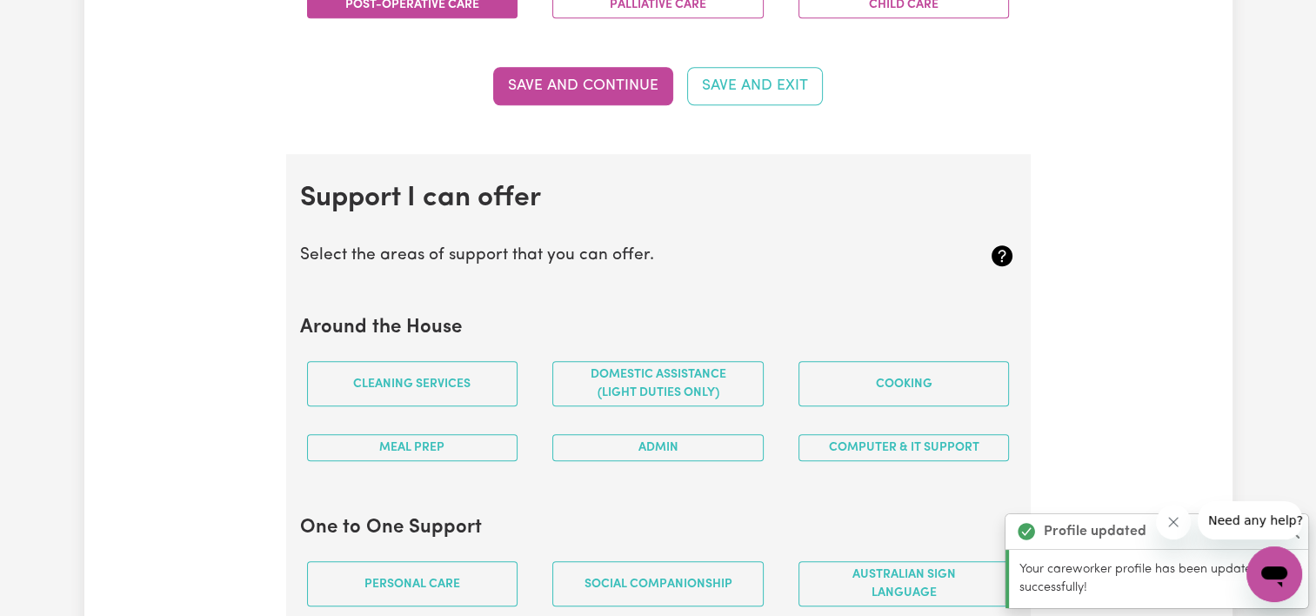
scroll to position [1552, 0]
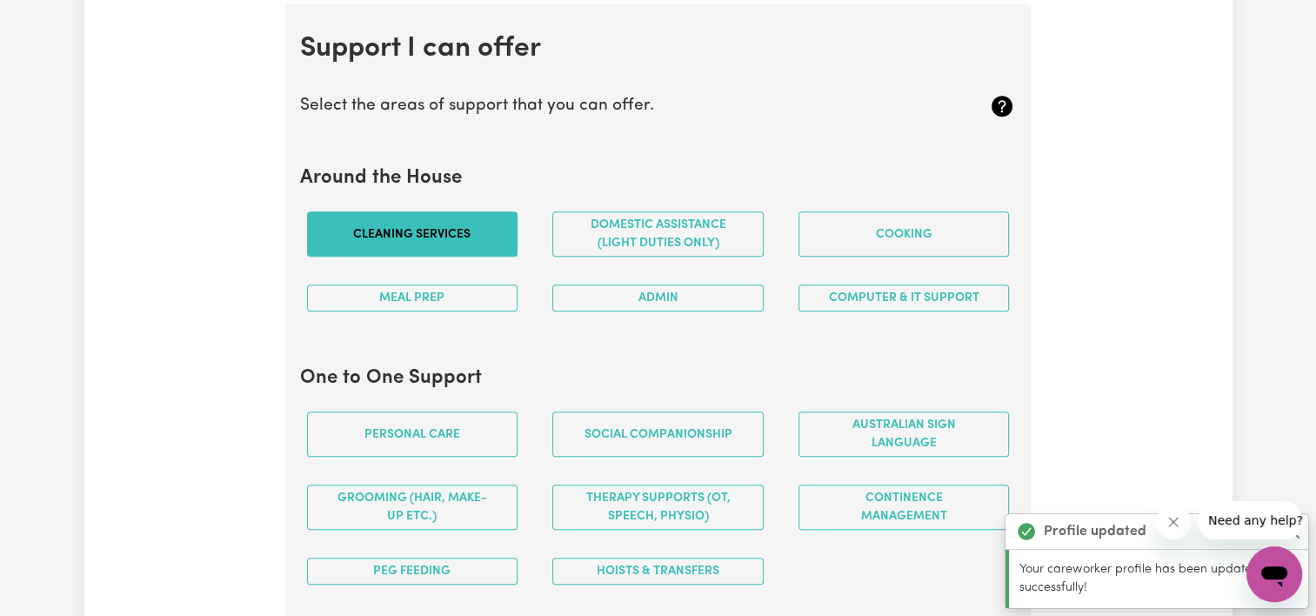
click at [461, 230] on button "Cleaning services" at bounding box center [412, 233] width 211 height 45
click at [454, 284] on button "Meal prep" at bounding box center [412, 297] width 211 height 27
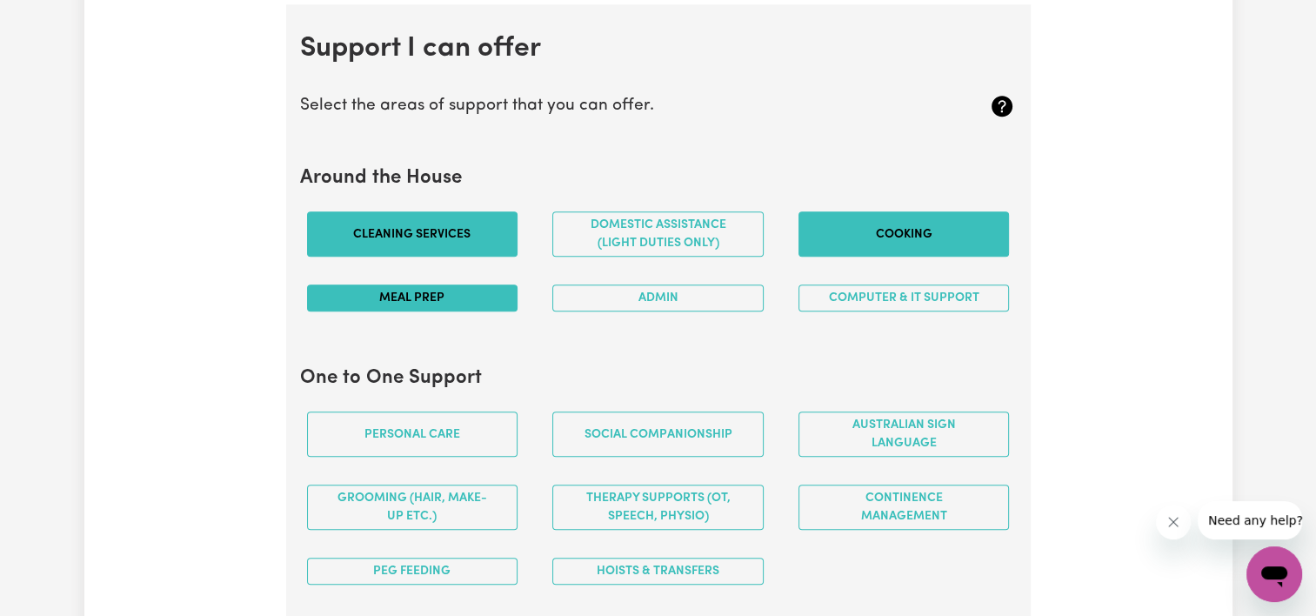
click at [805, 243] on button "Cooking" at bounding box center [903, 233] width 211 height 45
click at [602, 234] on button "Domestic assistance (light duties only)" at bounding box center [657, 233] width 211 height 45
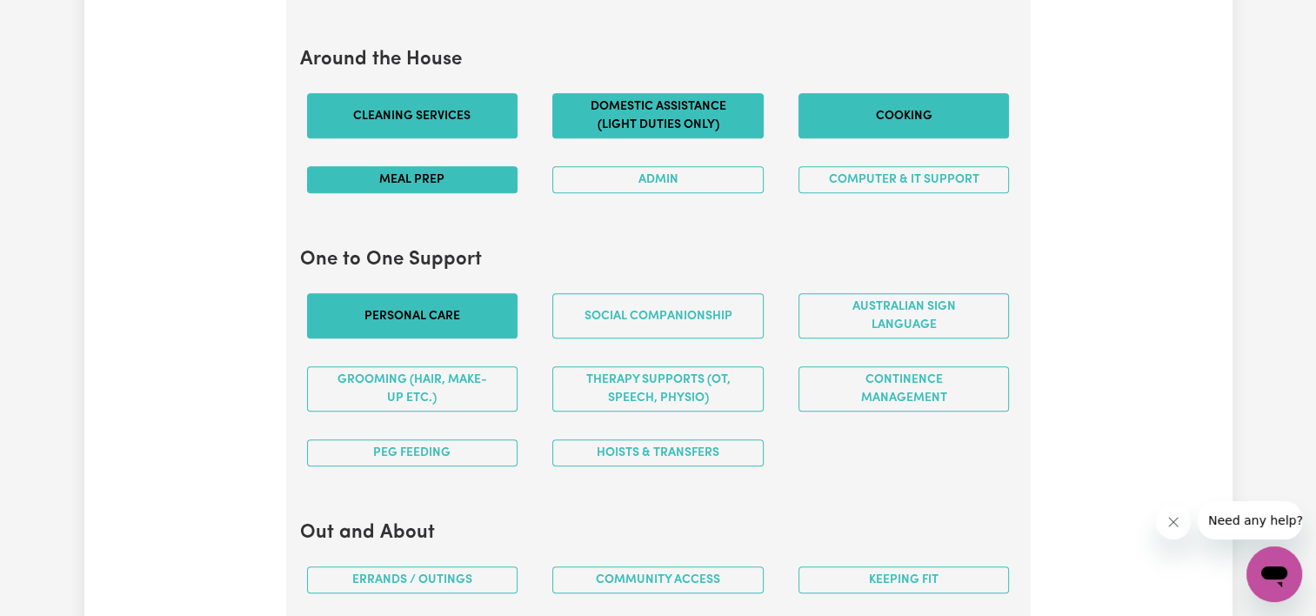
click at [487, 301] on button "Personal care" at bounding box center [412, 315] width 211 height 45
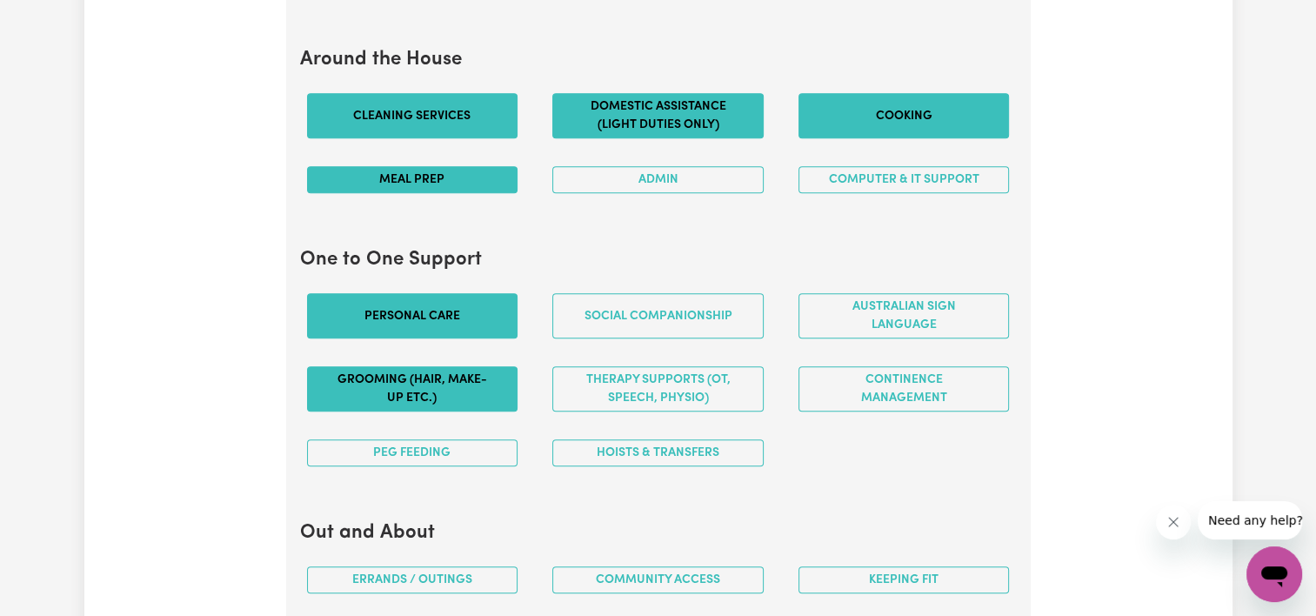
click at [460, 396] on button "Grooming (hair, make-up etc.)" at bounding box center [412, 388] width 211 height 45
click at [596, 445] on button "Hoists & transfers" at bounding box center [657, 452] width 211 height 27
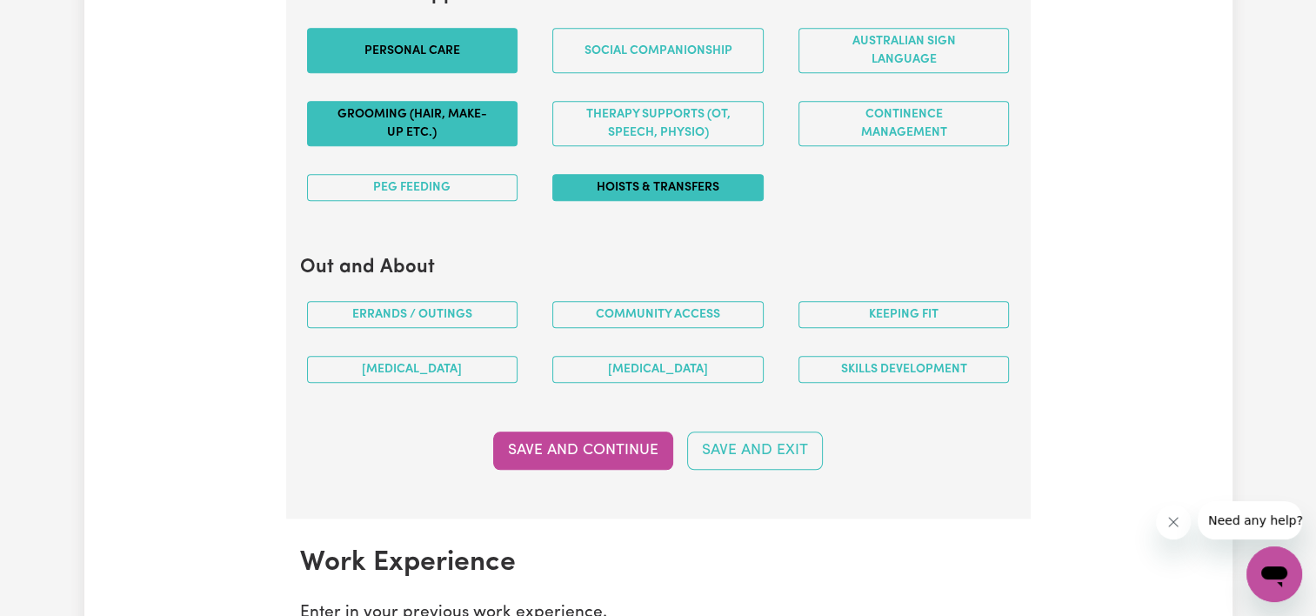
scroll to position [1937, 0]
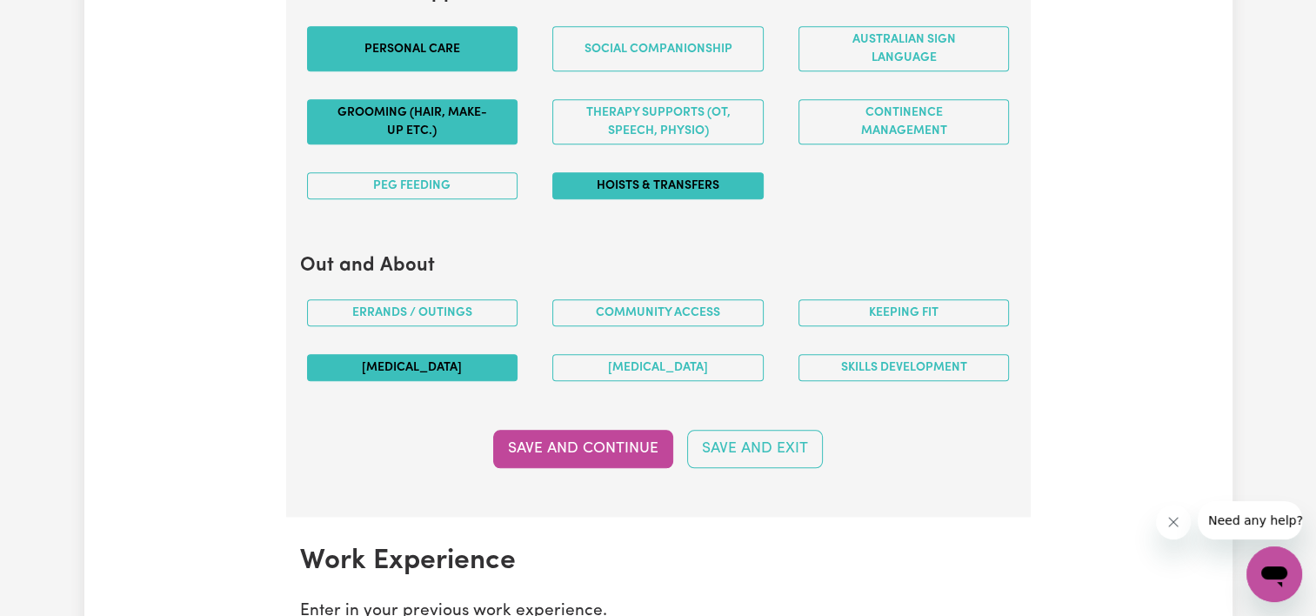
click at [498, 361] on button "[MEDICAL_DATA]" at bounding box center [412, 367] width 211 height 27
click at [639, 449] on button "Save and Continue" at bounding box center [583, 449] width 180 height 38
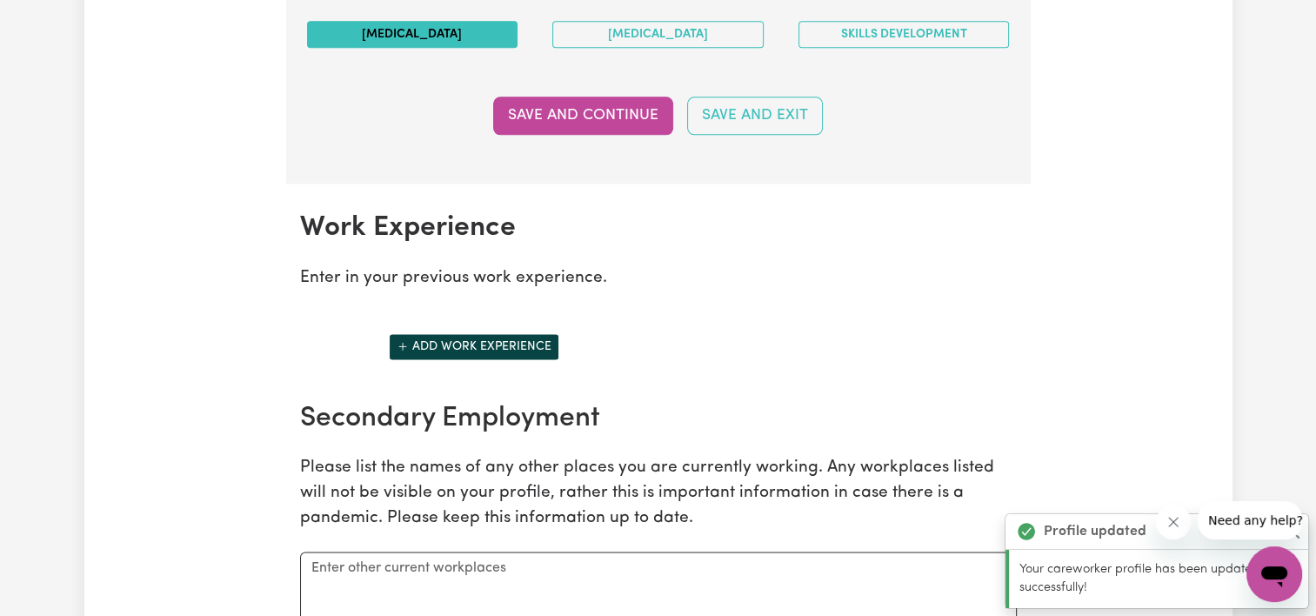
scroll to position [2448, 0]
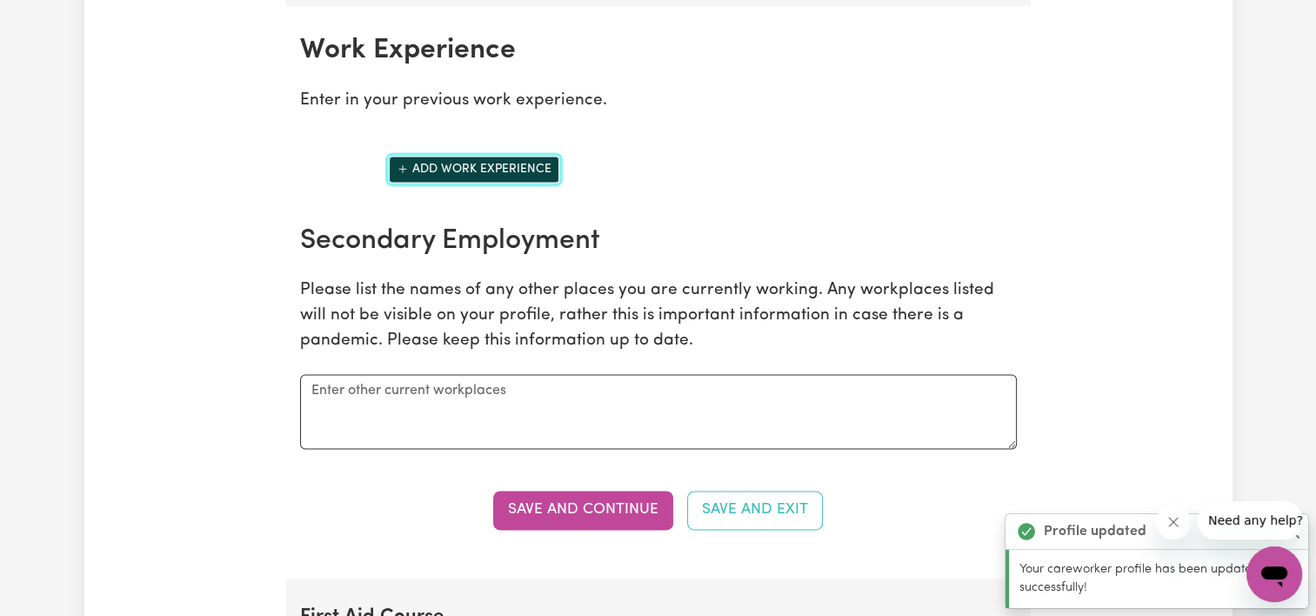
click at [489, 158] on button "Add work experience" at bounding box center [474, 169] width 170 height 27
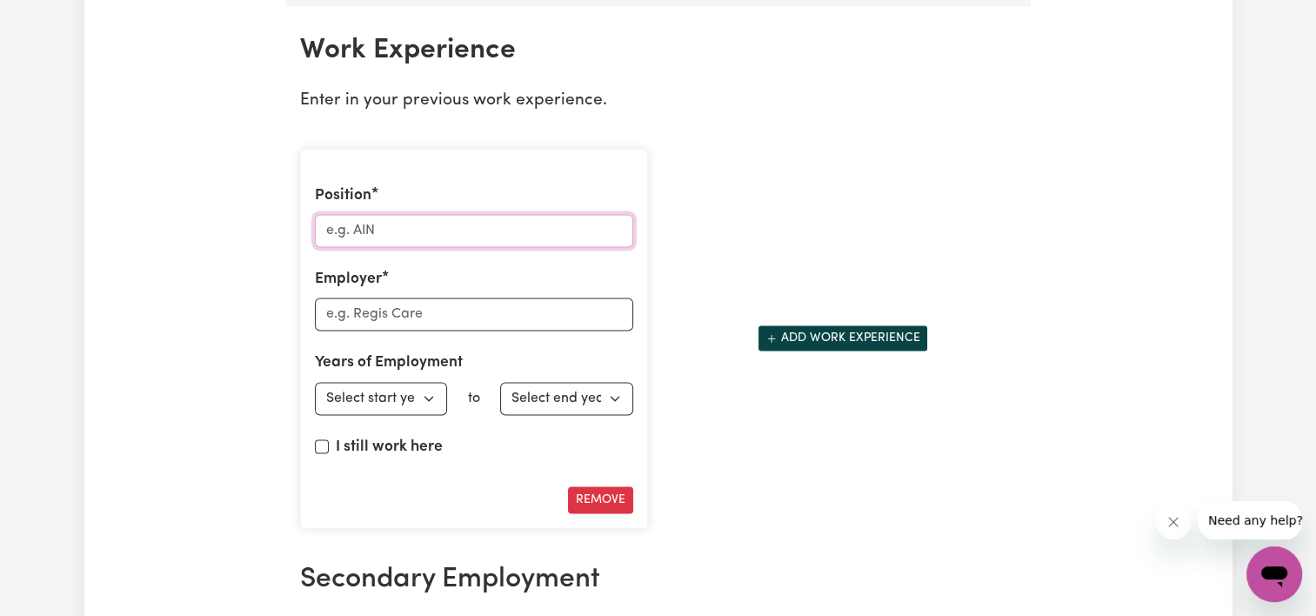
click at [431, 216] on input "Position" at bounding box center [474, 230] width 318 height 33
type input "Personal Care Assistant"
click at [391, 318] on input "Employer" at bounding box center [474, 313] width 318 height 33
type input "Absolute Health and Care"
click at [383, 390] on select "Select start year 1951 1952 1953 1954 1955 1956 1957 1958 1959 1960 1961 1962 1…" at bounding box center [381, 398] width 133 height 33
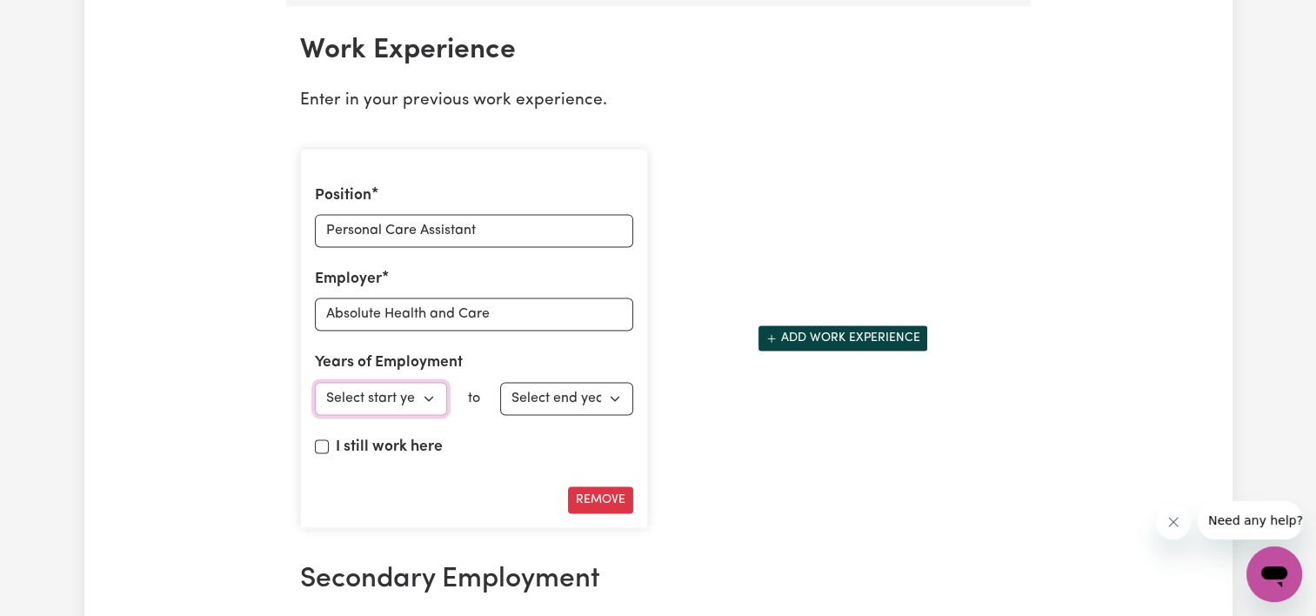
select select "2025"
click at [315, 382] on select "Select start year 1951 1952 1953 1954 1955 1956 1957 1958 1959 1960 1961 1962 1…" at bounding box center [381, 398] width 133 height 33
click at [388, 442] on label "I still work here" at bounding box center [389, 447] width 107 height 23
click at [329, 442] on input "I still work here" at bounding box center [322, 446] width 14 height 14
checkbox input "true"
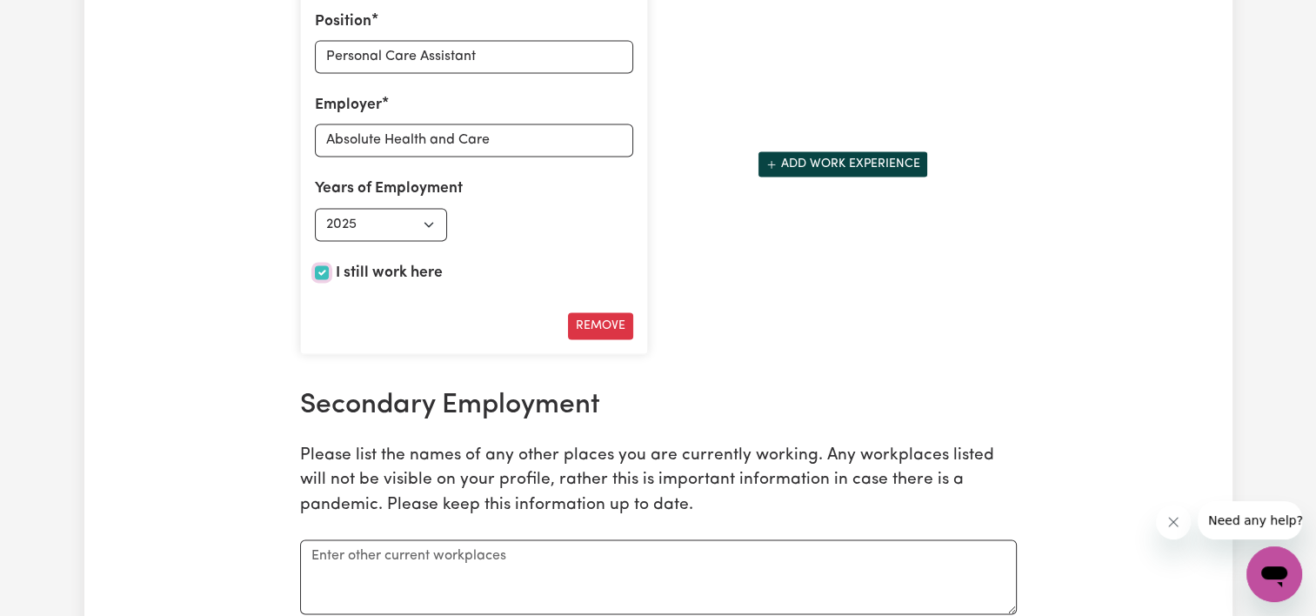
scroll to position [2615, 0]
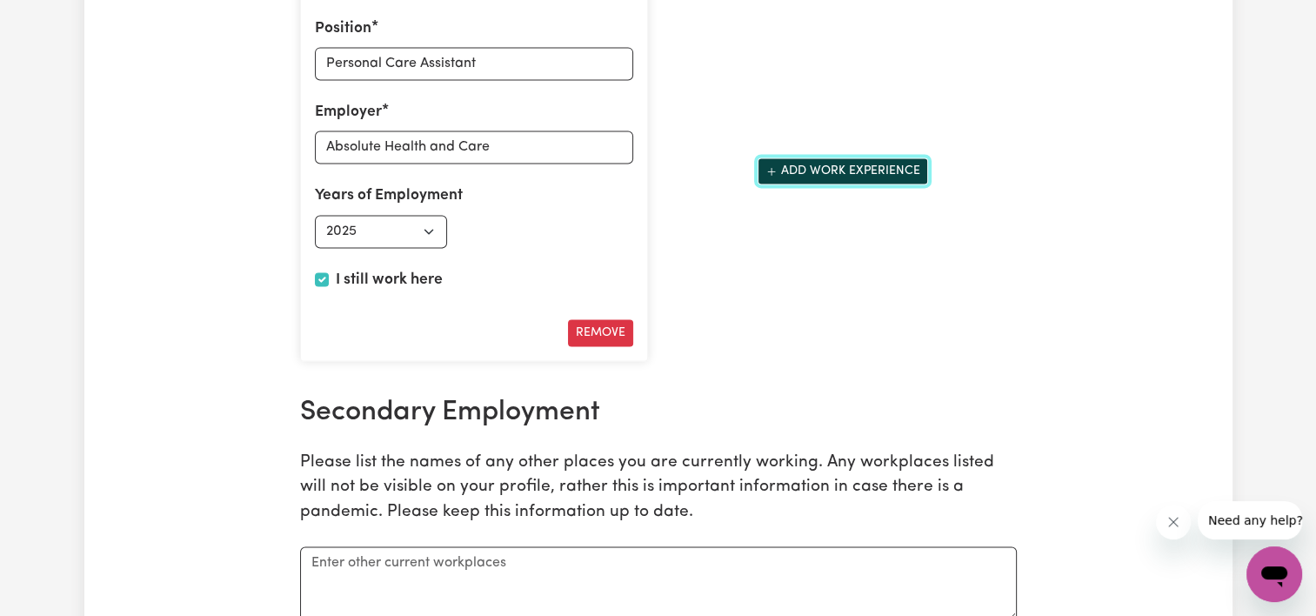
click at [821, 163] on button "Add work experience" at bounding box center [842, 170] width 170 height 27
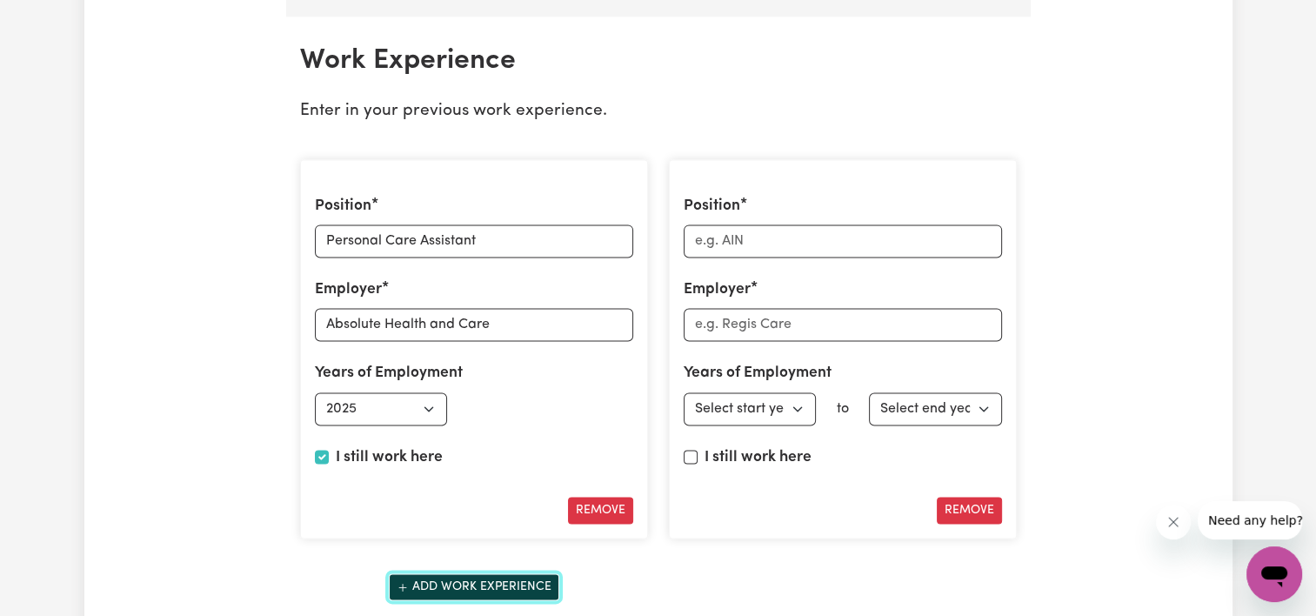
scroll to position [2413, 0]
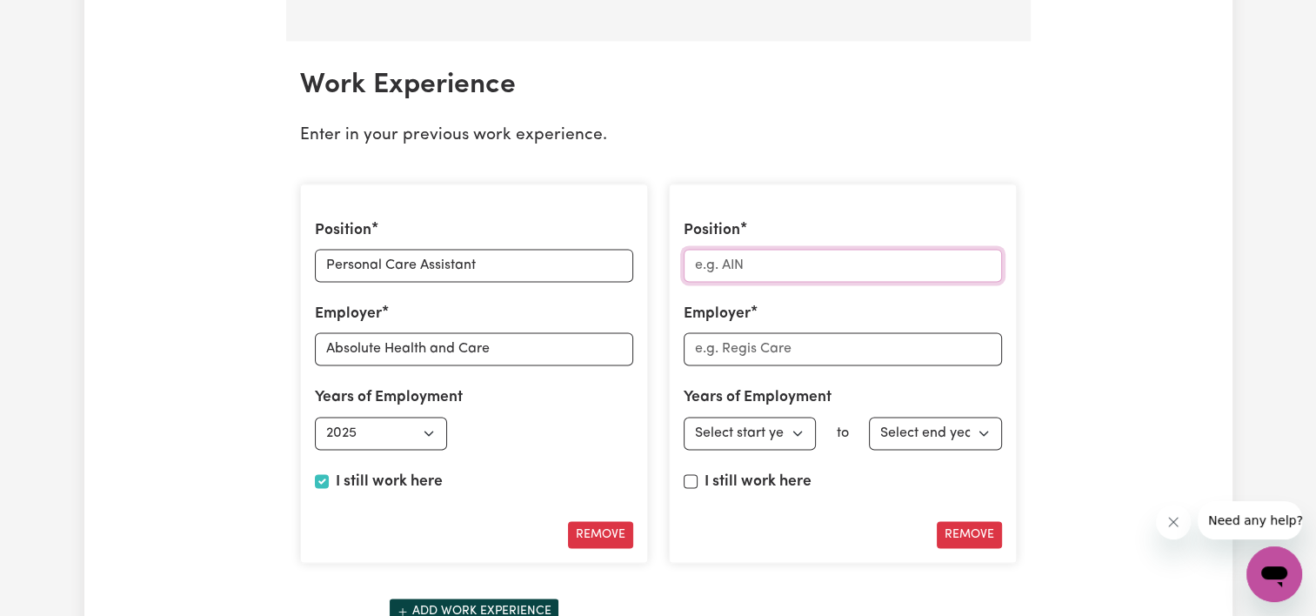
click at [721, 263] on input "Position" at bounding box center [842, 265] width 318 height 33
type input "Food Service Asssistant"
click at [765, 351] on input "Employer" at bounding box center [842, 348] width 318 height 33
type input "Opal Aged Care"
click at [756, 420] on select "Select start year 1951 1952 1953 1954 1955 1956 1957 1958 1959 1960 1961 1962 1…" at bounding box center [749, 432] width 133 height 33
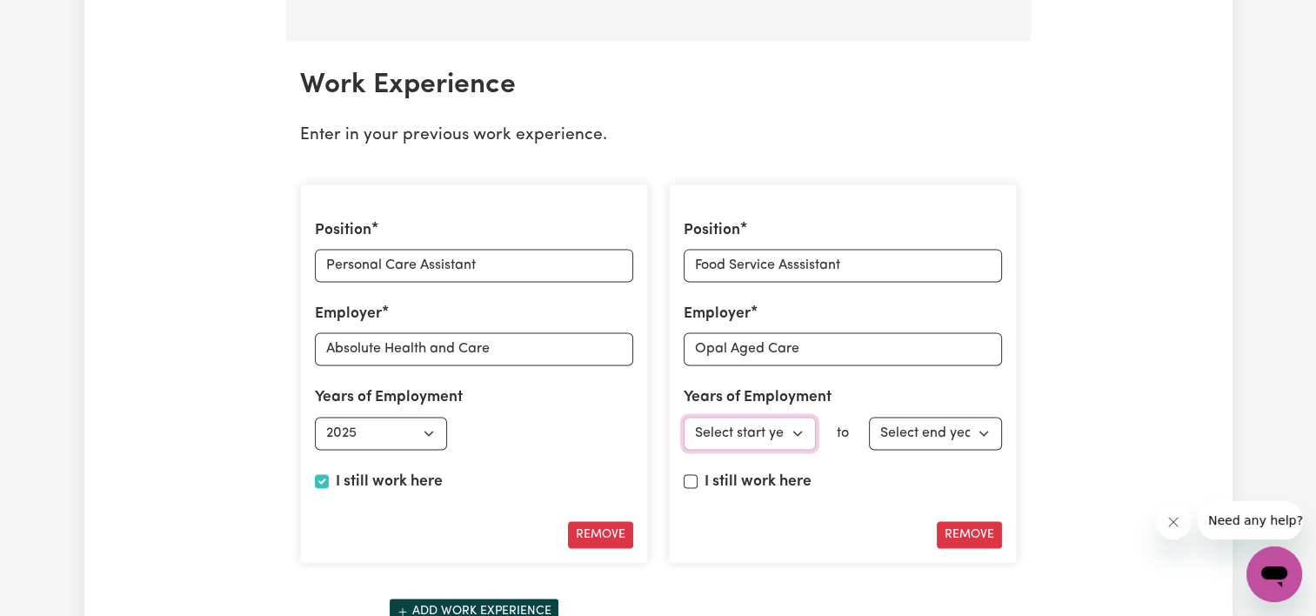
select select "2025"
click at [683, 416] on select "Select start year 1951 1952 1953 1954 1955 1956 1957 1958 1959 1960 1961 1962 1…" at bounding box center [749, 432] width 133 height 33
click at [904, 426] on select "Select end year 1951 1952 1953 1954 1955 1956 1957 1958 1959 1960 1961 1962 196…" at bounding box center [935, 432] width 133 height 33
click at [756, 483] on label "I still work here" at bounding box center [757, 481] width 107 height 23
click at [697, 483] on input "I still work here" at bounding box center [690, 481] width 14 height 14
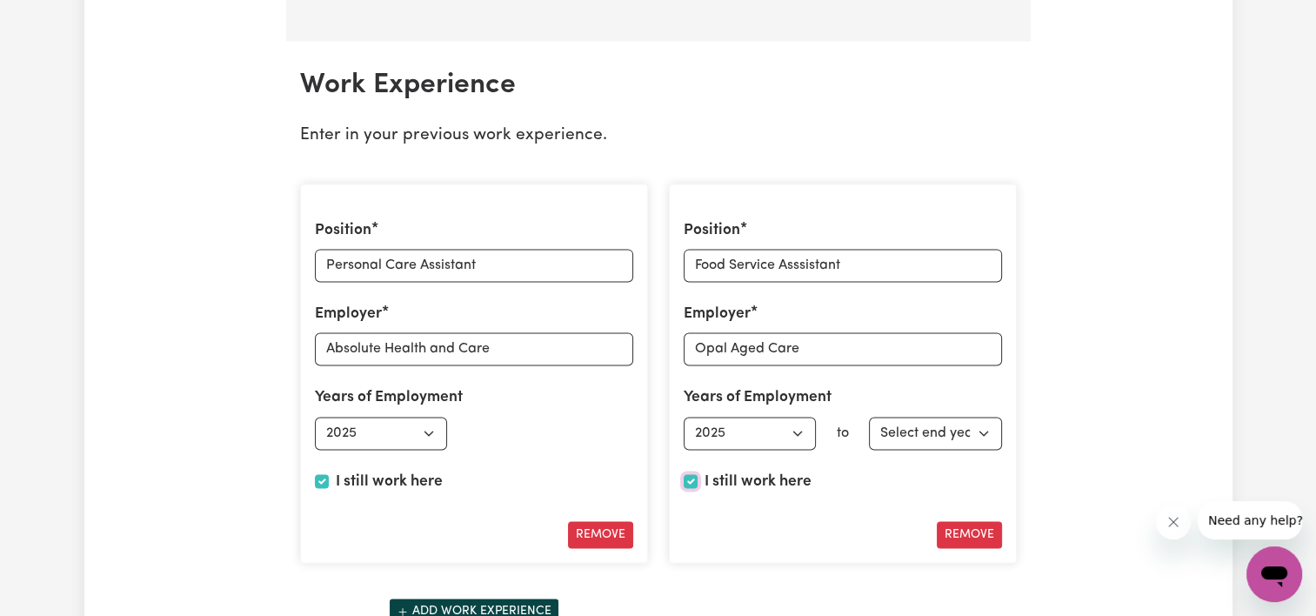
checkbox input "true"
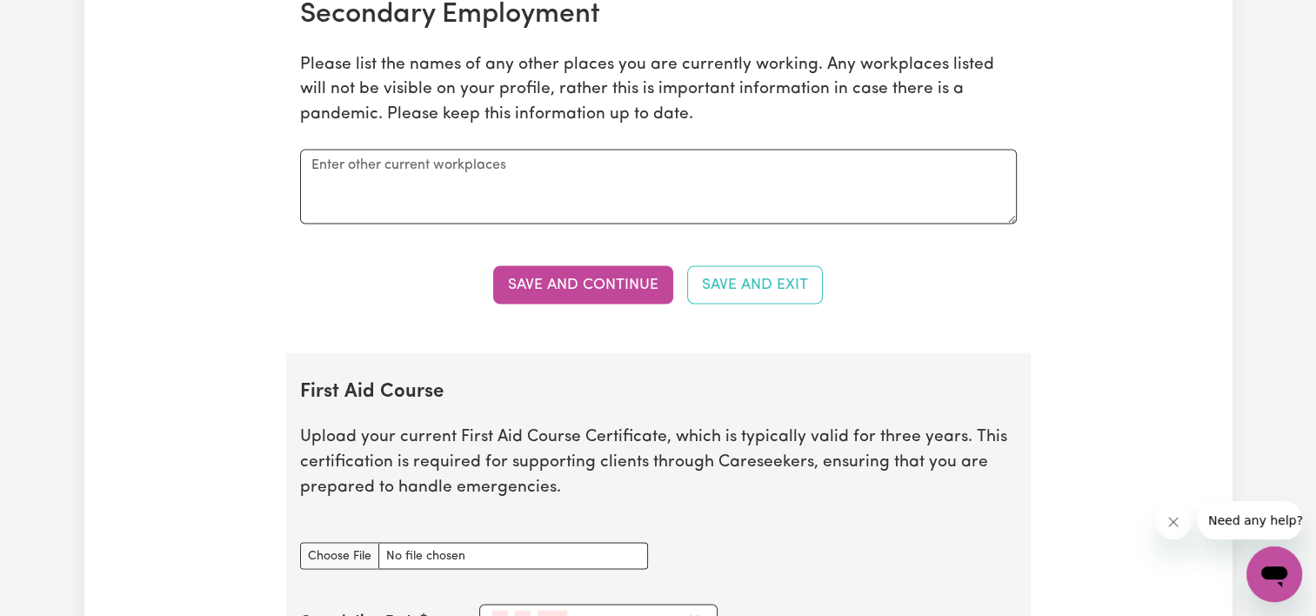
scroll to position [3084, 0]
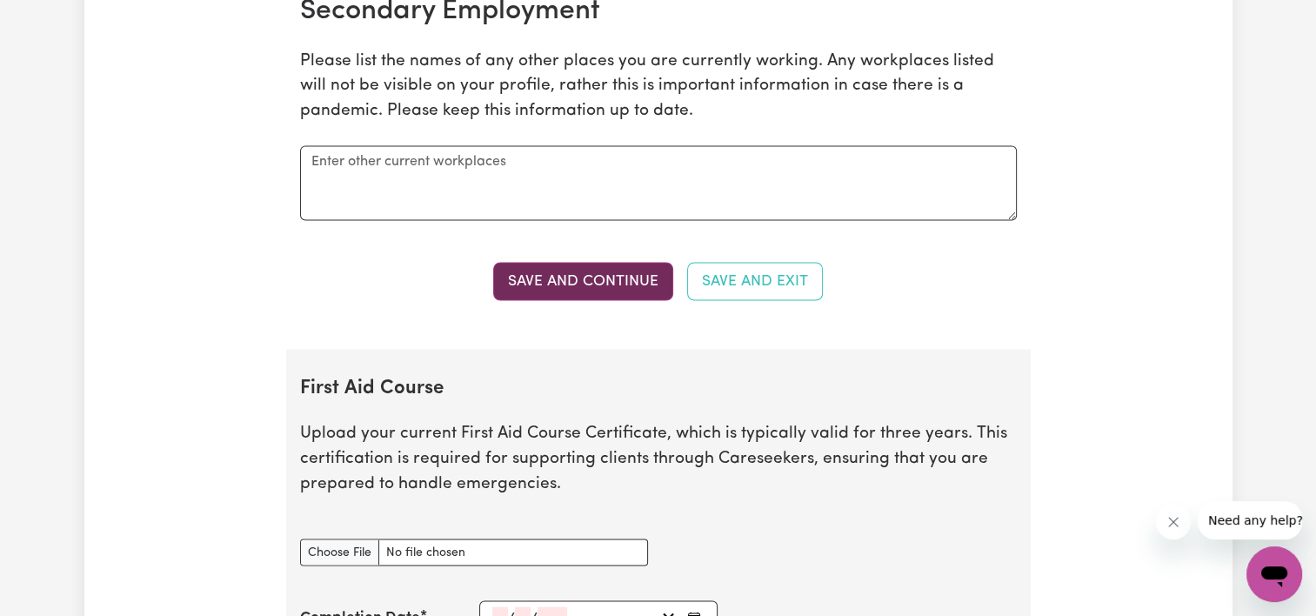
click at [602, 280] on button "Save and Continue" at bounding box center [583, 281] width 180 height 38
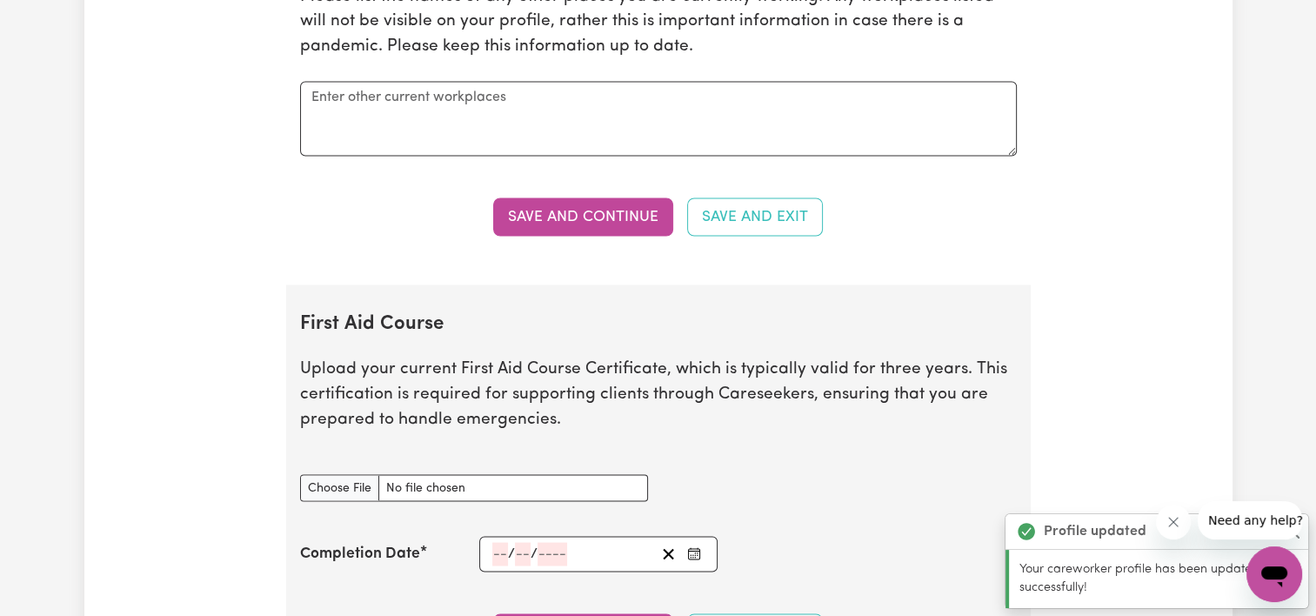
scroll to position [3424, 0]
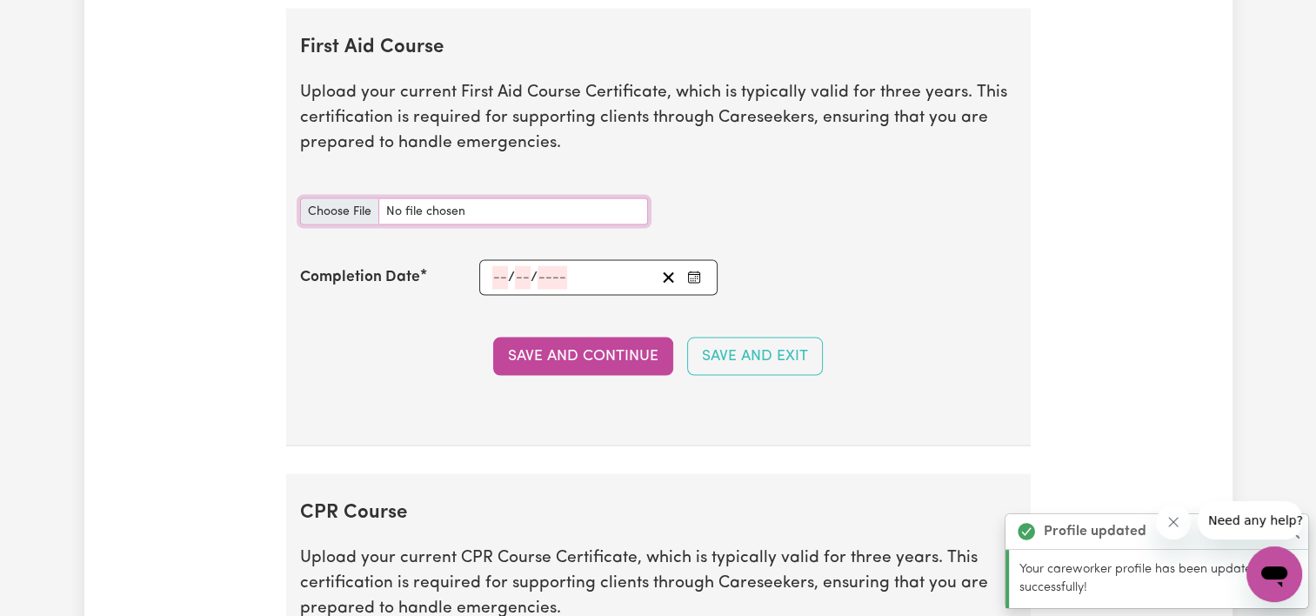
click at [353, 202] on input "First Aid Course document" at bounding box center [474, 211] width 348 height 27
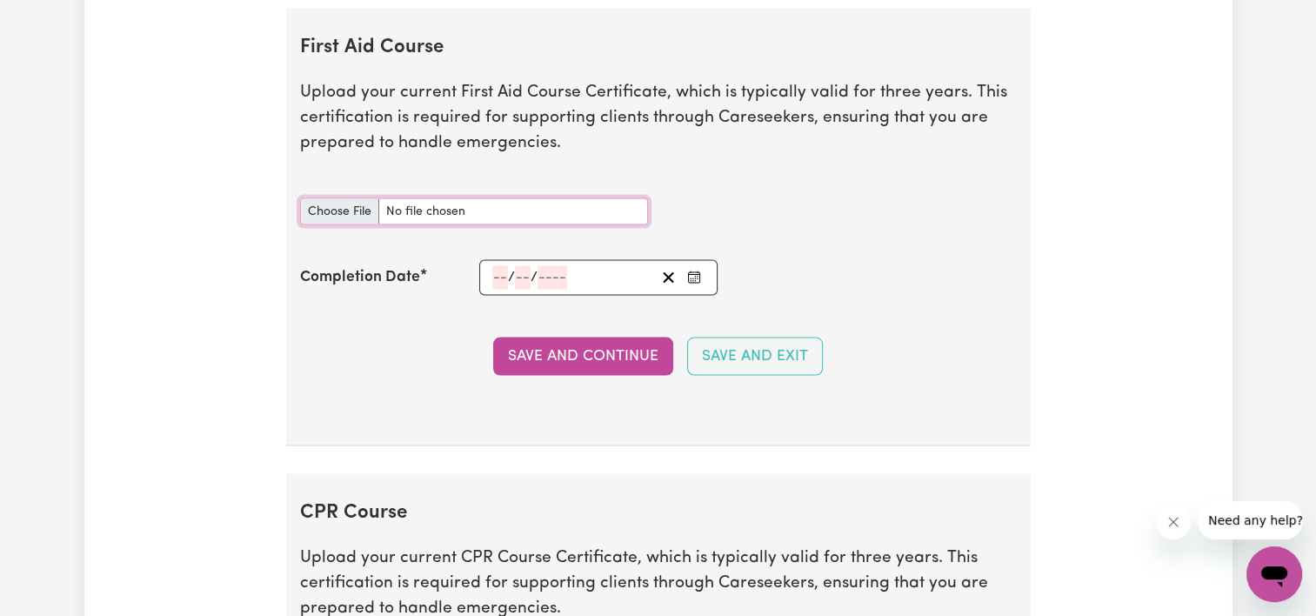
type input "C:\fakepath\doc (1).pdf"
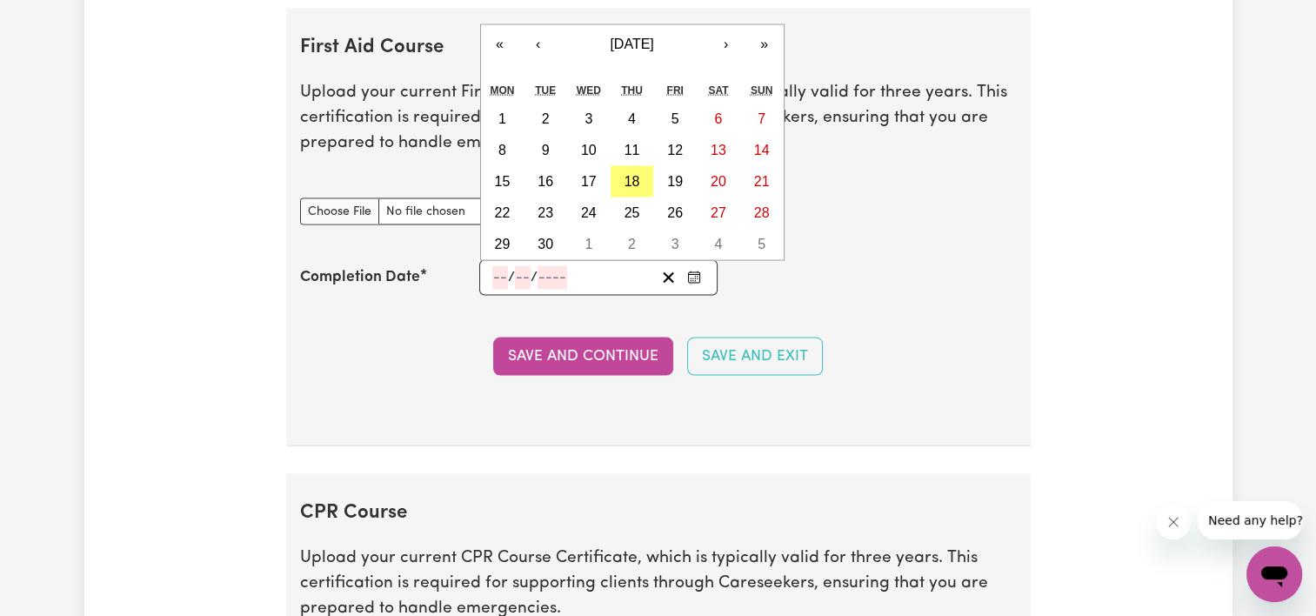
click at [492, 266] on input "number" at bounding box center [500, 277] width 16 height 23
type input "23"
type input "07"
type input "2025"
type input "[DATE]"
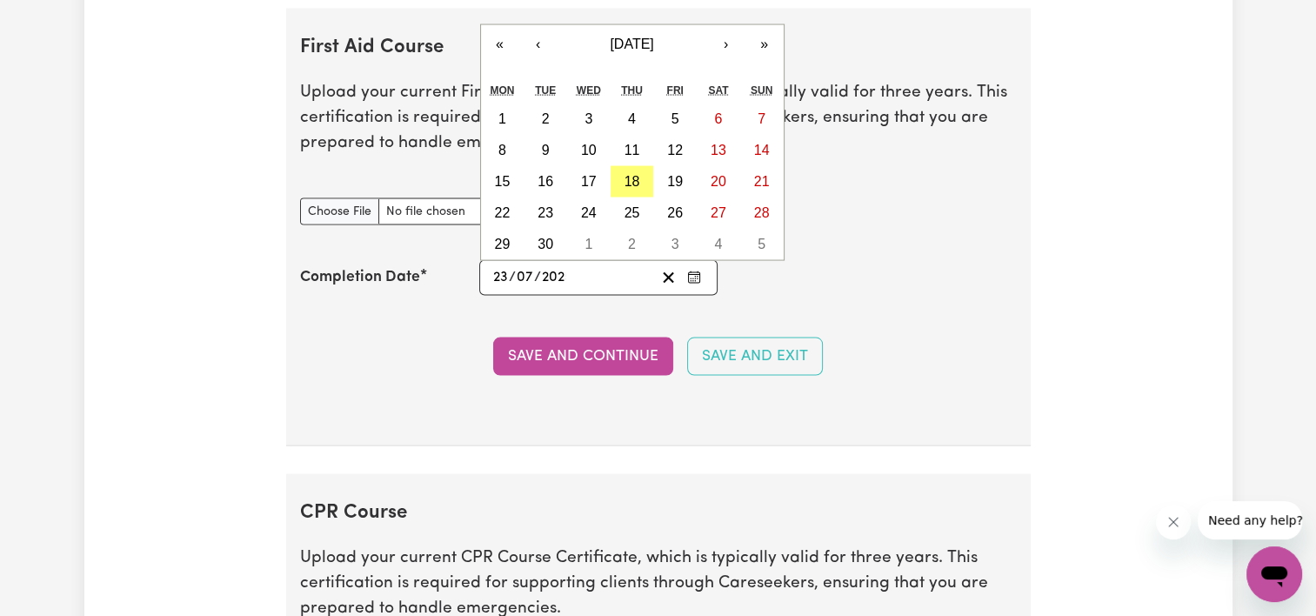
type input "7"
type input "2025"
click at [591, 209] on abbr "23" at bounding box center [589, 212] width 16 height 15
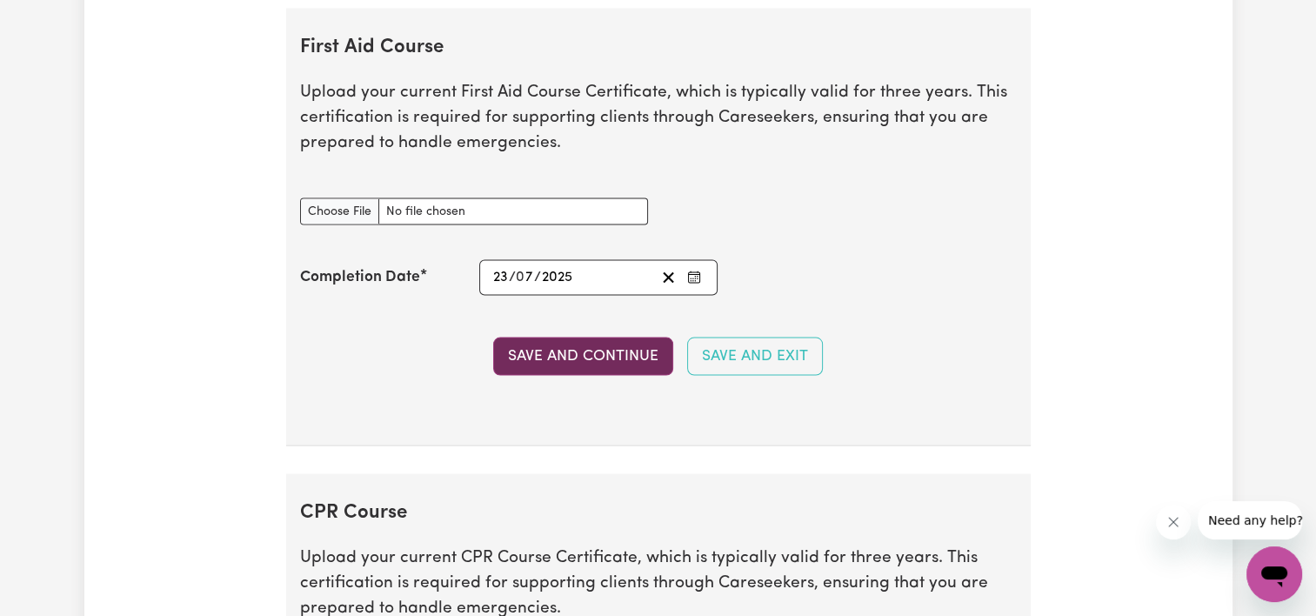
click at [583, 346] on button "Save and Continue" at bounding box center [583, 356] width 180 height 38
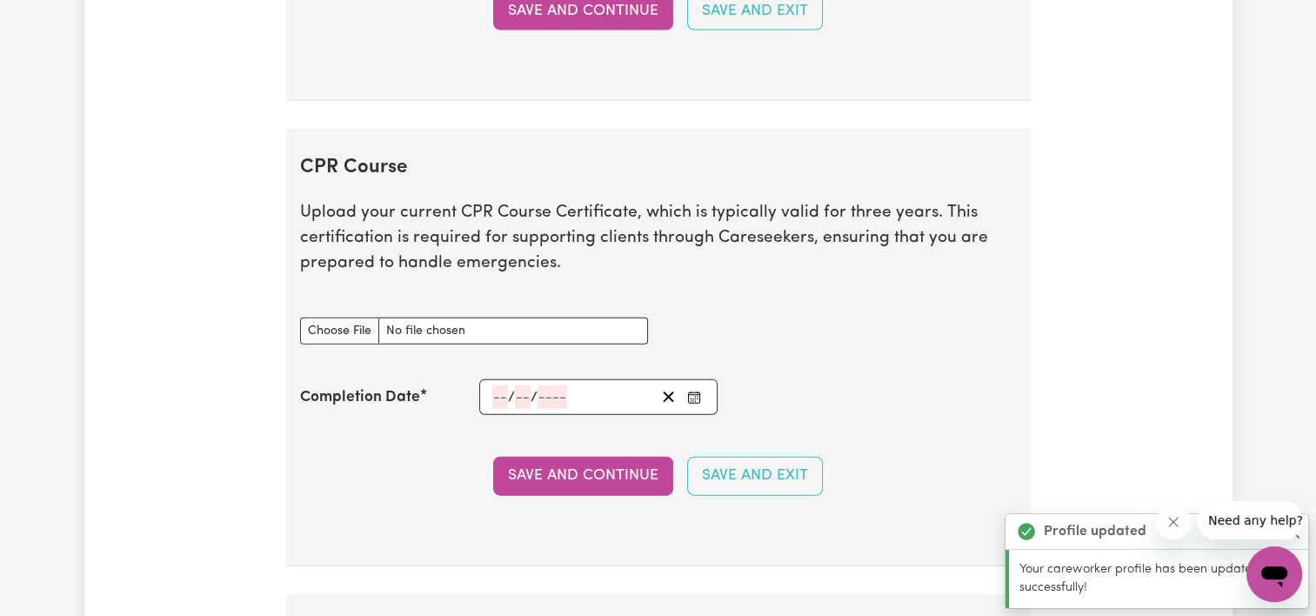
scroll to position [3888, 0]
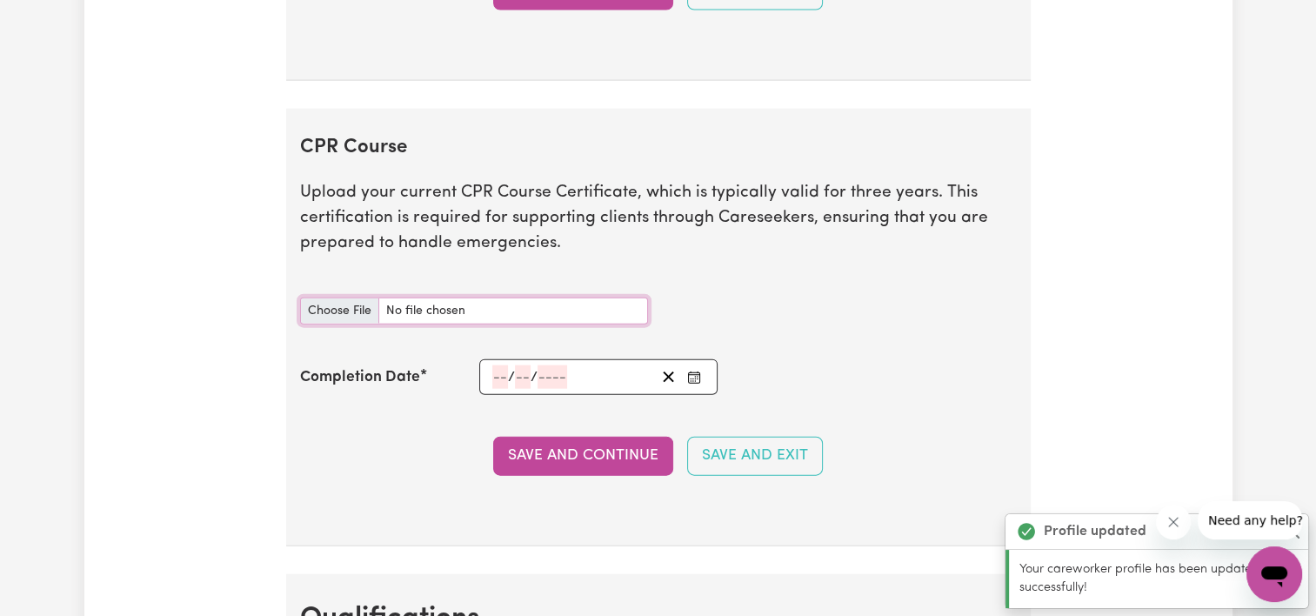
click at [347, 303] on input "CPR Course document" at bounding box center [474, 310] width 348 height 27
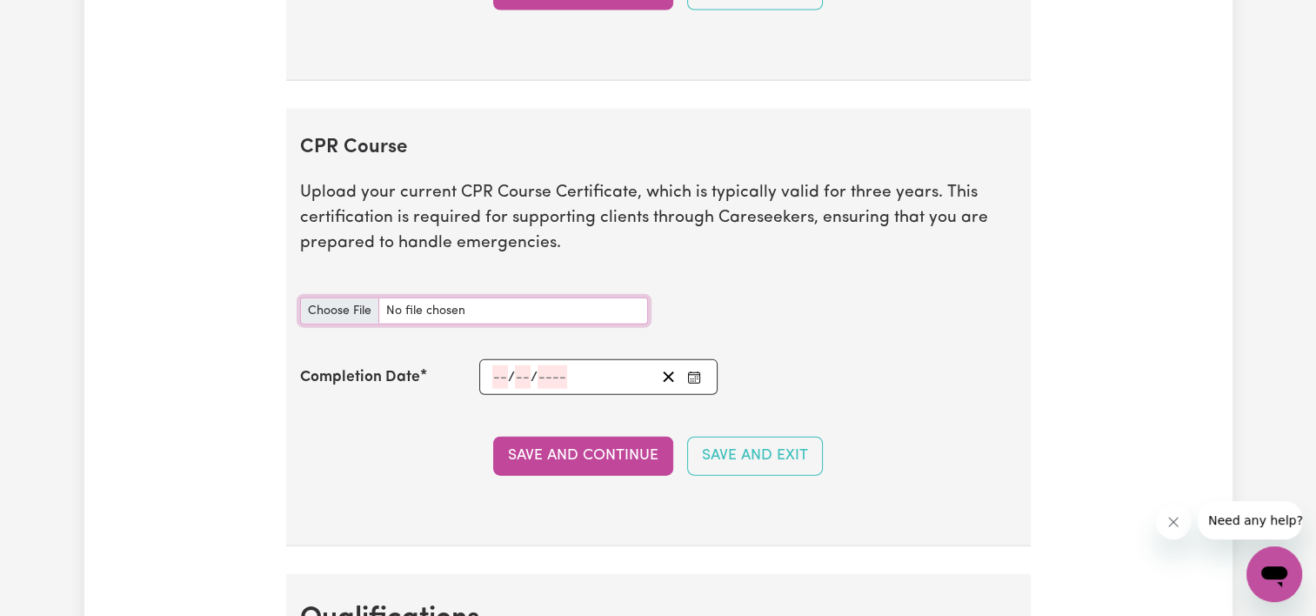
type input "C:\fakepath\doc (1).pdf"
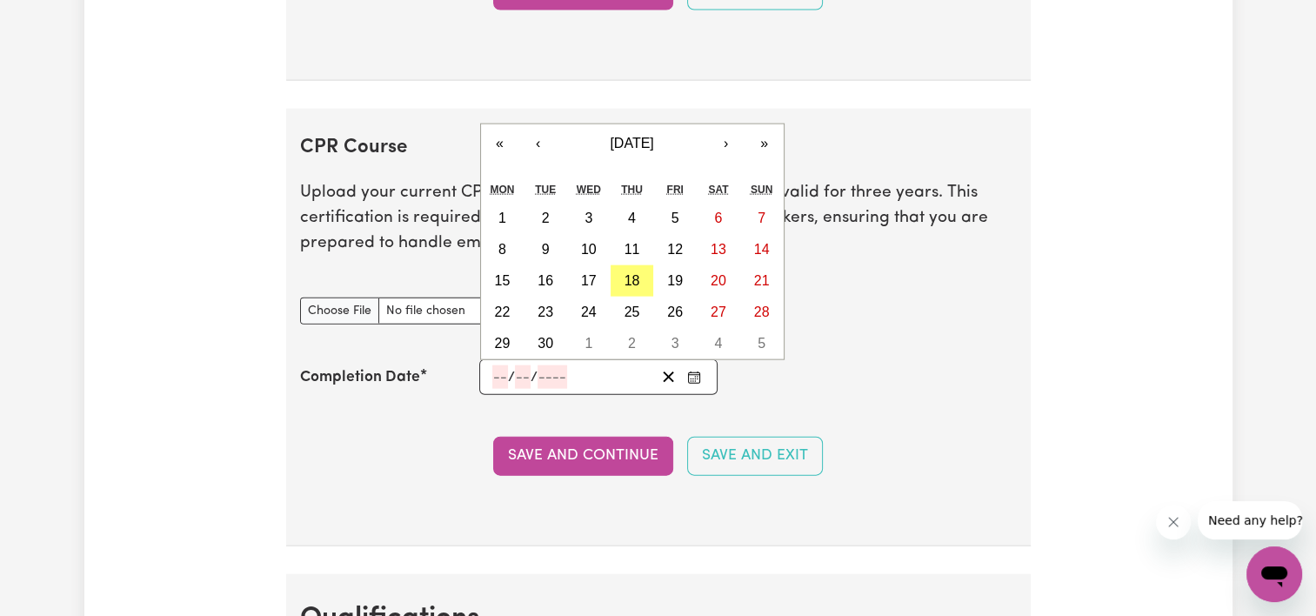
click at [499, 365] on input "number" at bounding box center [500, 376] width 16 height 23
type input "23"
type input "07"
type input "2025"
type input "[DATE]"
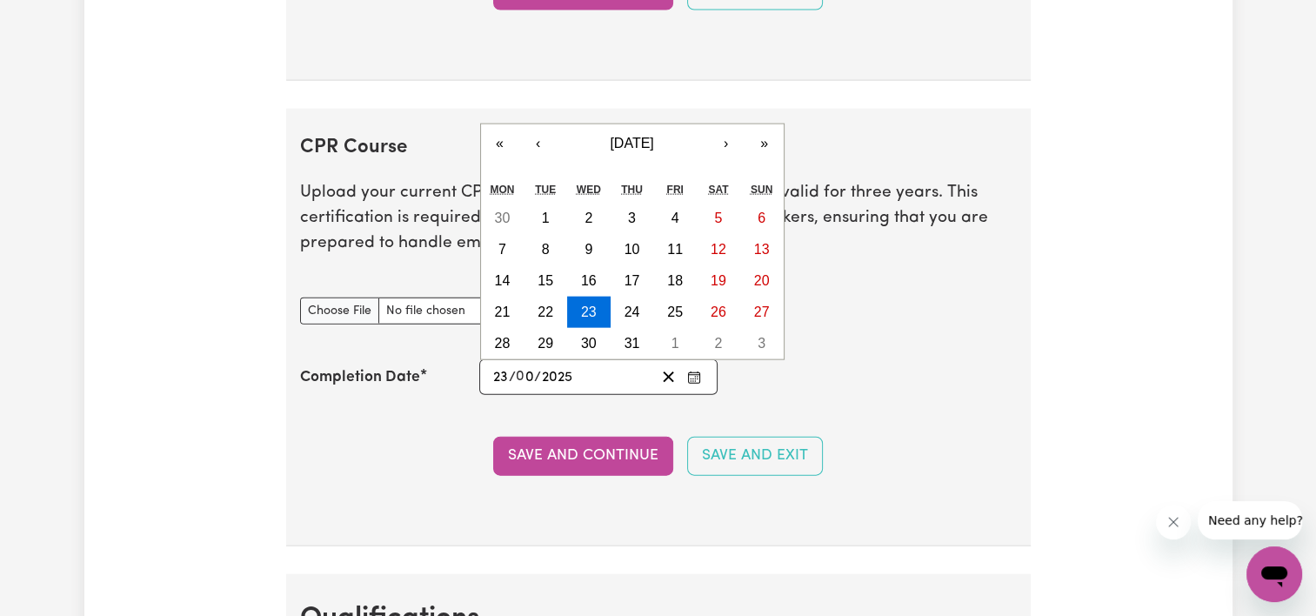
type input "7"
type input "2025"
click at [585, 304] on abbr "23" at bounding box center [589, 311] width 16 height 15
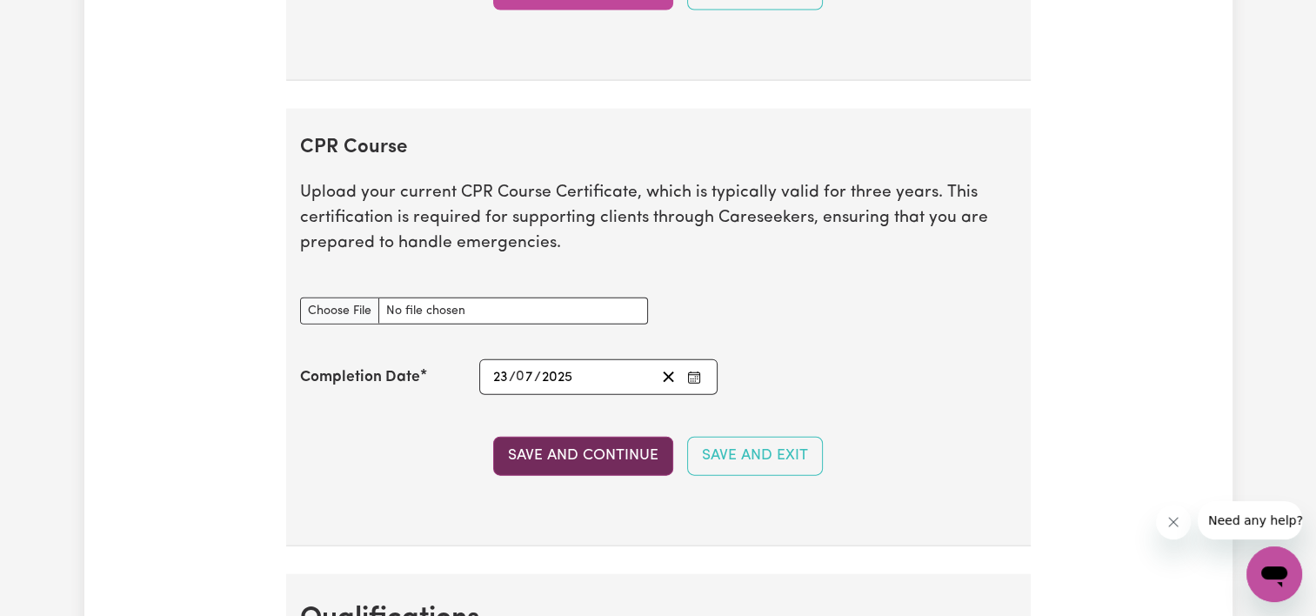
click at [564, 443] on button "Save and Continue" at bounding box center [583, 455] width 180 height 38
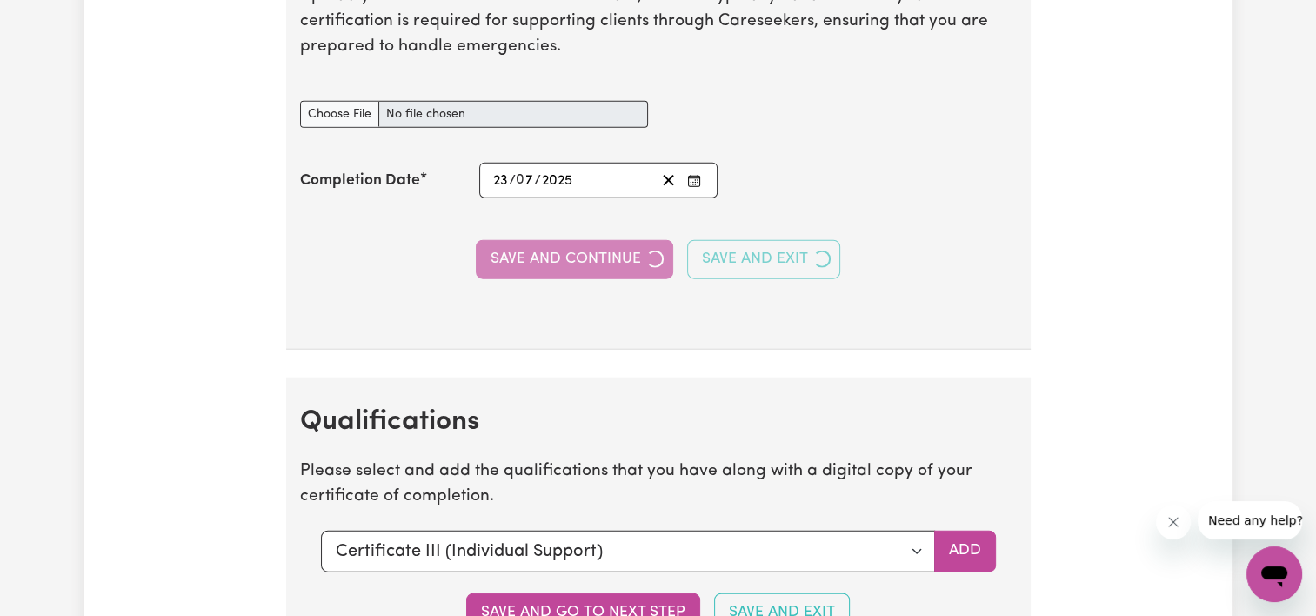
scroll to position [4353, 0]
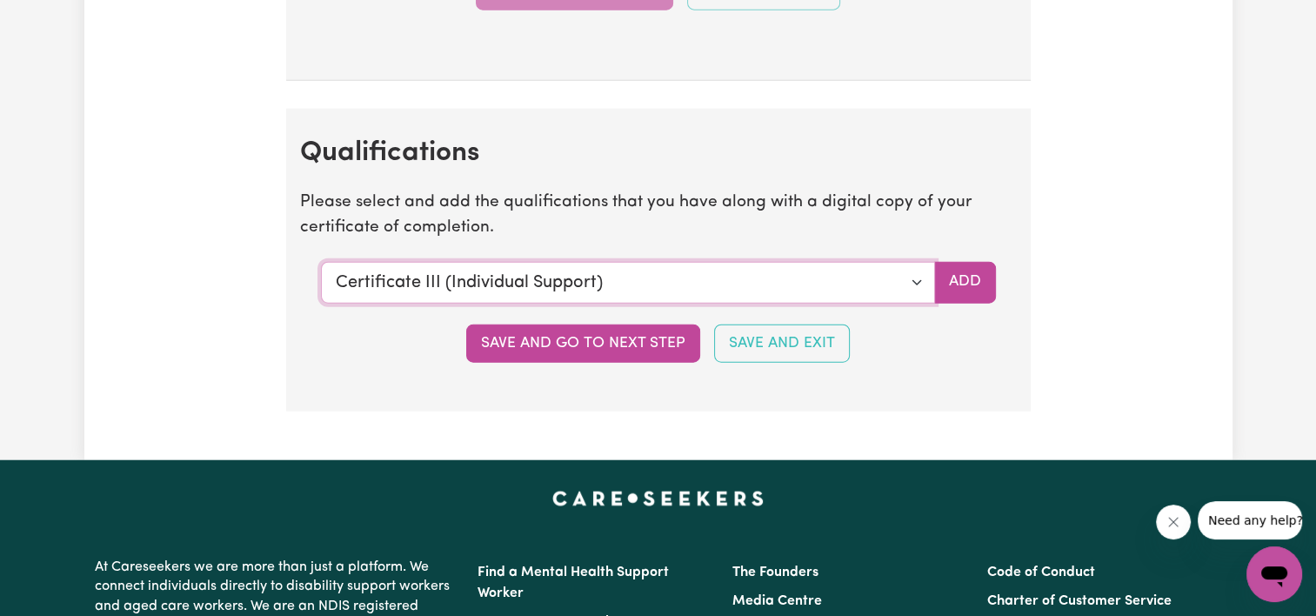
click at [904, 275] on select "Select a qualification to add... Certificate III (Individual Support) Certifica…" at bounding box center [628, 283] width 614 height 42
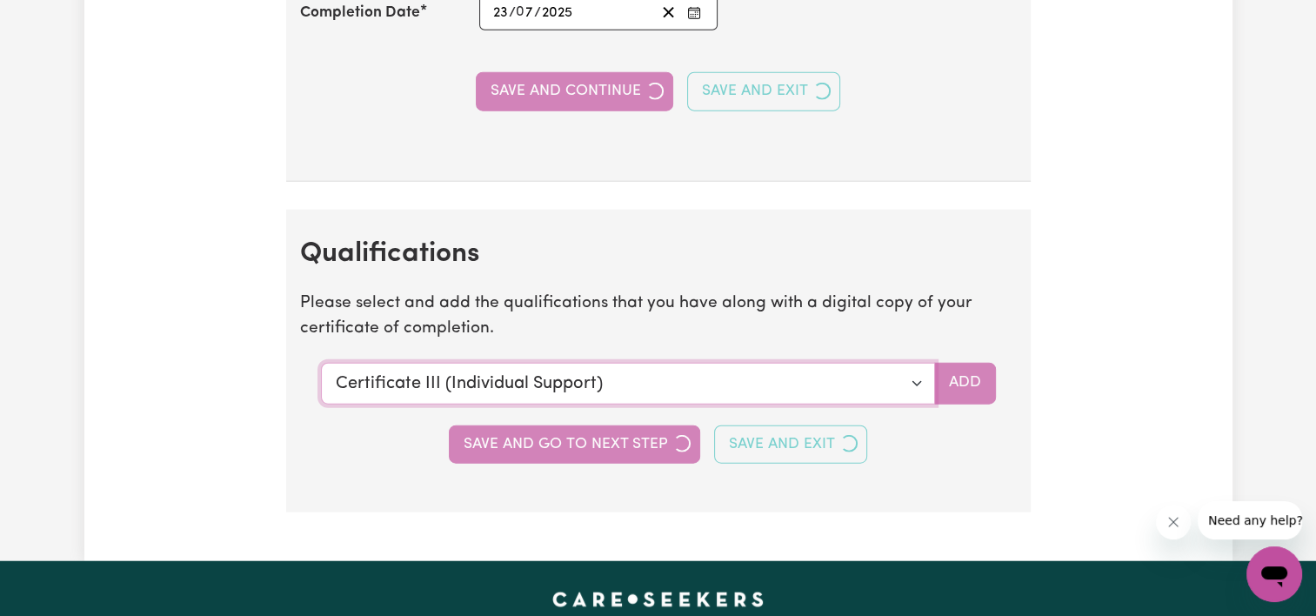
click at [870, 363] on select "Select a qualification to add... Certificate III (Individual Support) Certifica…" at bounding box center [628, 384] width 614 height 42
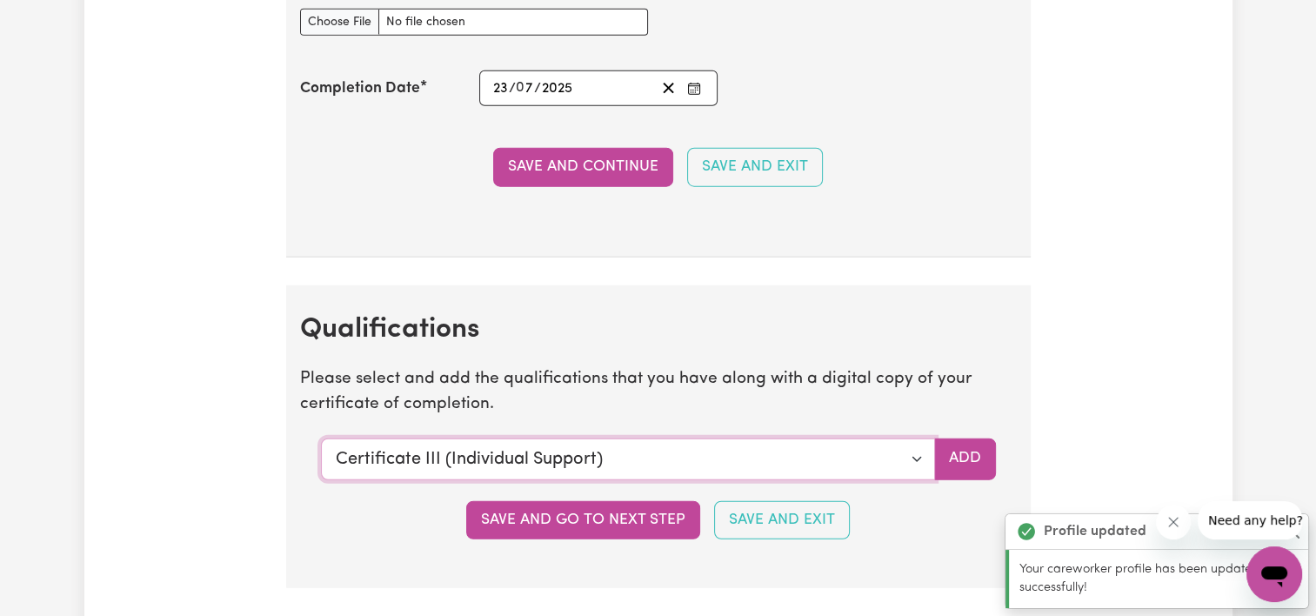
scroll to position [4547, 0]
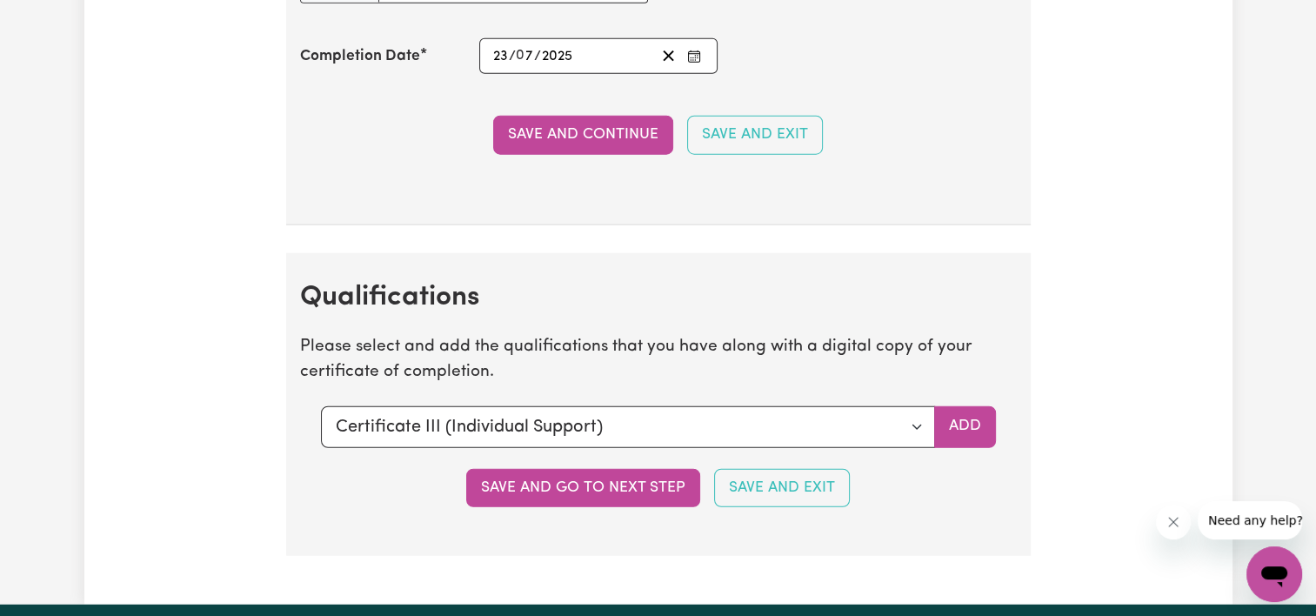
scroll to position [4305, 0]
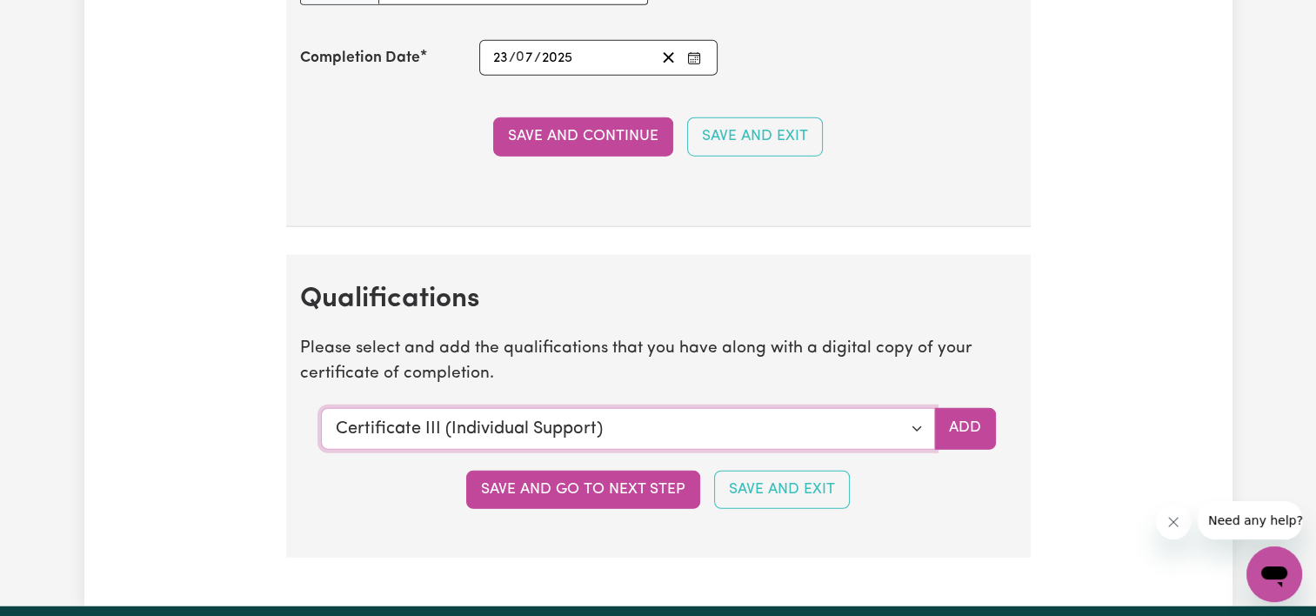
click at [643, 421] on select "Select a qualification to add... Certificate III (Individual Support) Certifica…" at bounding box center [628, 429] width 614 height 42
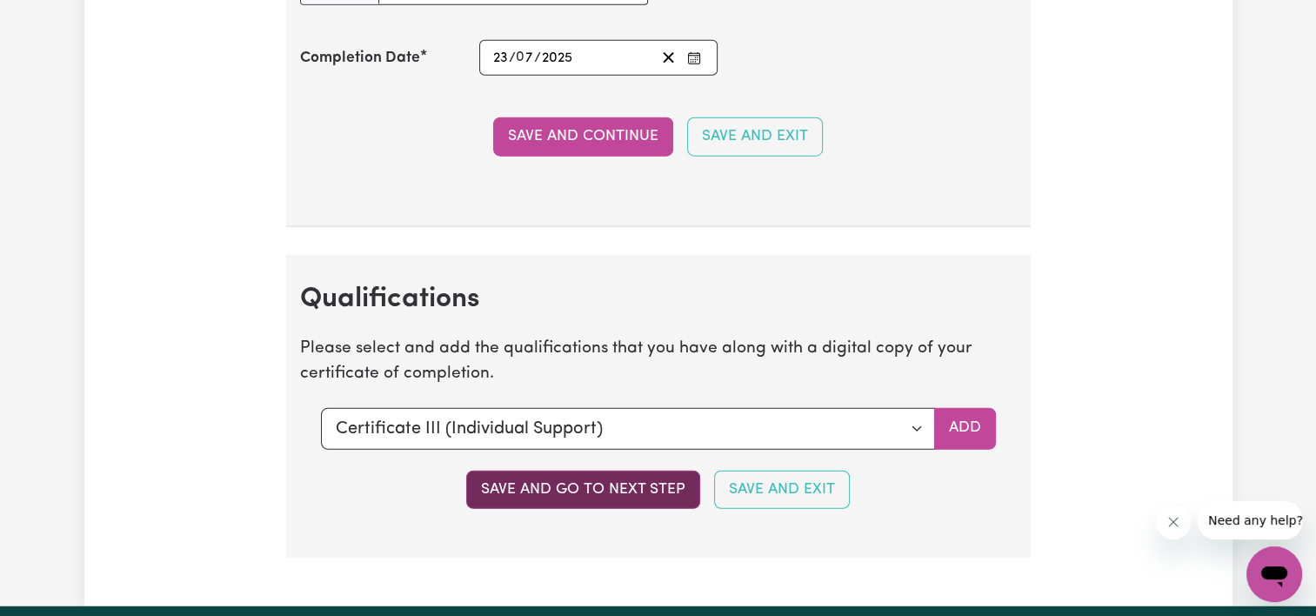
click at [550, 476] on button "Save and go to next step" at bounding box center [583, 489] width 234 height 38
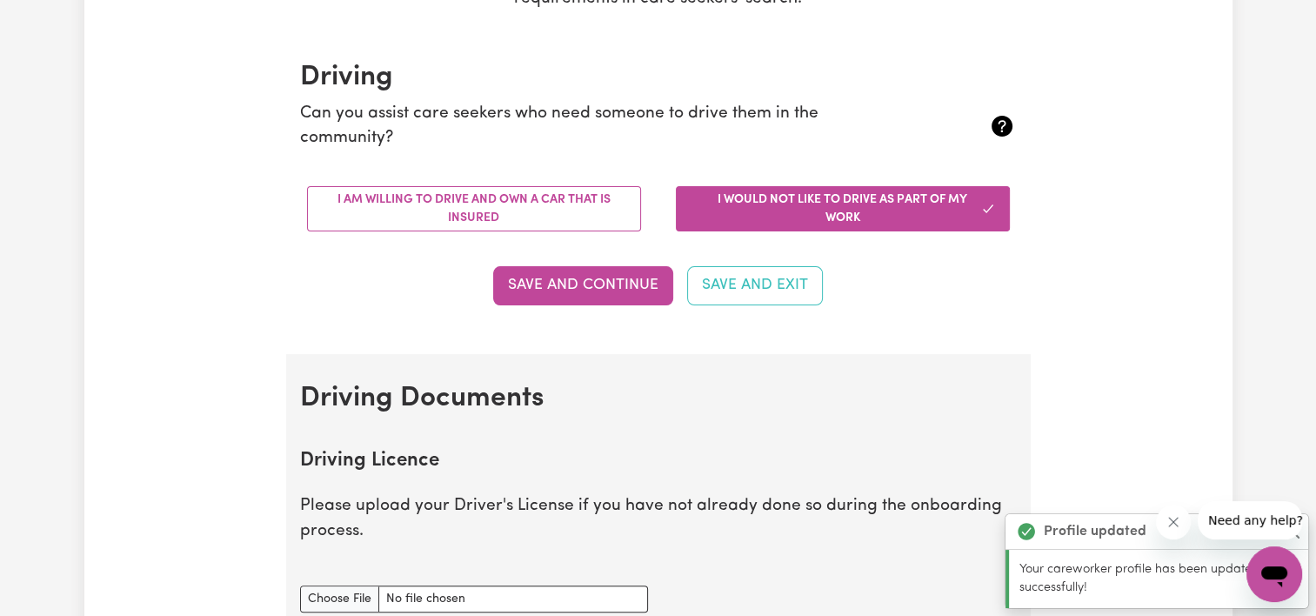
scroll to position [372, 0]
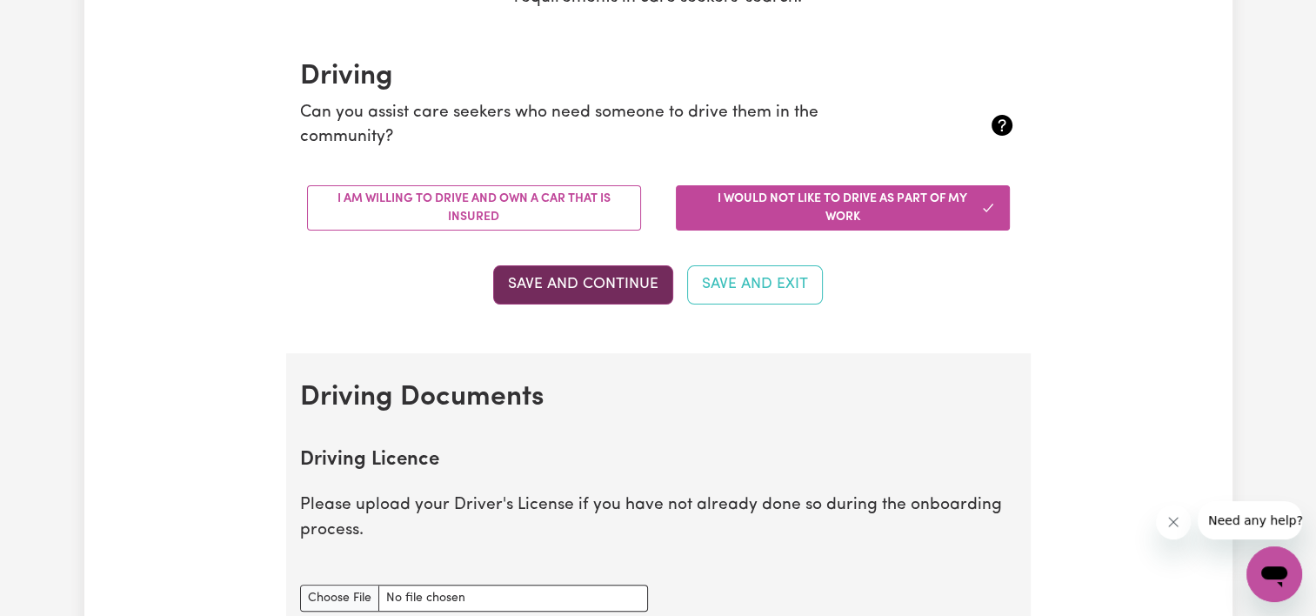
click at [617, 287] on button "Save and Continue" at bounding box center [583, 284] width 180 height 38
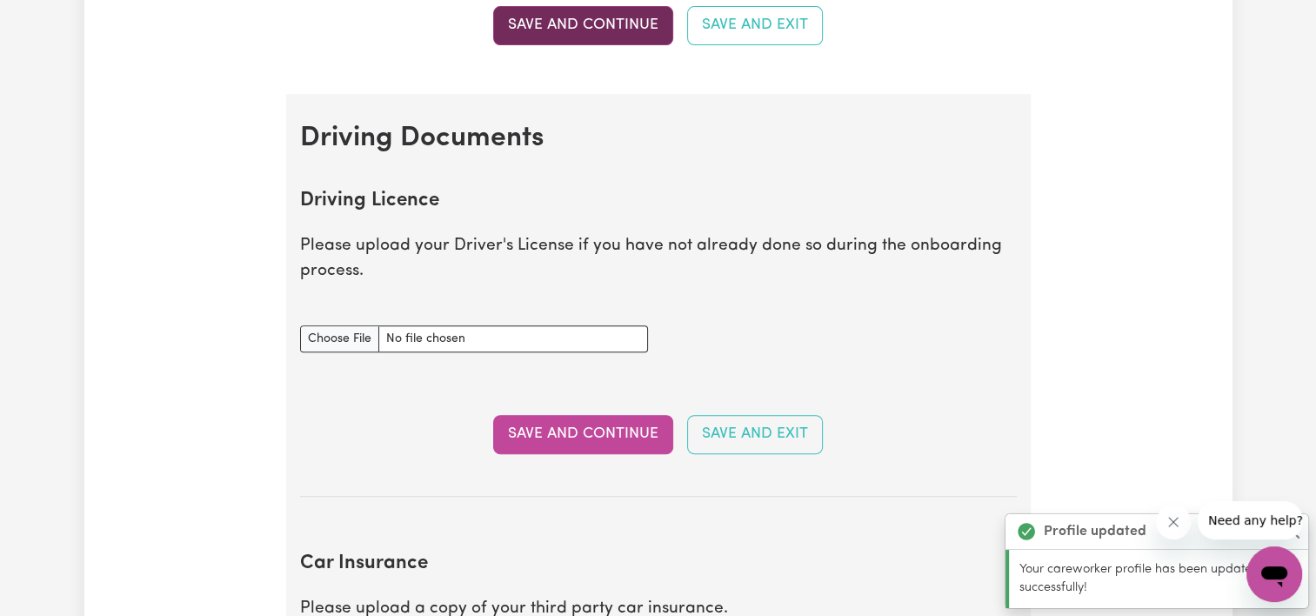
scroll to position [792, 0]
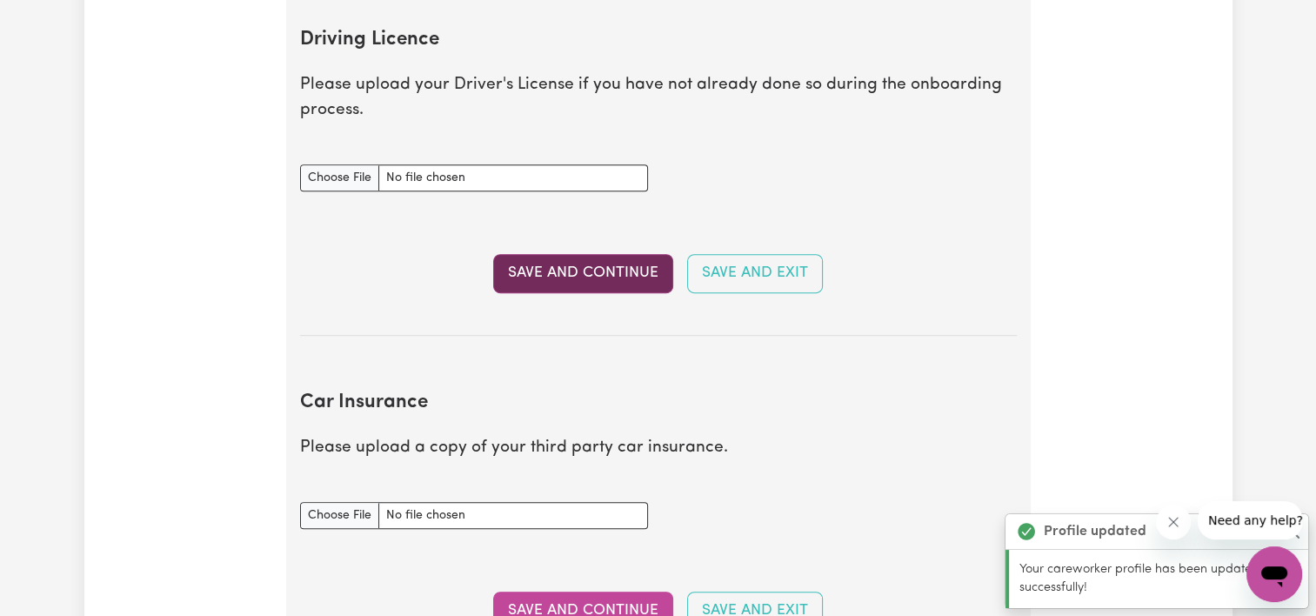
click at [602, 282] on button "Save and Continue" at bounding box center [583, 273] width 180 height 38
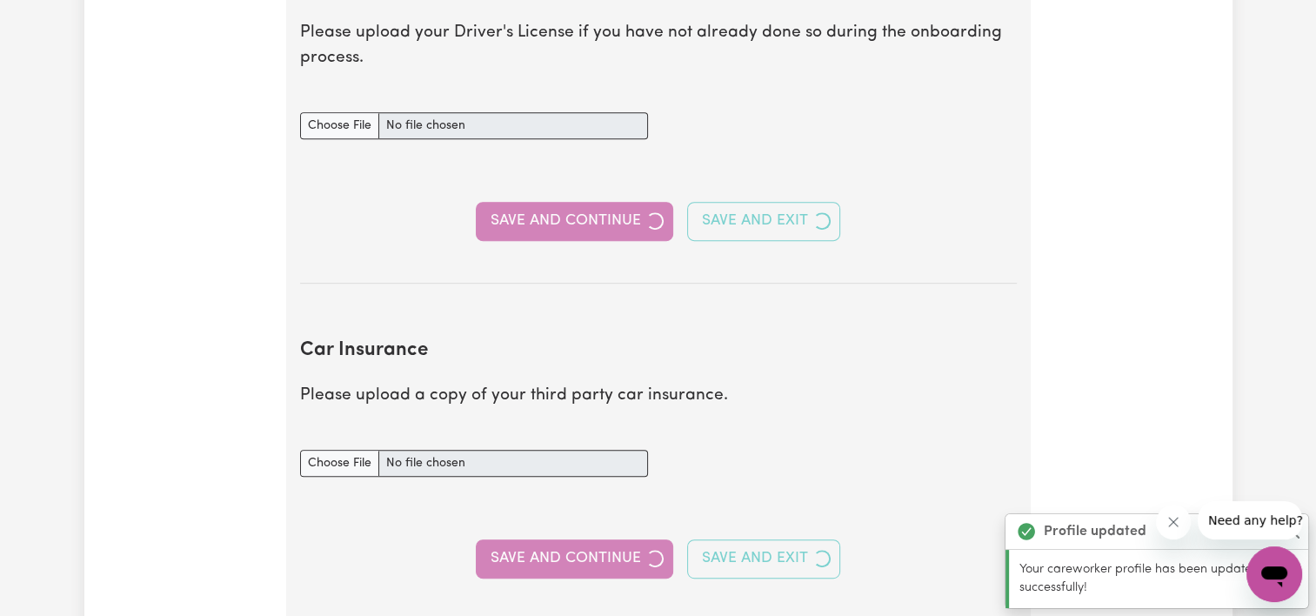
scroll to position [1154, 0]
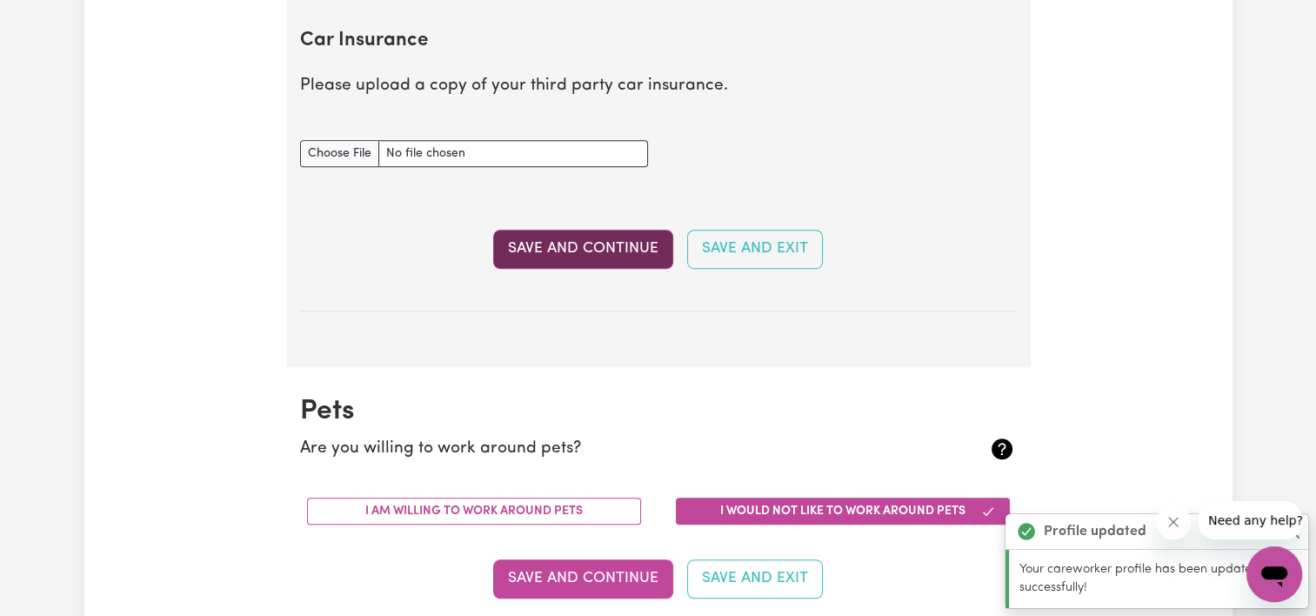
click at [594, 246] on button "Save and Continue" at bounding box center [583, 249] width 180 height 38
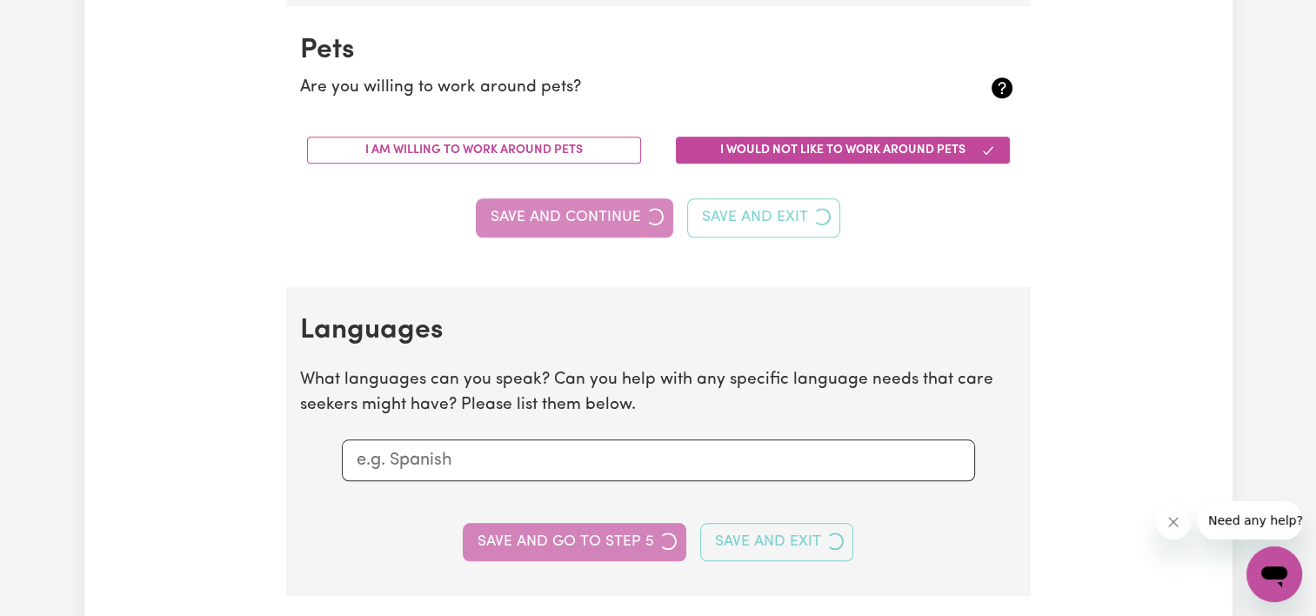
scroll to position [1519, 0]
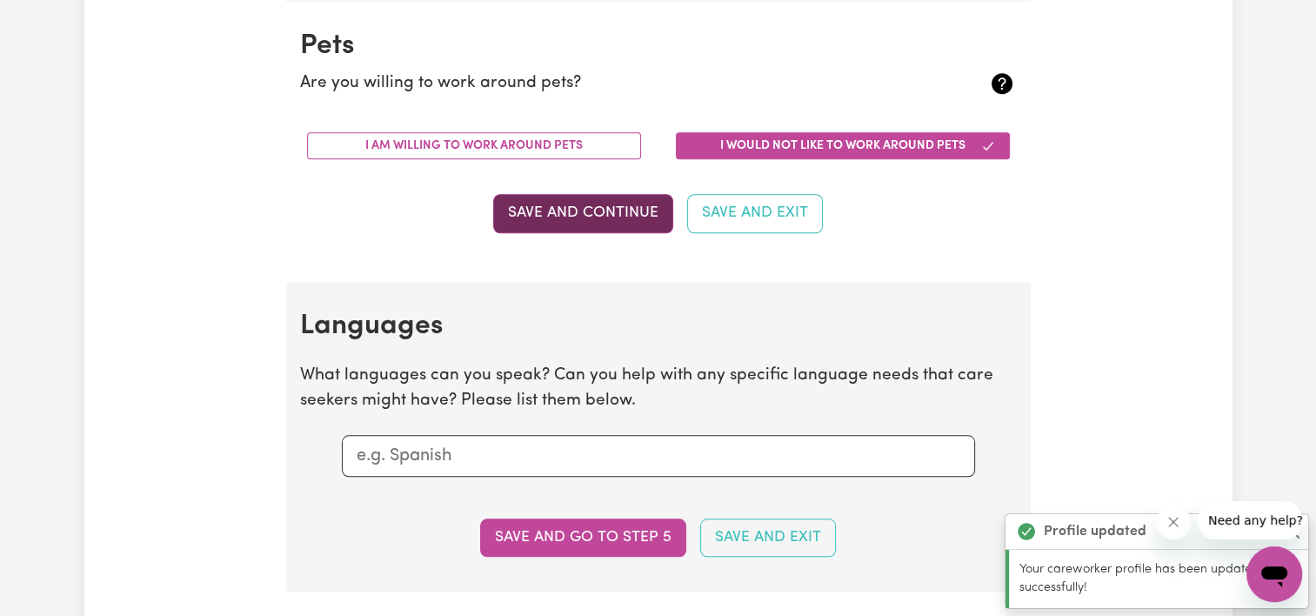
click at [583, 205] on button "Save and Continue" at bounding box center [583, 213] width 180 height 38
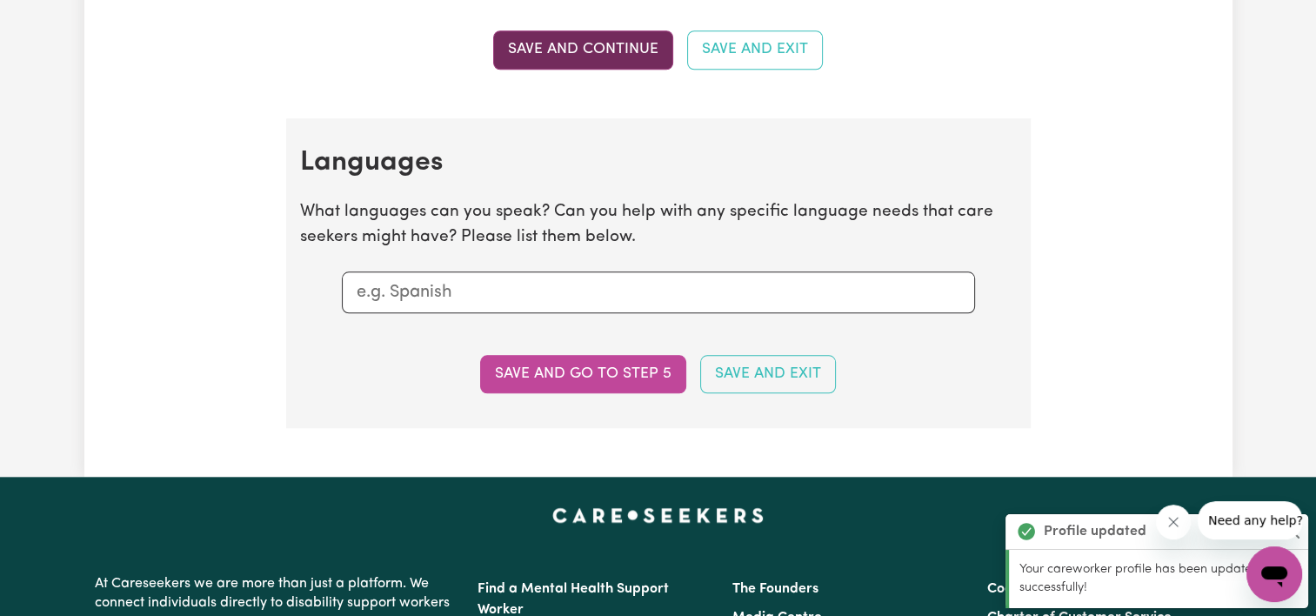
scroll to position [1798, 0]
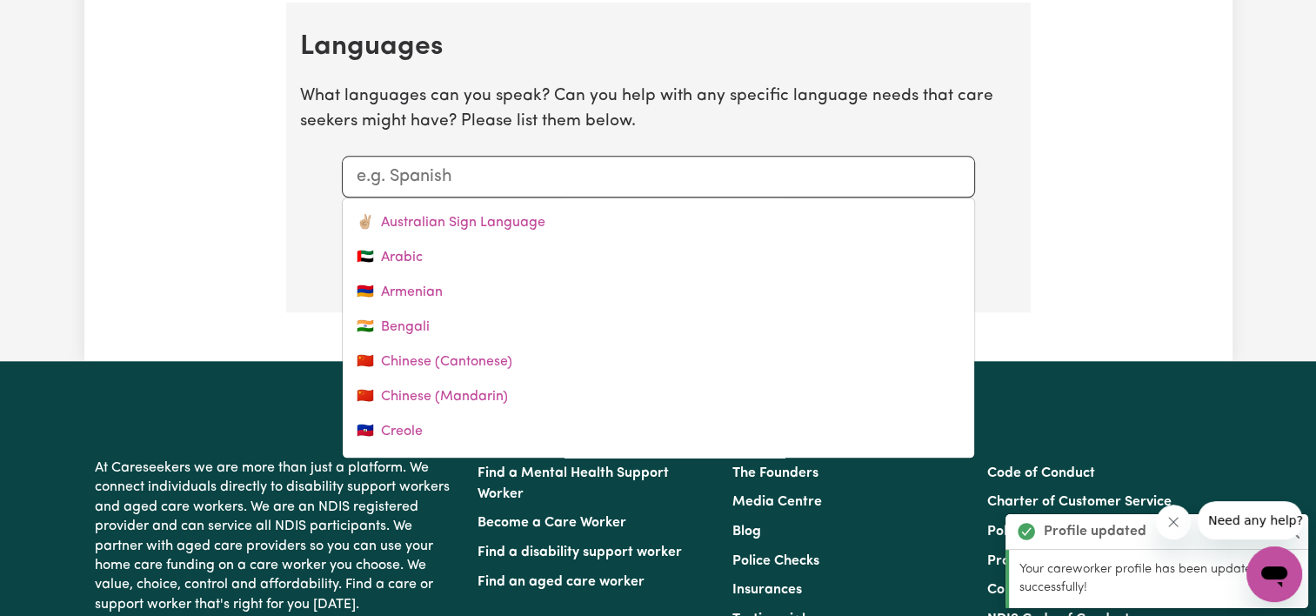
click at [548, 177] on input "text" at bounding box center [657, 176] width 603 height 26
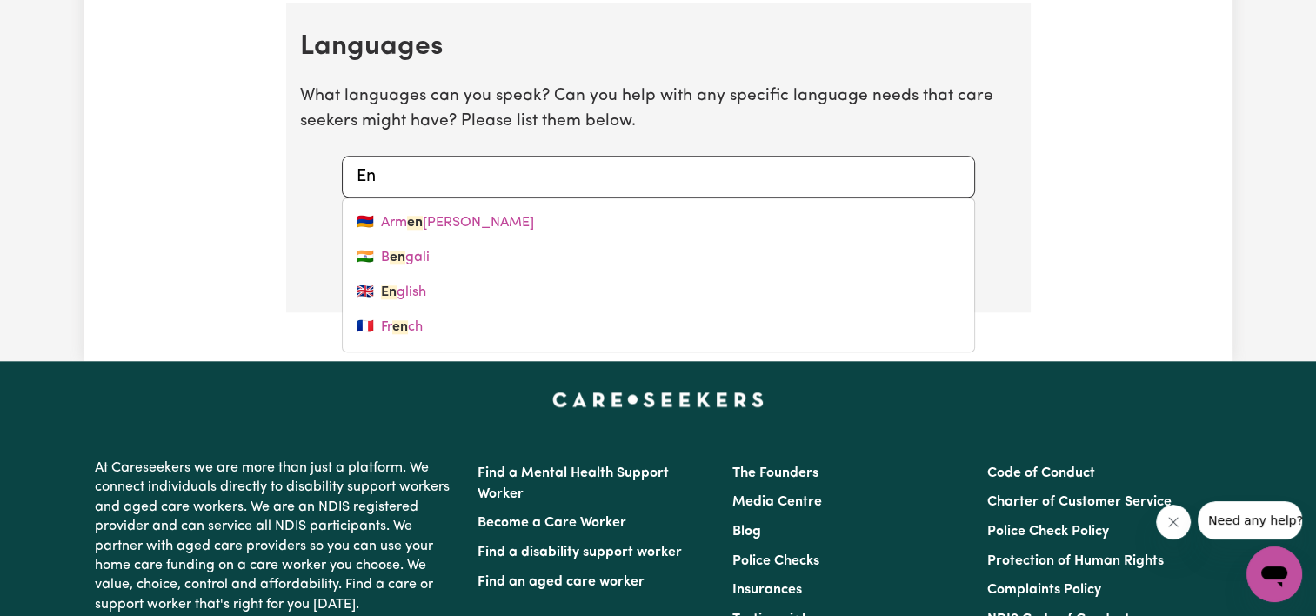
type input "Eng"
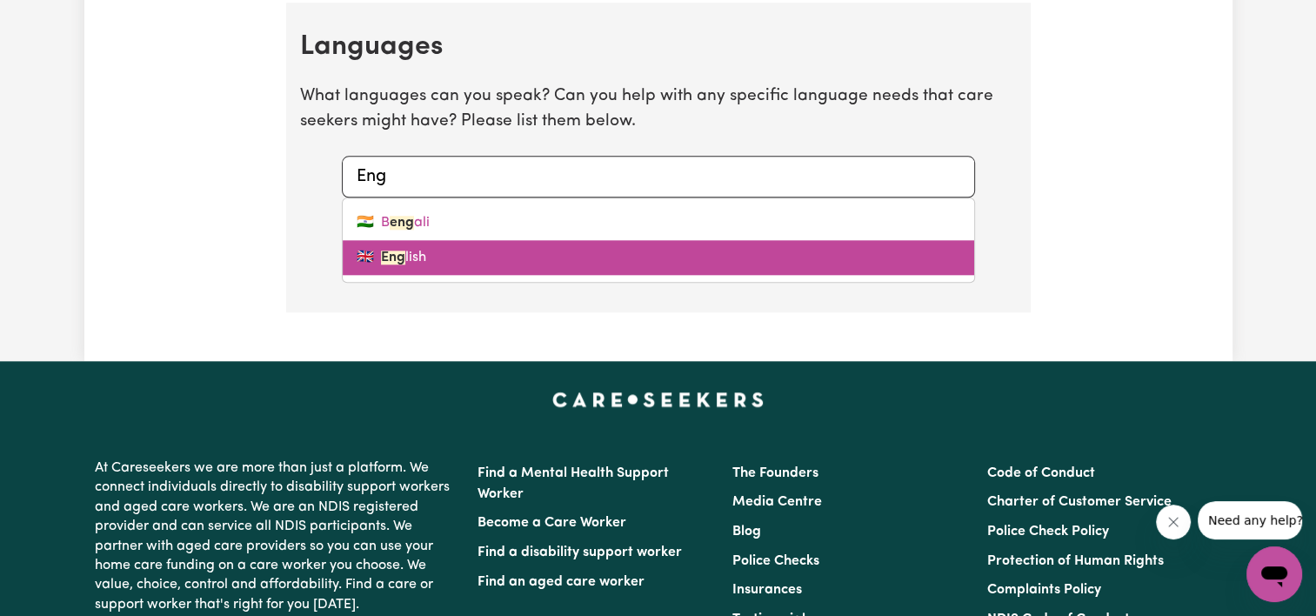
click at [403, 257] on link "🇬🇧 Eng lish" at bounding box center [658, 257] width 631 height 35
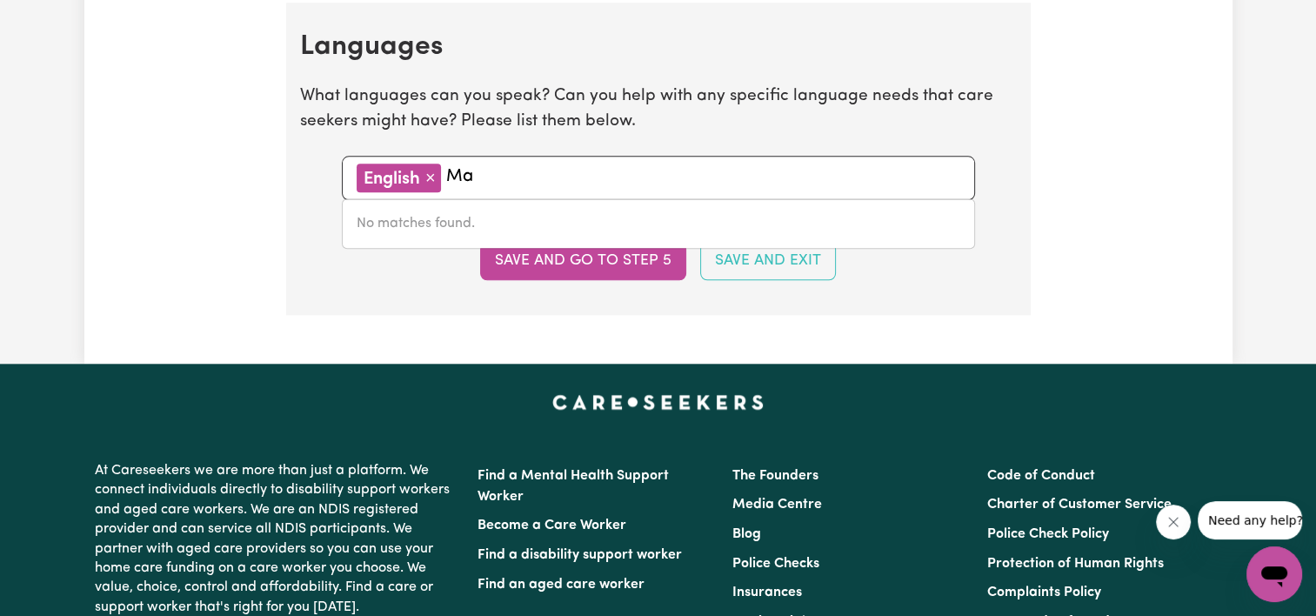
type input "M"
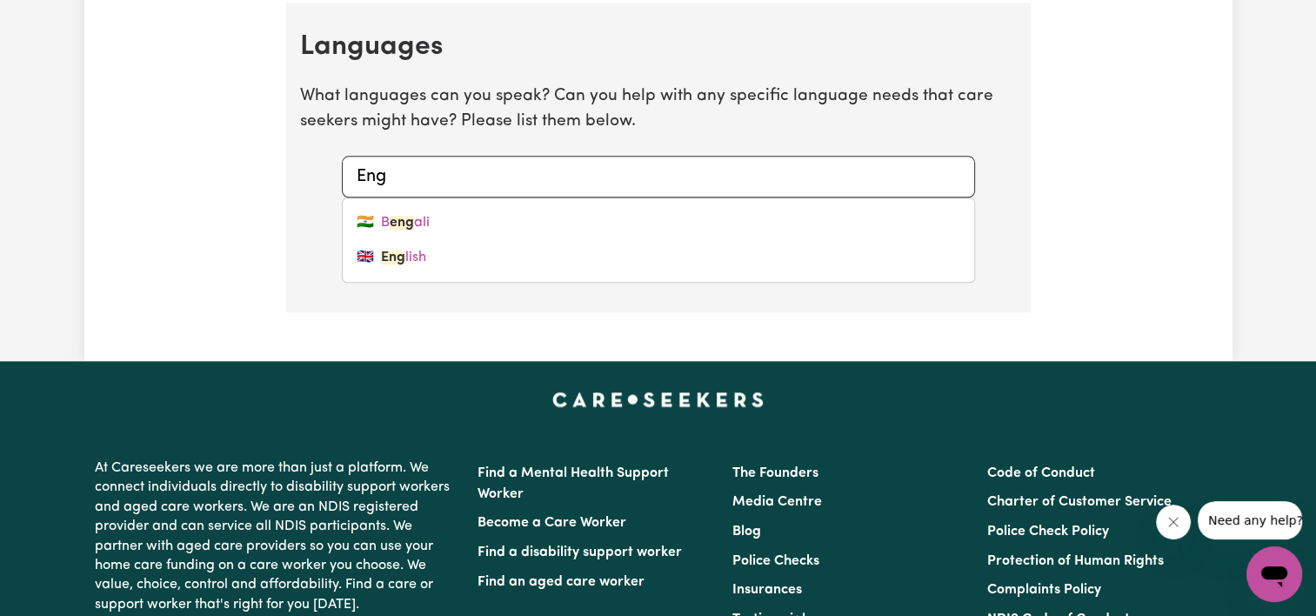
type input "Engl"
type input "English"
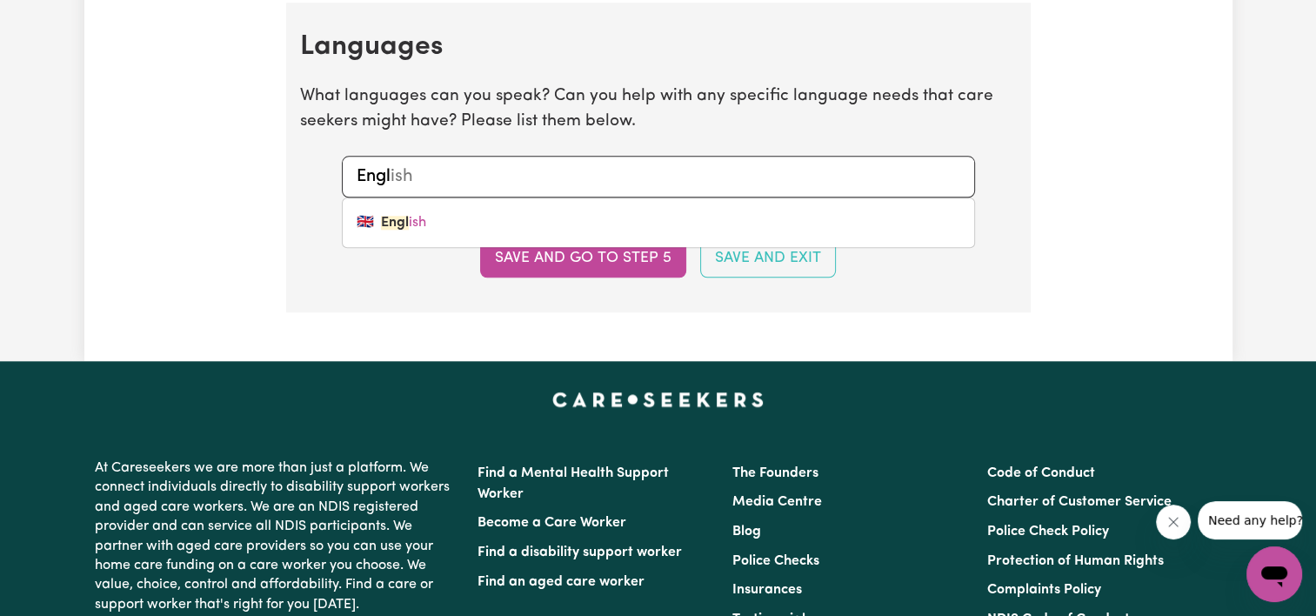
type input "Engli"
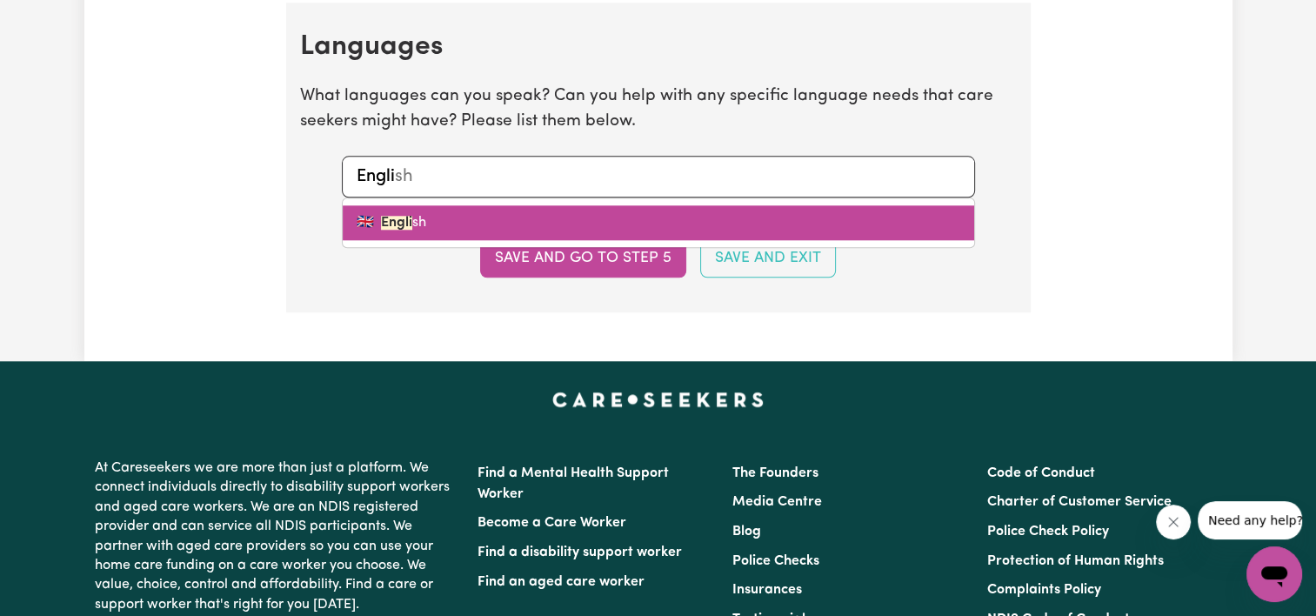
click at [403, 219] on mark "Engli" at bounding box center [396, 223] width 31 height 14
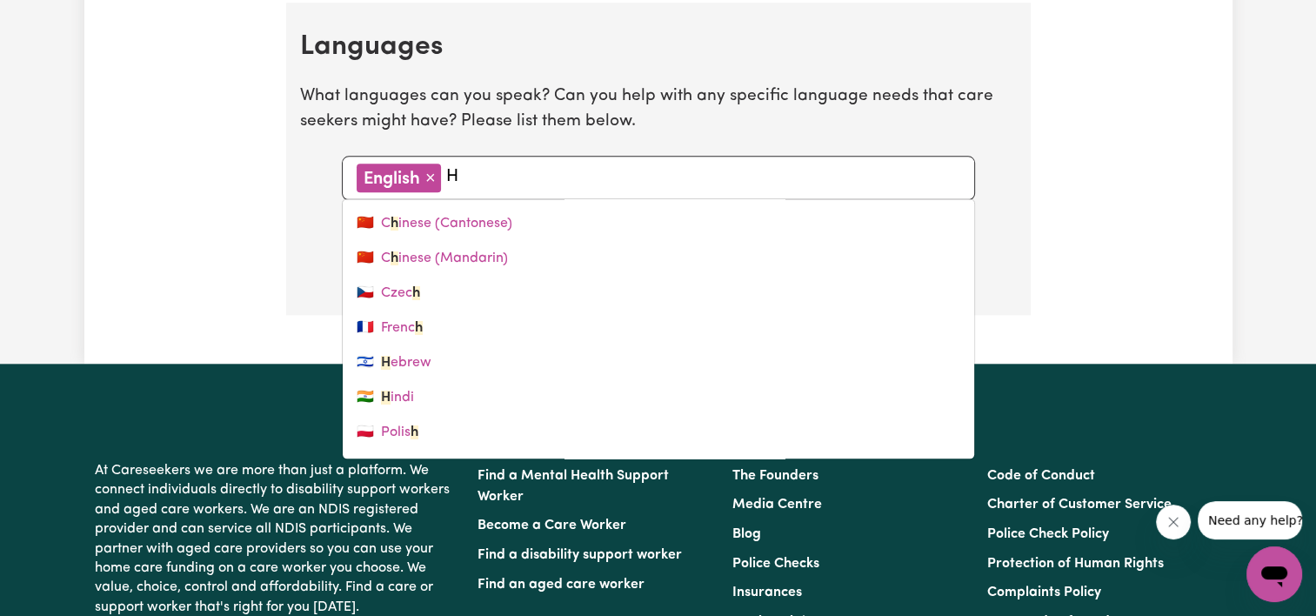
type input "Hi"
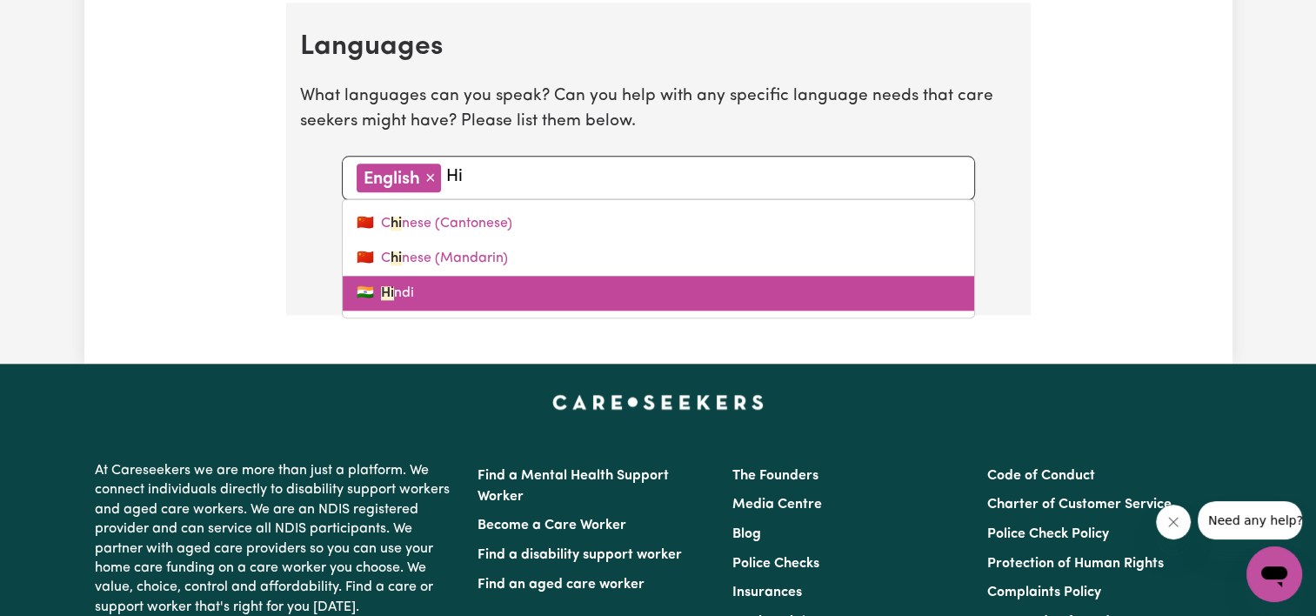
click at [389, 292] on link "🇮🇳 Hi ndi" at bounding box center [658, 293] width 631 height 35
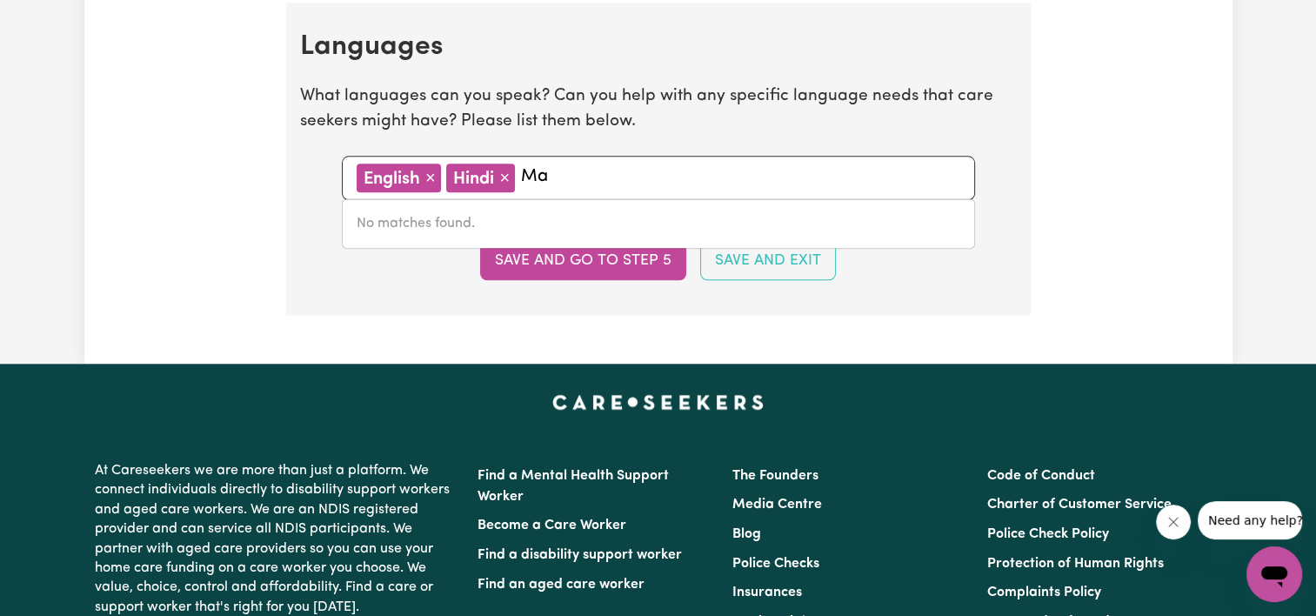
type input "M"
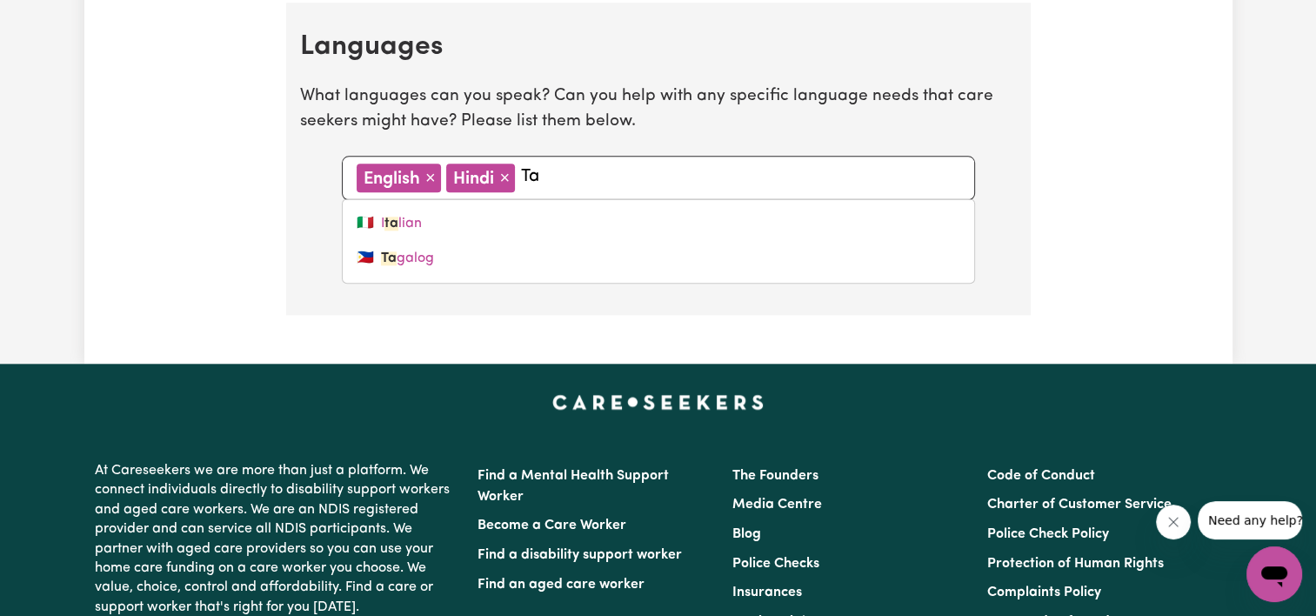
type input "T"
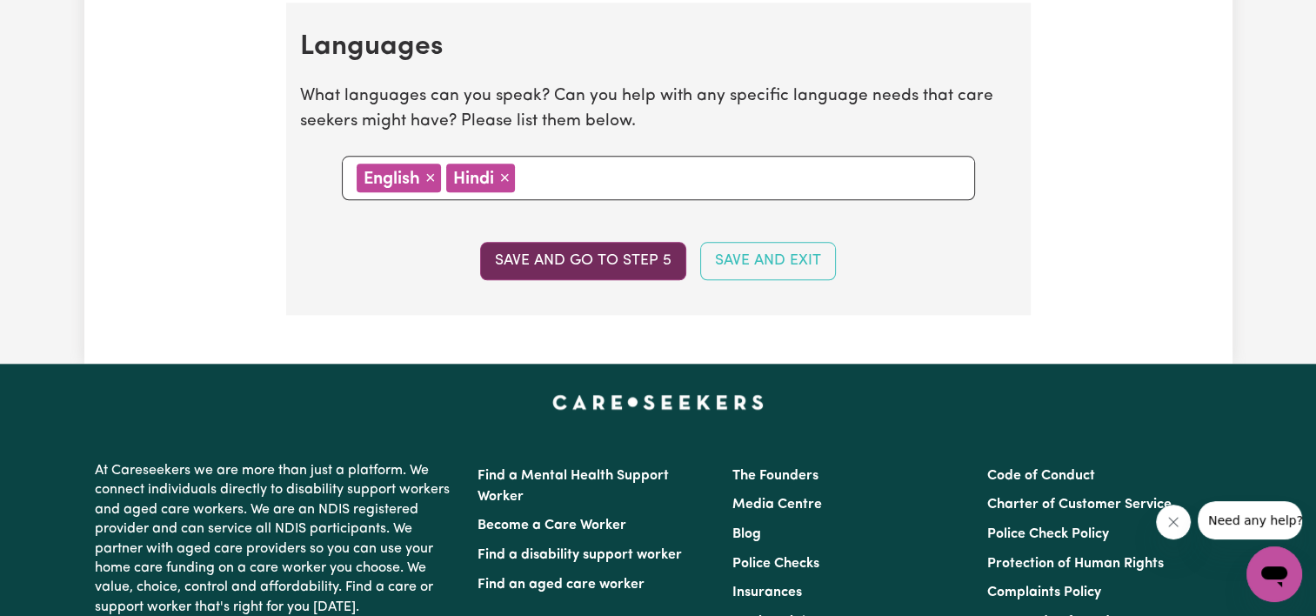
click at [654, 250] on button "Save and go to step 5" at bounding box center [583, 261] width 206 height 38
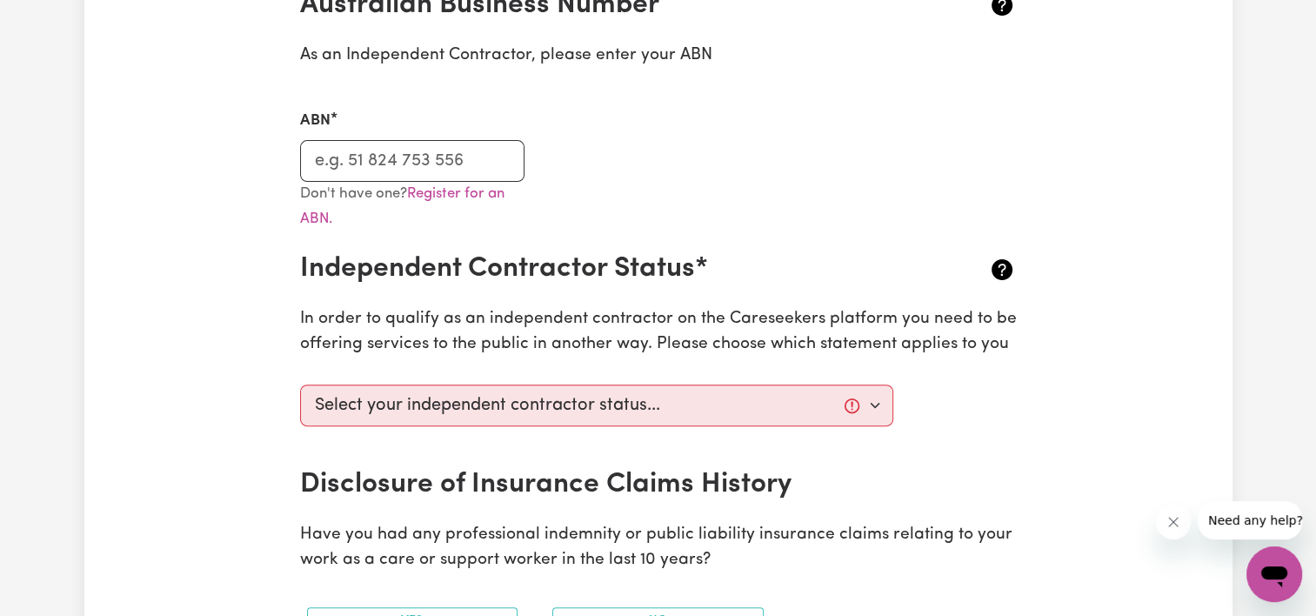
scroll to position [444, 0]
click at [663, 403] on select "Select your independent contractor status... I am providing services through an…" at bounding box center [597, 404] width 594 height 42
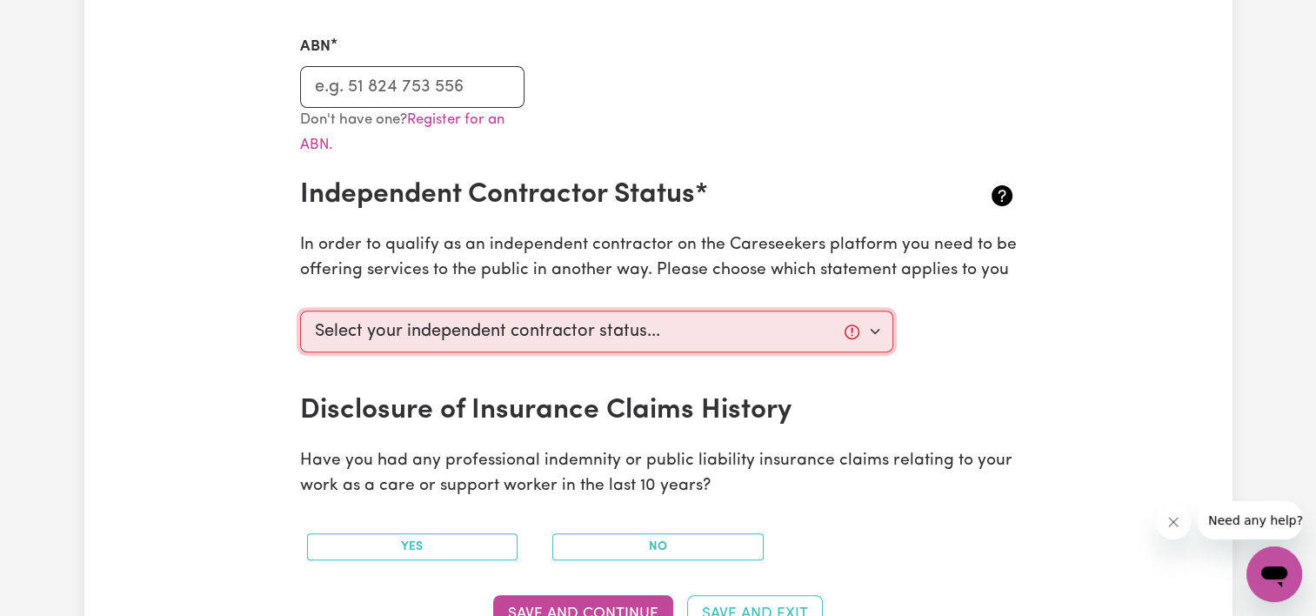
scroll to position [518, 0]
click at [636, 330] on select "Select your independent contractor status... I am providing services through an…" at bounding box center [597, 331] width 594 height 42
select select "I am providing services by being employed by an organisation"
click at [300, 310] on select "Select your independent contractor status... I am providing services through an…" at bounding box center [597, 331] width 594 height 42
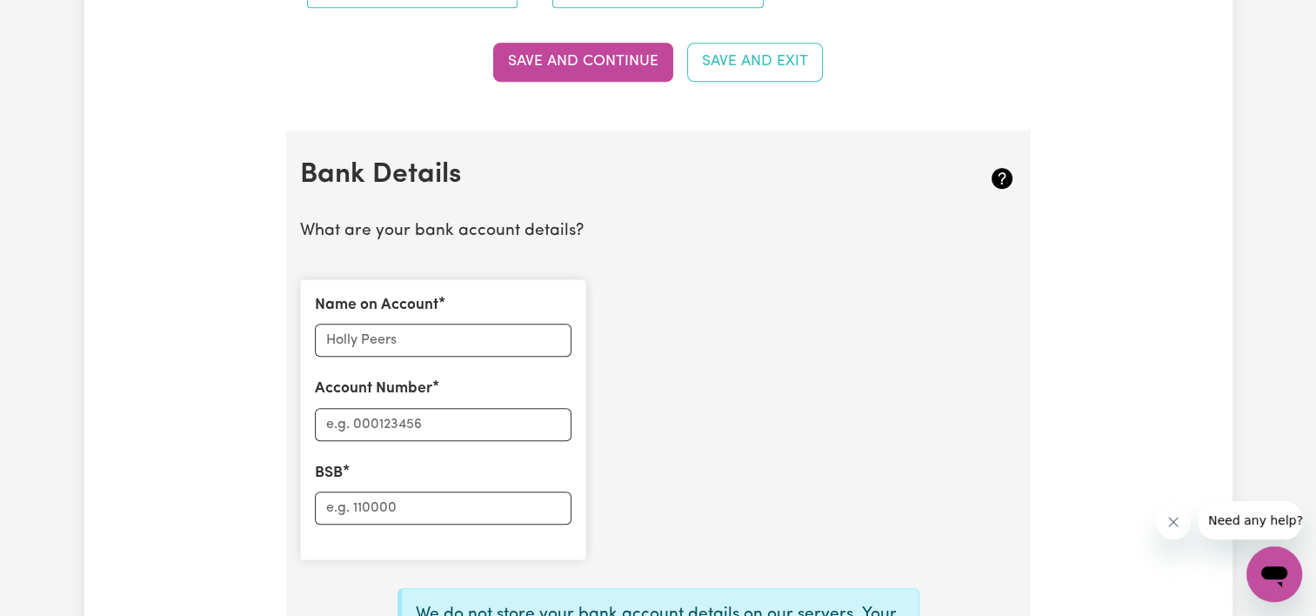
scroll to position [1070, 0]
click at [470, 332] on input "Name on Account" at bounding box center [443, 339] width 257 height 33
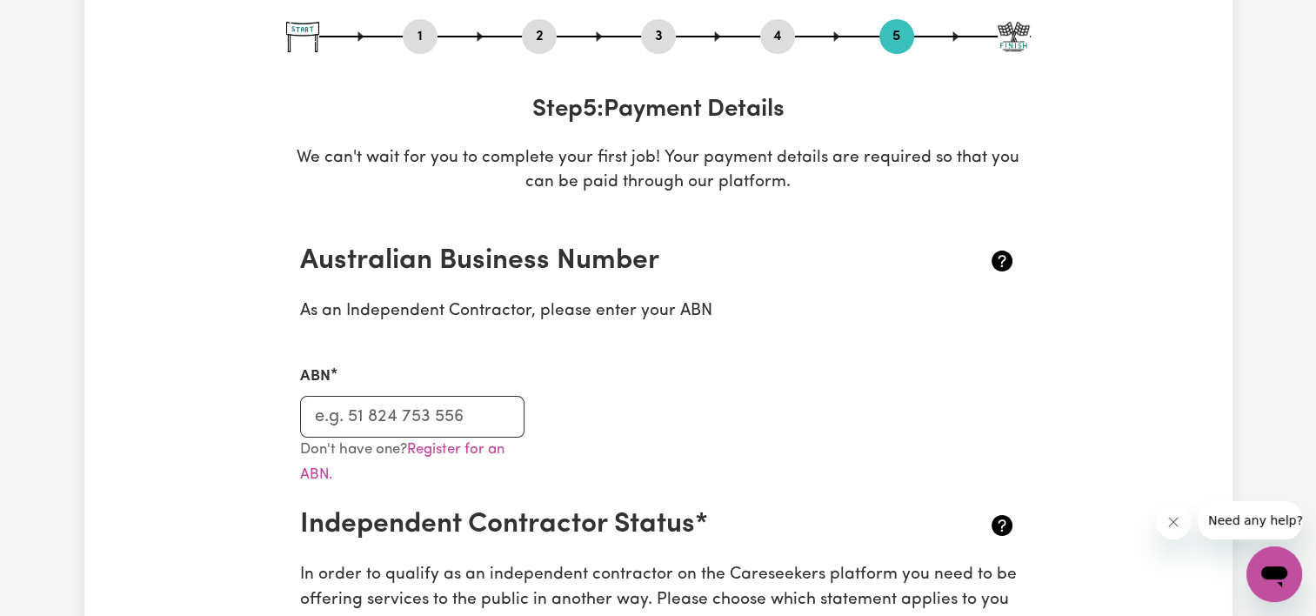
scroll to position [187, 0]
click at [380, 418] on input "ABN" at bounding box center [412, 417] width 225 height 42
paste input "96 503 749 953"
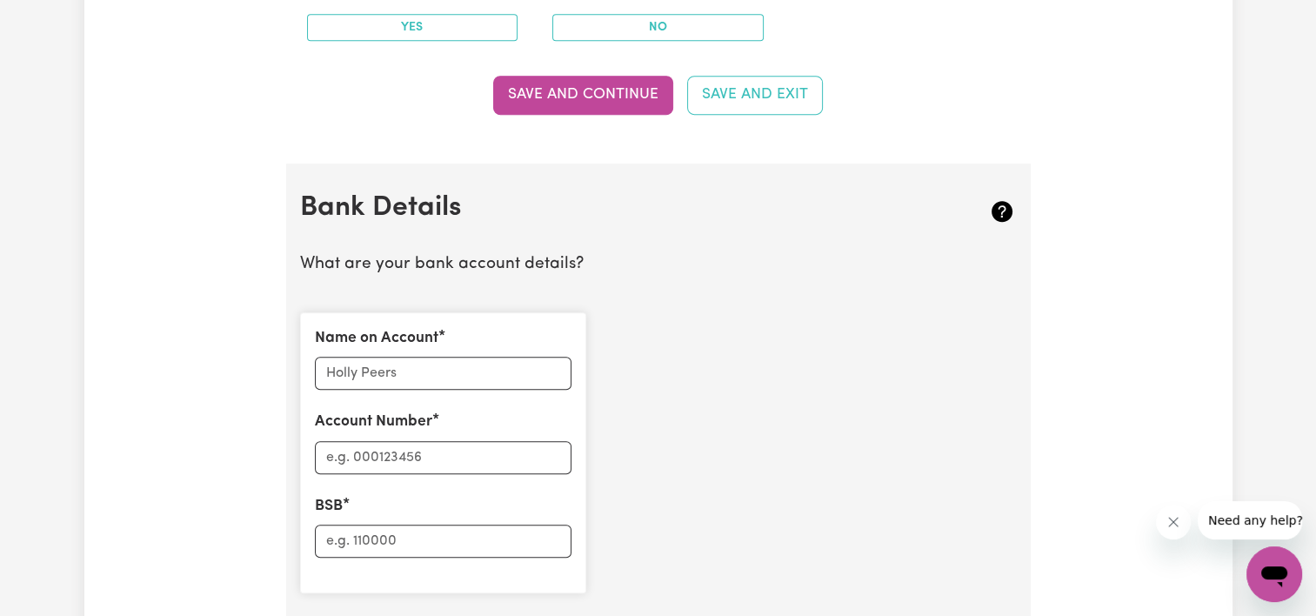
scroll to position [1054, 0]
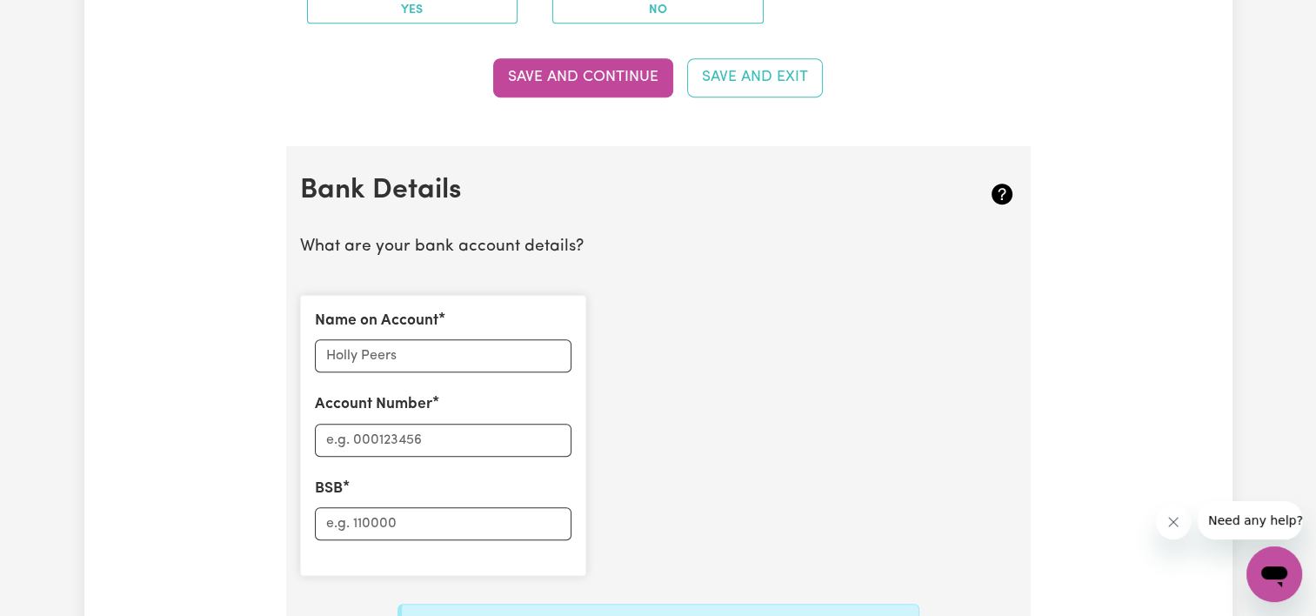
type input "96 503 749 953"
click at [494, 360] on input "Name on Account" at bounding box center [443, 355] width 257 height 33
type input "[PERSON_NAME]"
click at [456, 431] on input "Account Number" at bounding box center [443, 439] width 257 height 33
type input "10894547"
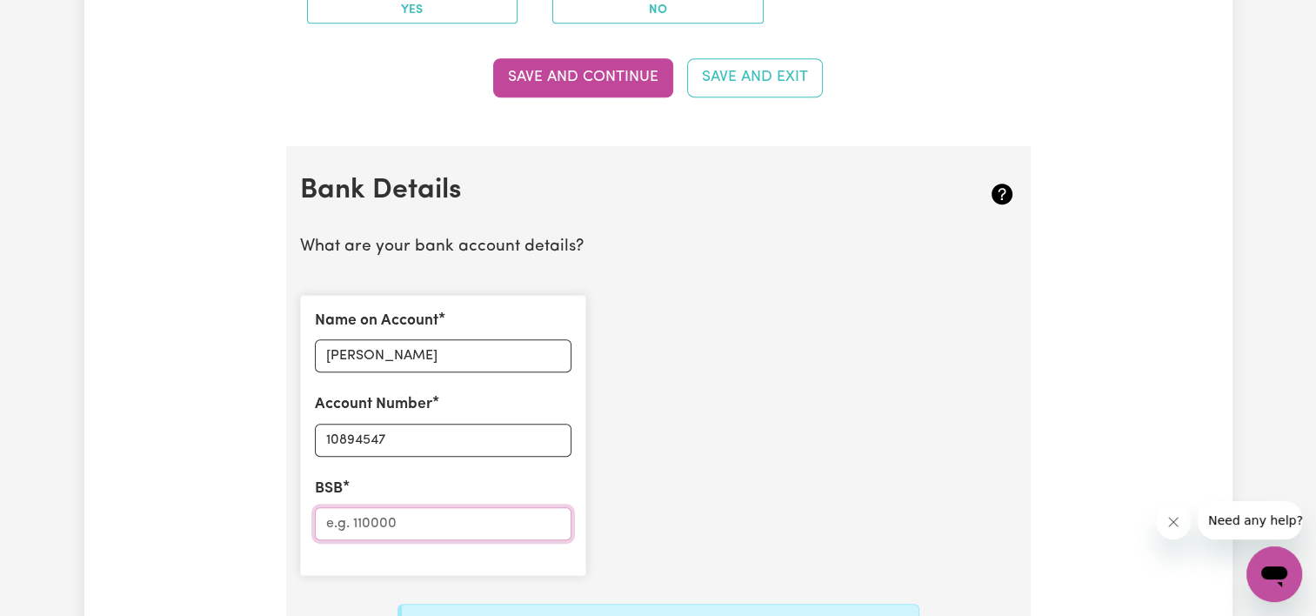
click at [420, 512] on input "BSB" at bounding box center [443, 523] width 257 height 33
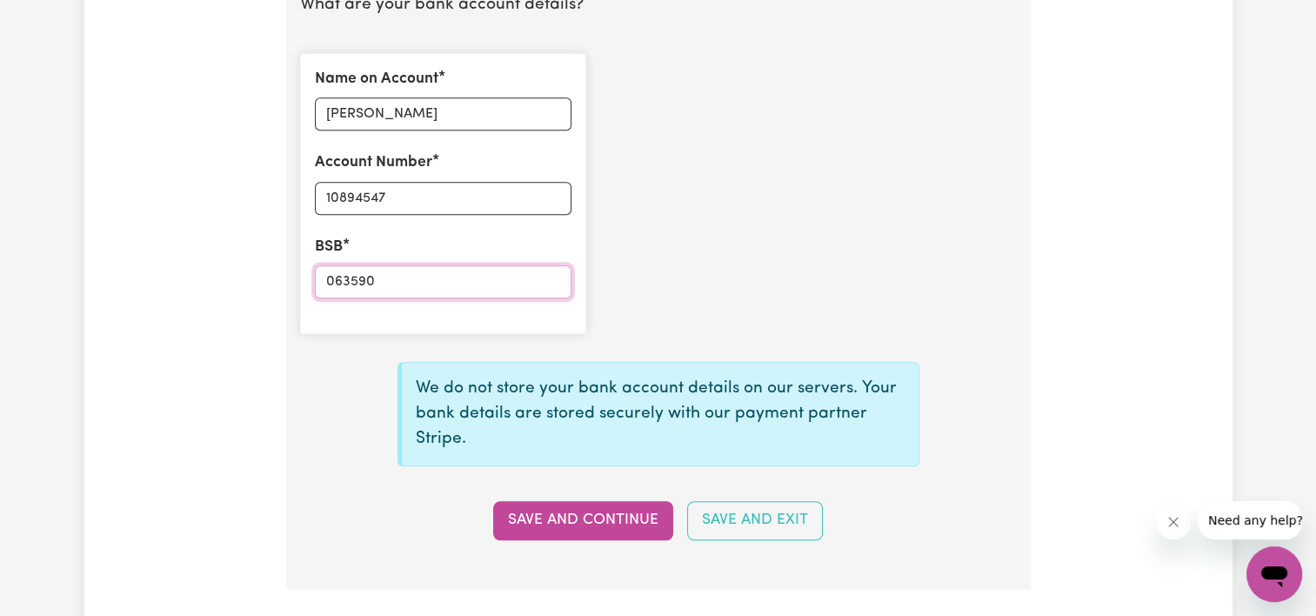
scroll to position [1311, 0]
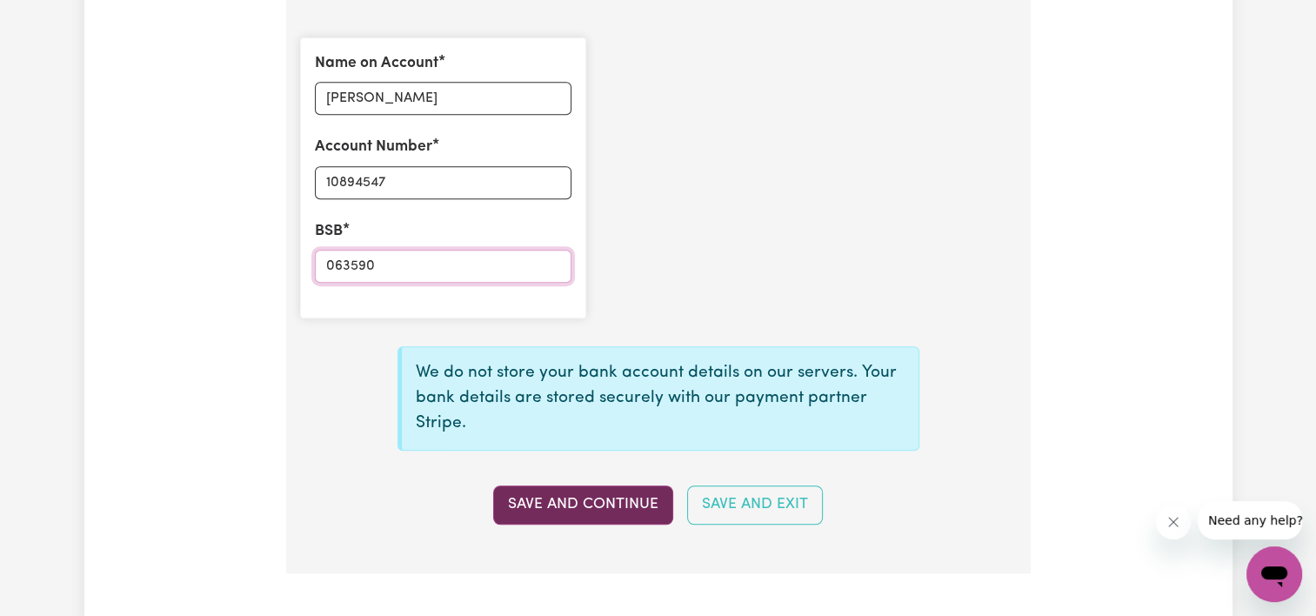
type input "063590"
click at [567, 499] on button "Save and Continue" at bounding box center [583, 504] width 180 height 38
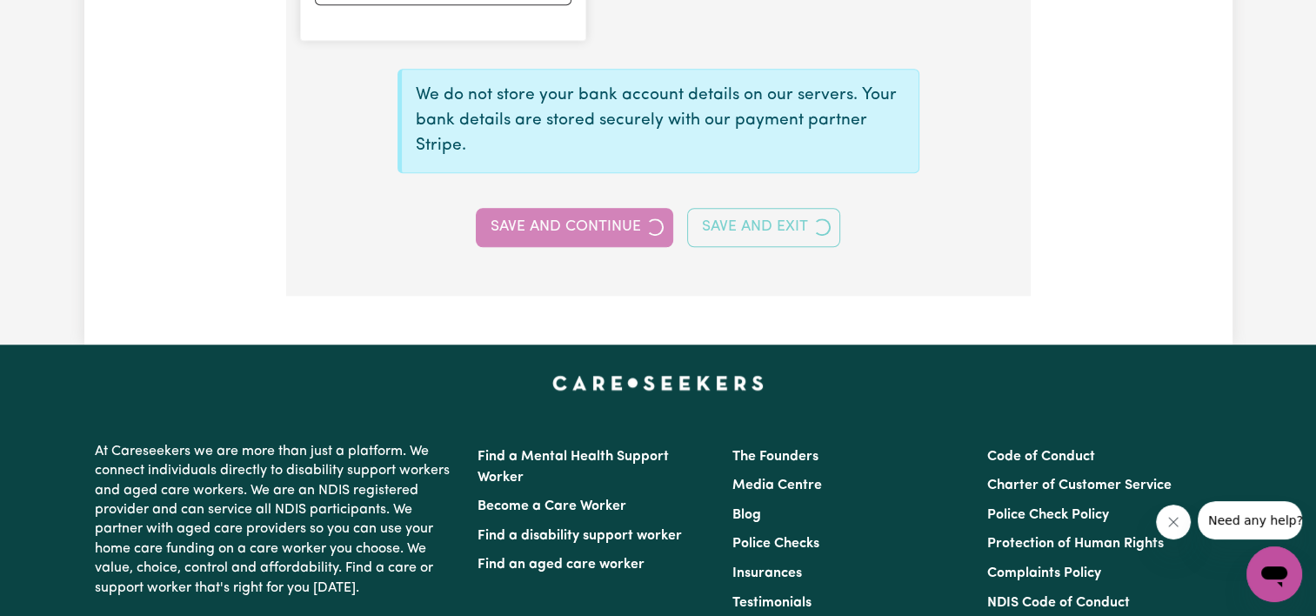
scroll to position [1596, 0]
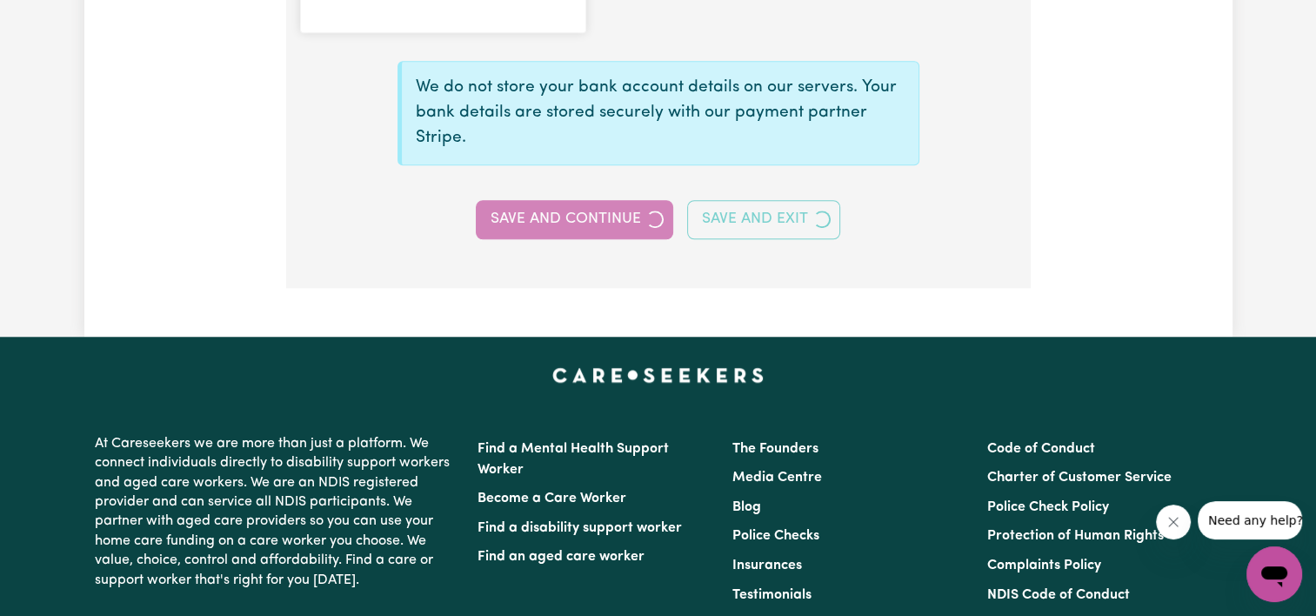
select select
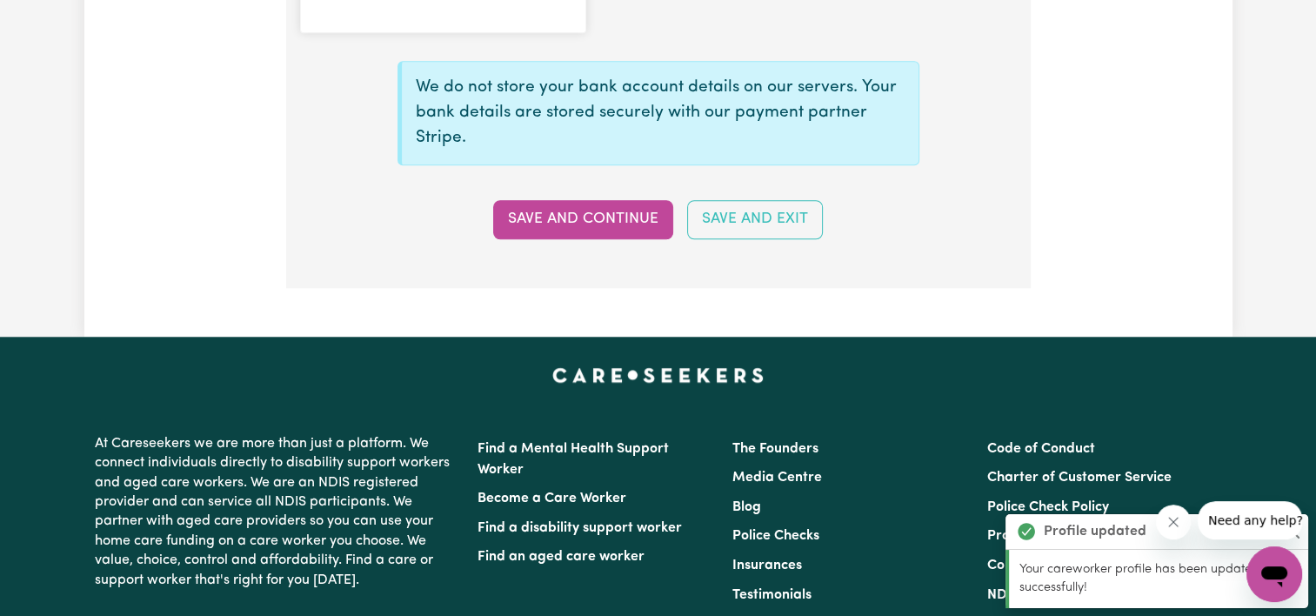
type input "****4547"
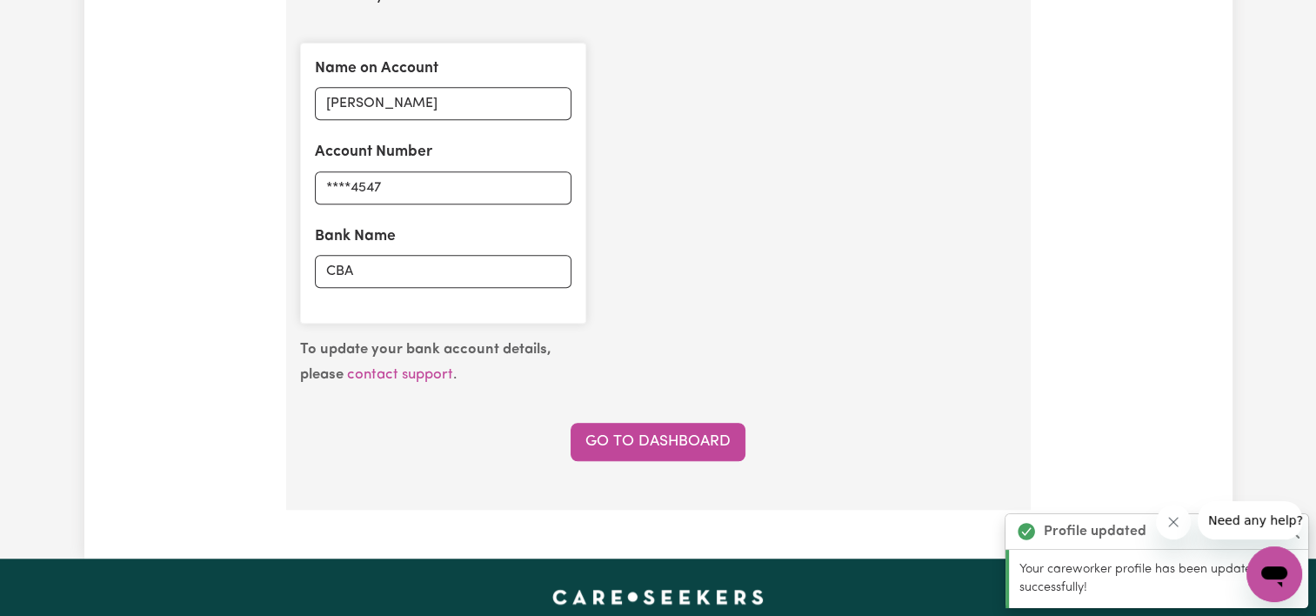
scroll to position [1304, 0]
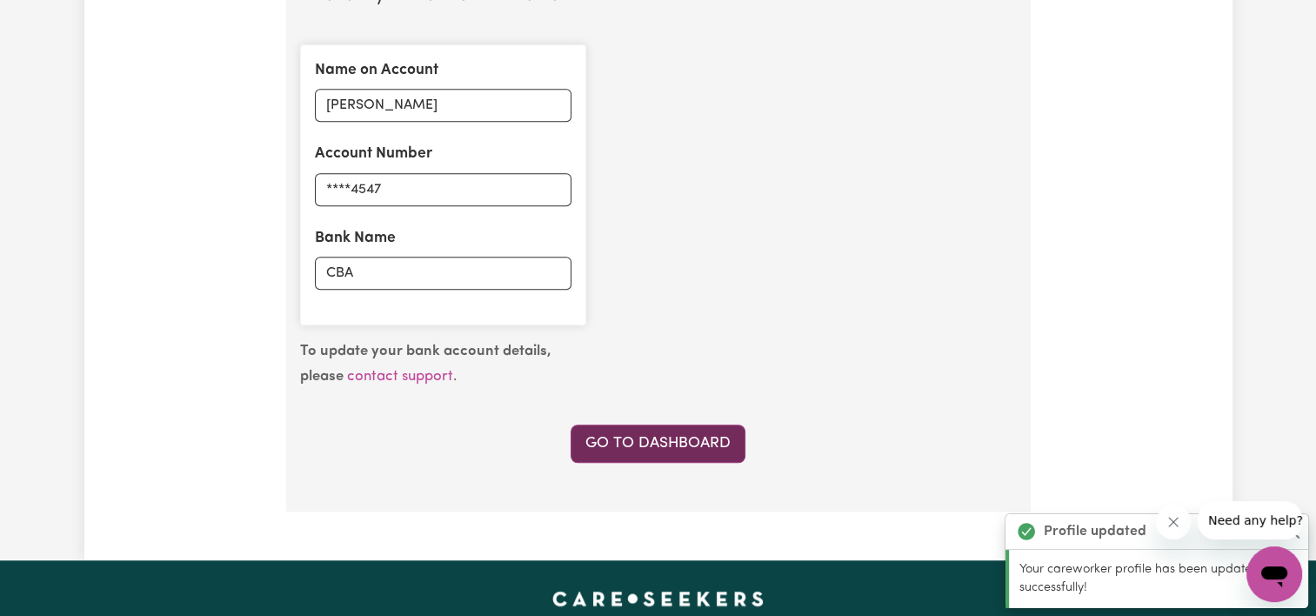
click at [668, 434] on link "Go to Dashboard" at bounding box center [657, 443] width 175 height 38
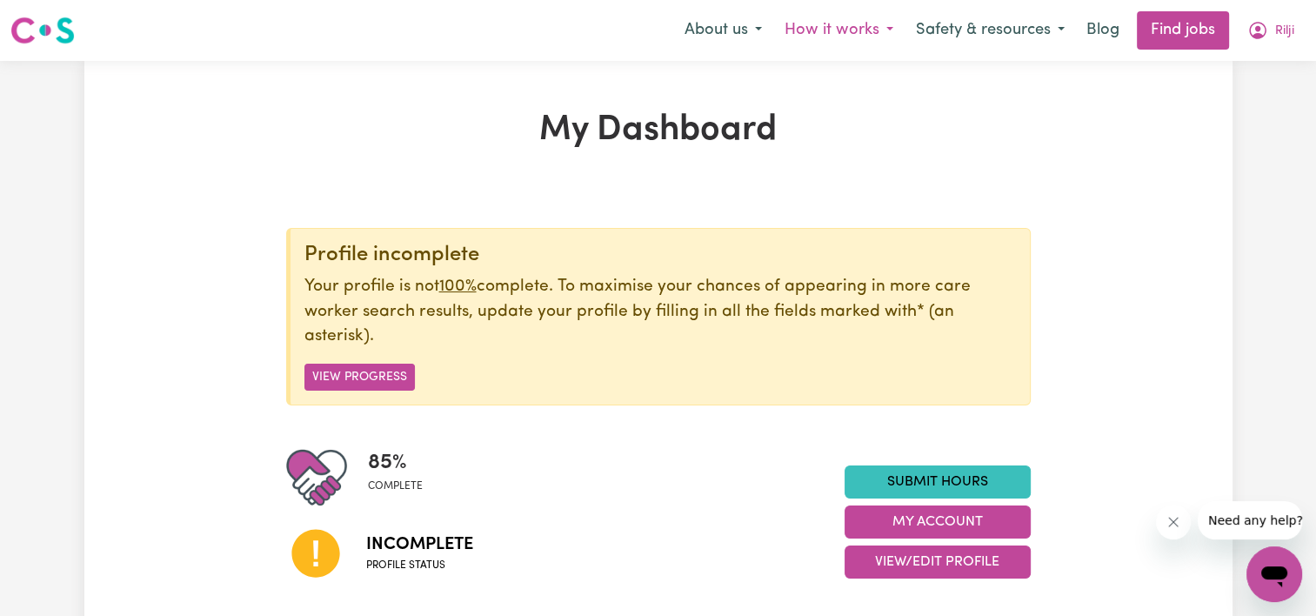
click at [863, 28] on button "How it works" at bounding box center [838, 30] width 131 height 37
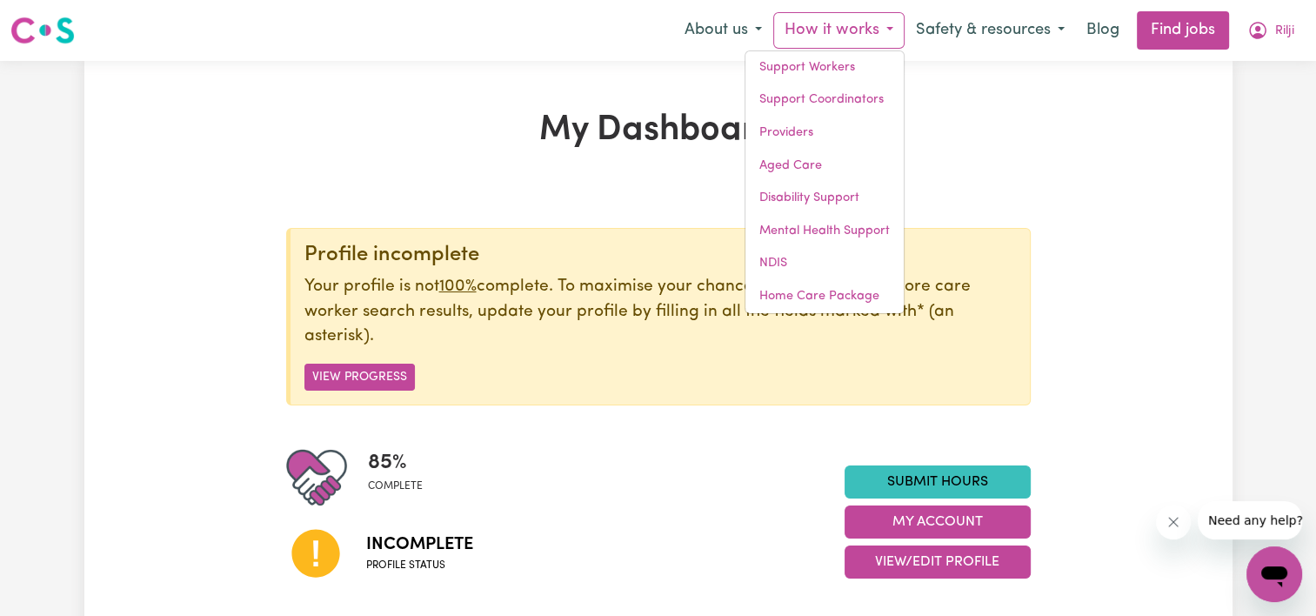
click at [1005, 125] on h1 "My Dashboard" at bounding box center [658, 131] width 744 height 42
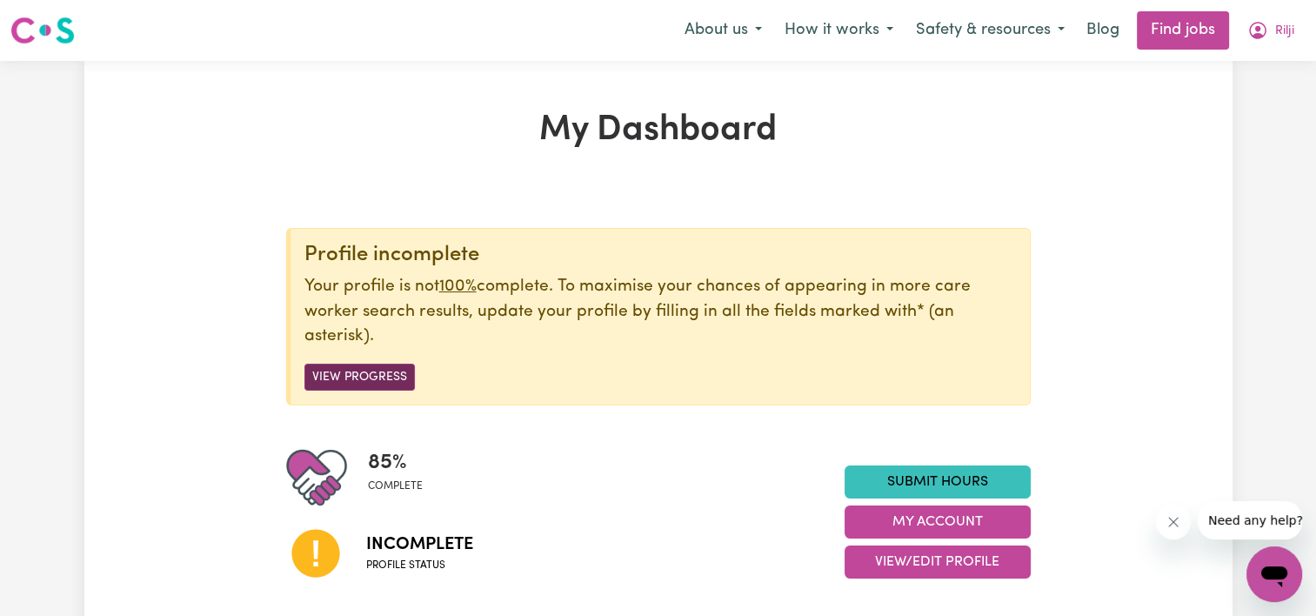
click at [376, 381] on button "View Progress" at bounding box center [359, 376] width 110 height 27
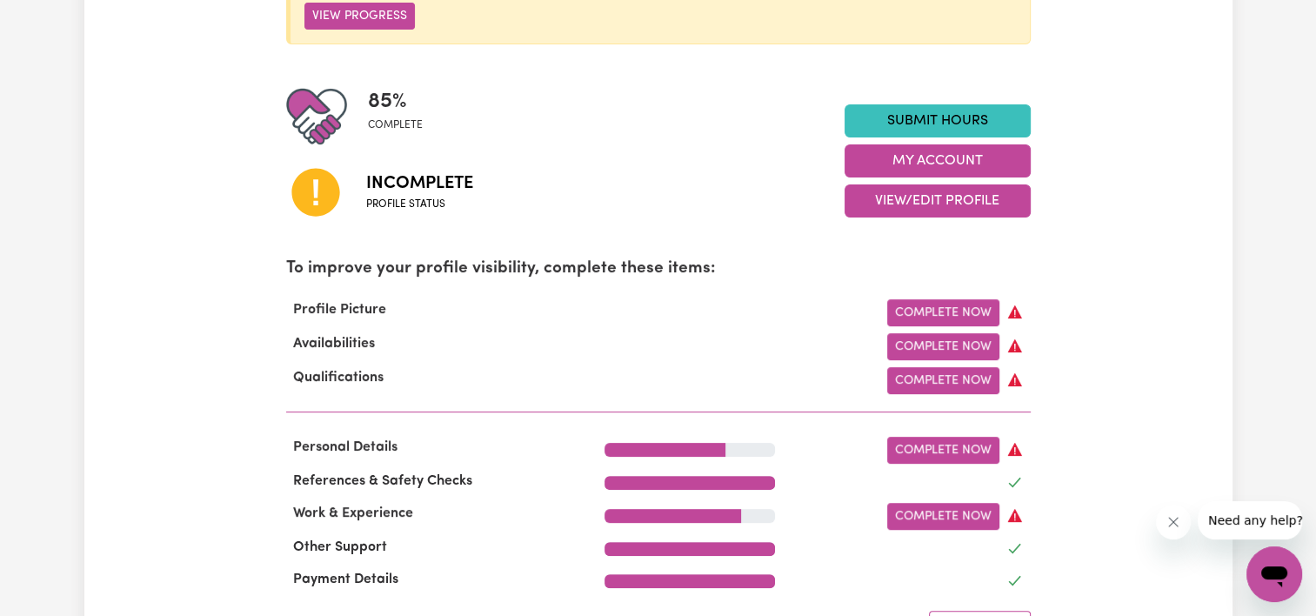
scroll to position [391, 0]
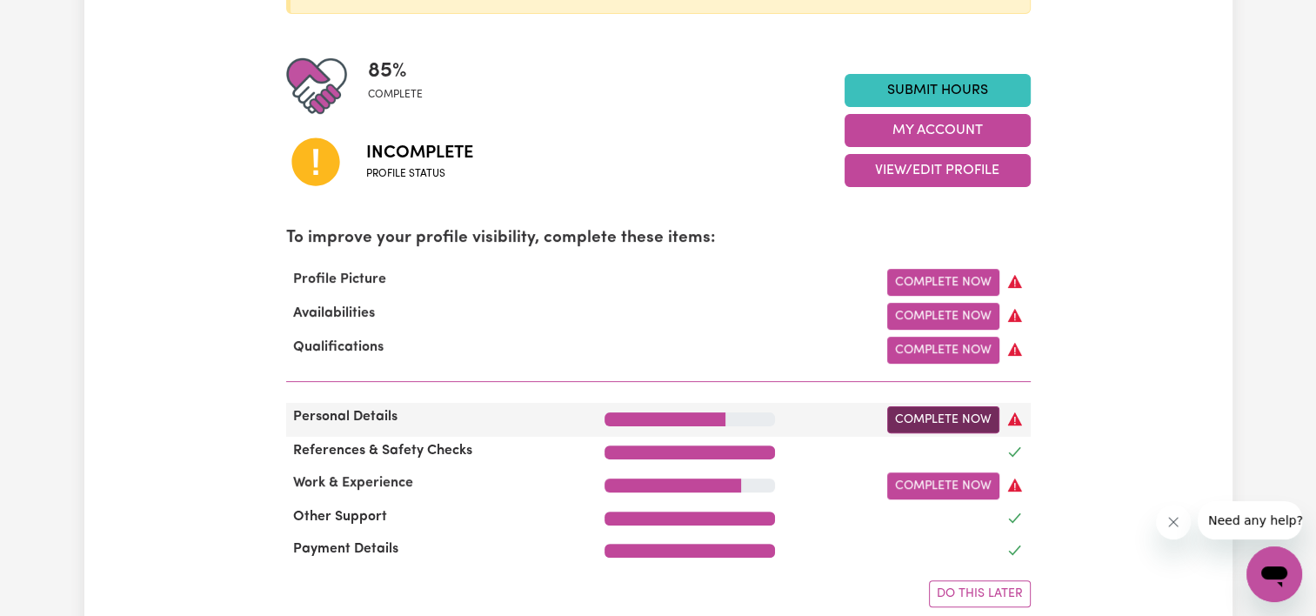
click at [953, 421] on link "Complete Now" at bounding box center [943, 419] width 112 height 27
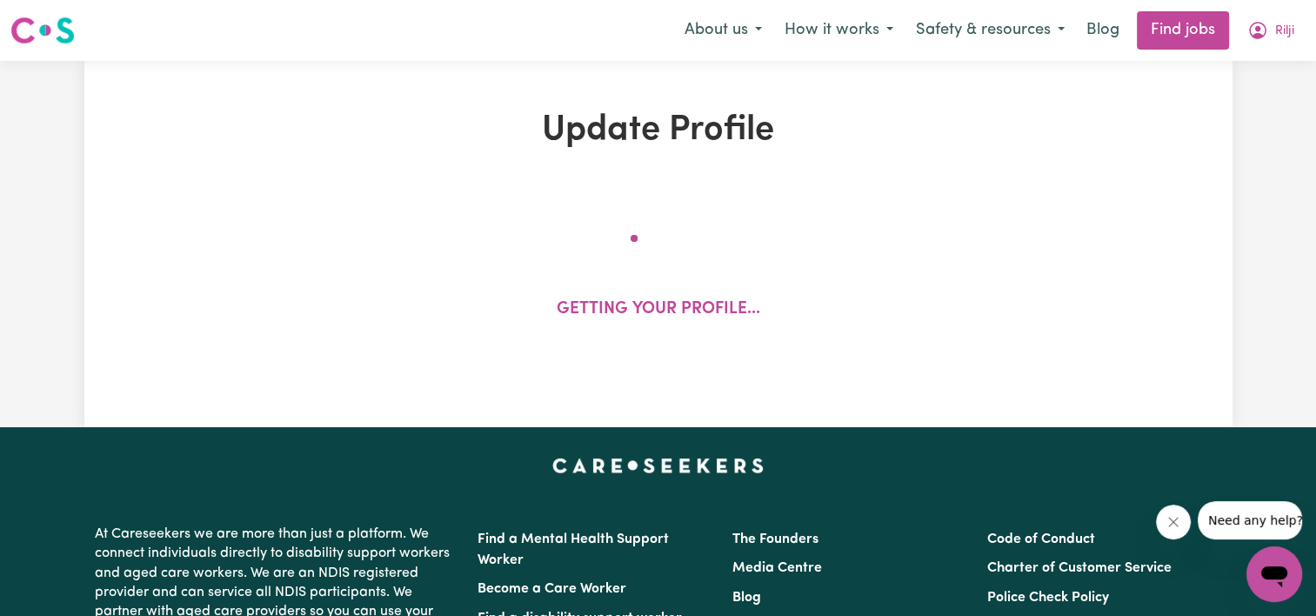
select select "[DEMOGRAPHIC_DATA]"
select select "Student Visa"
select select "Studying a healthcare related degree or qualification"
select select "40"
select select "63"
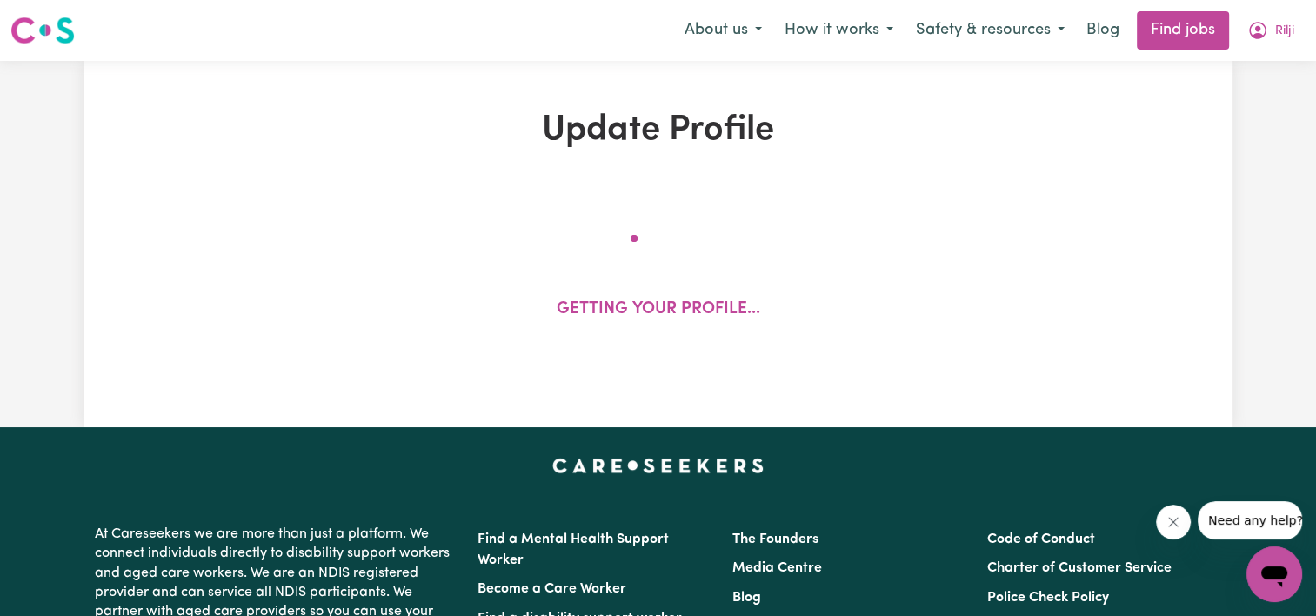
select select "75"
select select "100"
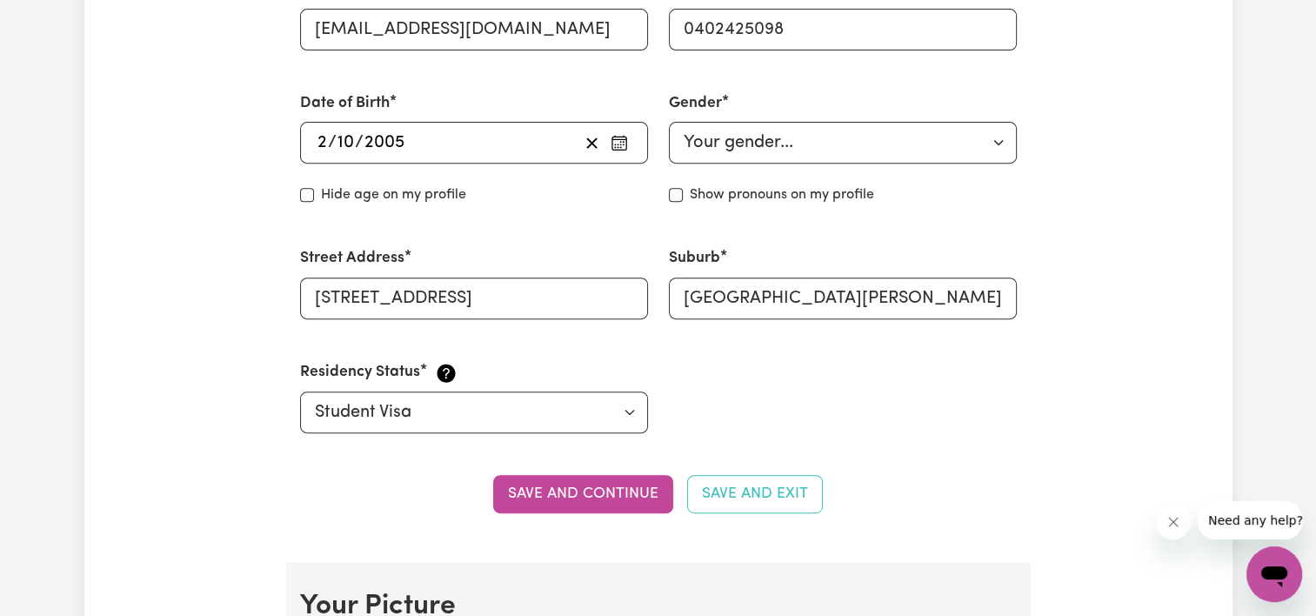
scroll to position [695, 0]
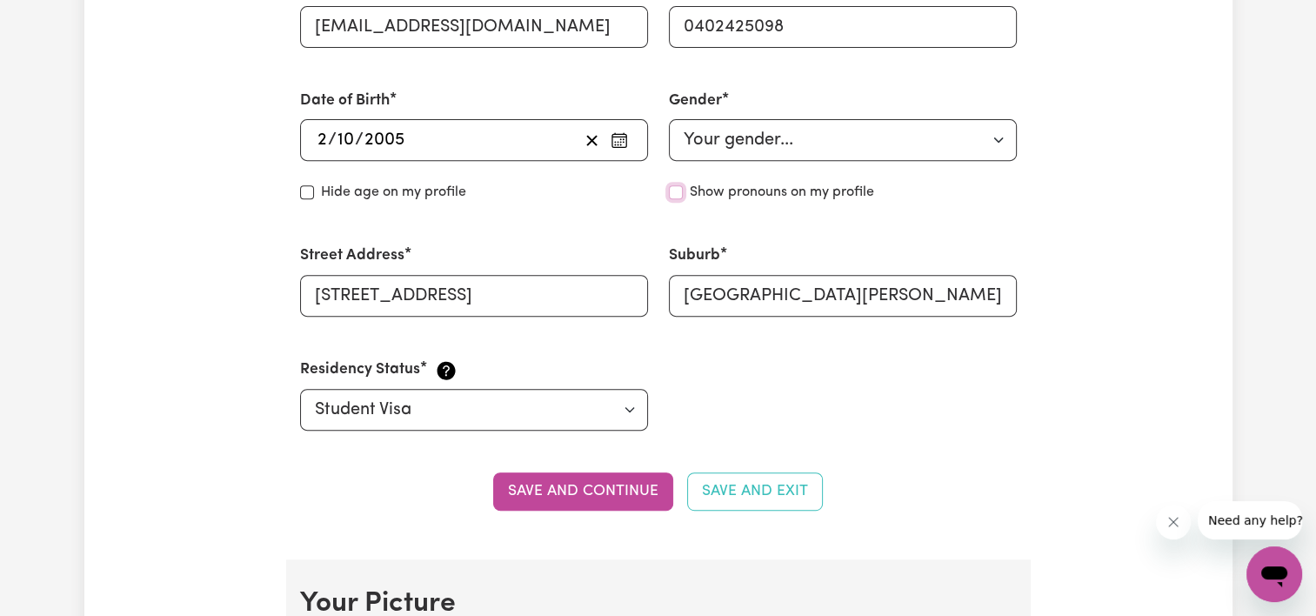
click at [677, 189] on input "Show pronouns on my profile" at bounding box center [676, 192] width 14 height 14
checkbox input "true"
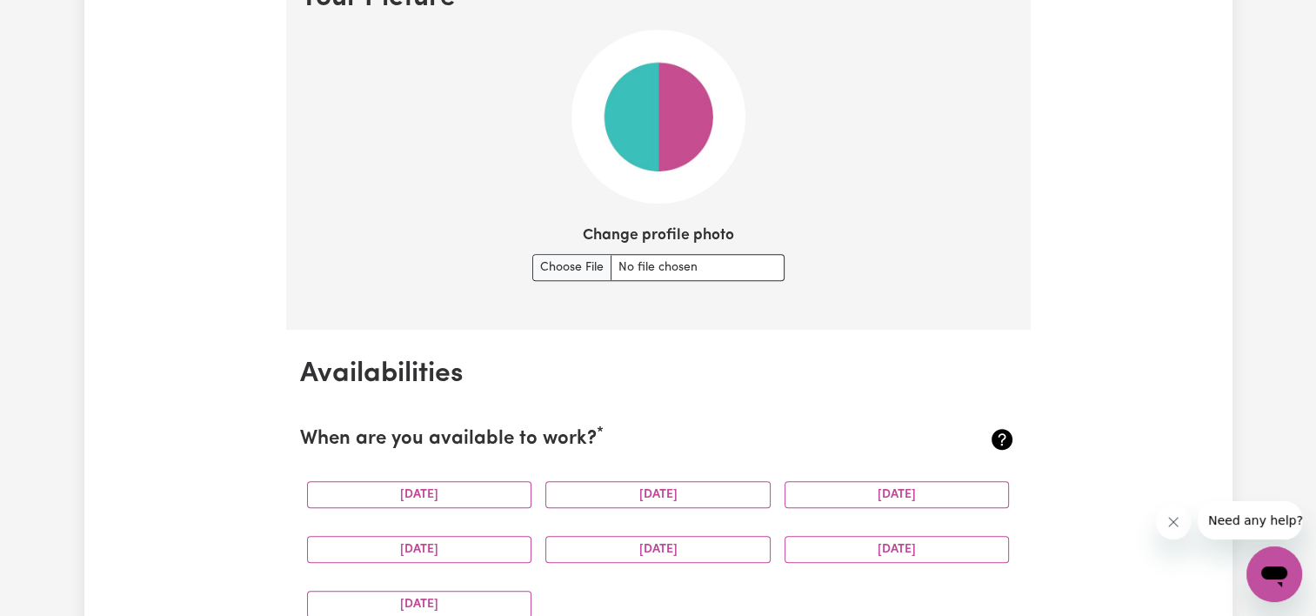
scroll to position [1303, 0]
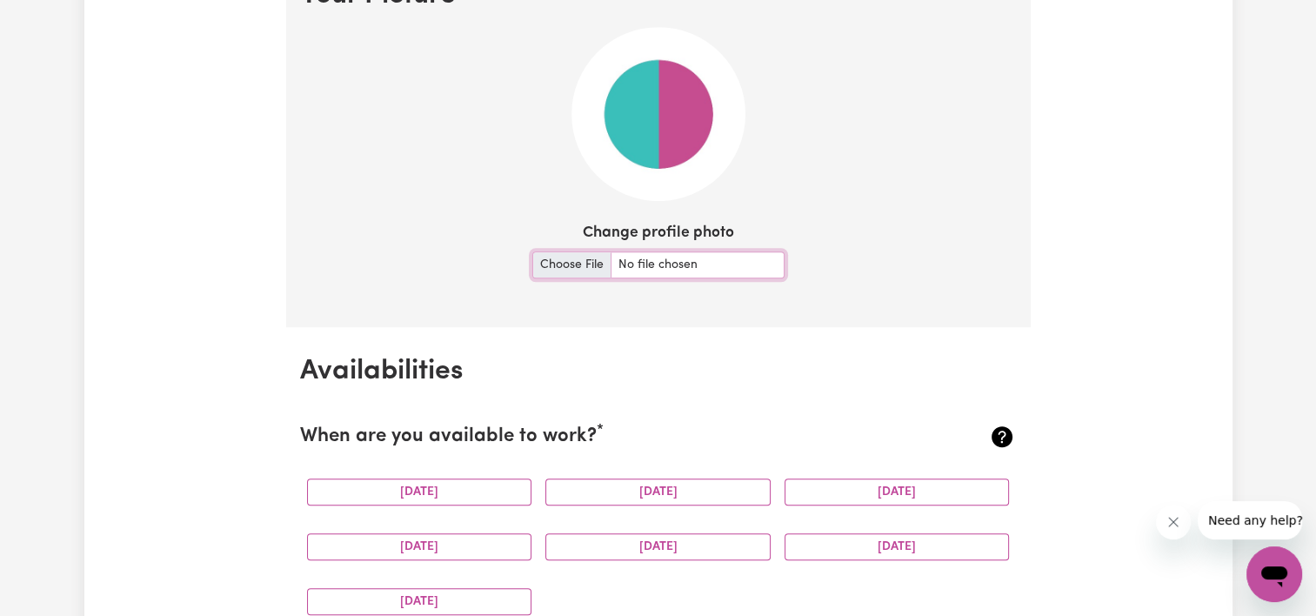
click at [571, 262] on input "Change profile photo" at bounding box center [658, 264] width 252 height 27
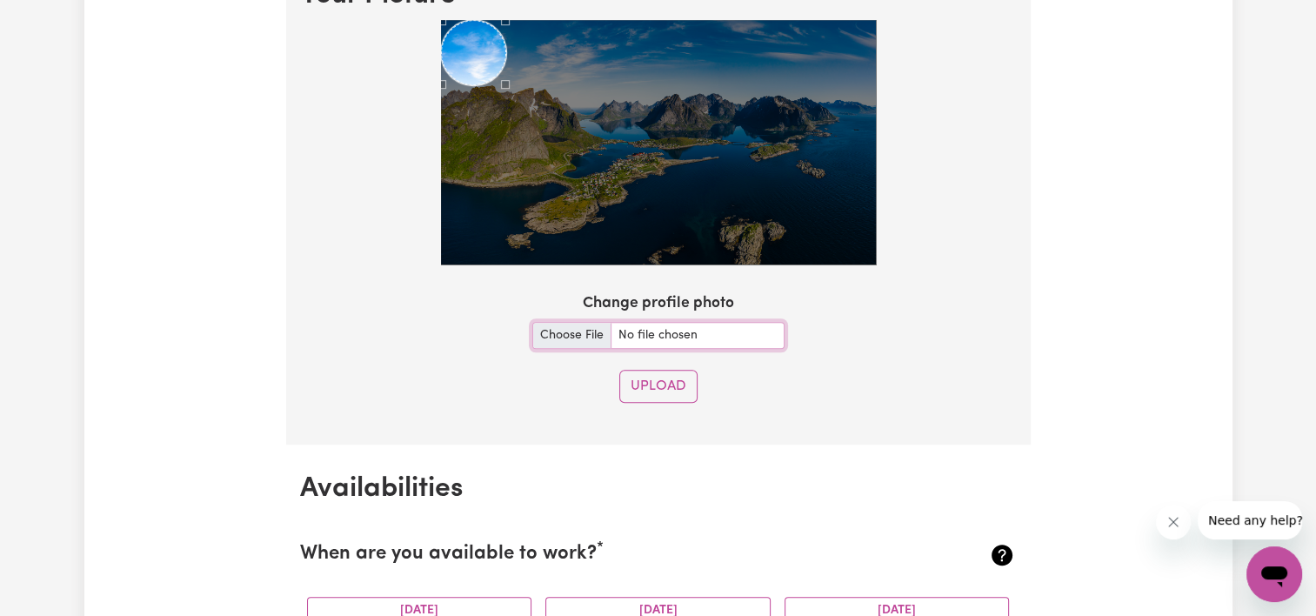
click at [557, 329] on input "Change profile photo" at bounding box center [658, 335] width 252 height 27
type input "C:\fakepath\IMG_9002.jpeg"
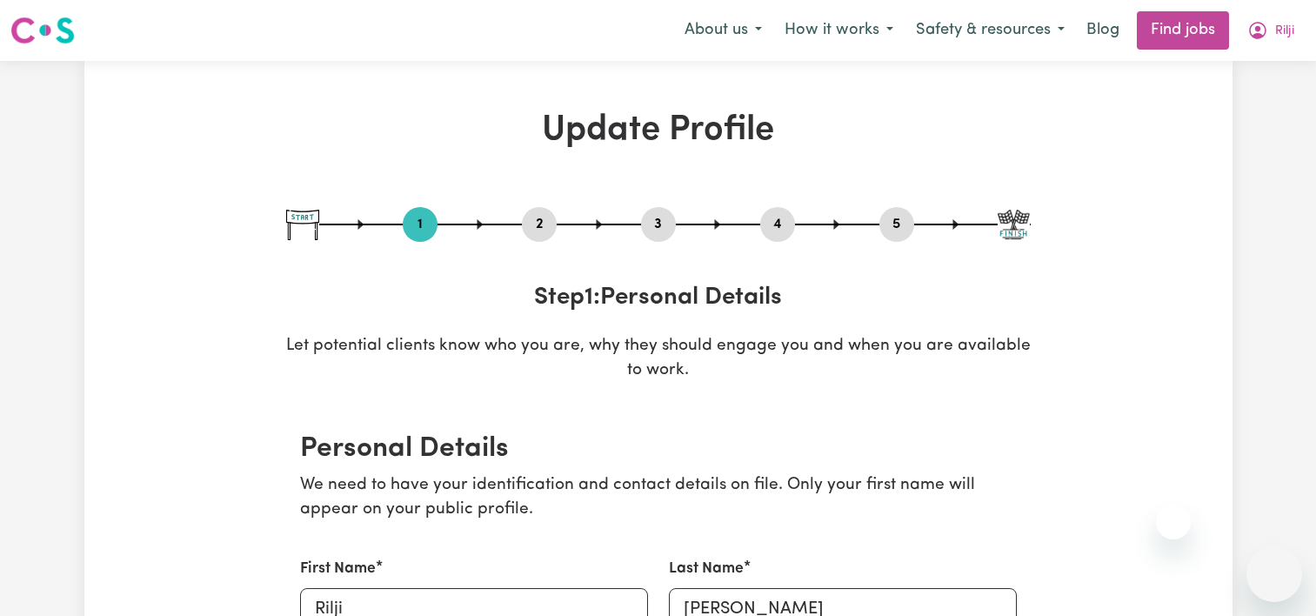
select select "[DEMOGRAPHIC_DATA]"
select select "Student Visa"
select select "Studying a healthcare related degree or qualification"
select select "40"
select select "63"
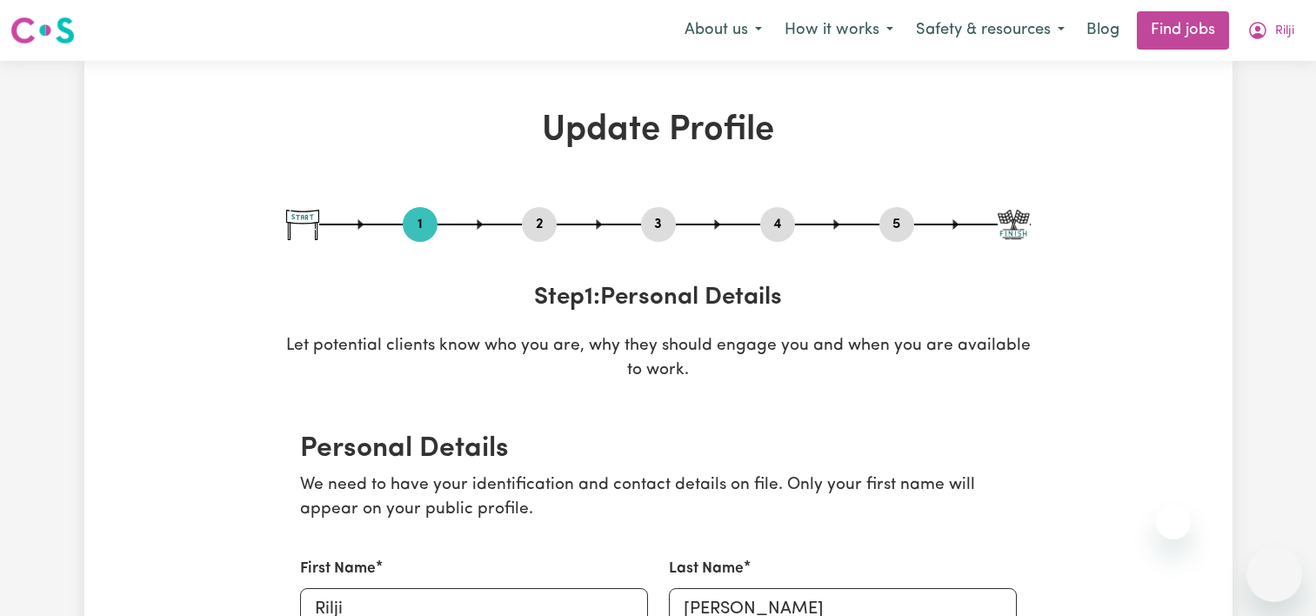
select select "75"
select select "100"
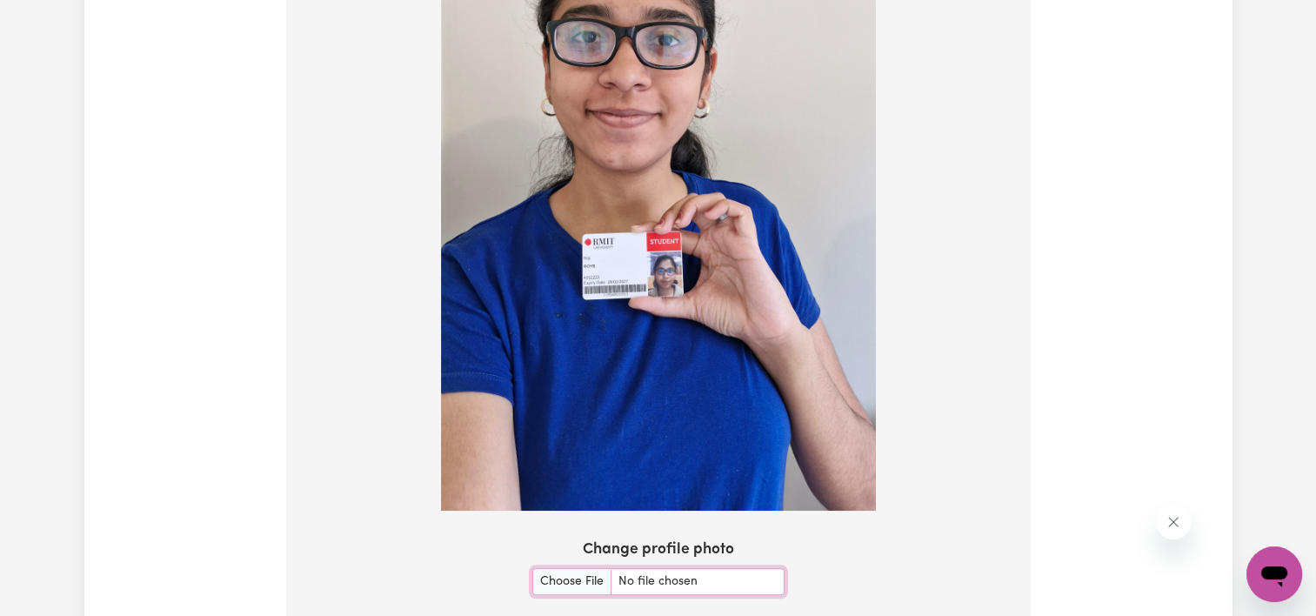
scroll to position [1602, 0]
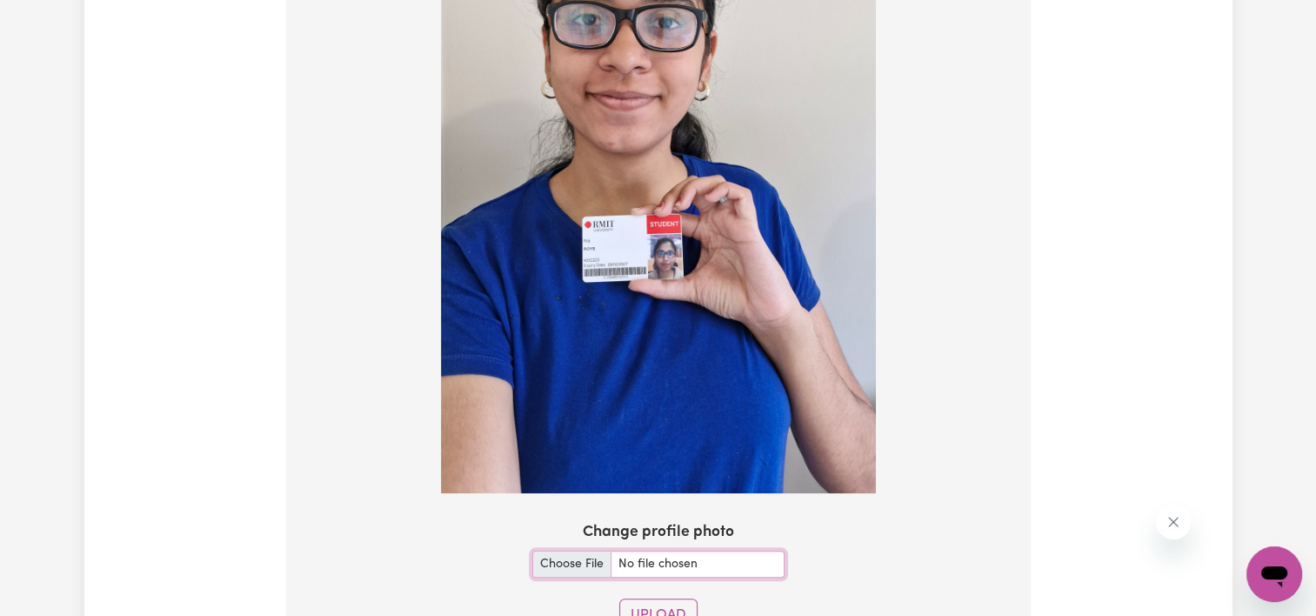
click at [572, 552] on input "Change profile photo" at bounding box center [658, 563] width 252 height 27
type input "C:\fakepath\dp.jpg"
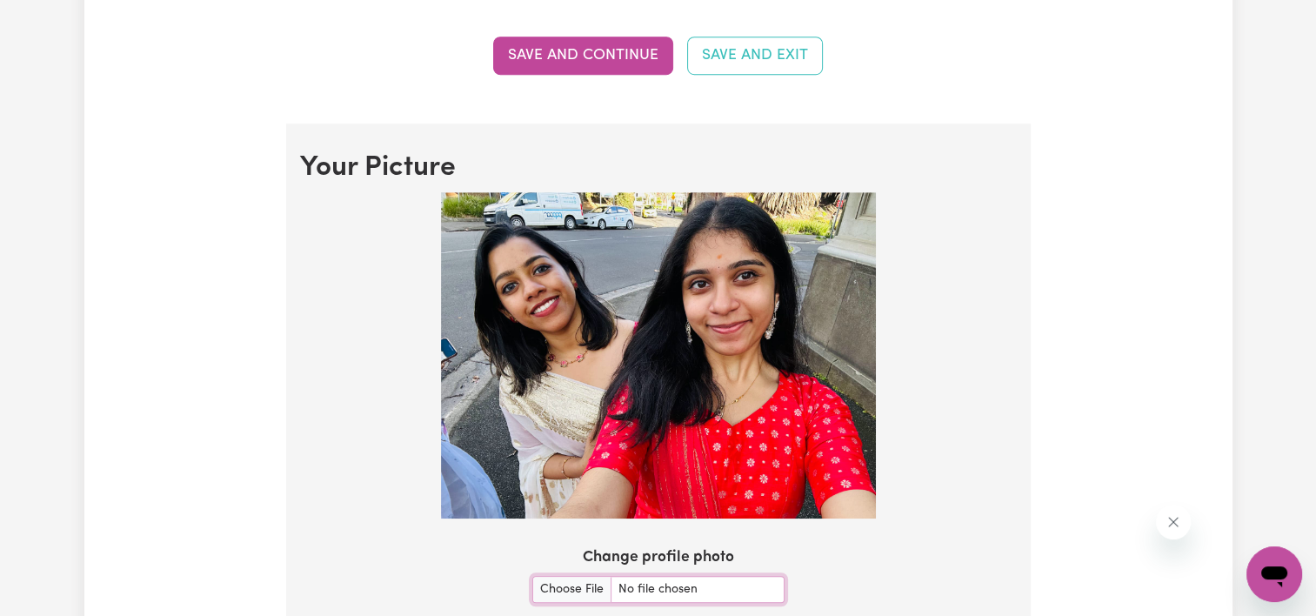
scroll to position [1109, 0]
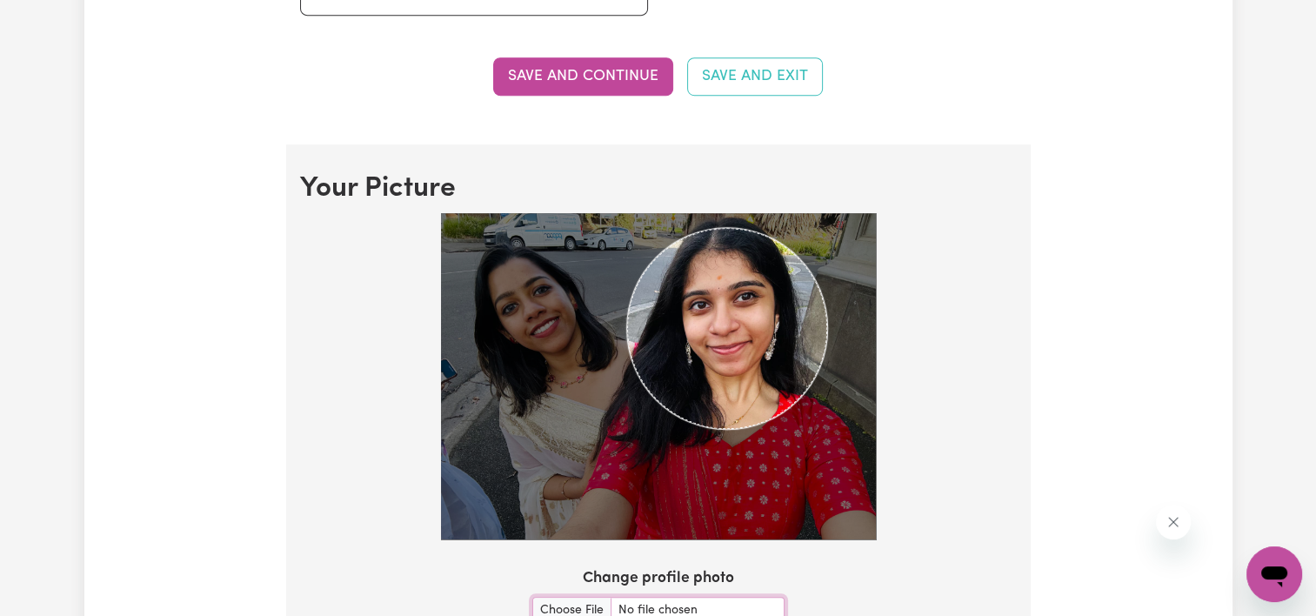
click at [827, 402] on img at bounding box center [658, 376] width 435 height 326
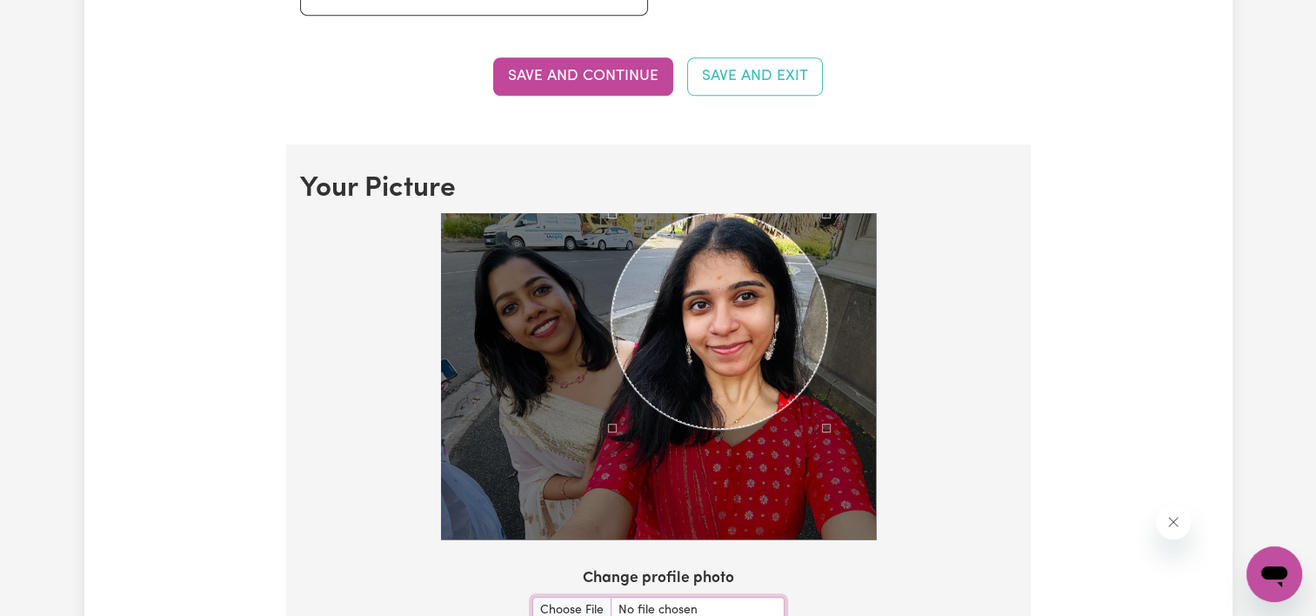
click at [591, 174] on section "Your Picture Change profile photo Upload" at bounding box center [658, 431] width 744 height 575
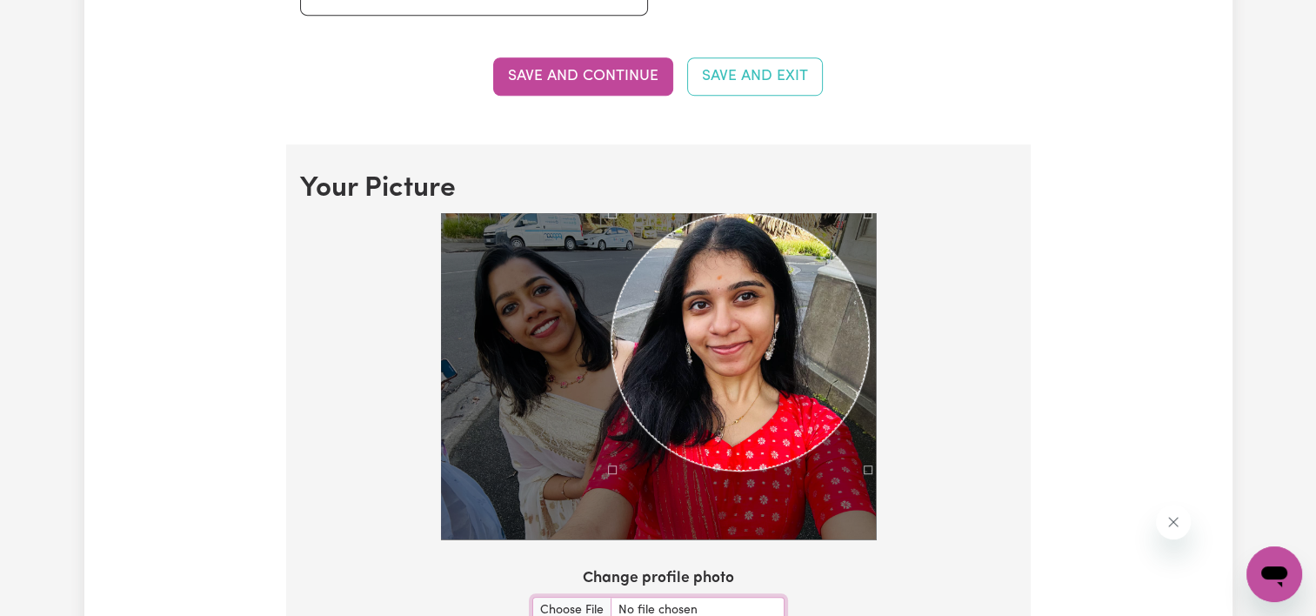
click at [870, 490] on div at bounding box center [658, 376] width 435 height 326
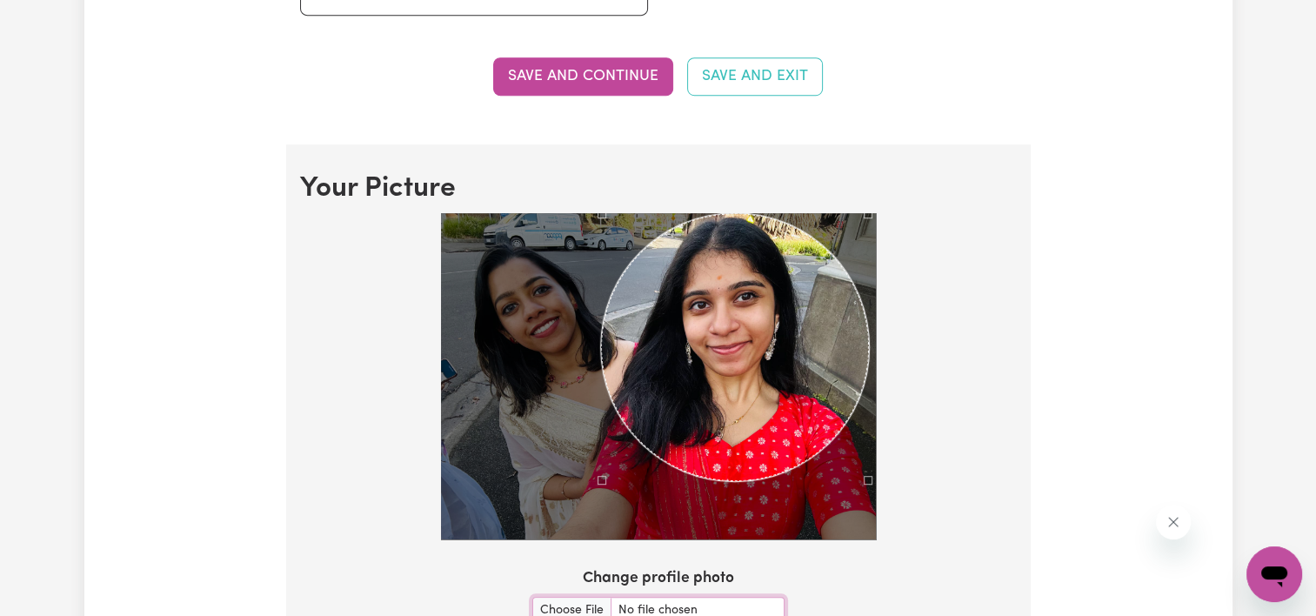
click at [597, 484] on div "Use the arrow keys to move the south west drag handle to change the crop select…" at bounding box center [597, 484] width 0 height 0
click at [596, 207] on section "Your Picture Change profile photo Upload" at bounding box center [658, 431] width 744 height 575
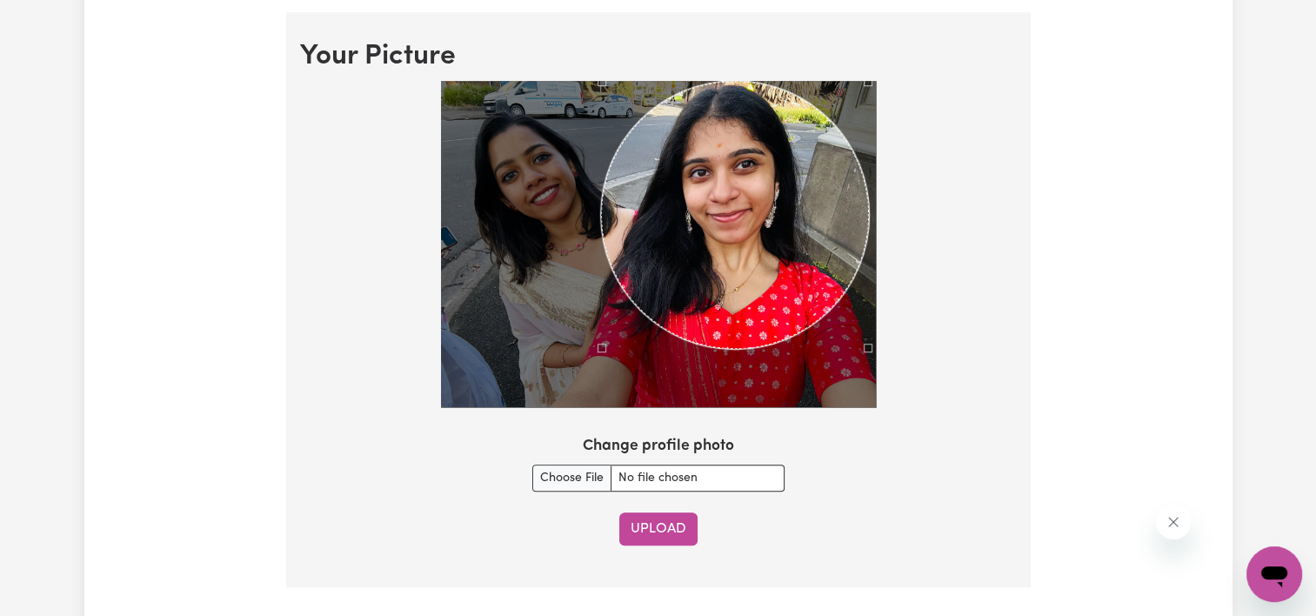
click at [675, 527] on button "Upload" at bounding box center [658, 528] width 78 height 33
checkbox input "false"
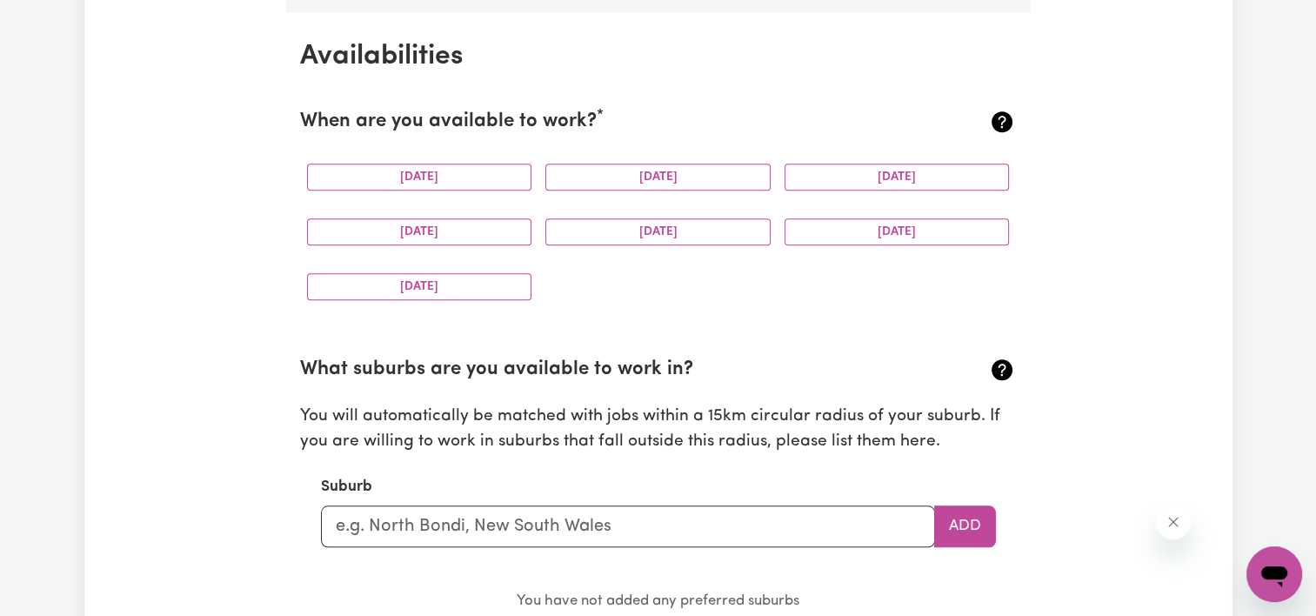
scroll to position [1621, 0]
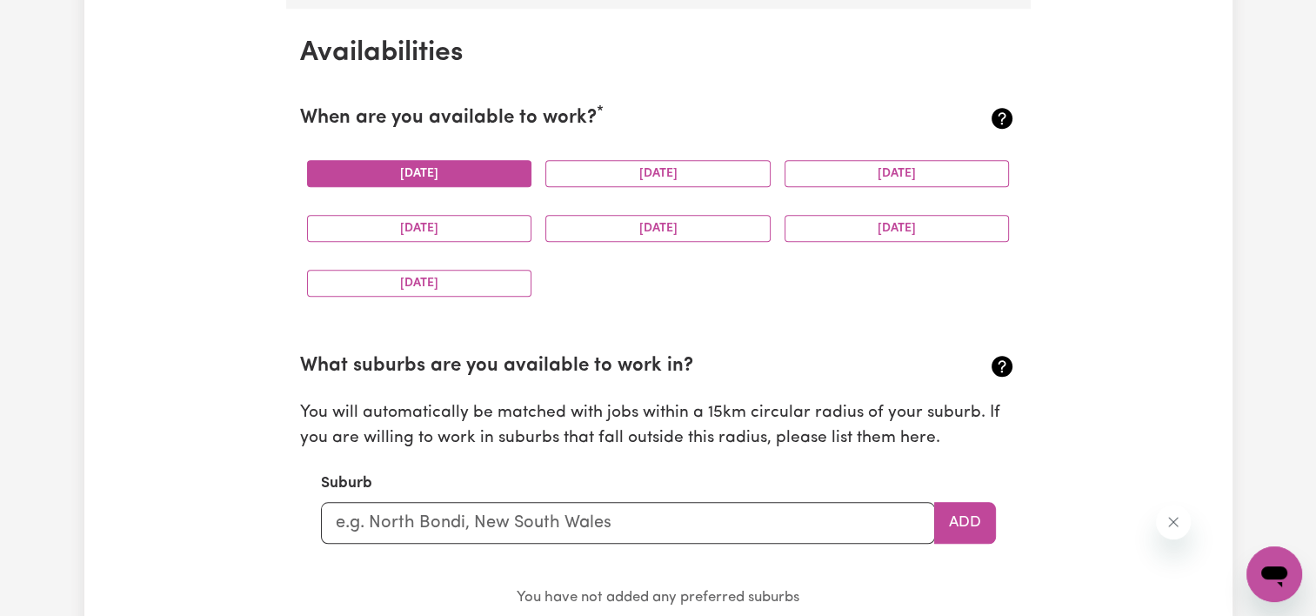
click at [438, 160] on button "[DATE]" at bounding box center [419, 173] width 225 height 27
click at [449, 216] on button "[DATE]" at bounding box center [419, 228] width 225 height 27
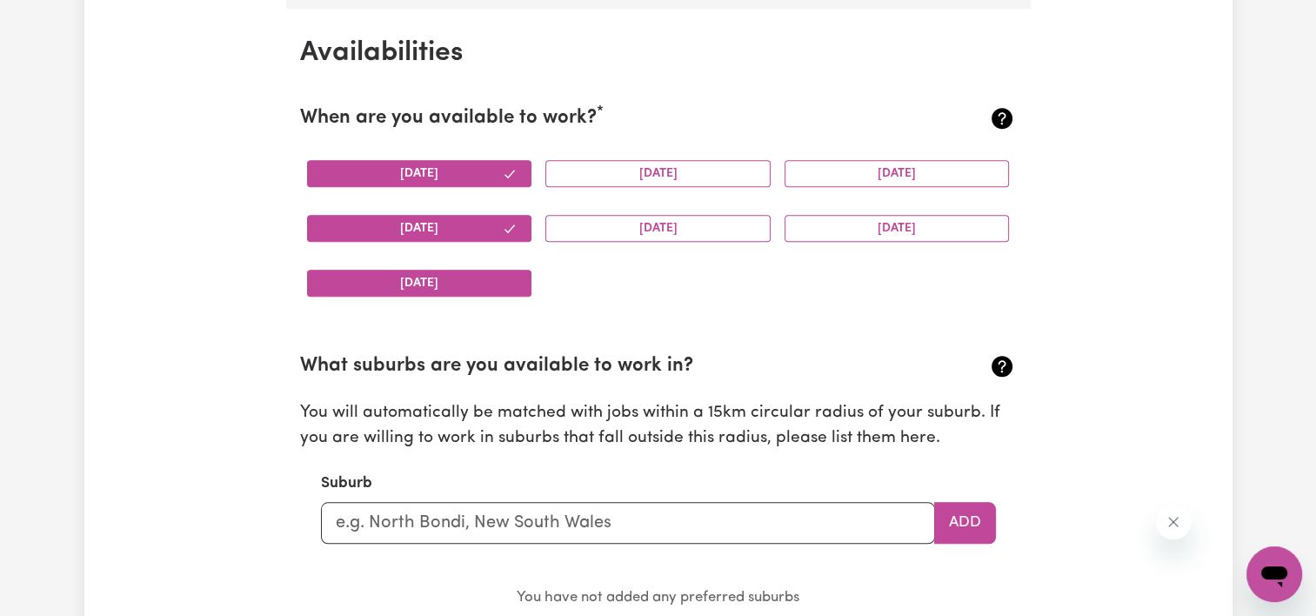
click at [447, 272] on button "[DATE]" at bounding box center [419, 283] width 225 height 27
click at [586, 223] on button "[DATE]" at bounding box center [657, 228] width 225 height 27
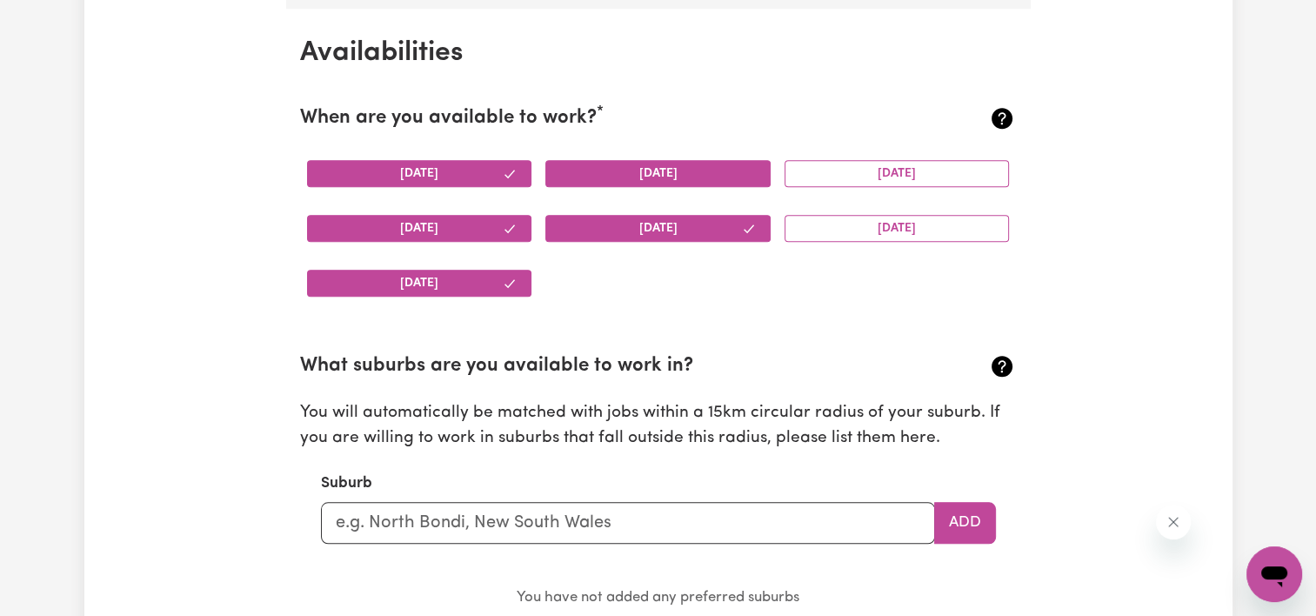
click at [643, 160] on button "[DATE]" at bounding box center [657, 173] width 225 height 27
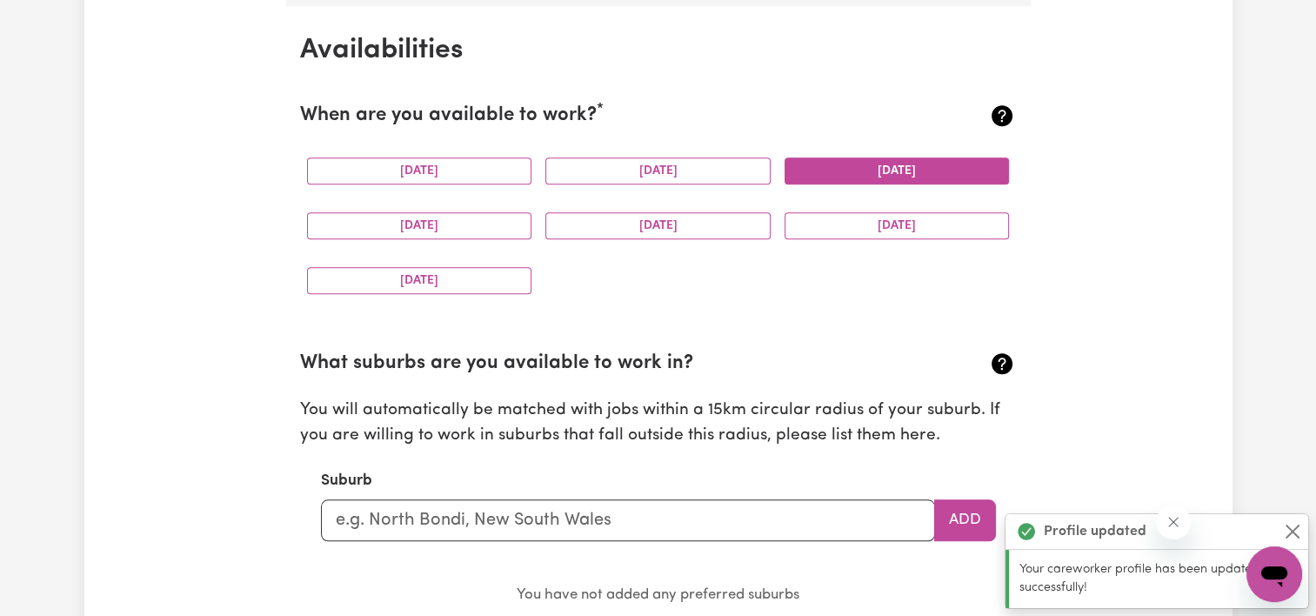
scroll to position [1628, 0]
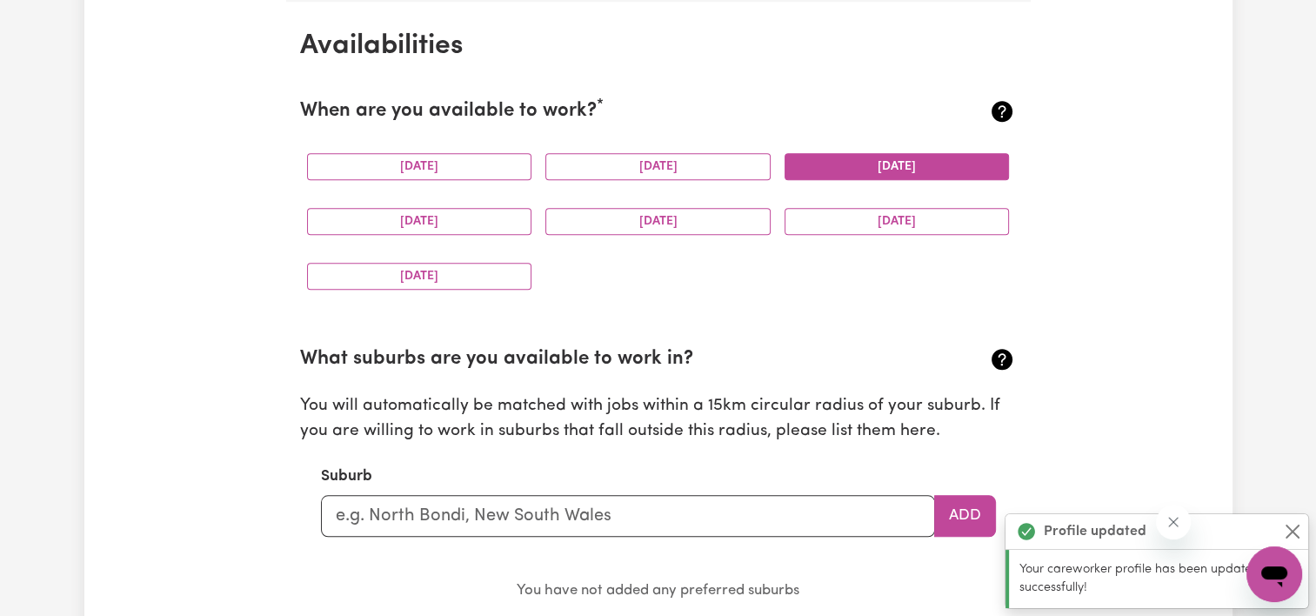
click at [913, 160] on button "[DATE]" at bounding box center [896, 166] width 225 height 27
click at [906, 217] on button "[DATE]" at bounding box center [896, 221] width 225 height 27
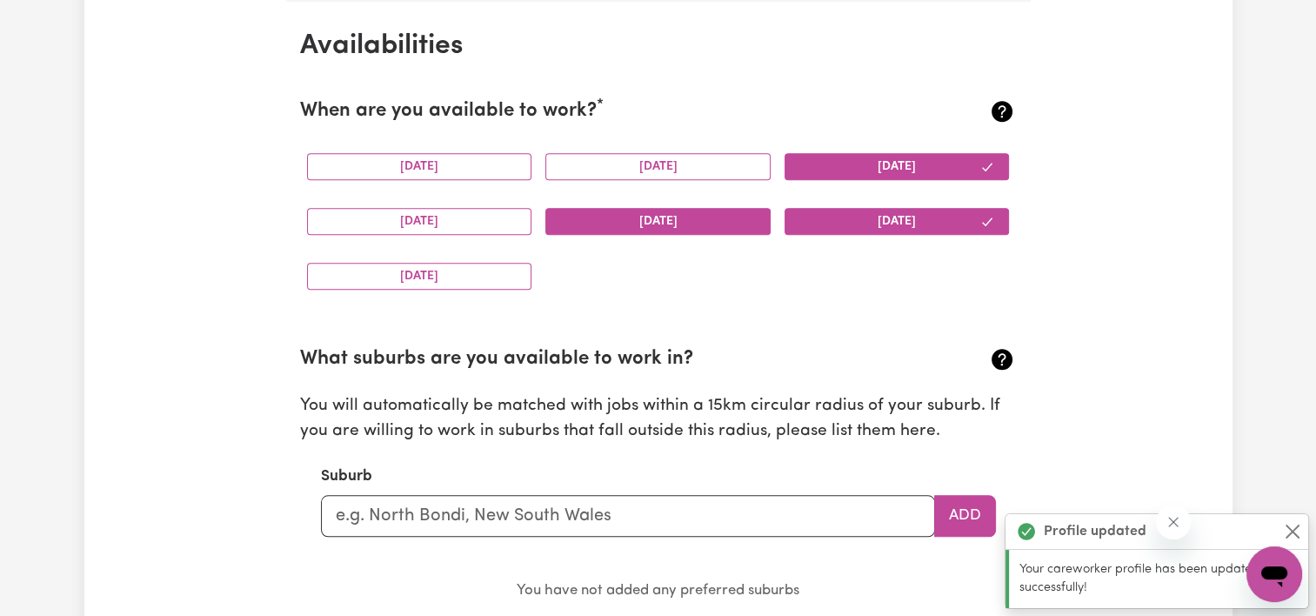
click at [763, 231] on button "[DATE]" at bounding box center [657, 221] width 225 height 27
click at [734, 165] on button "[DATE]" at bounding box center [657, 166] width 225 height 27
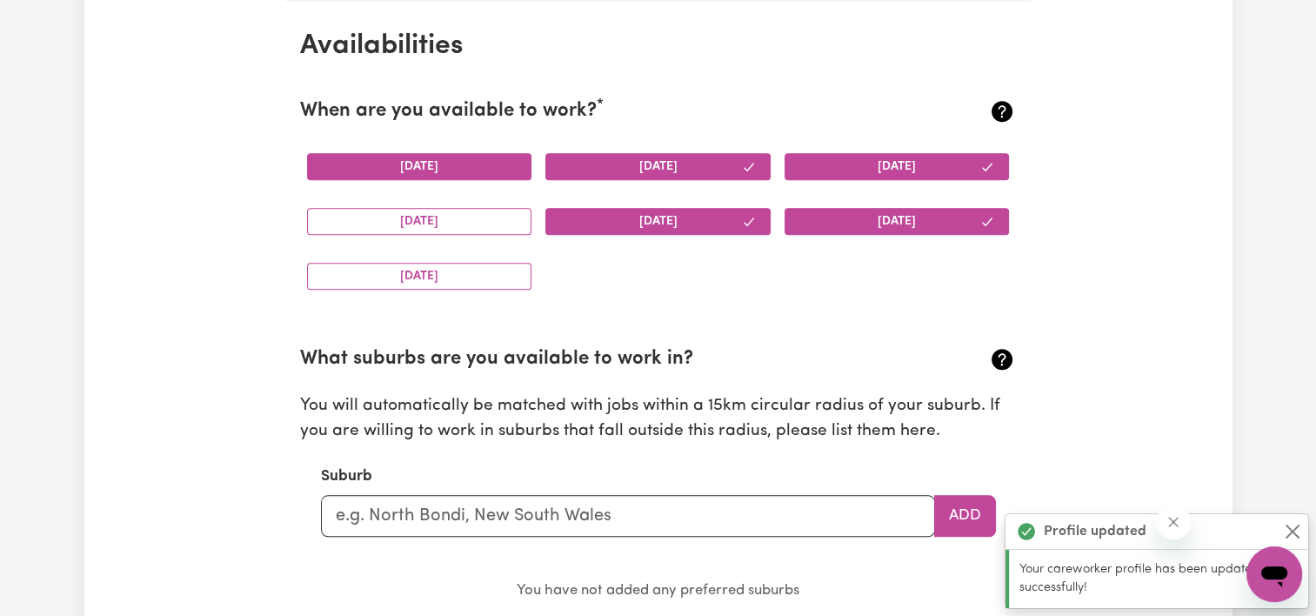
click at [492, 157] on button "[DATE]" at bounding box center [419, 166] width 225 height 27
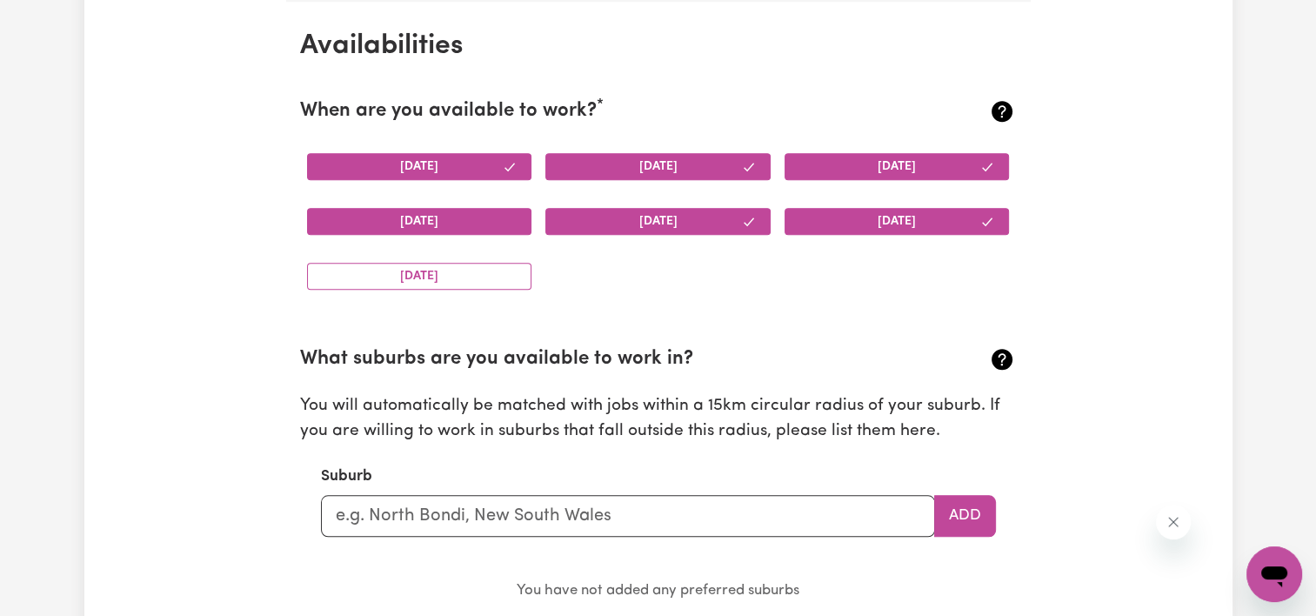
click at [470, 225] on button "[DATE]" at bounding box center [419, 221] width 225 height 27
click at [470, 270] on button "[DATE]" at bounding box center [419, 276] width 225 height 27
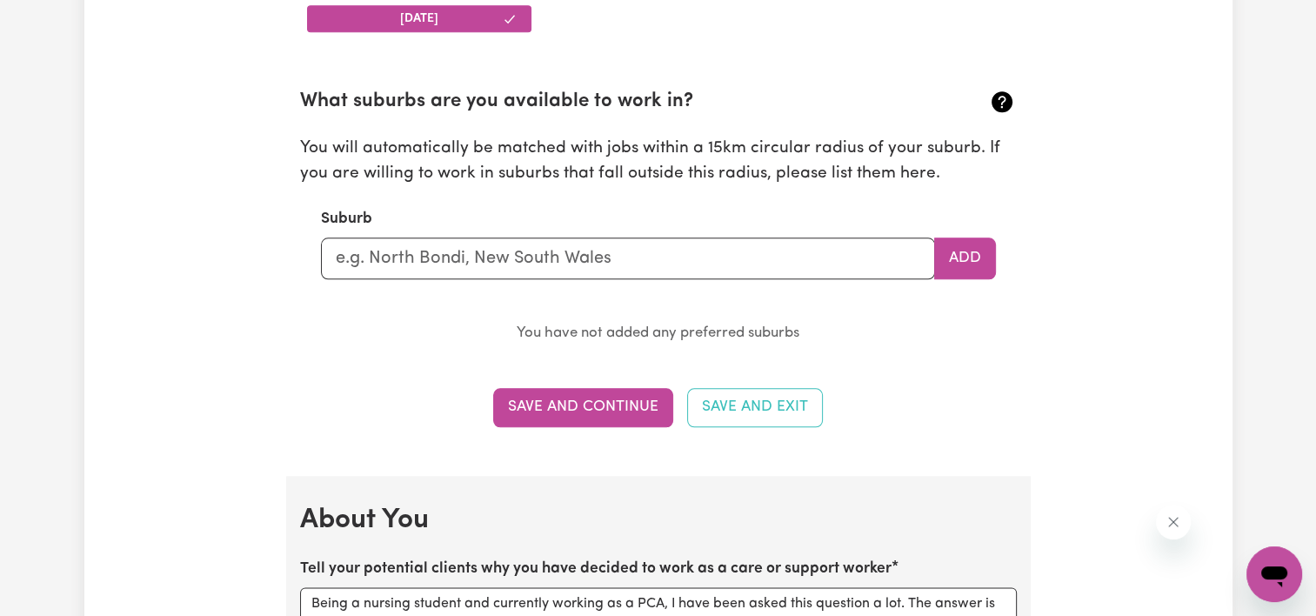
scroll to position [1886, 0]
click at [575, 259] on input "text" at bounding box center [628, 258] width 614 height 42
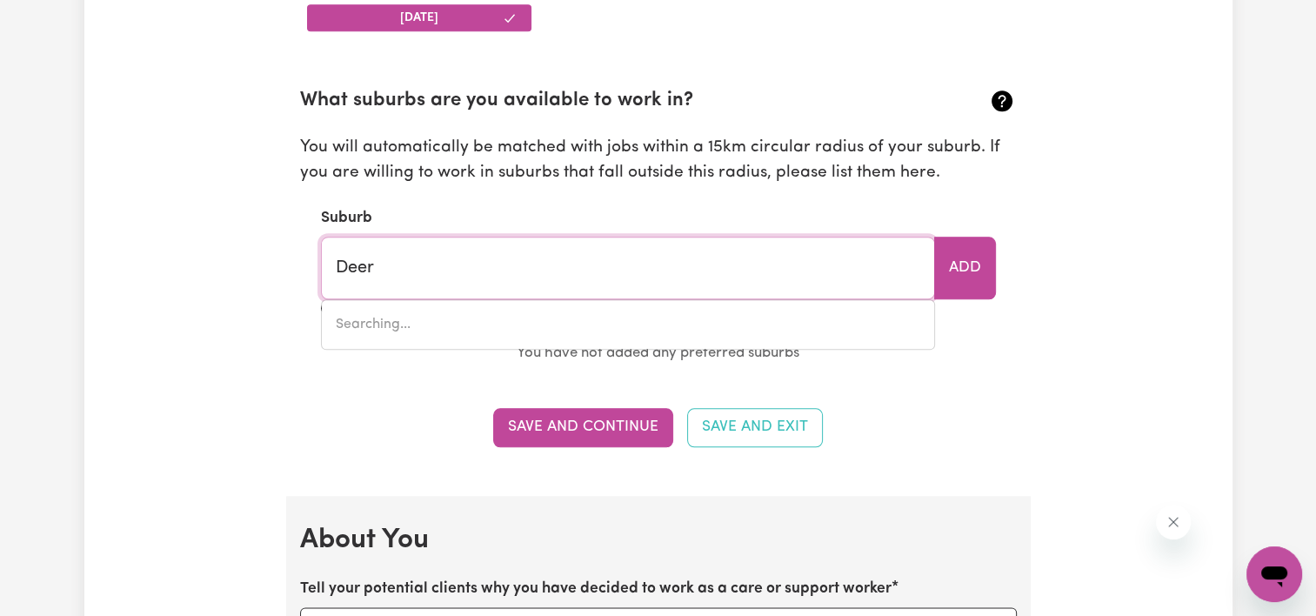
type input "Deer P"
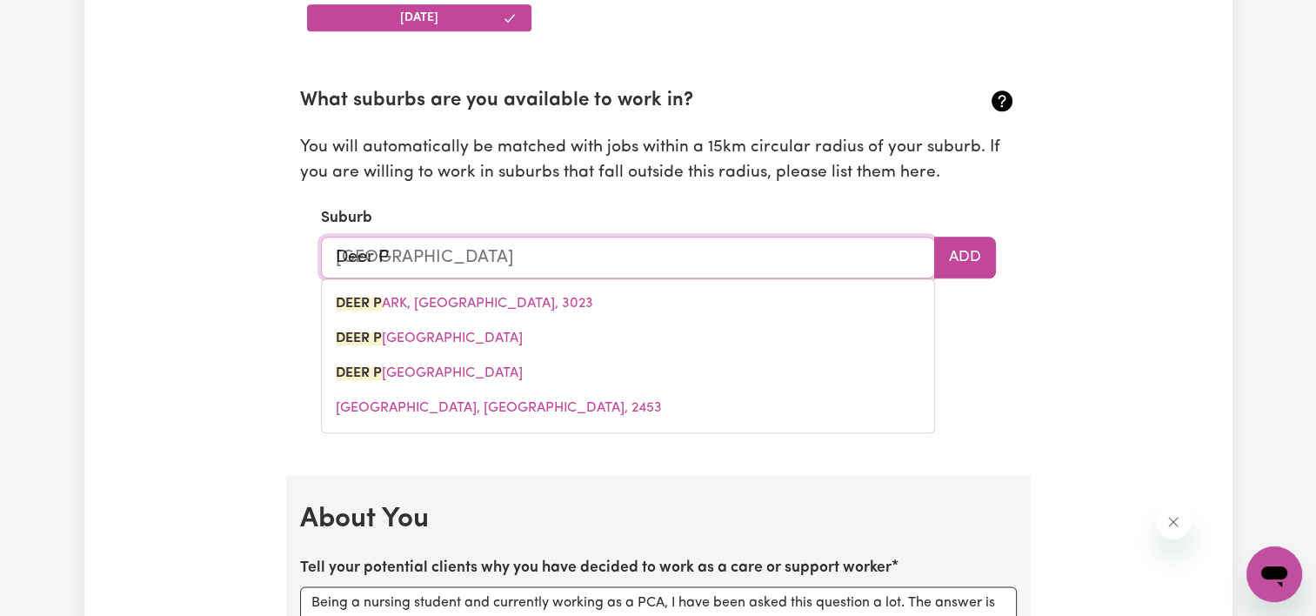
type input "[GEOGRAPHIC_DATA]"
type input "Deer Par"
type input "Deer ParK, Victoria, 3023"
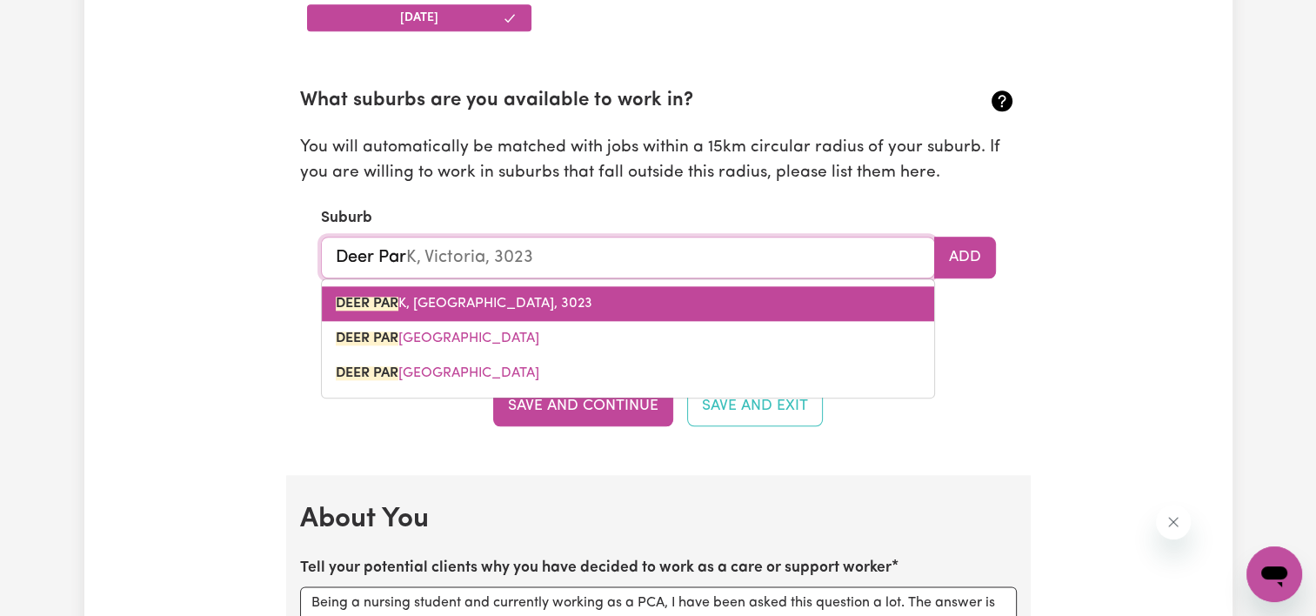
click at [526, 292] on link "DEER PAR K, [GEOGRAPHIC_DATA], 3023" at bounding box center [628, 303] width 612 height 35
type input "[GEOGRAPHIC_DATA]"
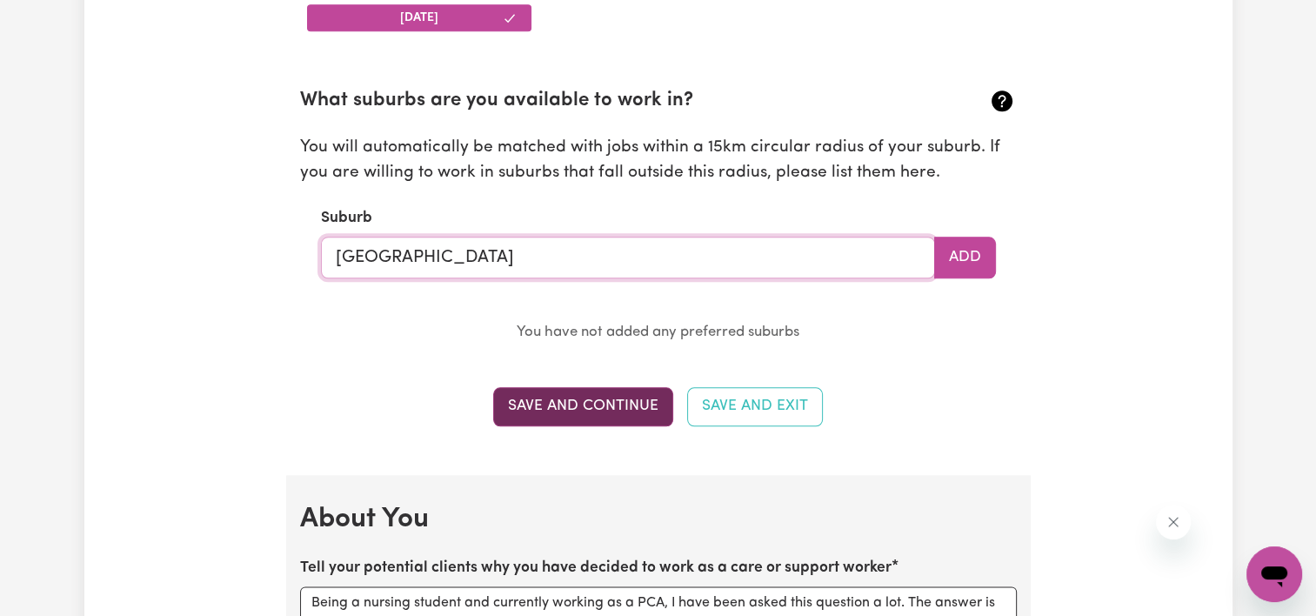
type input "[GEOGRAPHIC_DATA]"
click at [603, 408] on button "Save and Continue" at bounding box center [583, 406] width 180 height 38
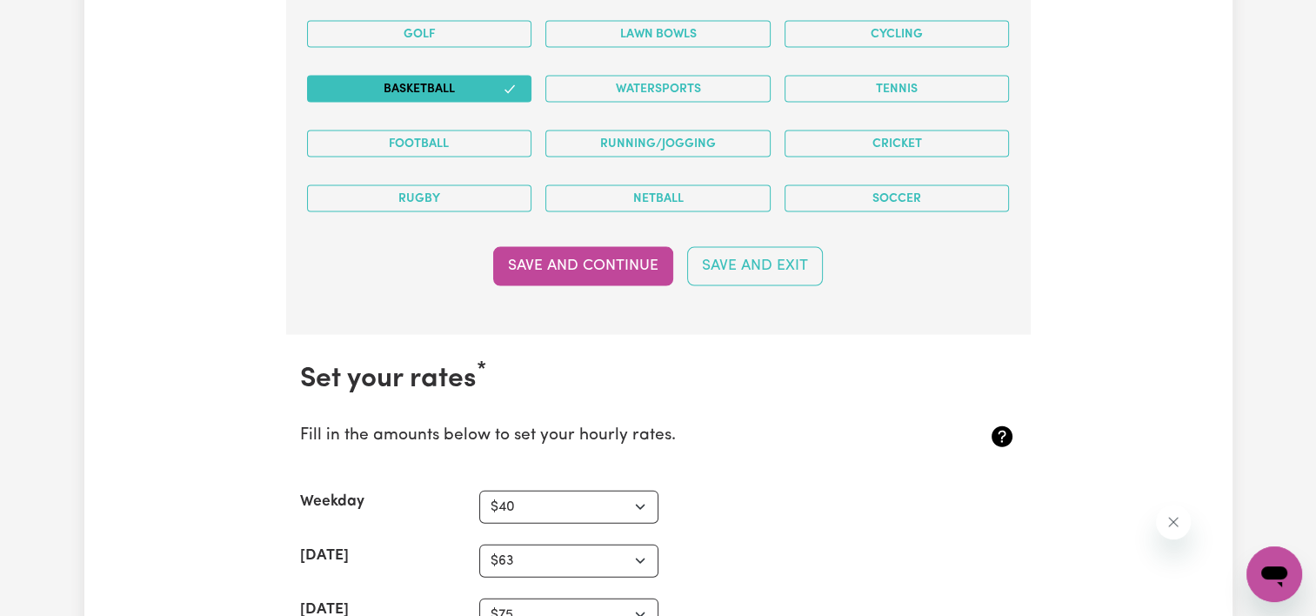
scroll to position [3588, 0]
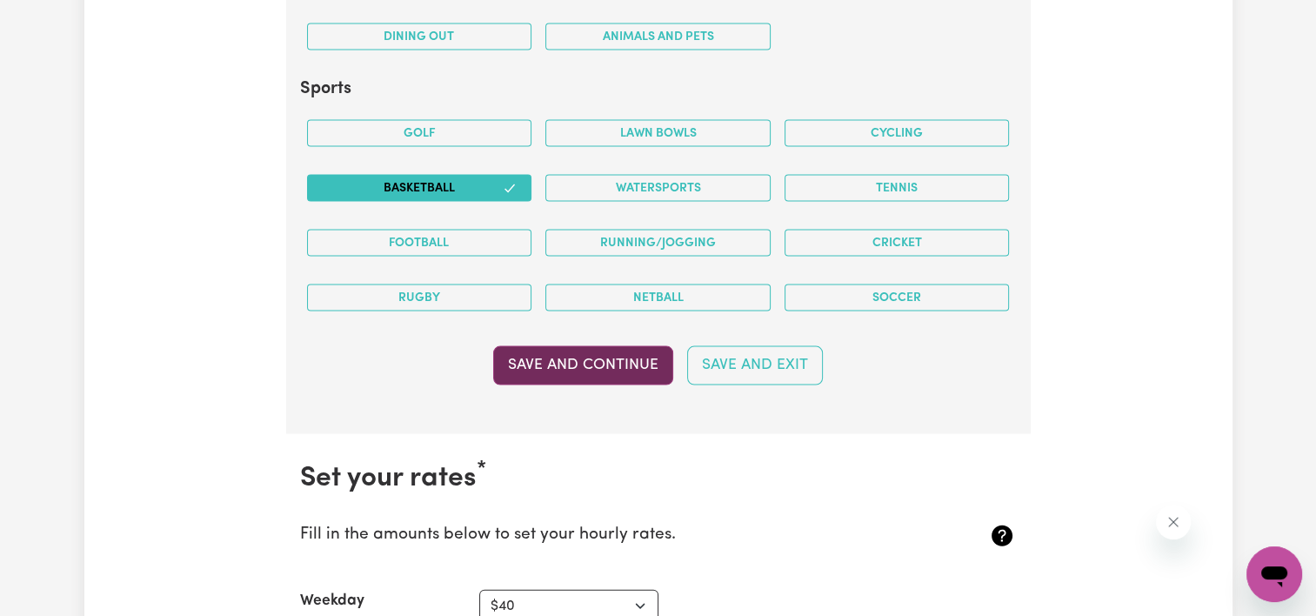
click at [623, 346] on button "Save and Continue" at bounding box center [583, 365] width 180 height 38
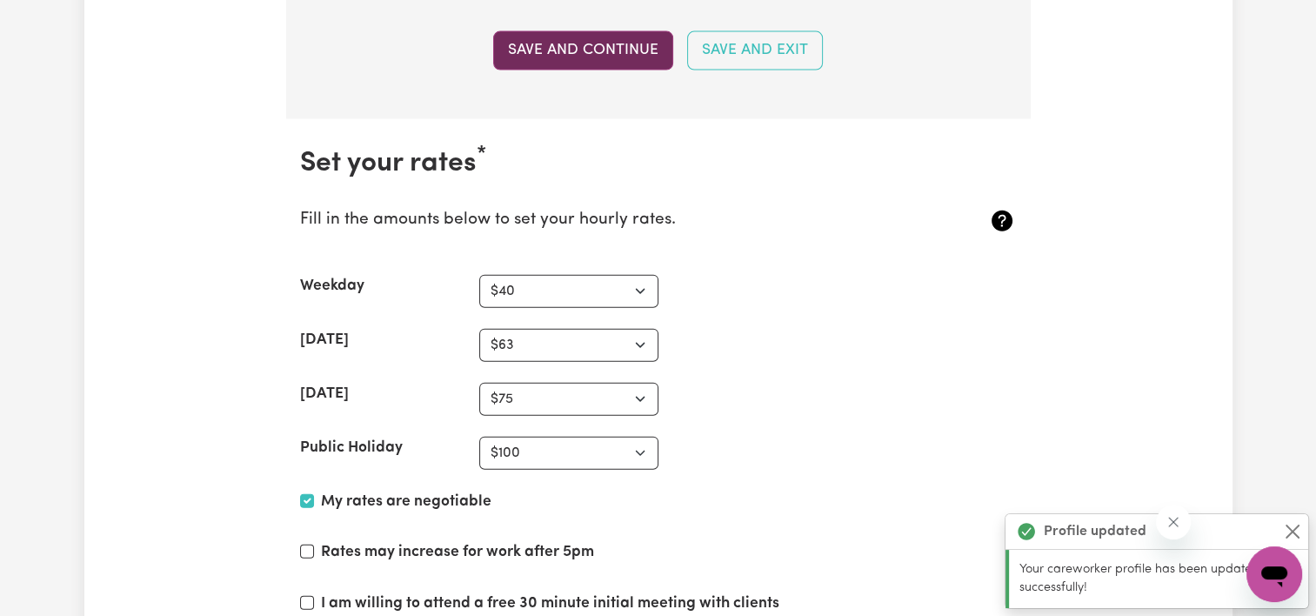
scroll to position [4014, 0]
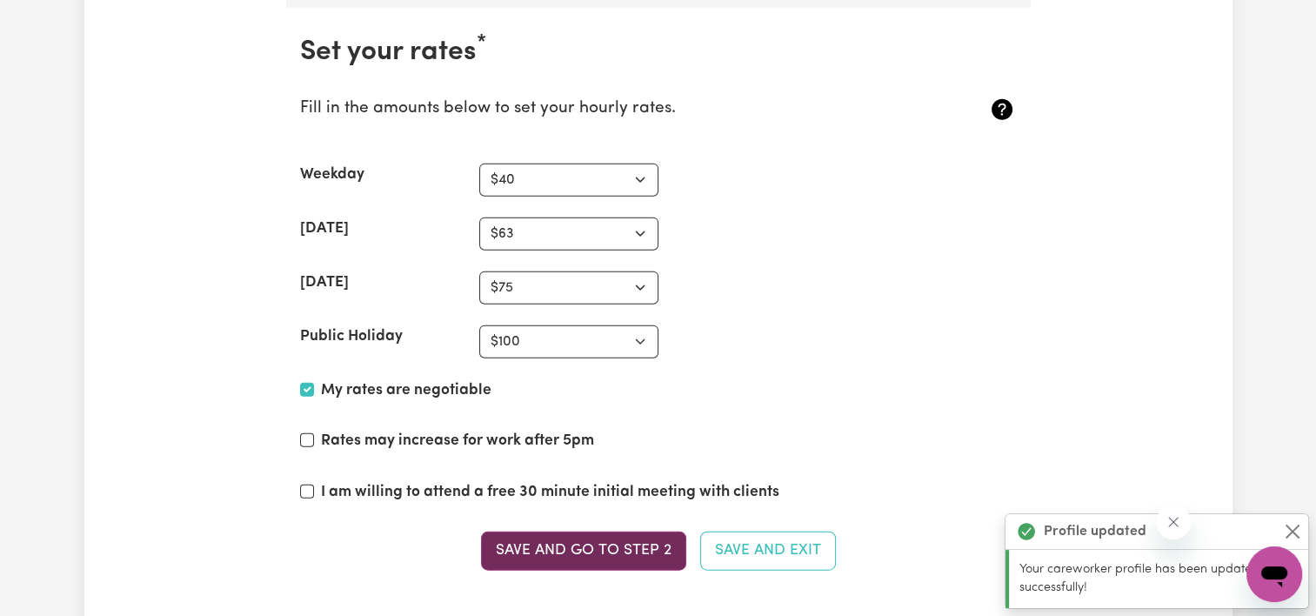
click at [570, 536] on button "Save and go to Step 2" at bounding box center [583, 550] width 205 height 38
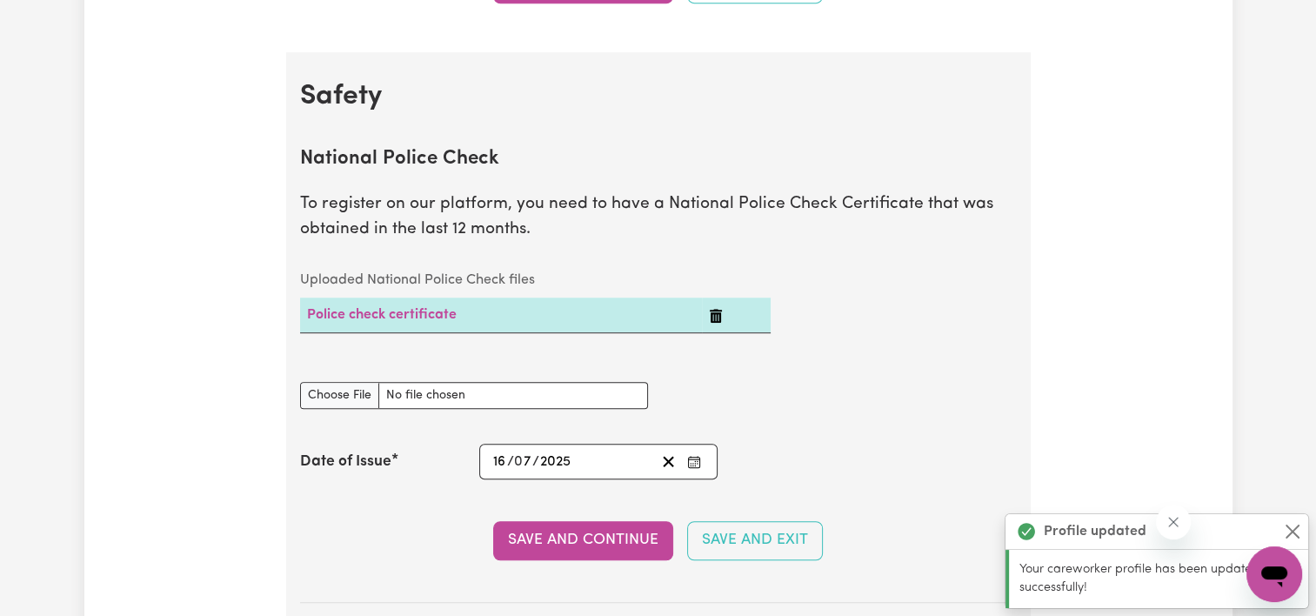
scroll to position [0, 0]
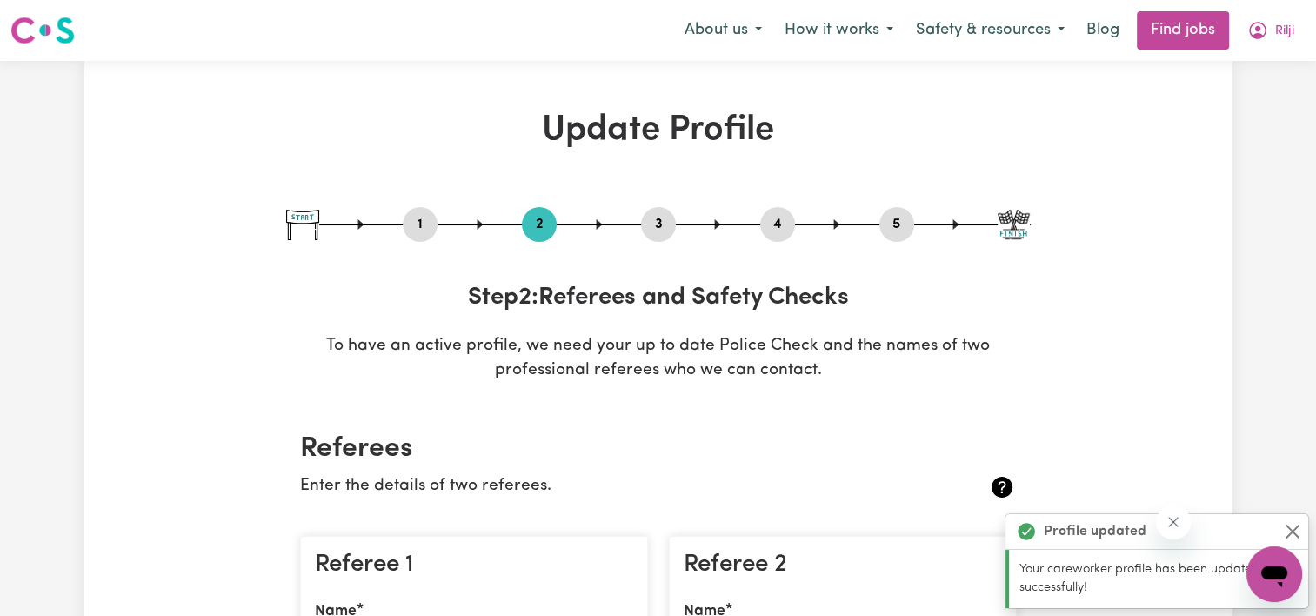
click at [908, 220] on button "5" at bounding box center [896, 224] width 35 height 23
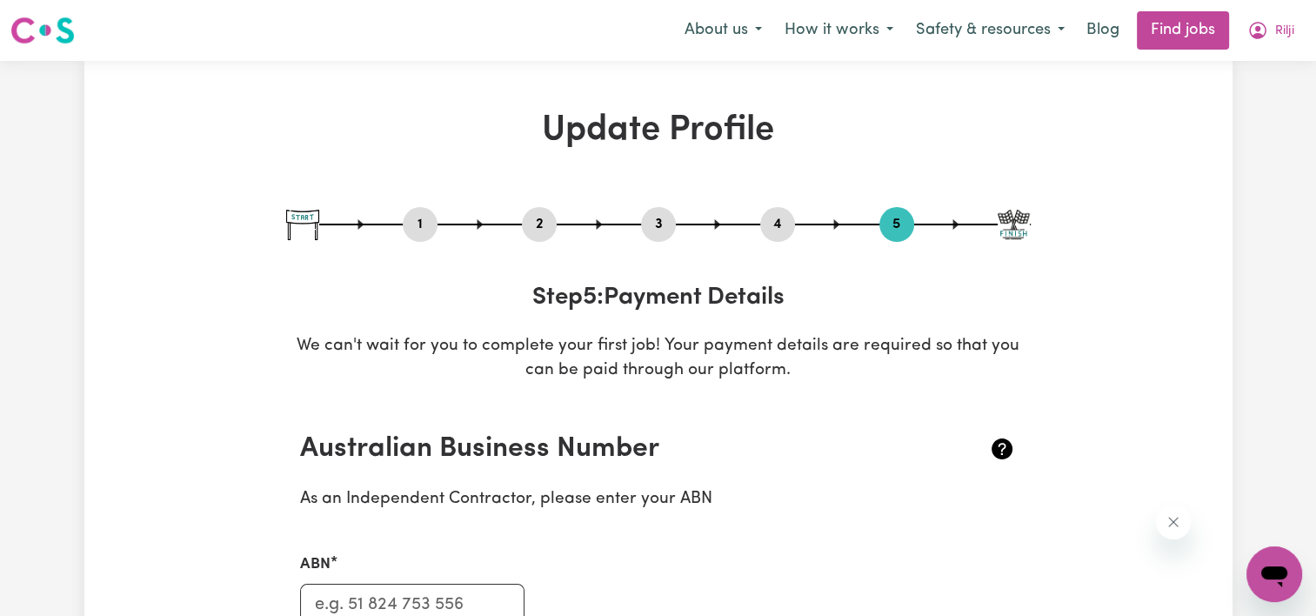
click at [1024, 226] on img at bounding box center [1013, 225] width 32 height 30
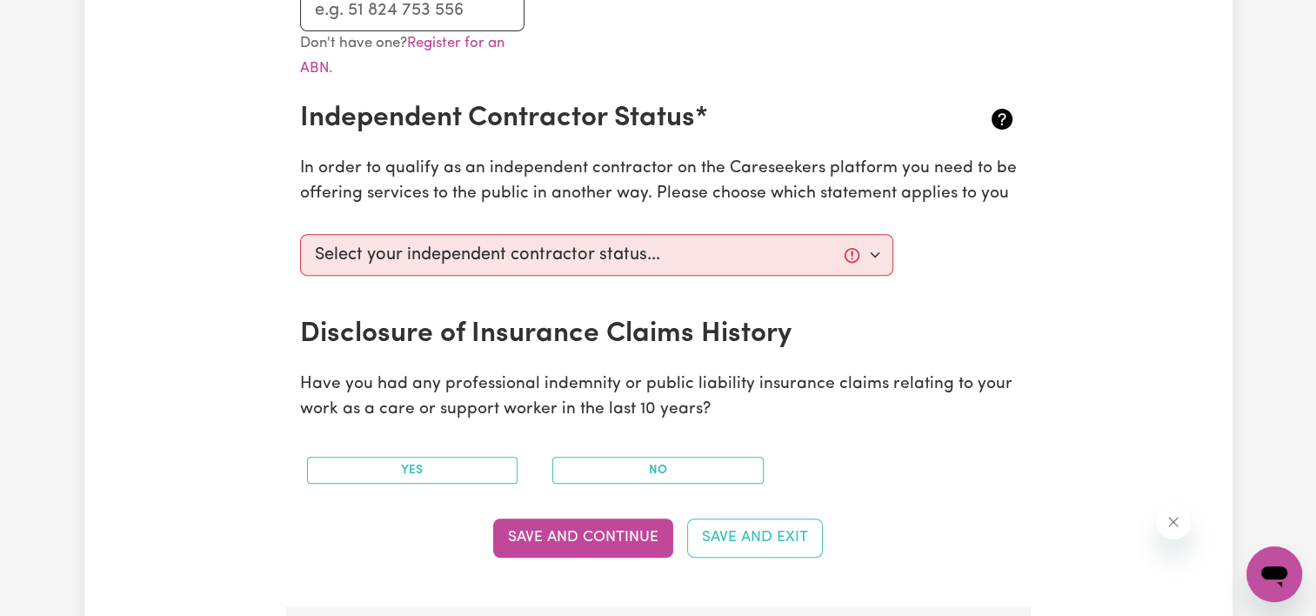
scroll to position [581, 0]
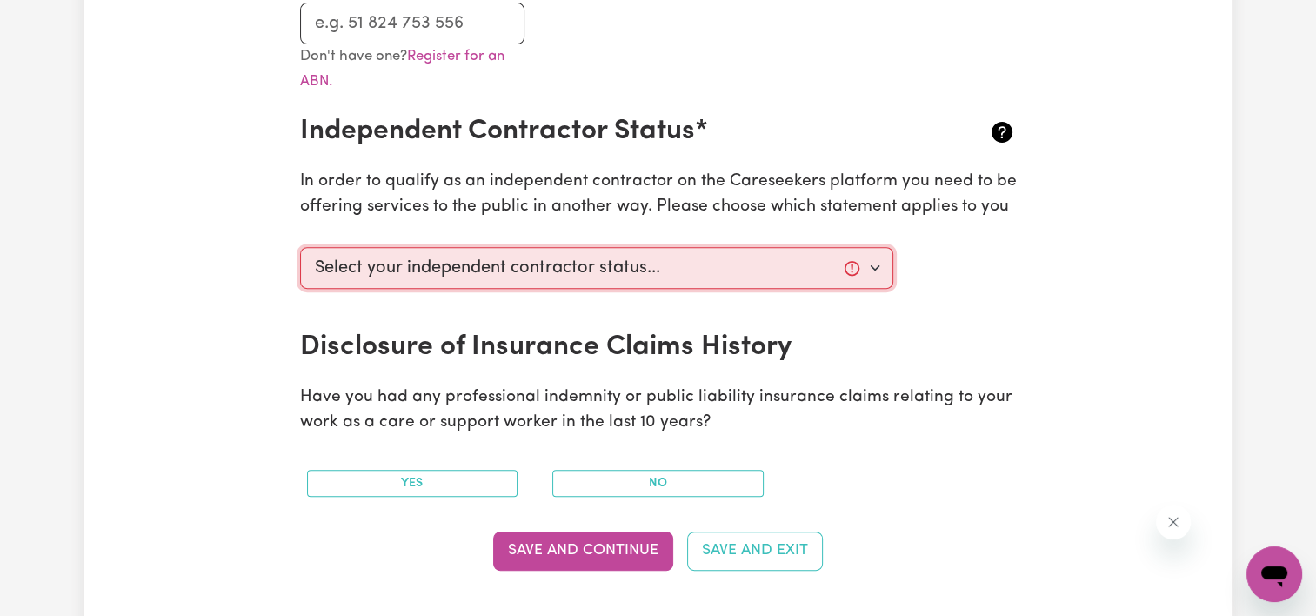
click at [726, 263] on select "Select your independent contractor status... I am providing services through an…" at bounding box center [597, 268] width 594 height 42
select select "I am providing services by being employed by an organisation"
click at [300, 247] on select "Select your independent contractor status... I am providing services through an…" at bounding box center [597, 268] width 594 height 42
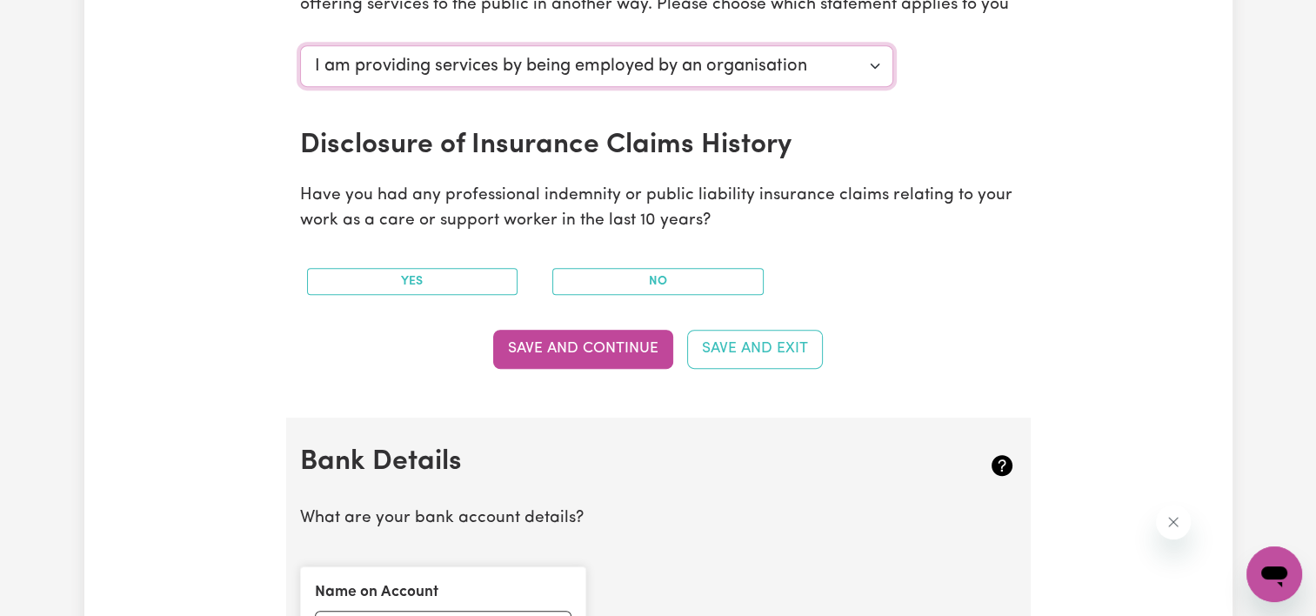
scroll to position [769, 0]
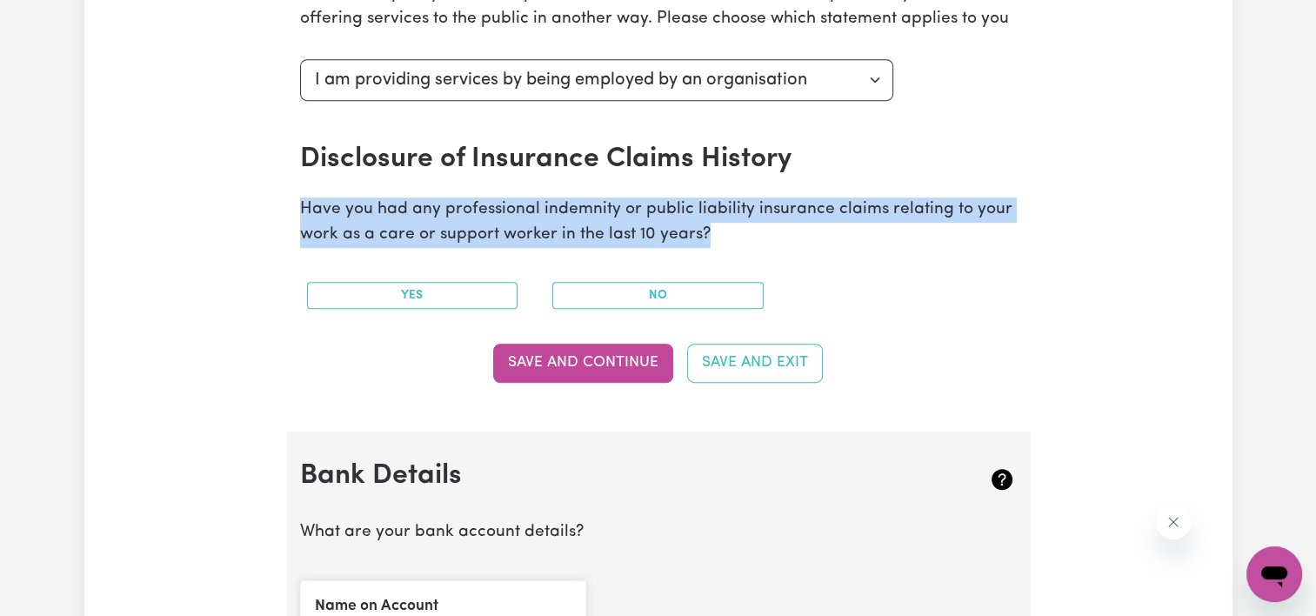
drag, startPoint x: 705, startPoint y: 233, endPoint x: 299, endPoint y: 210, distance: 406.7
click at [300, 210] on p "Have you had any professional indemnity or public liability insurance claims re…" at bounding box center [658, 222] width 716 height 50
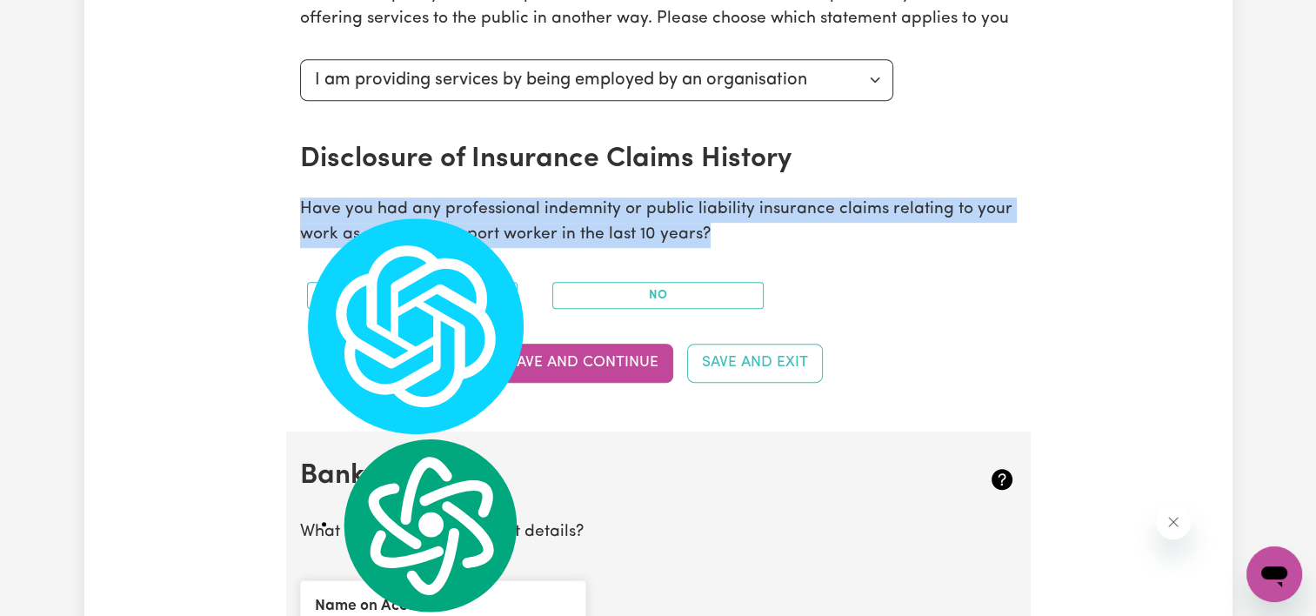
copy p "Have you had any professional indemnity or public liability insurance claims re…"
click at [620, 307] on button "No" at bounding box center [657, 295] width 211 height 27
click at [609, 297] on button "No" at bounding box center [657, 295] width 211 height 27
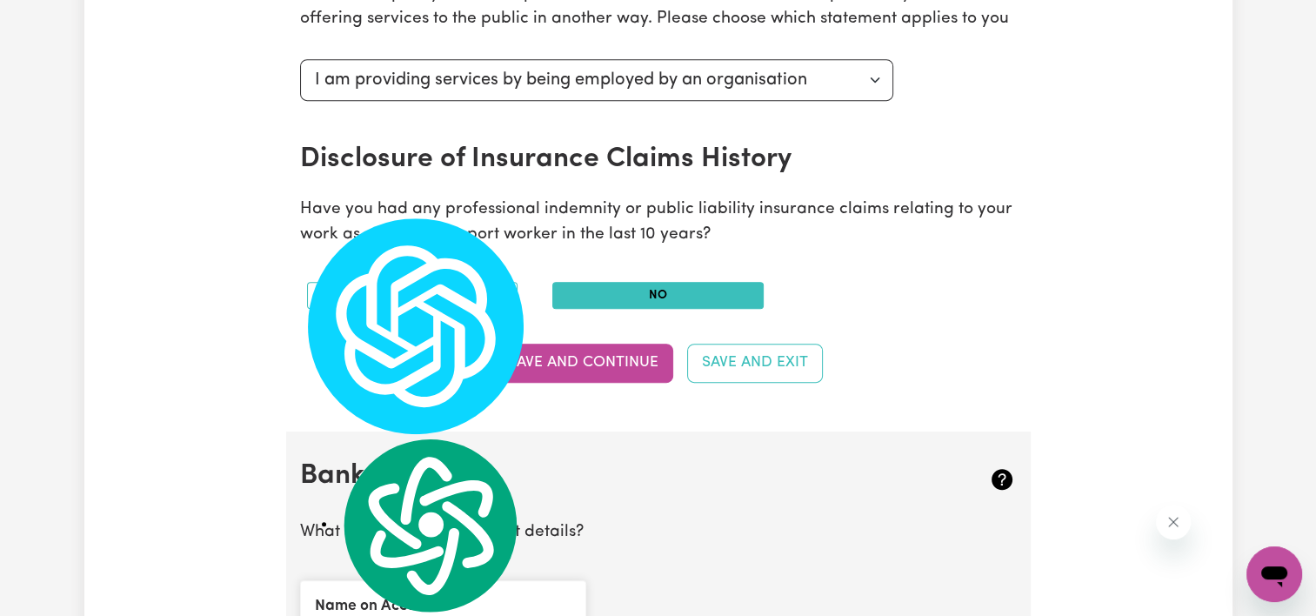
click at [839, 250] on section "Australian Business Number As an Independent Contractor, please enter your ABN …" at bounding box center [658, 34] width 744 height 796
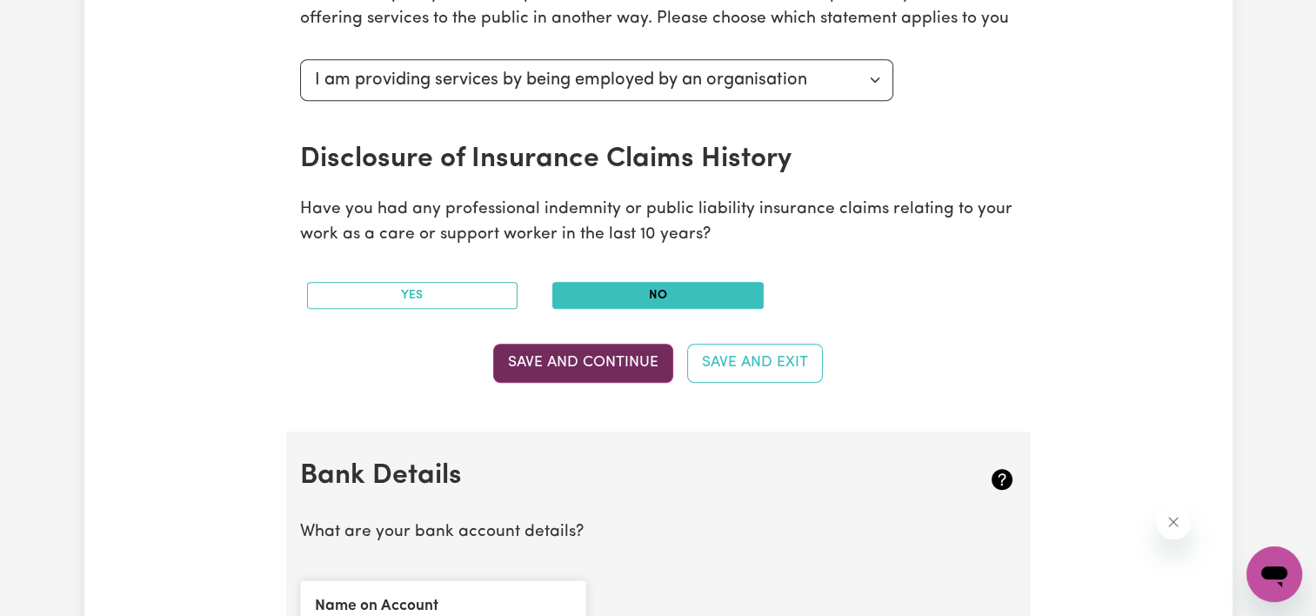
click at [557, 374] on button "Save and Continue" at bounding box center [583, 362] width 180 height 38
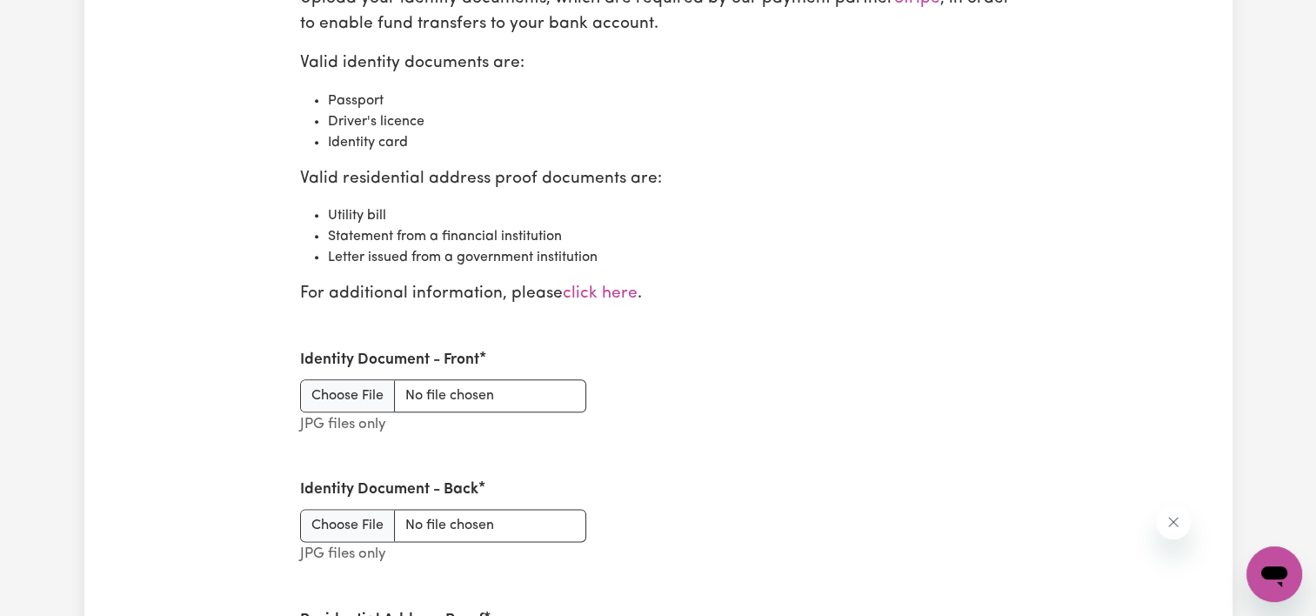
scroll to position [2044, 0]
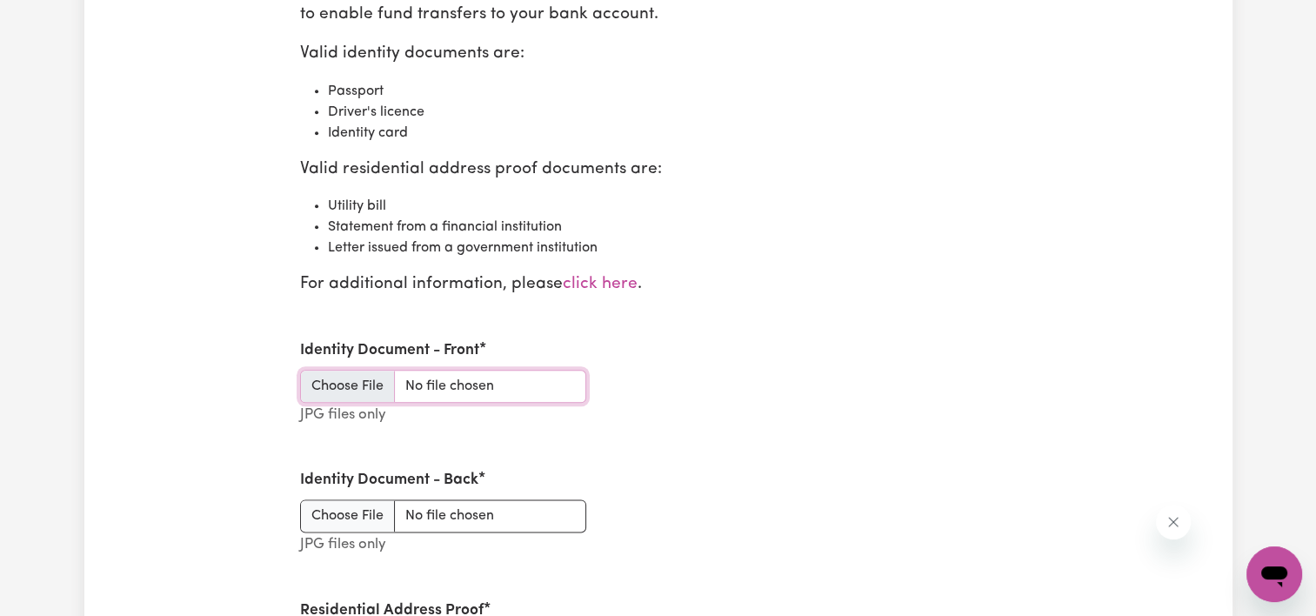
click at [362, 378] on input "Identity Document - Front" at bounding box center [443, 386] width 286 height 33
click at [573, 380] on input "Identity Document - Front" at bounding box center [443, 386] width 286 height 33
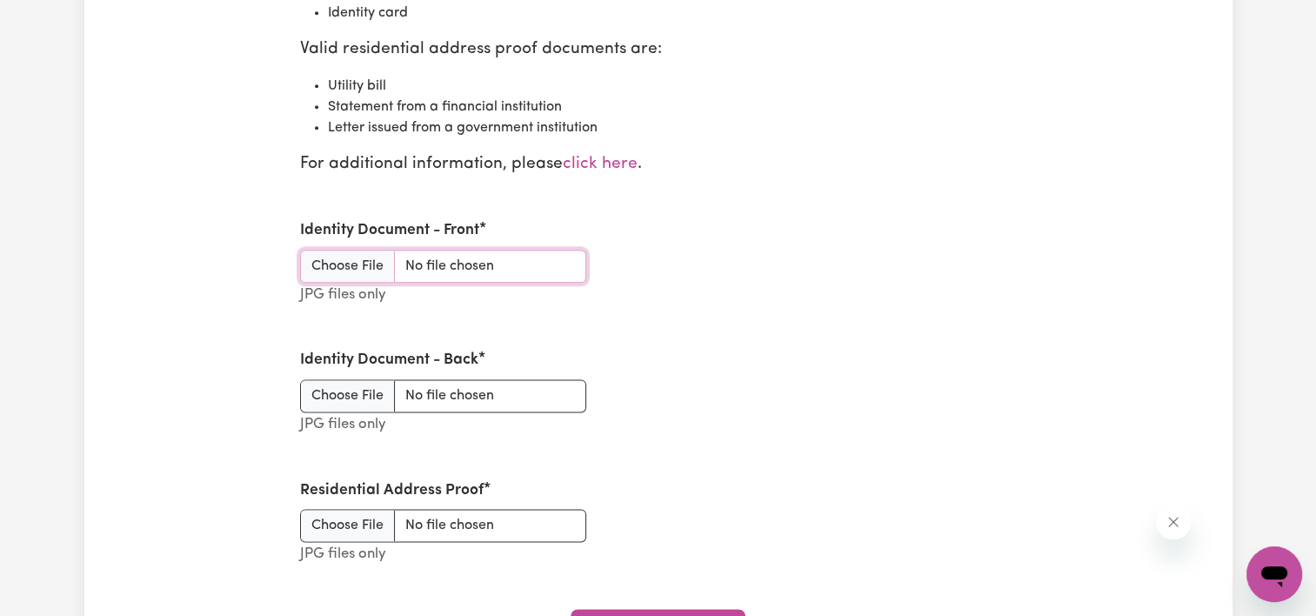
scroll to position [2168, 0]
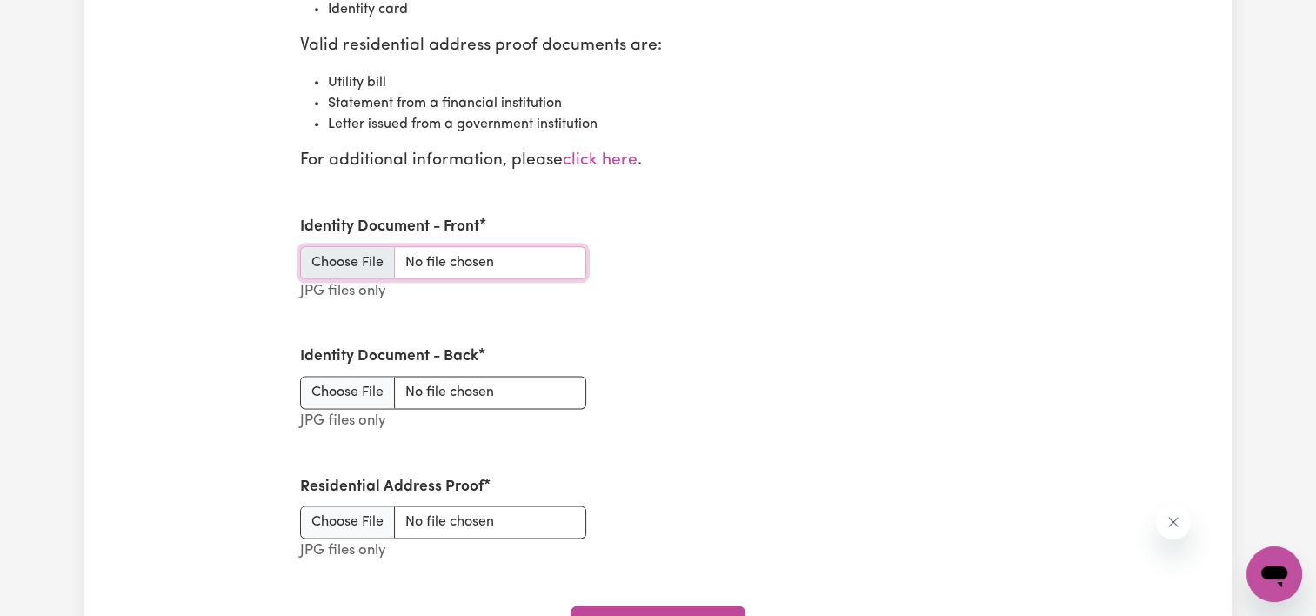
click at [348, 261] on input "Identity Document - Front" at bounding box center [443, 262] width 286 height 33
click at [350, 253] on input "Identity Document - Front" at bounding box center [443, 262] width 286 height 33
click at [362, 253] on input "Identity Document - Front" at bounding box center [443, 262] width 286 height 33
click at [356, 251] on input "Identity Document - Front" at bounding box center [443, 262] width 286 height 33
click at [807, 249] on div "Identity Document - Front JPG files only" at bounding box center [658, 260] width 737 height 130
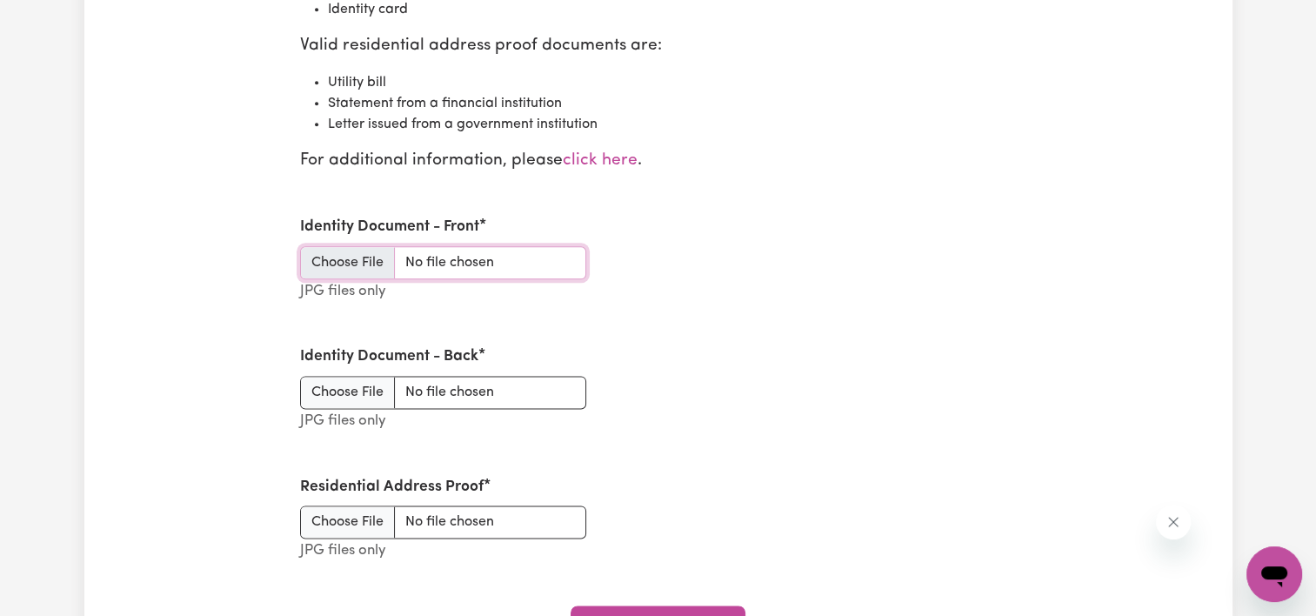
click at [338, 254] on input "Identity Document - Front" at bounding box center [443, 262] width 286 height 33
type input "C:\fakepath\L_RR FRONT.jpg"
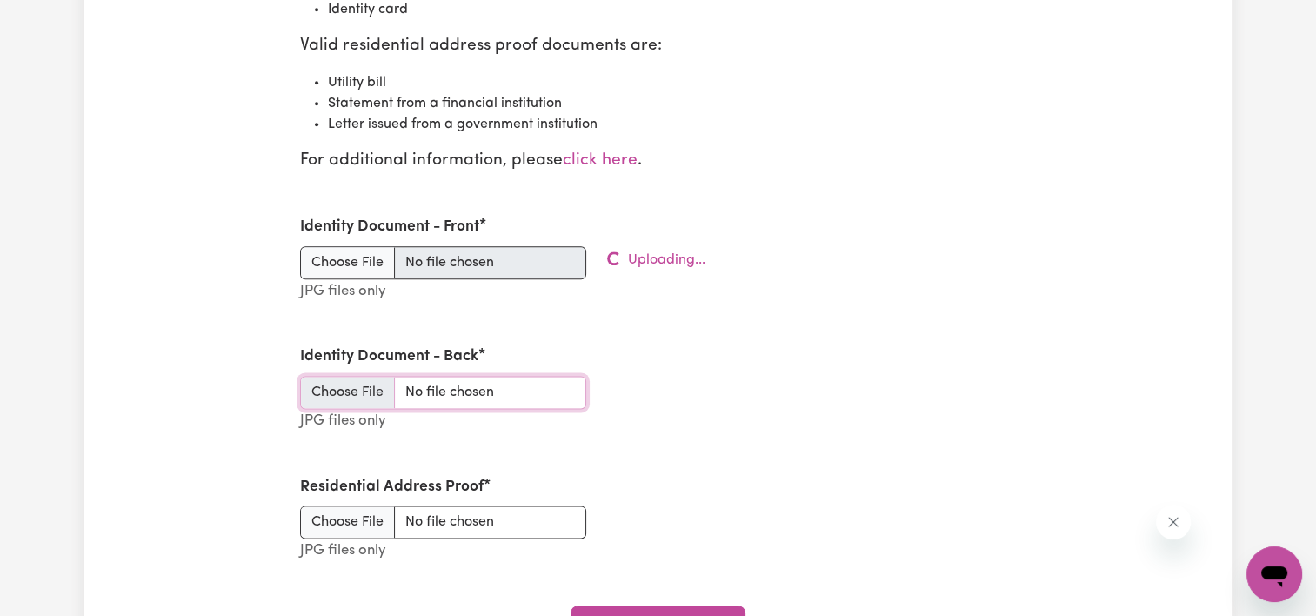
click at [363, 392] on input "Identity Document - Back" at bounding box center [443, 392] width 286 height 33
type input "C:\fakepath\L_RR BACK.jpg"
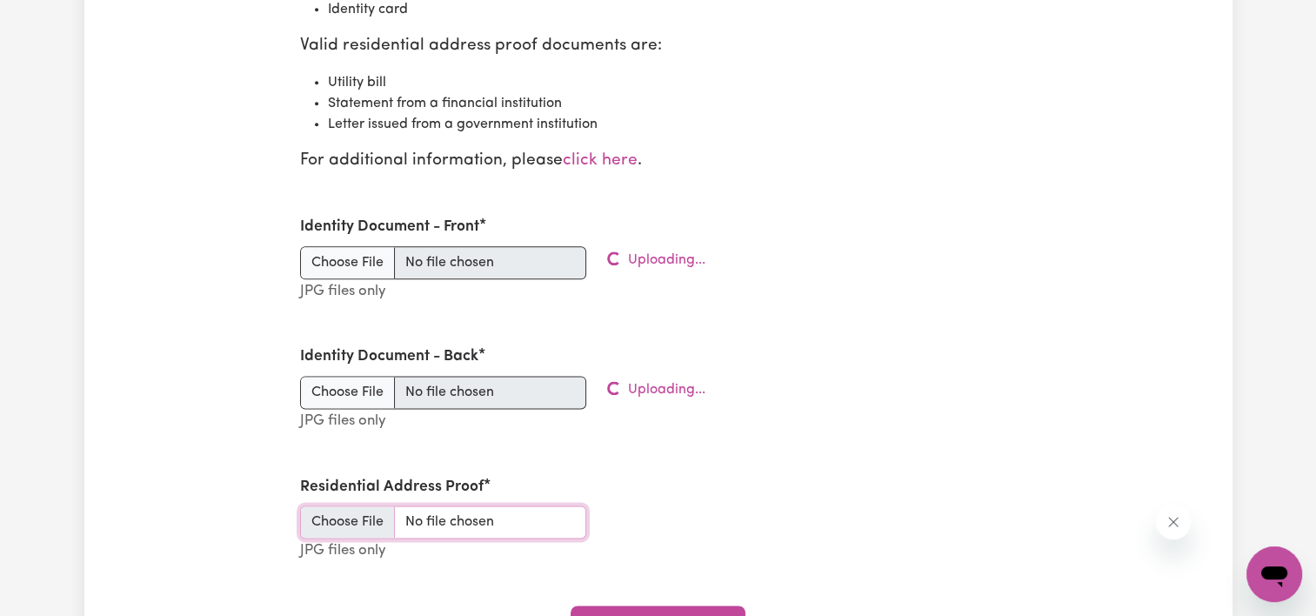
click at [346, 521] on input "Residential Address Proof" at bounding box center [443, 521] width 286 height 33
type input "C:\fakepath\STATEMENT.jpg"
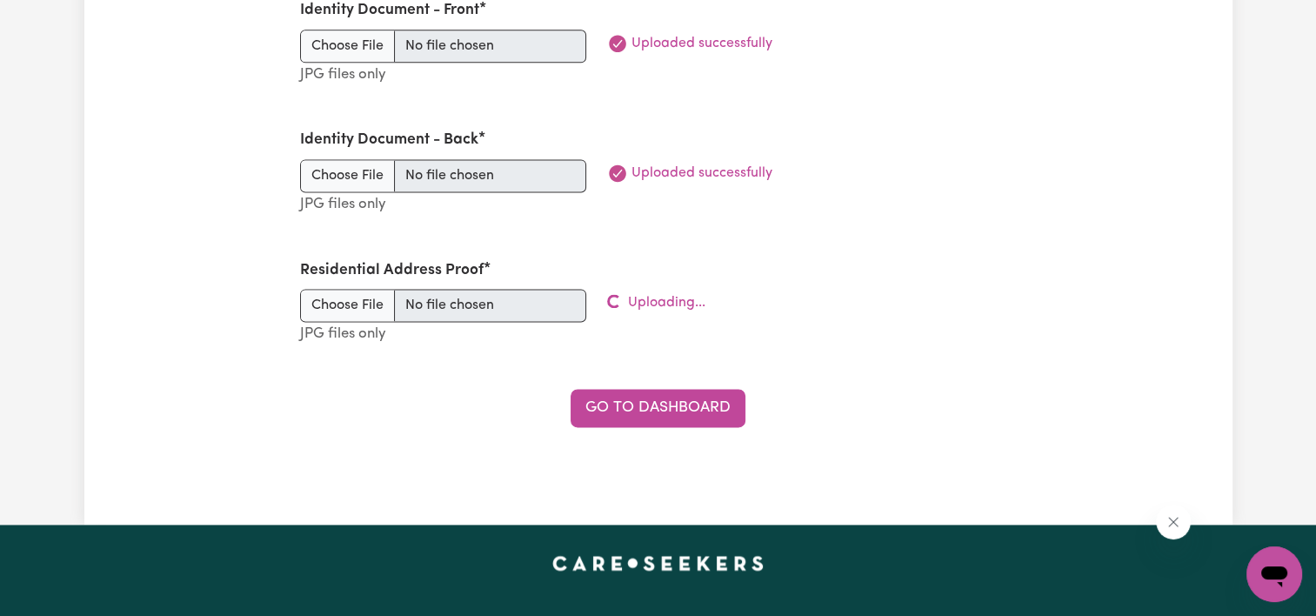
scroll to position [2446, 0]
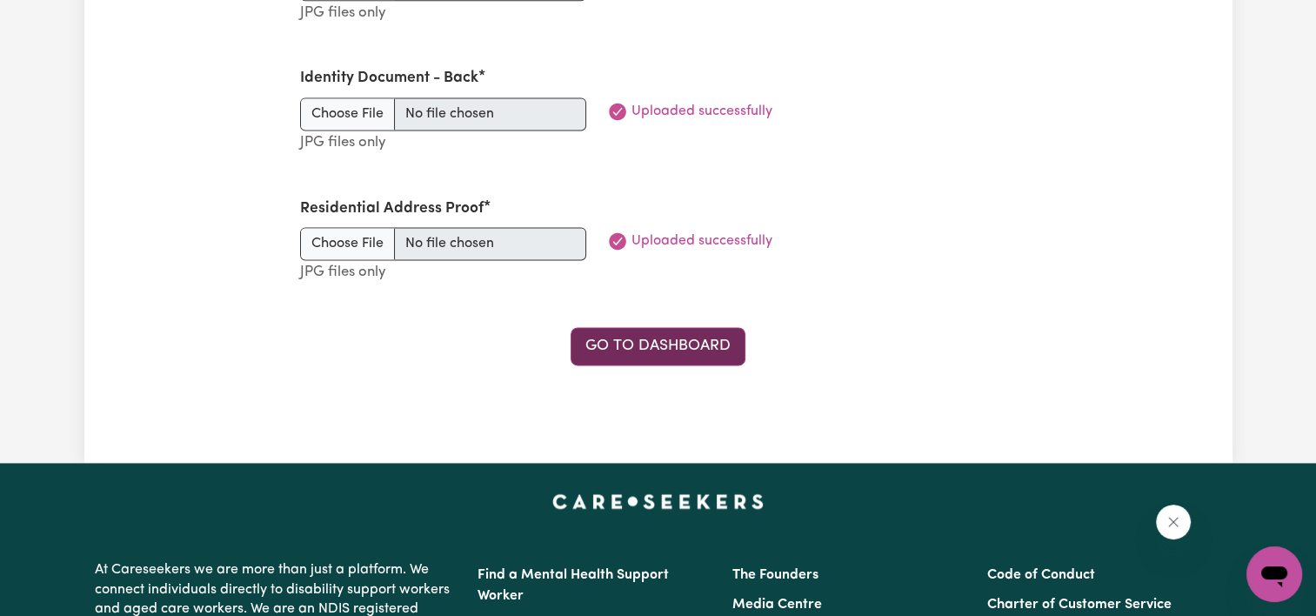
click at [680, 351] on link "Go to Dashboard" at bounding box center [657, 346] width 175 height 38
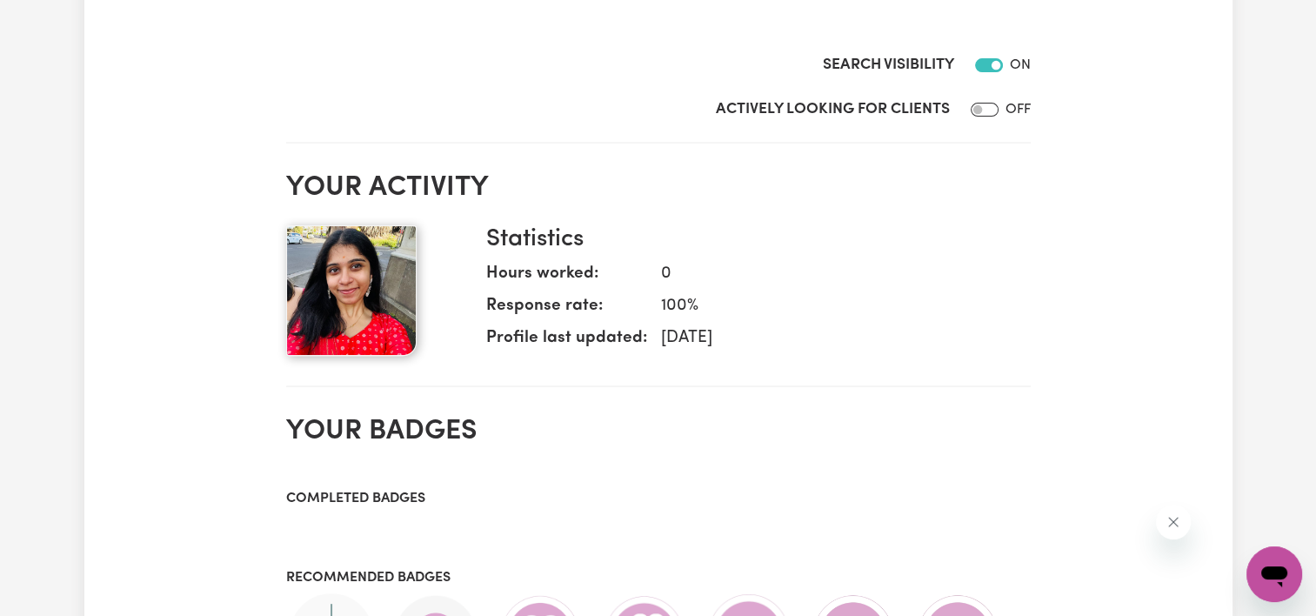
scroll to position [591, 0]
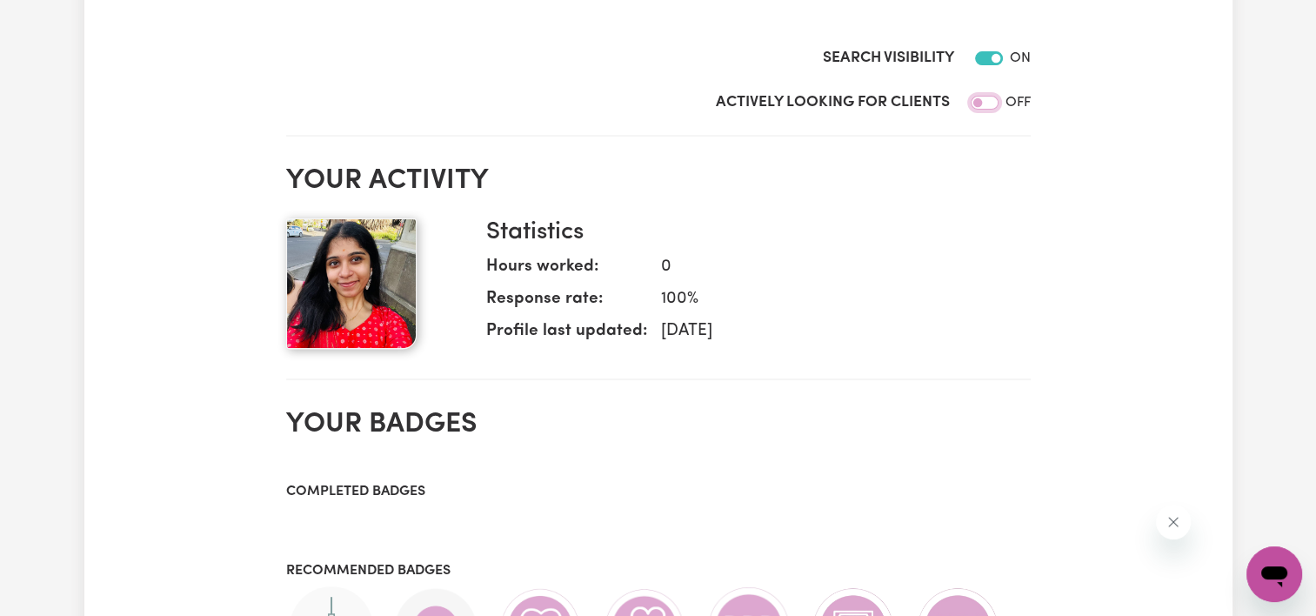
click at [984, 102] on input "Actively Looking for Clients" at bounding box center [984, 103] width 28 height 14
checkbox input "true"
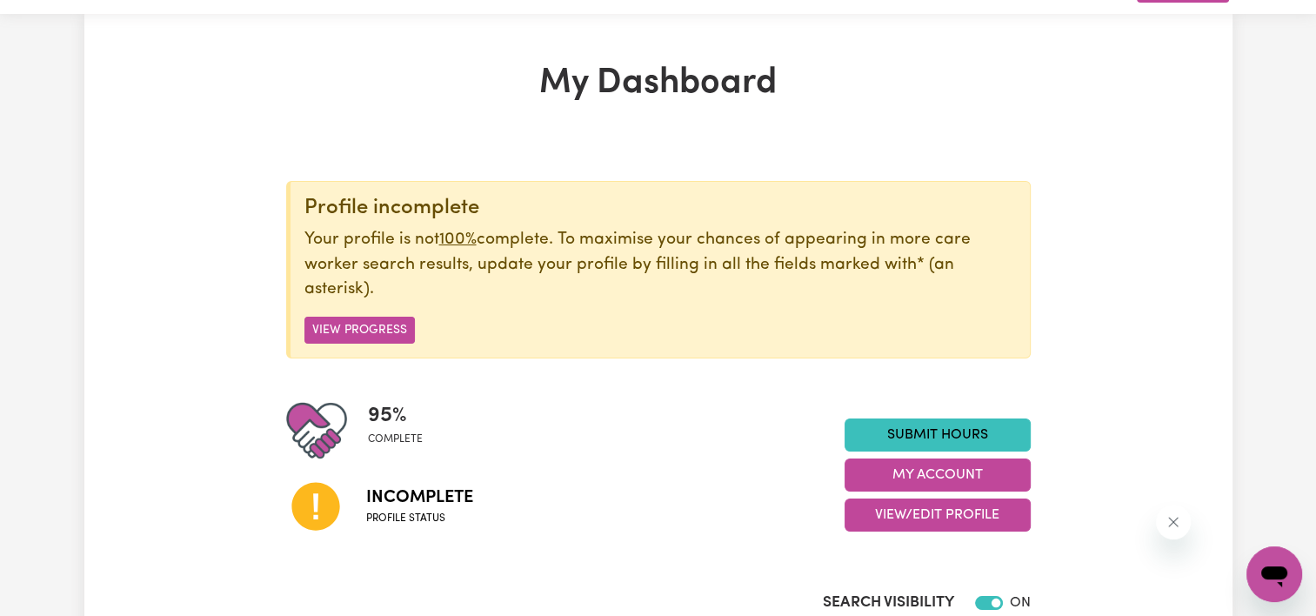
scroll to position [45, 0]
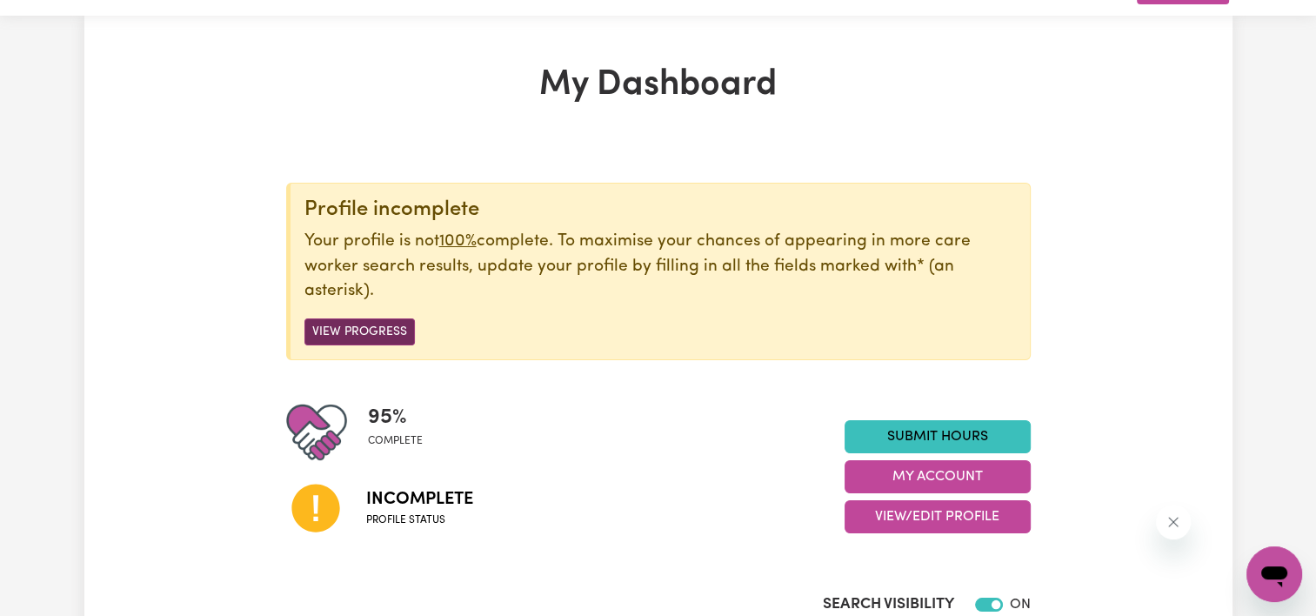
click at [359, 333] on button "View Progress" at bounding box center [359, 331] width 110 height 27
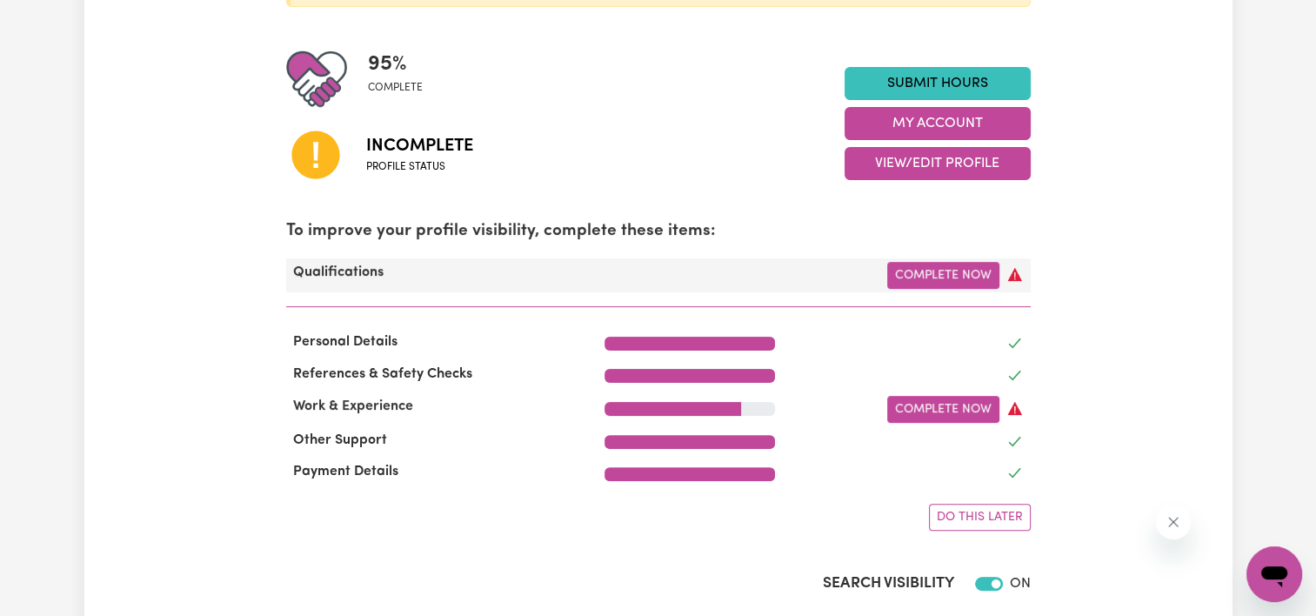
scroll to position [399, 0]
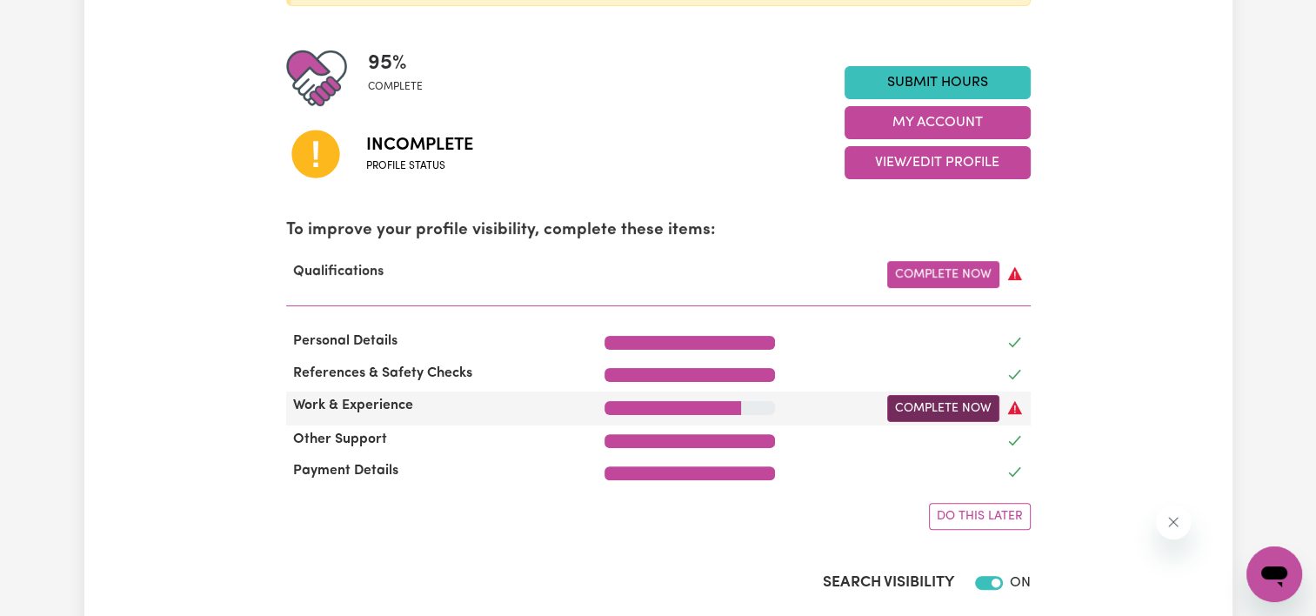
click at [929, 410] on link "Complete Now" at bounding box center [943, 408] width 112 height 27
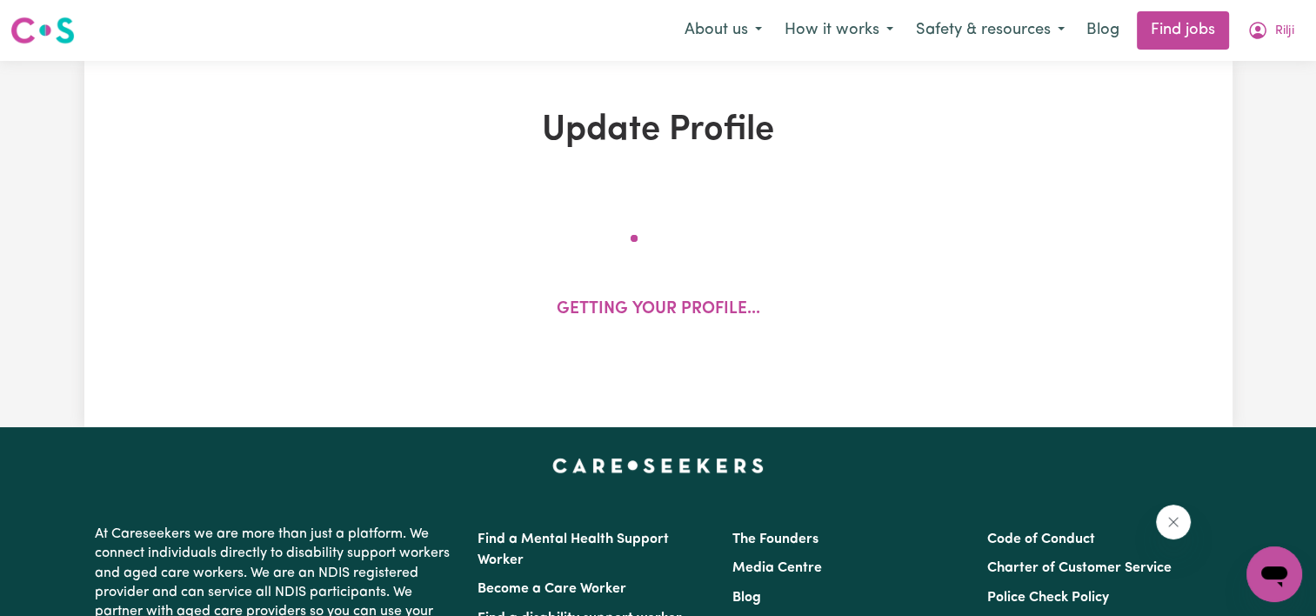
select select "2025"
select select "Certificate III (Individual Support)"
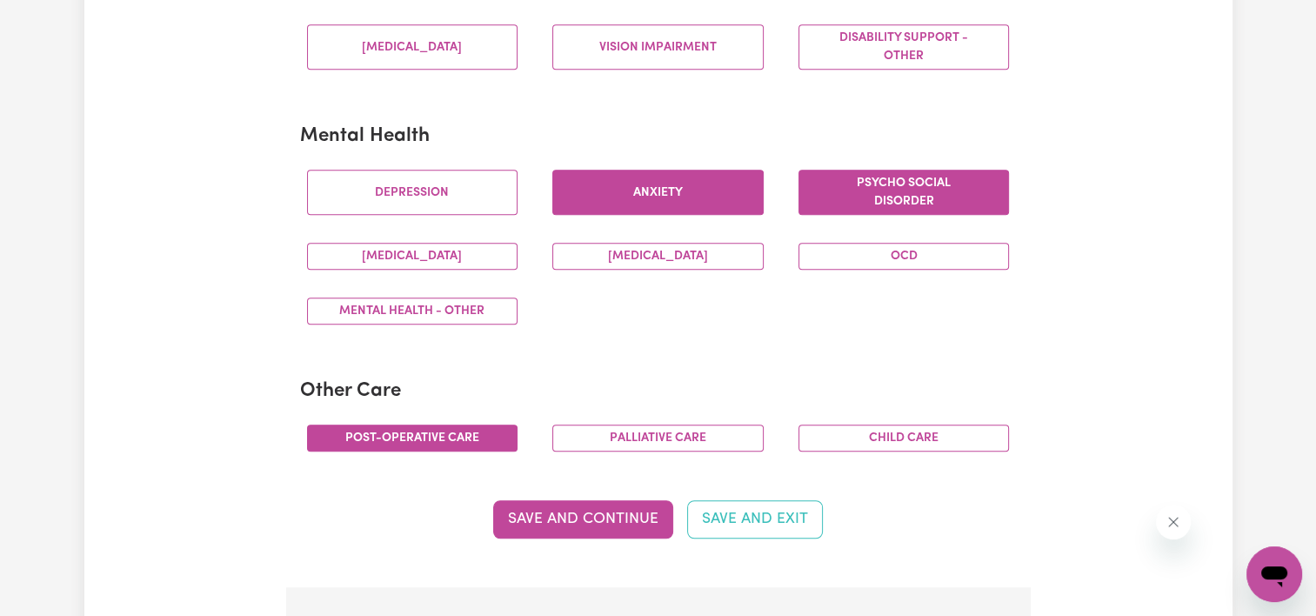
scroll to position [1084, 0]
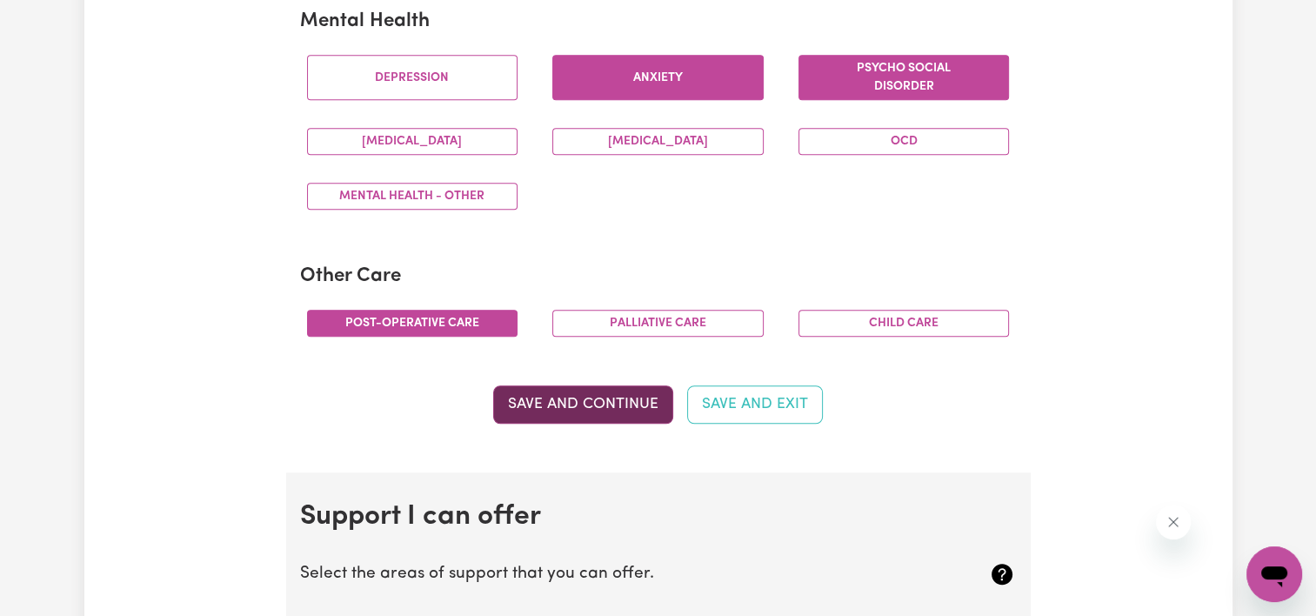
click at [618, 416] on button "Save and Continue" at bounding box center [583, 404] width 180 height 38
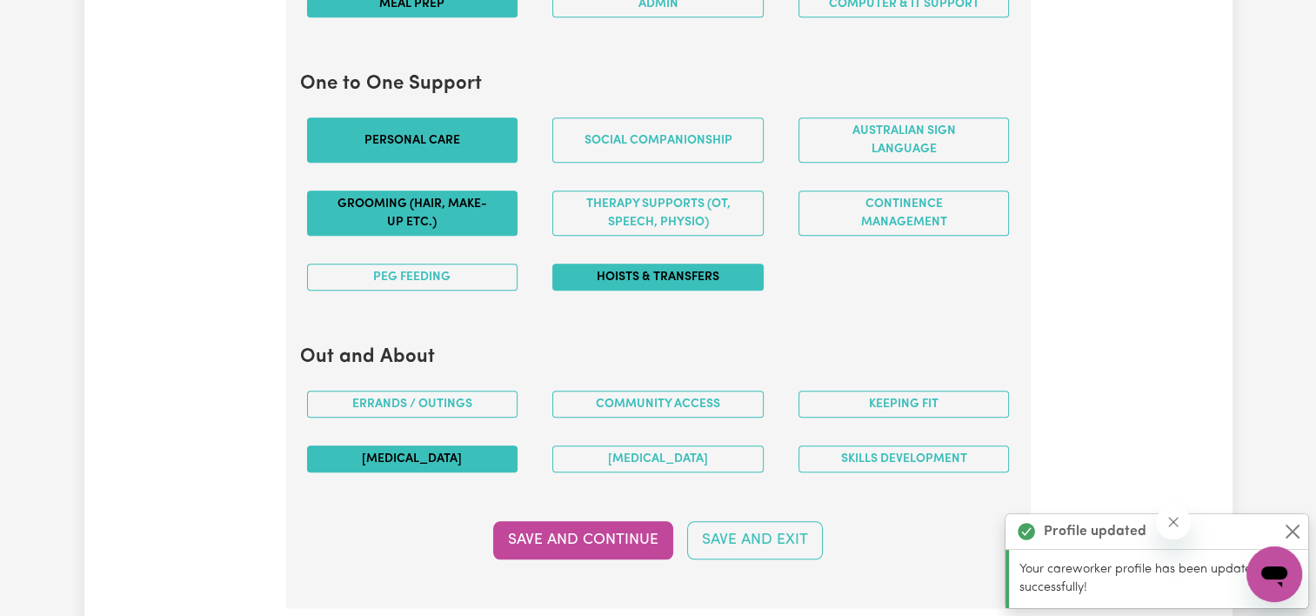
scroll to position [1849, 0]
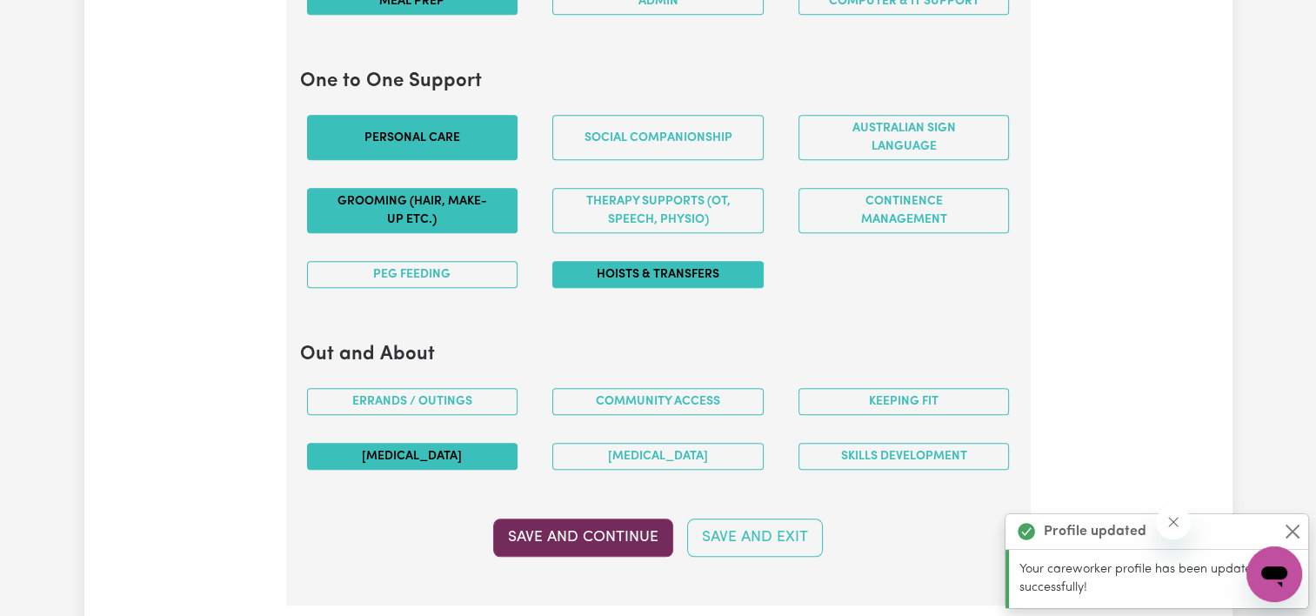
click at [588, 518] on button "Save and Continue" at bounding box center [583, 537] width 180 height 38
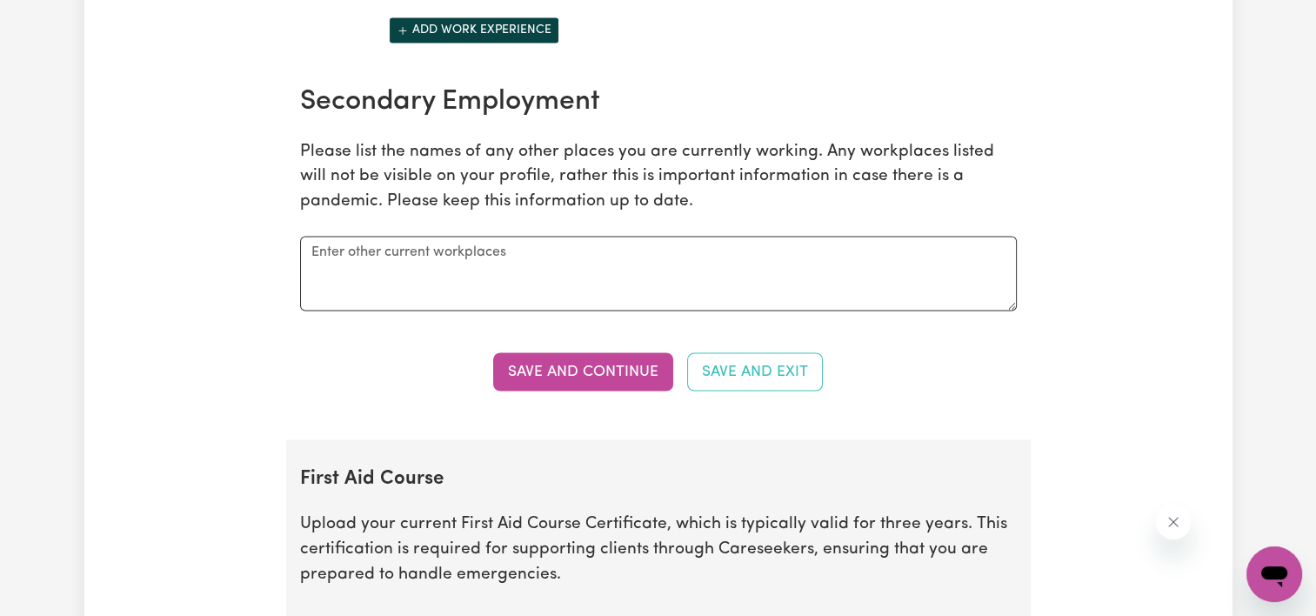
scroll to position [2993, 0]
click at [434, 264] on textarea at bounding box center [658, 274] width 716 height 75
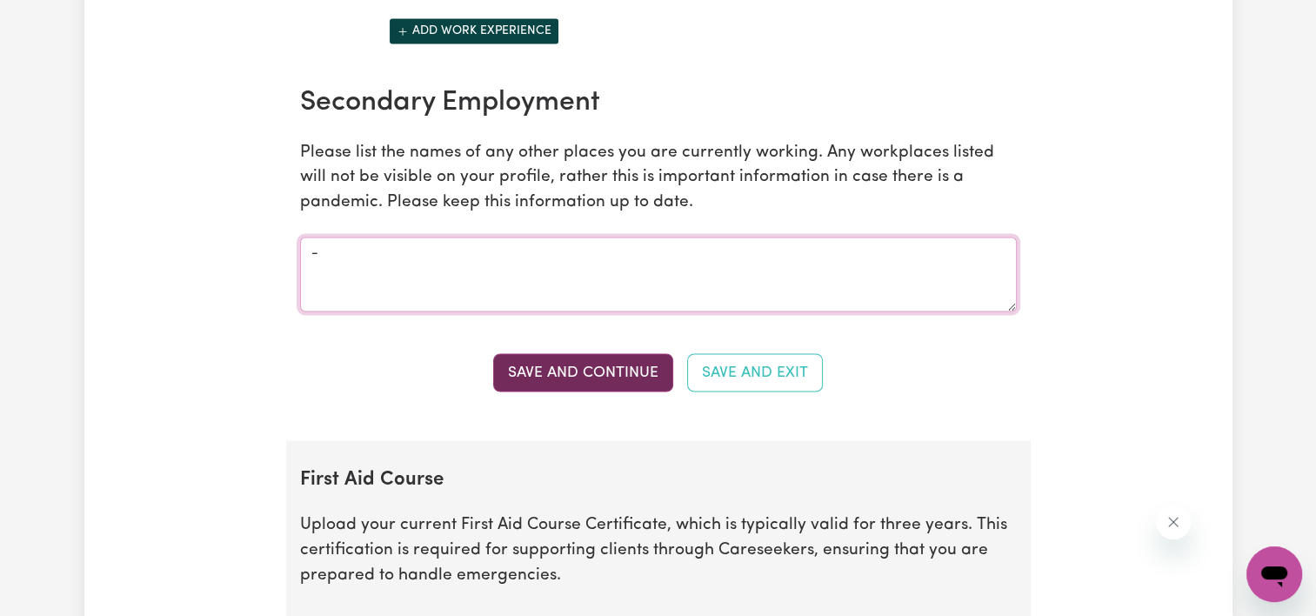
type textarea "-"
click at [576, 353] on button "Save and Continue" at bounding box center [583, 372] width 180 height 38
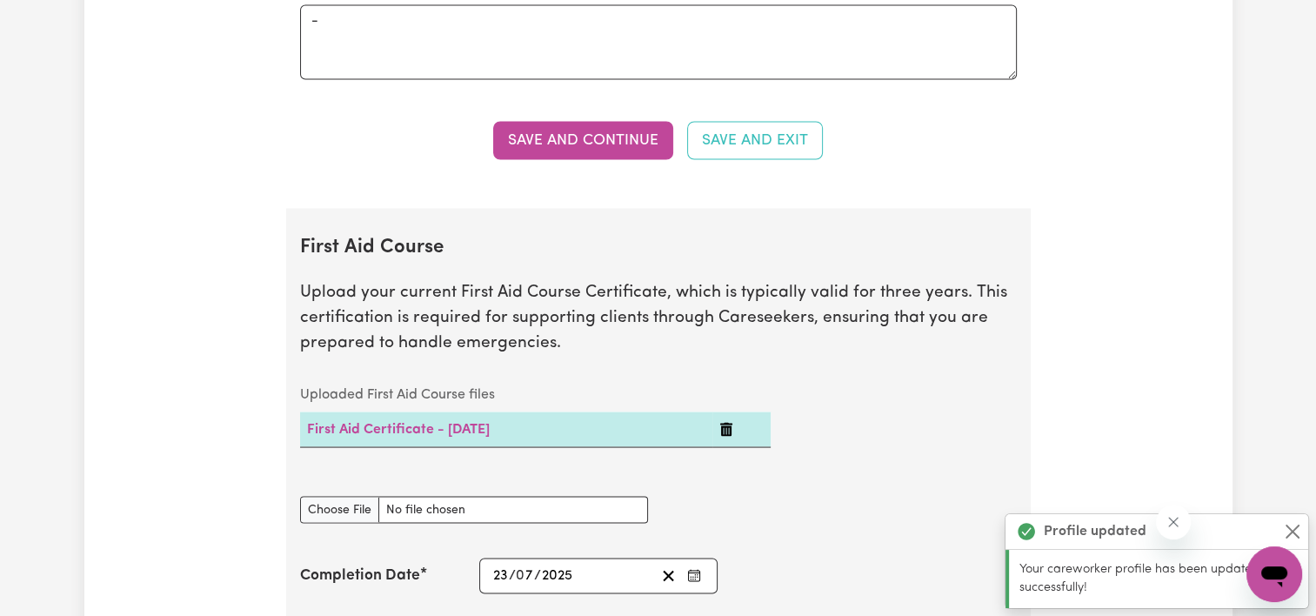
scroll to position [3423, 0]
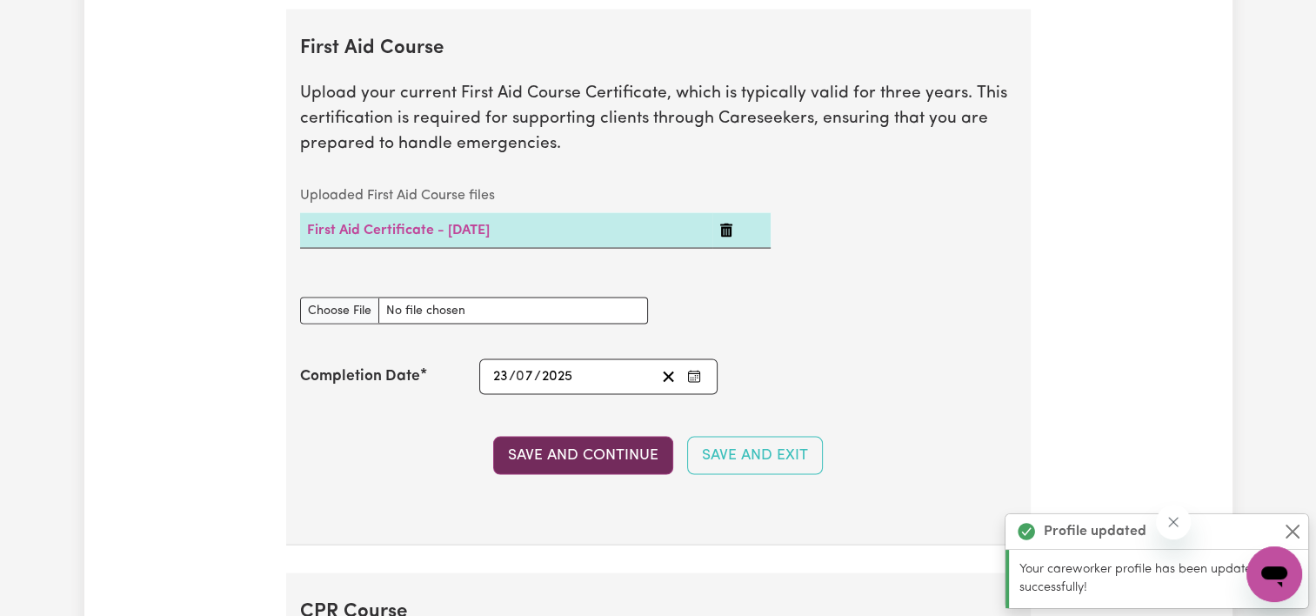
click at [620, 438] on button "Save and Continue" at bounding box center [583, 455] width 180 height 38
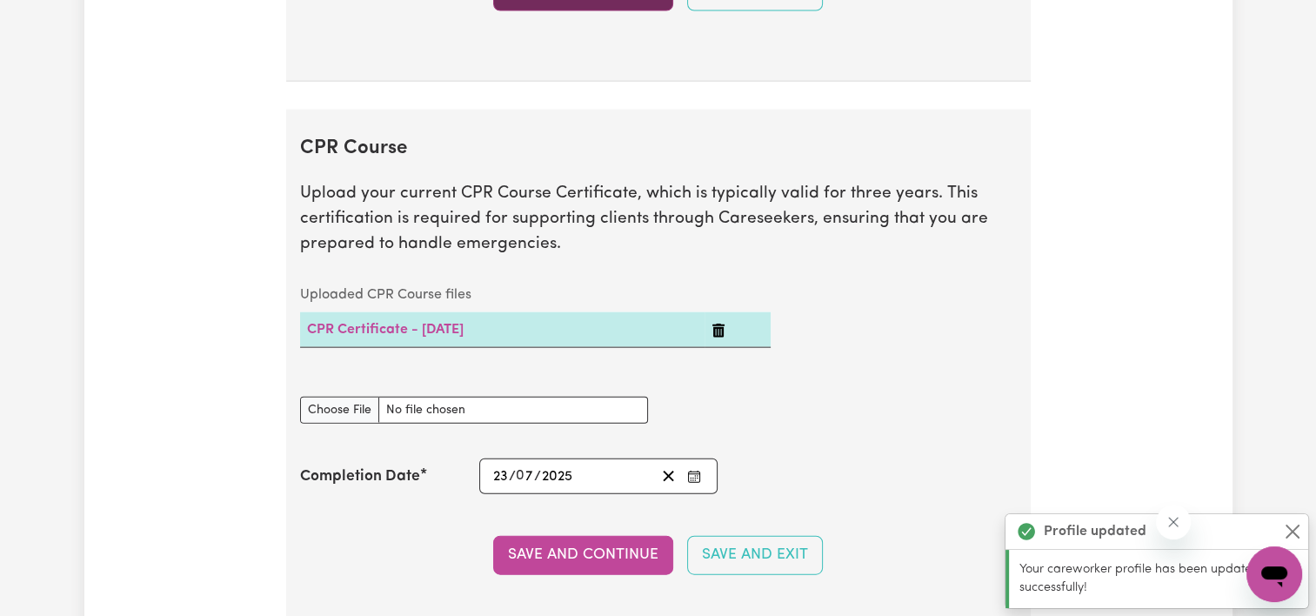
scroll to position [3986, 0]
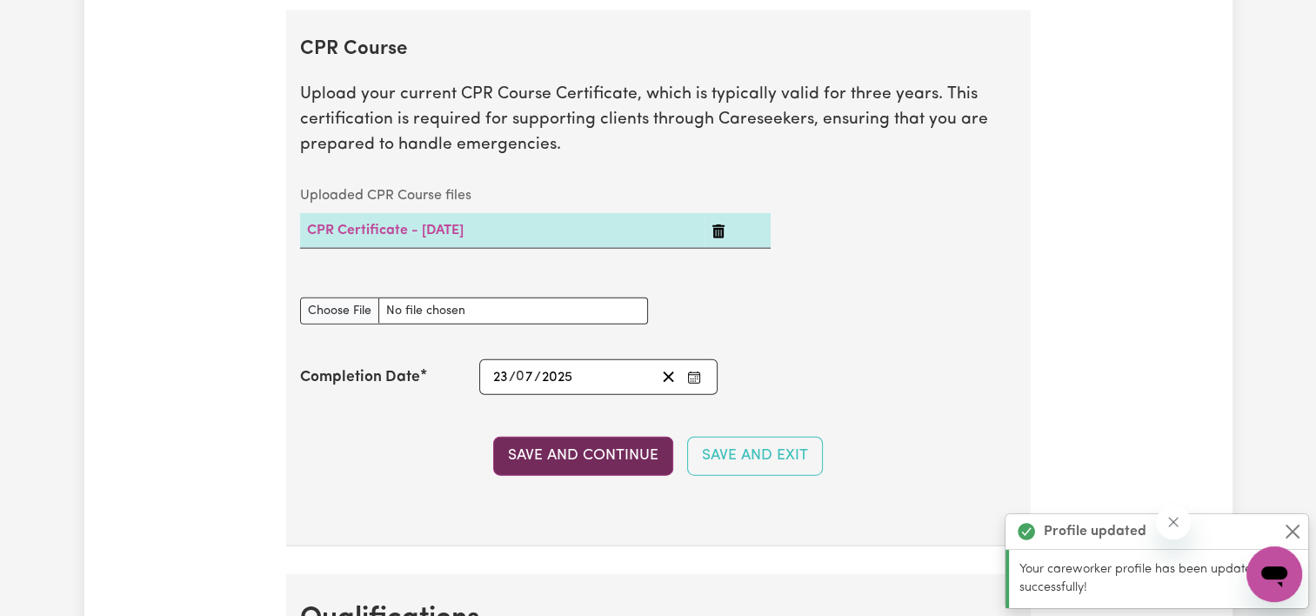
click at [609, 436] on button "Save and Continue" at bounding box center [583, 455] width 180 height 38
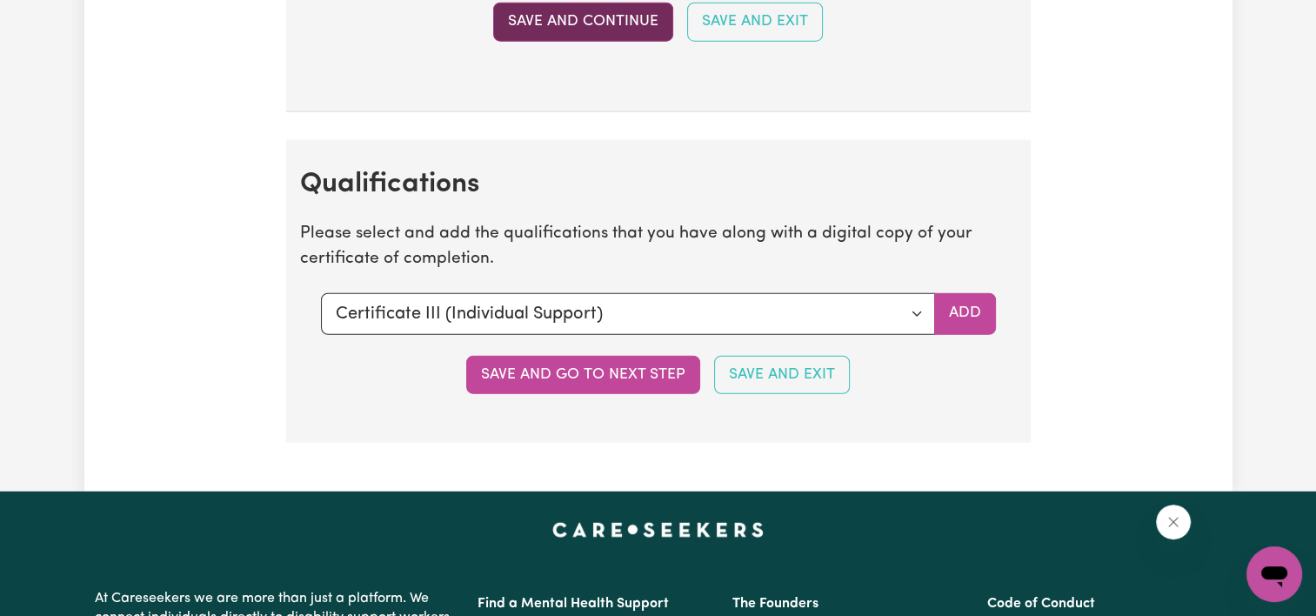
scroll to position [4548, 0]
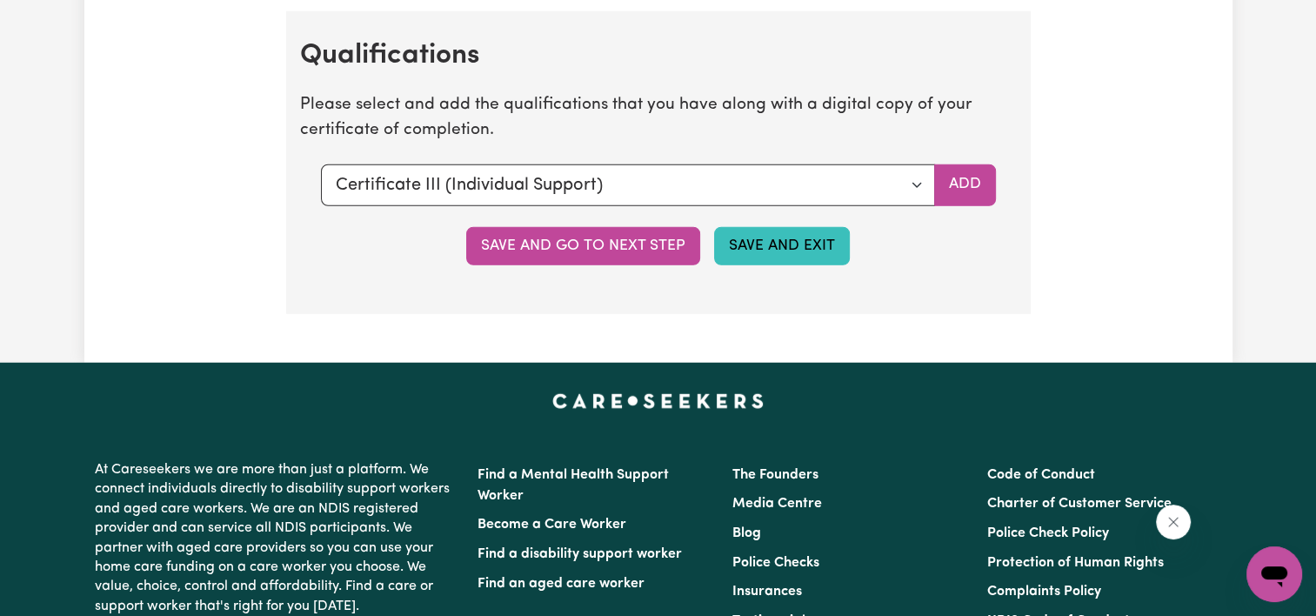
click at [714, 239] on button "Save and Exit" at bounding box center [782, 246] width 136 height 38
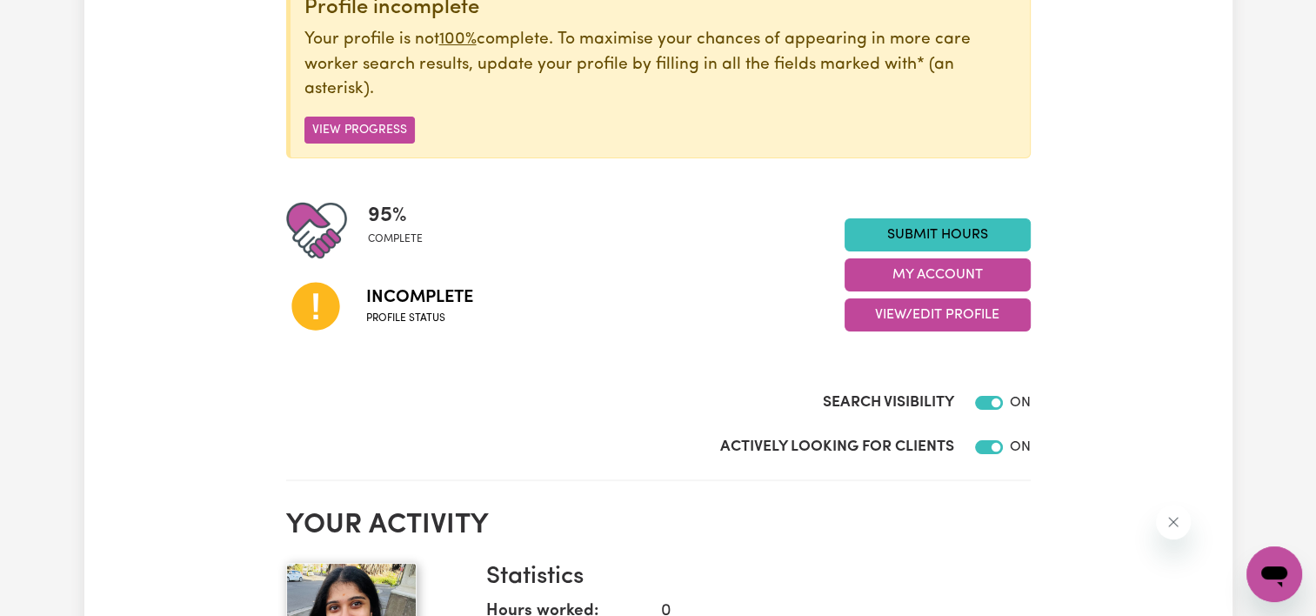
scroll to position [246, 0]
click at [374, 135] on button "View Progress" at bounding box center [359, 130] width 110 height 27
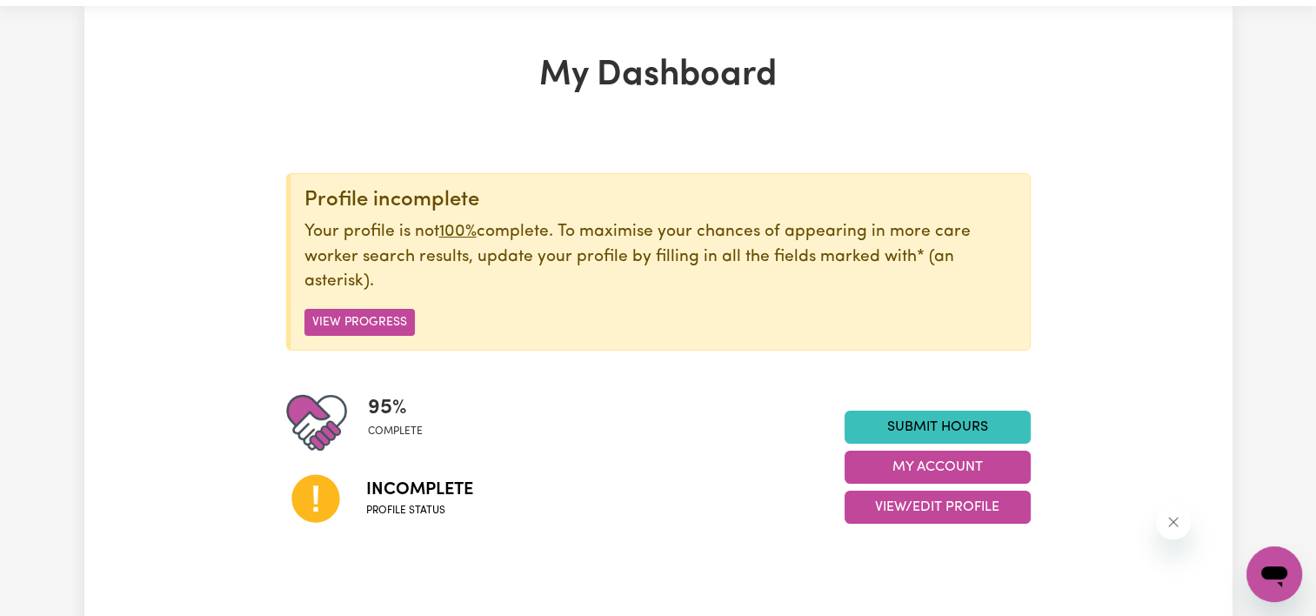
scroll to position [0, 0]
